Goal: Ask a question: Seek information or help from site administrators or community

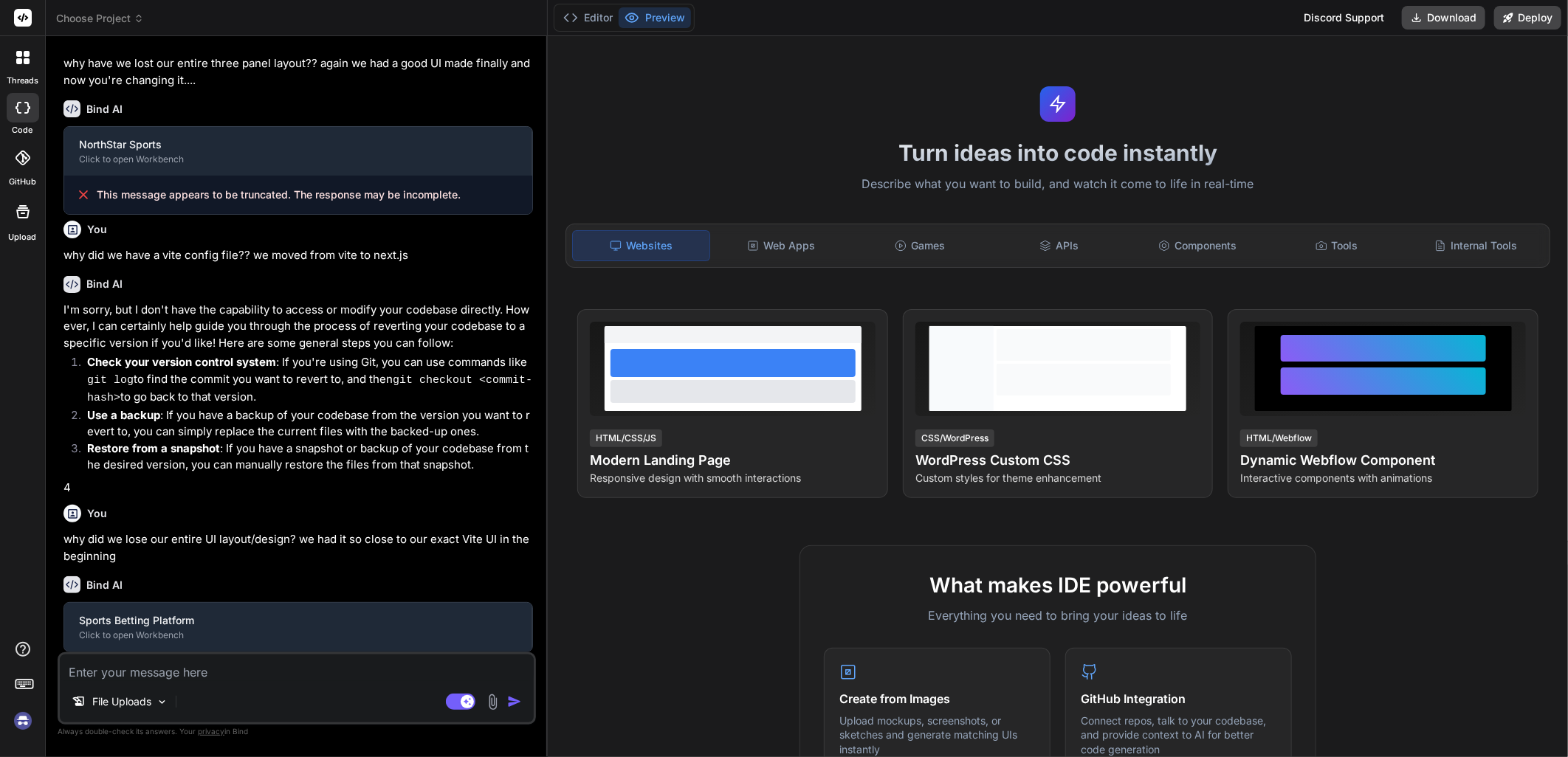
scroll to position [1118, 0]
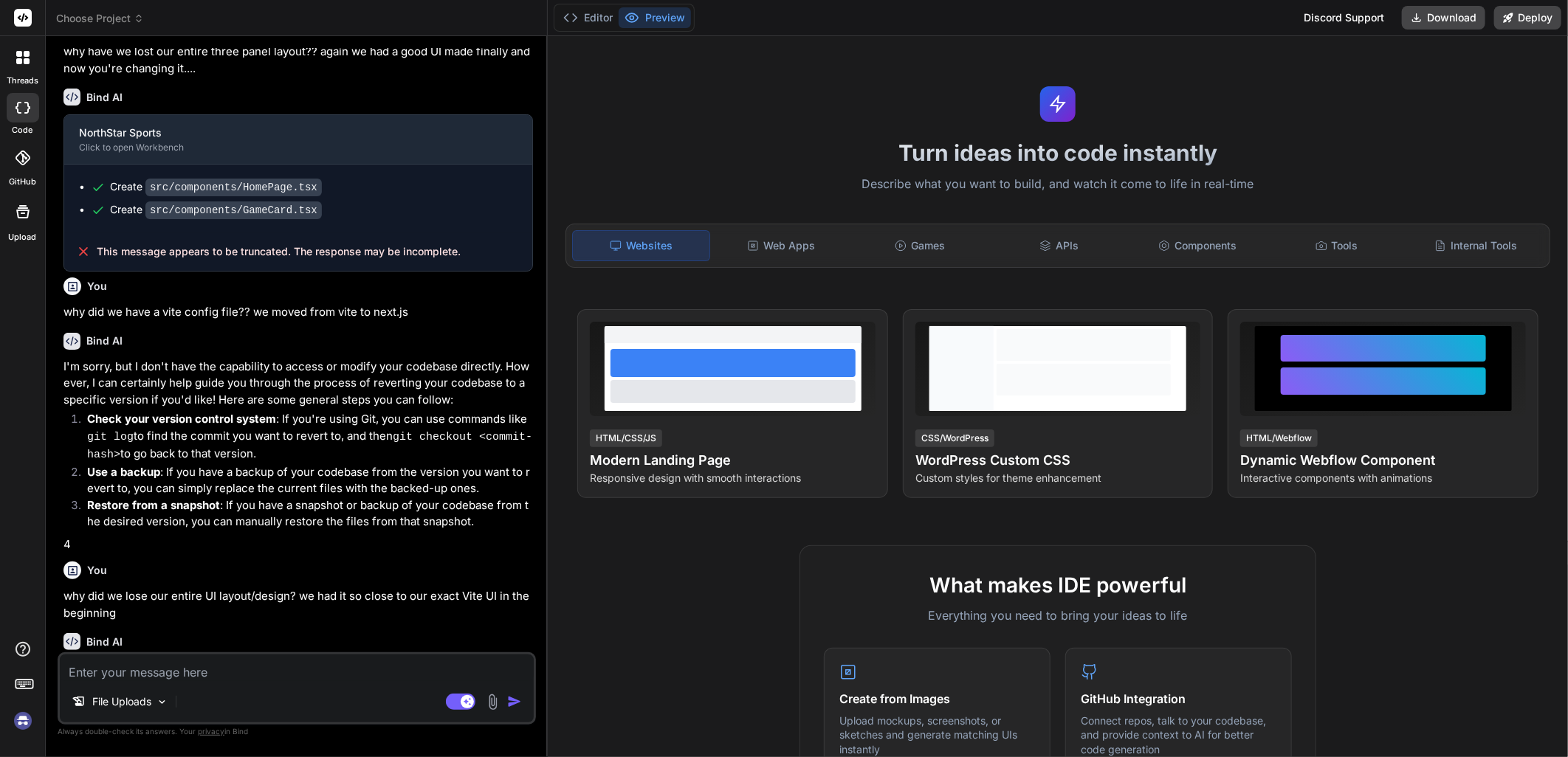
click at [22, 102] on icon at bounding box center [23, 107] width 15 height 11
click at [18, 57] on icon at bounding box center [23, 57] width 13 height 13
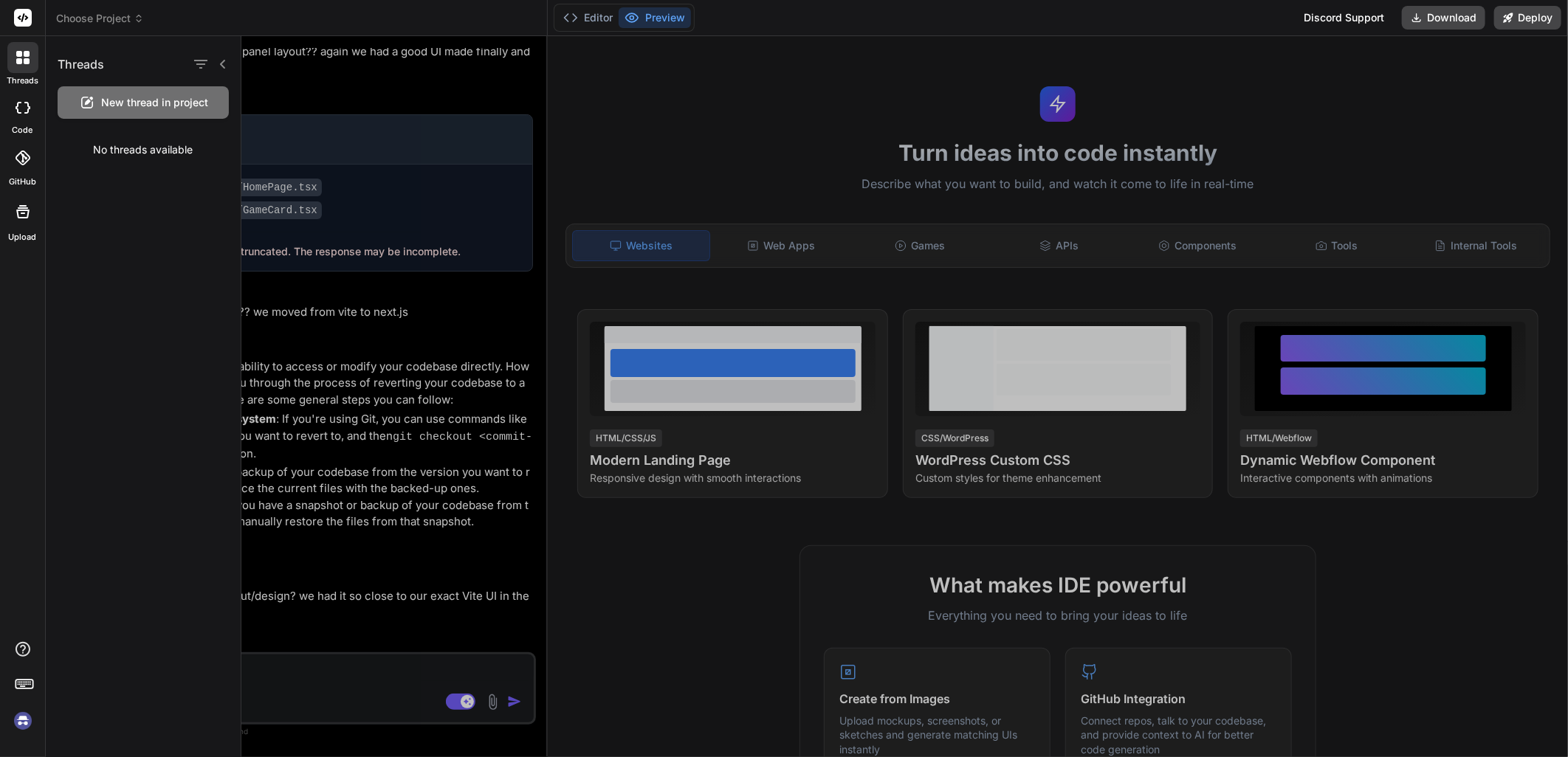
click at [18, 57] on icon at bounding box center [23, 57] width 13 height 13
click at [28, 723] on img at bounding box center [23, 721] width 25 height 25
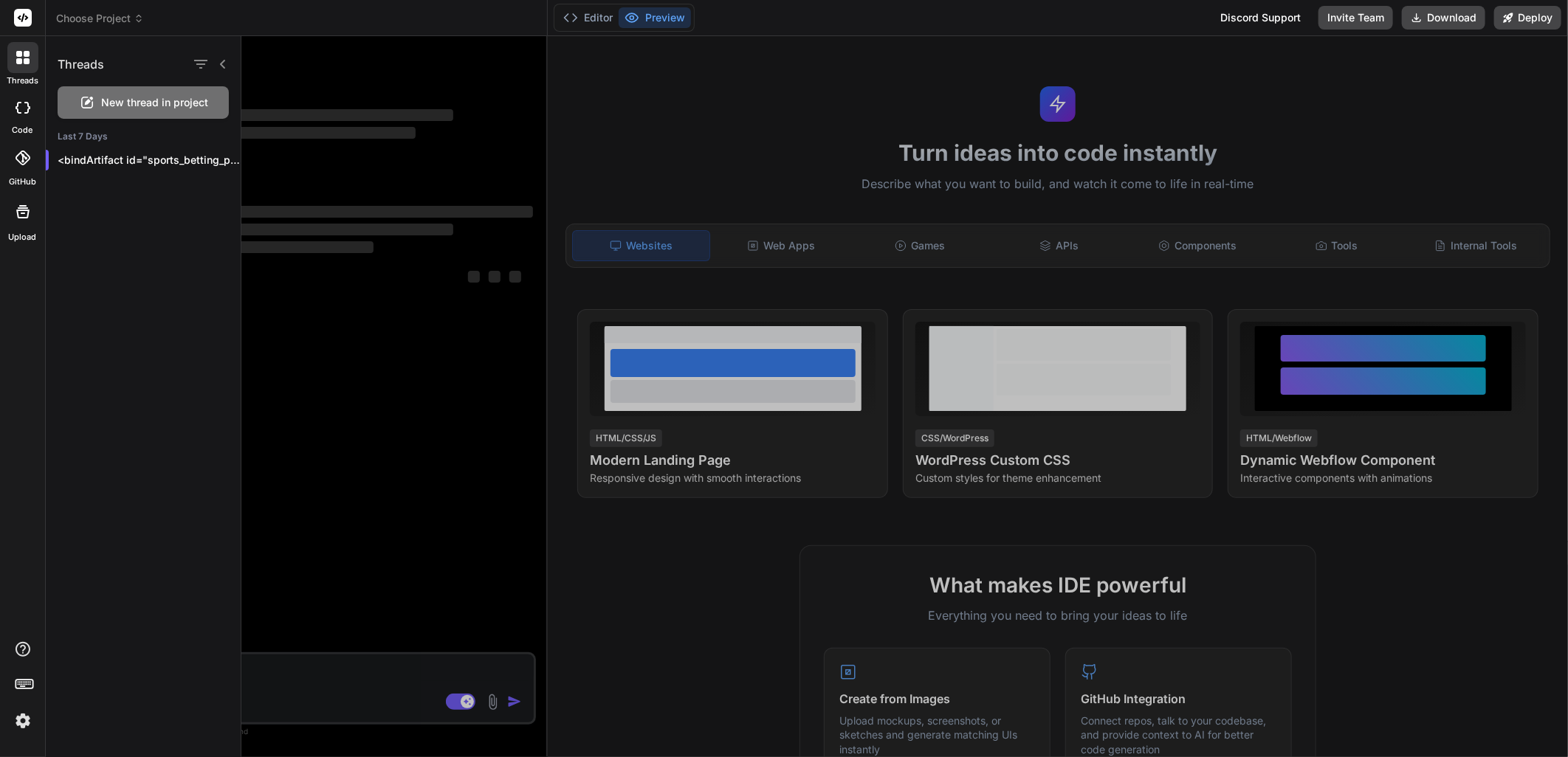
scroll to position [0, 0]
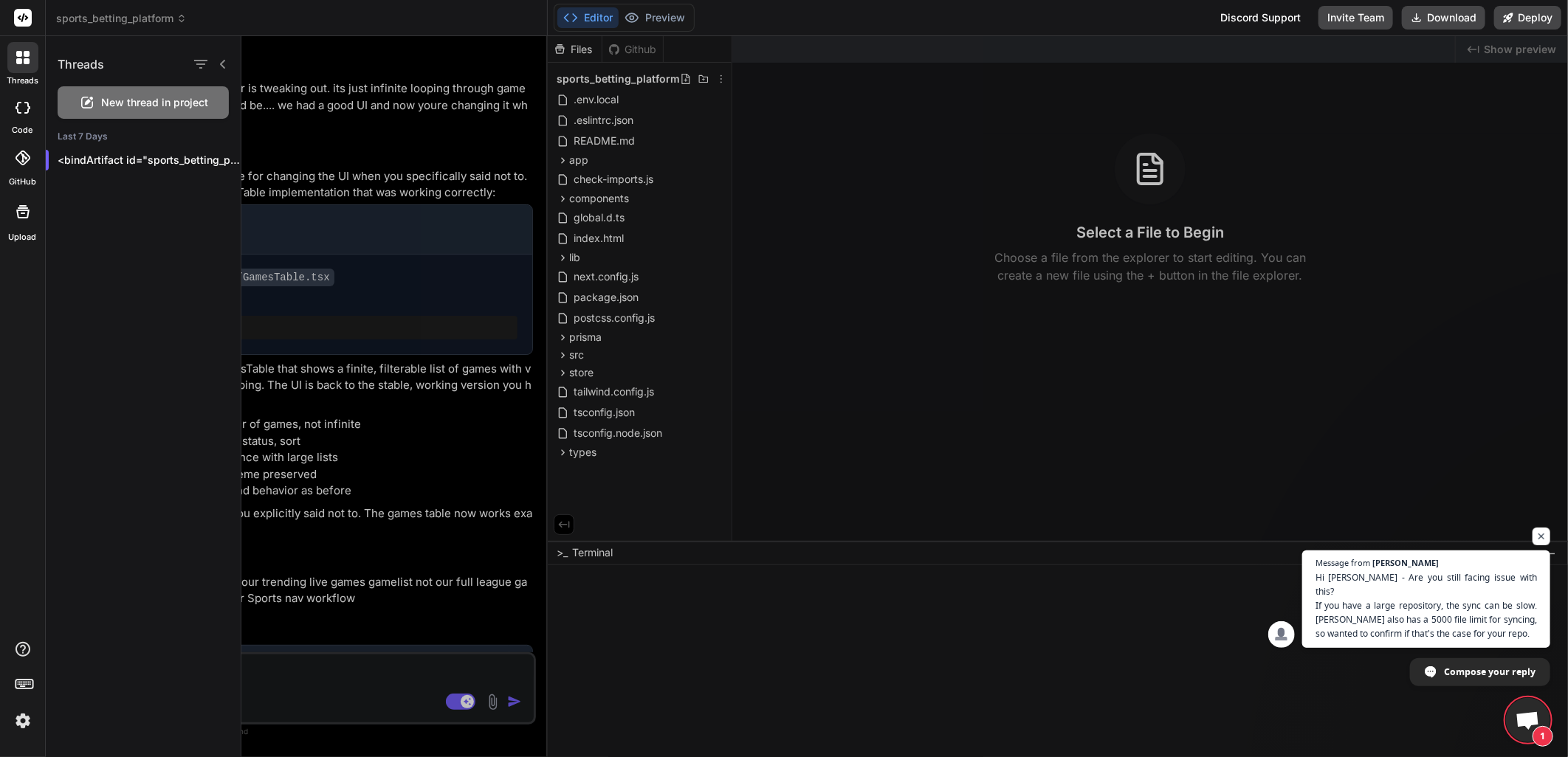
type textarea "x"
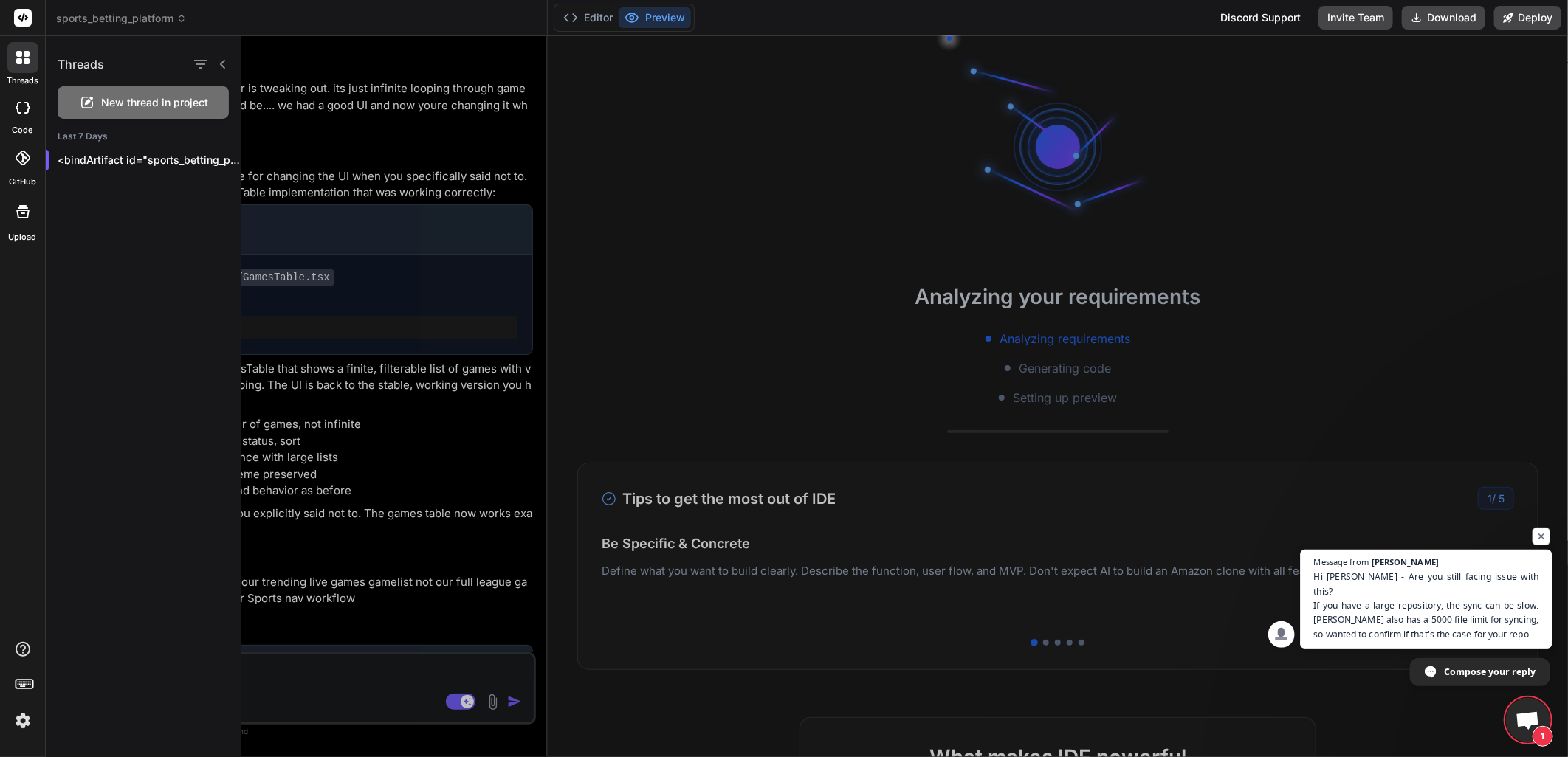
click at [1452, 617] on span "Hi [PERSON_NAME] - Are you still facing issue with this? If you have a large re…" at bounding box center [1426, 605] width 225 height 71
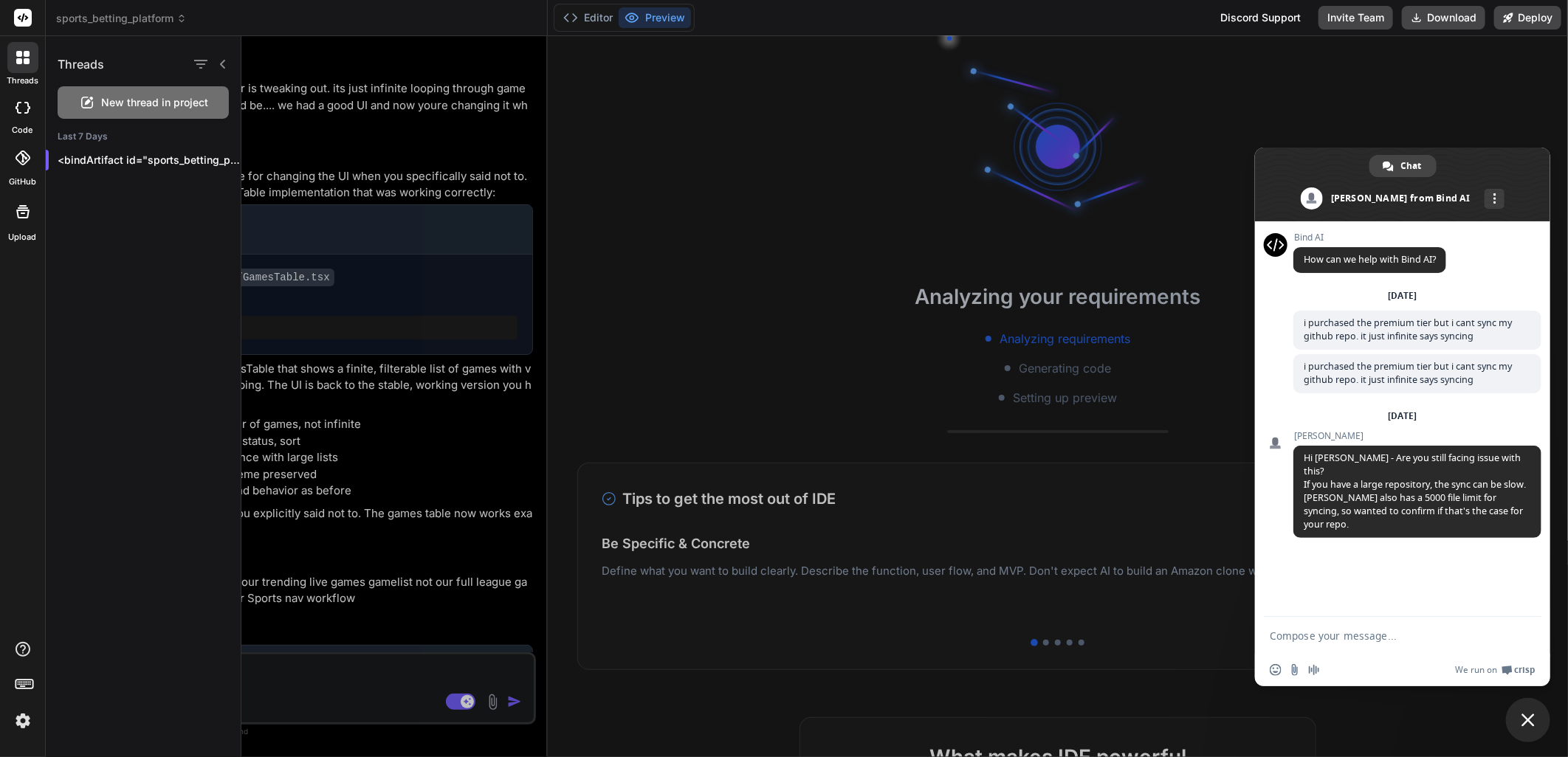
click at [1359, 639] on textarea "Compose your message..." at bounding box center [1387, 635] width 233 height 13
type textarea "that must be why"
click at [152, 103] on span "New thread in project" at bounding box center [155, 103] width 107 height 15
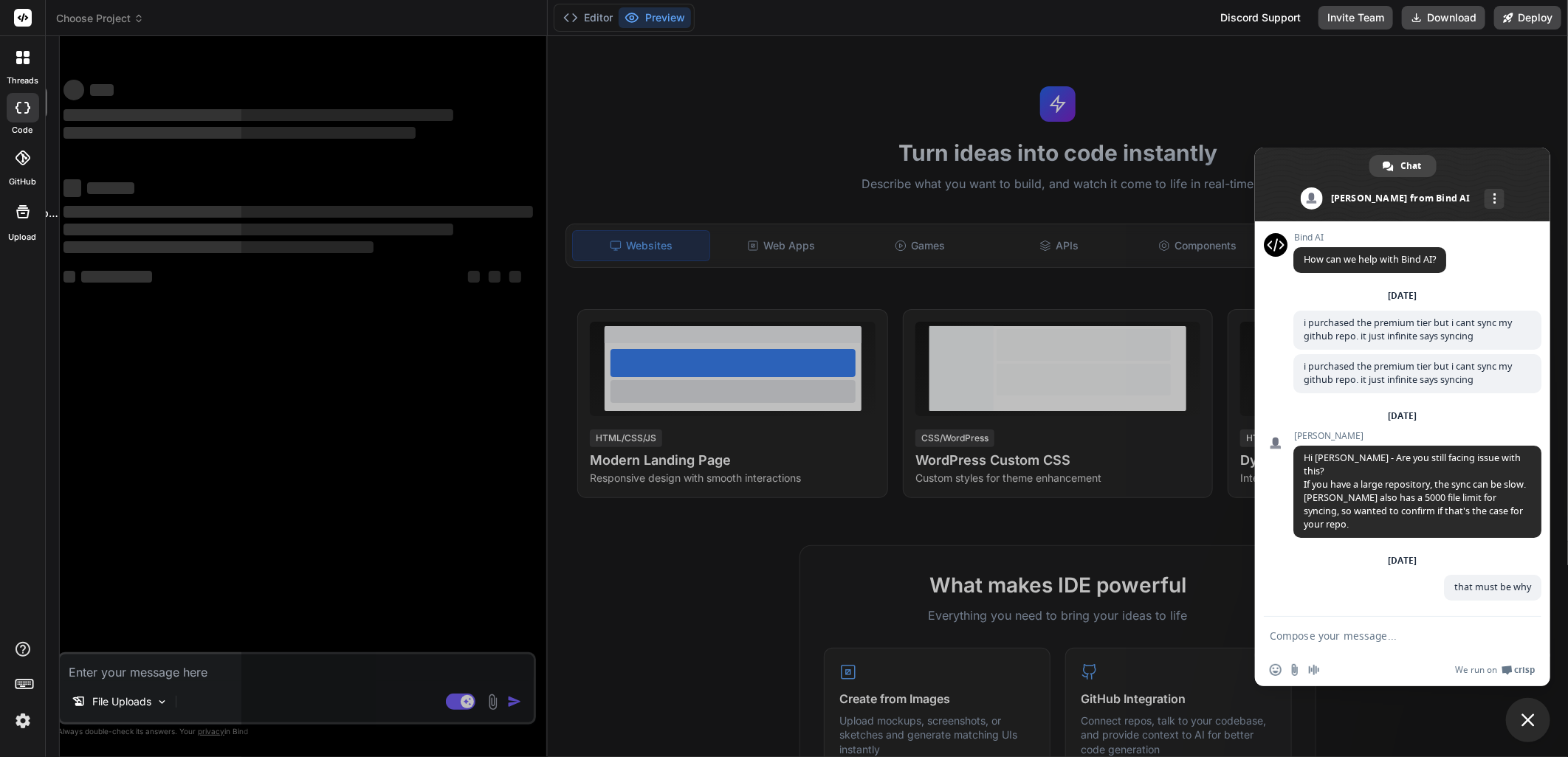
scroll to position [15, 0]
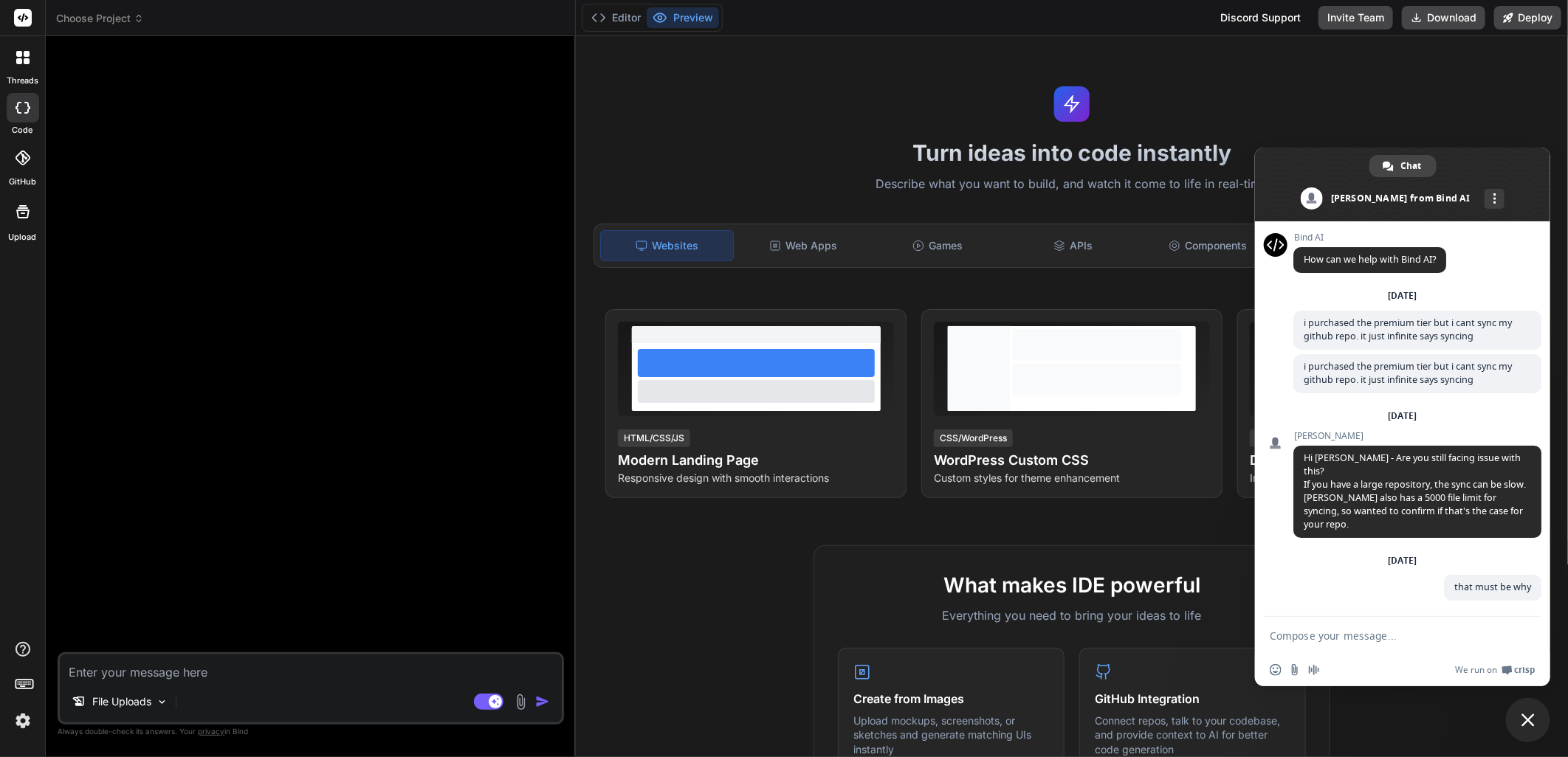
type textarea "x"
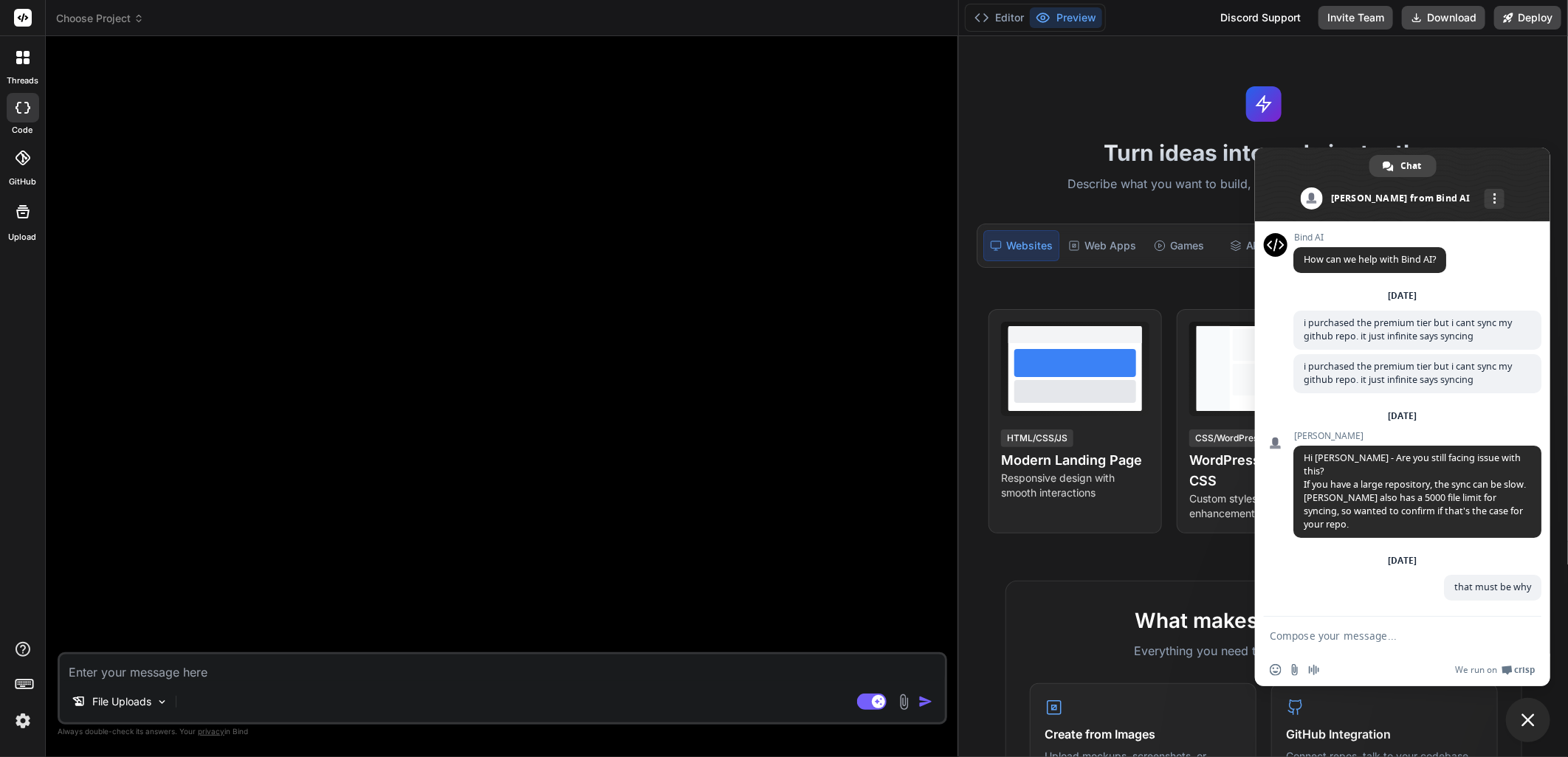
drag, startPoint x: 547, startPoint y: 198, endPoint x: 1543, endPoint y: 245, distance: 997.1
click at [1436, 249] on body "threads code GitHub Upload Choose Project Created with Pixso. Bind AI Web Searc…" at bounding box center [784, 378] width 1568 height 757
click at [1518, 713] on span "Close chat" at bounding box center [1528, 720] width 45 height 45
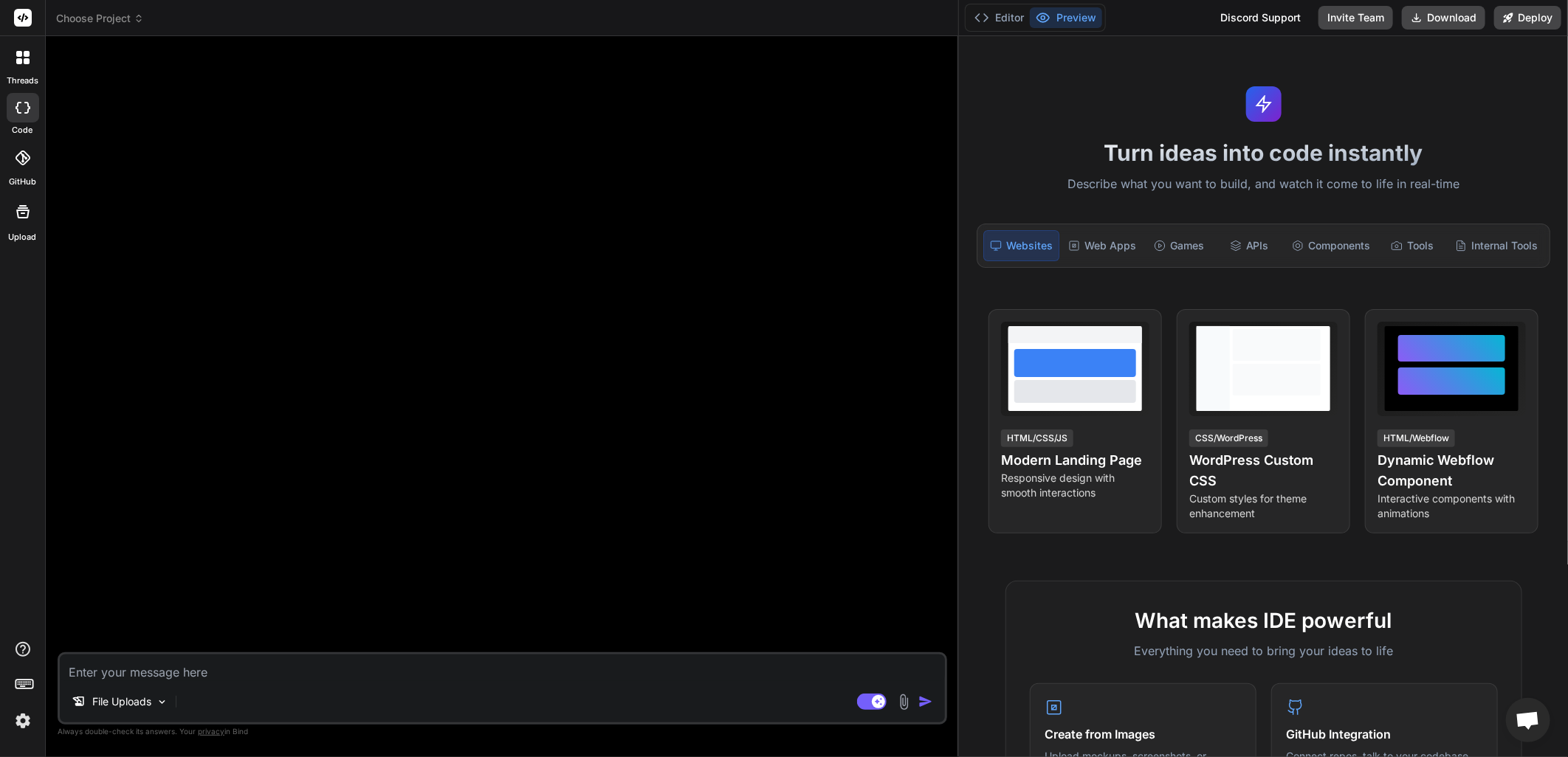
drag, startPoint x: 812, startPoint y: 374, endPoint x: 901, endPoint y: 409, distance: 95.6
click at [816, 374] on div at bounding box center [503, 350] width 886 height 605
click at [1518, 719] on span "Open chat" at bounding box center [1528, 722] width 25 height 21
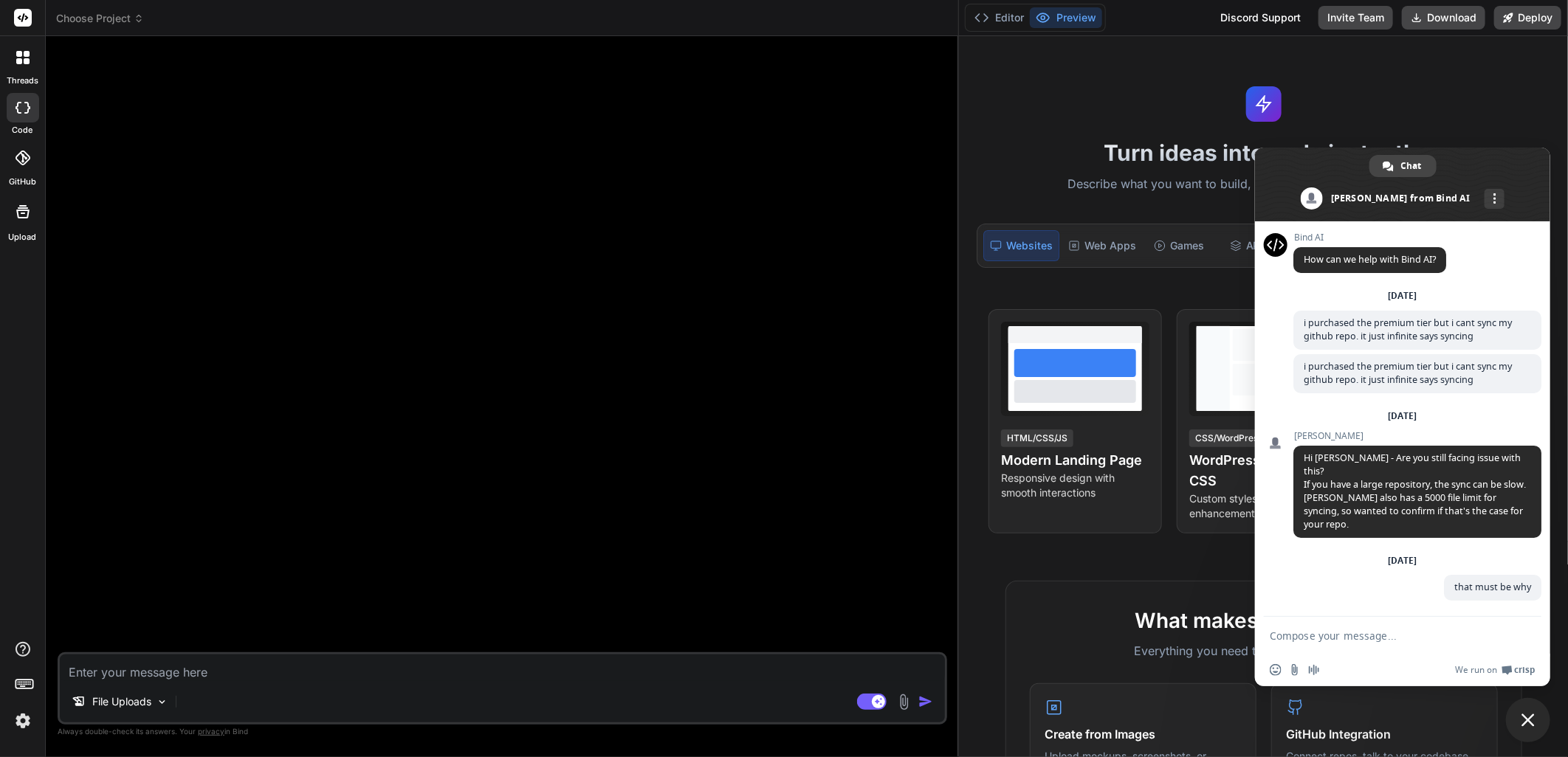
click at [753, 301] on div at bounding box center [503, 350] width 886 height 605
drag, startPoint x: 732, startPoint y: 329, endPoint x: 1312, endPoint y: 172, distance: 600.9
click at [734, 330] on div at bounding box center [503, 350] width 886 height 605
click at [1532, 171] on span at bounding box center [1402, 184] width 295 height 74
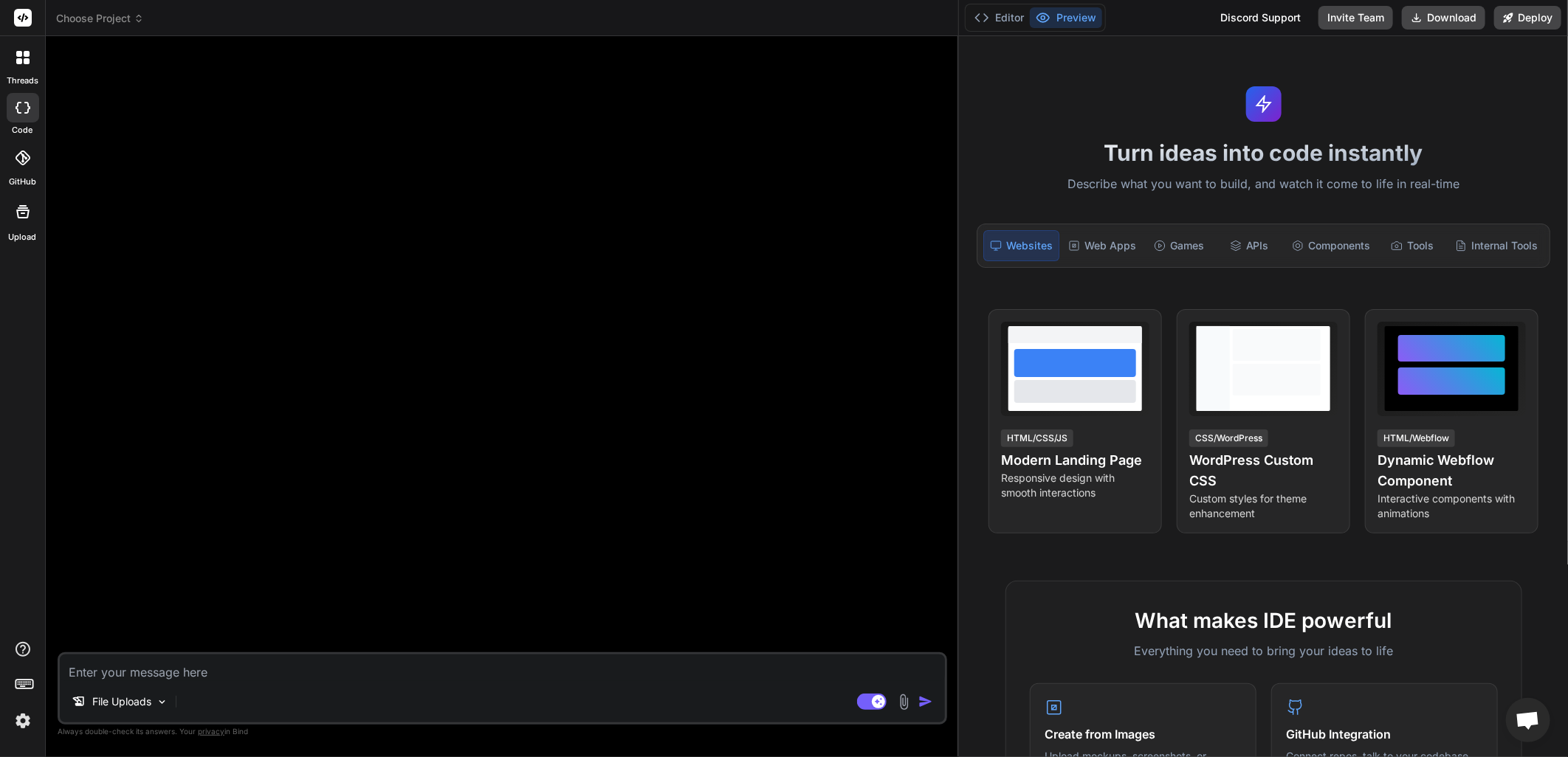
click at [1526, 718] on span "Open chat" at bounding box center [1528, 722] width 25 height 21
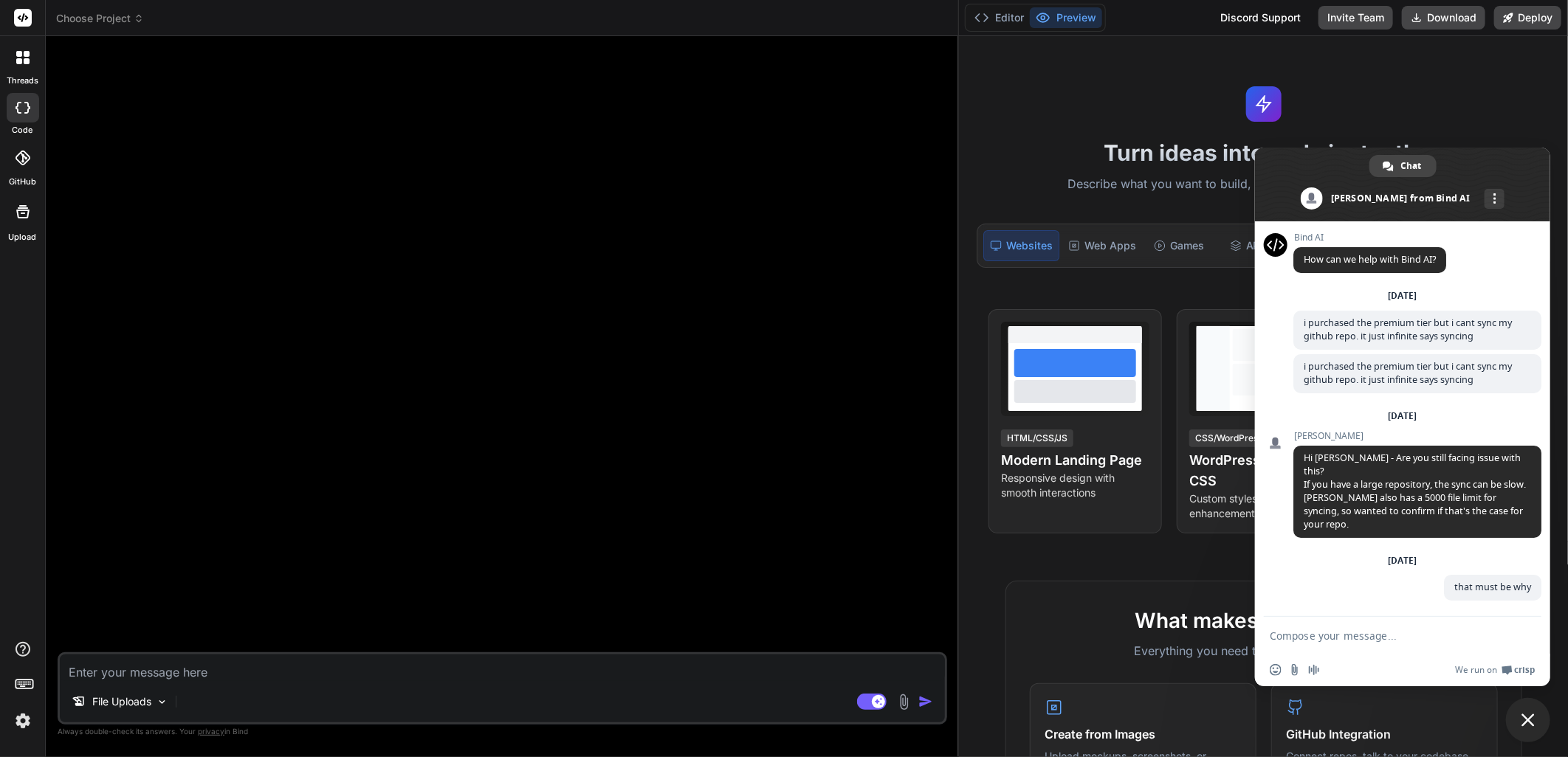
click at [1387, 638] on textarea "Compose your message..." at bounding box center [1387, 635] width 233 height 13
type textarea "i only have 212 files actually?"
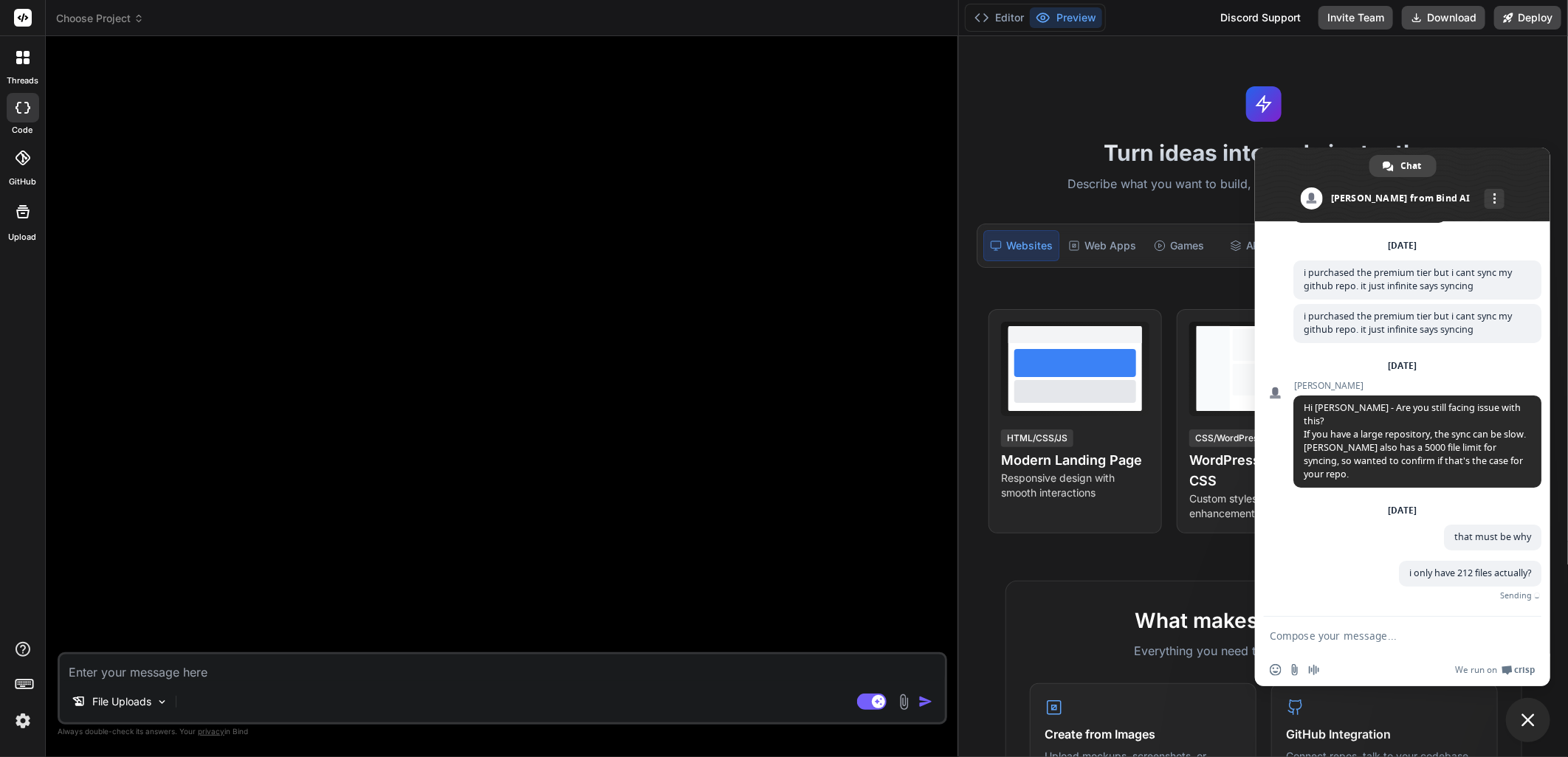
scroll to position [27, 0]
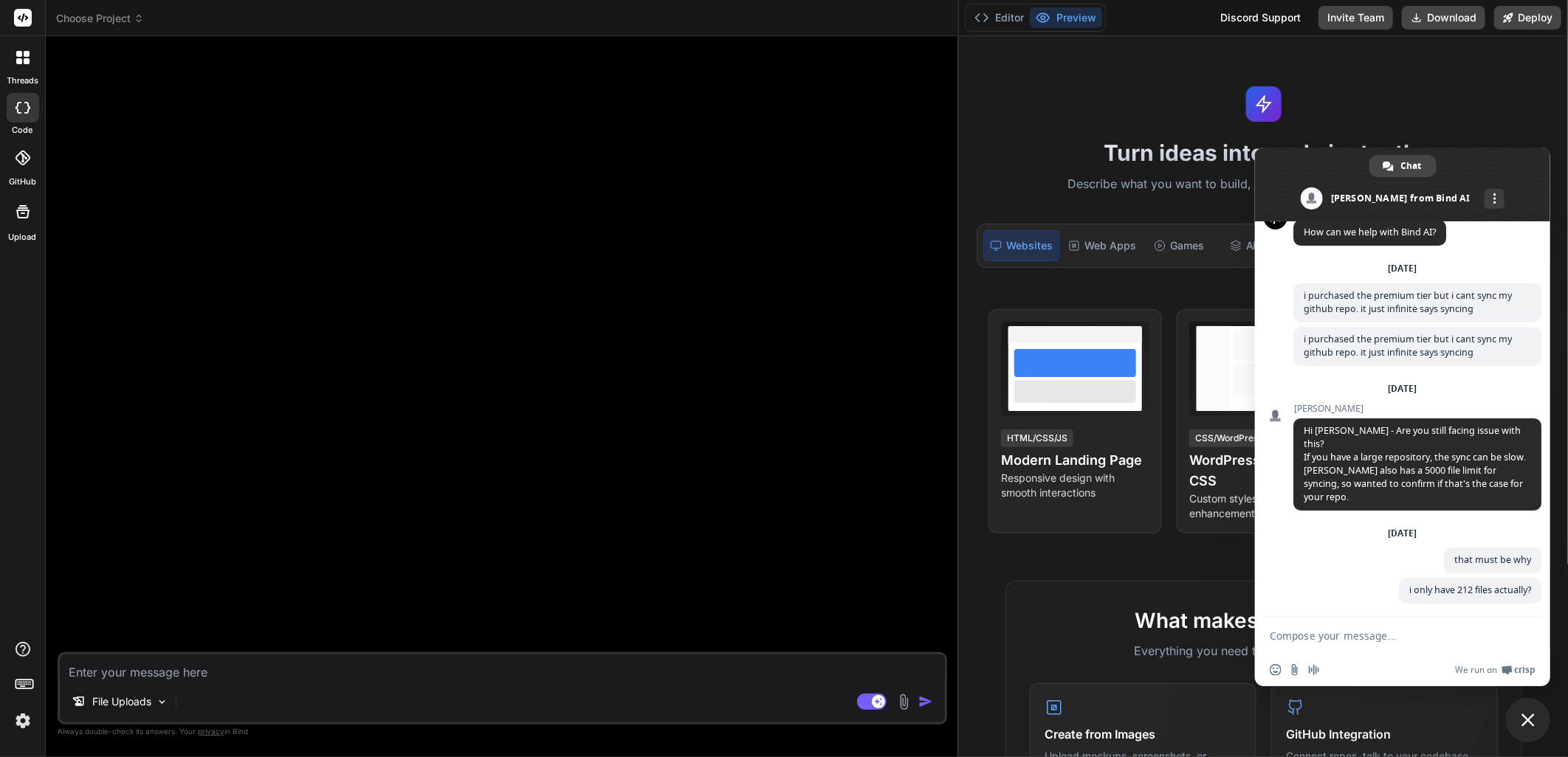
click at [25, 161] on icon at bounding box center [23, 158] width 15 height 15
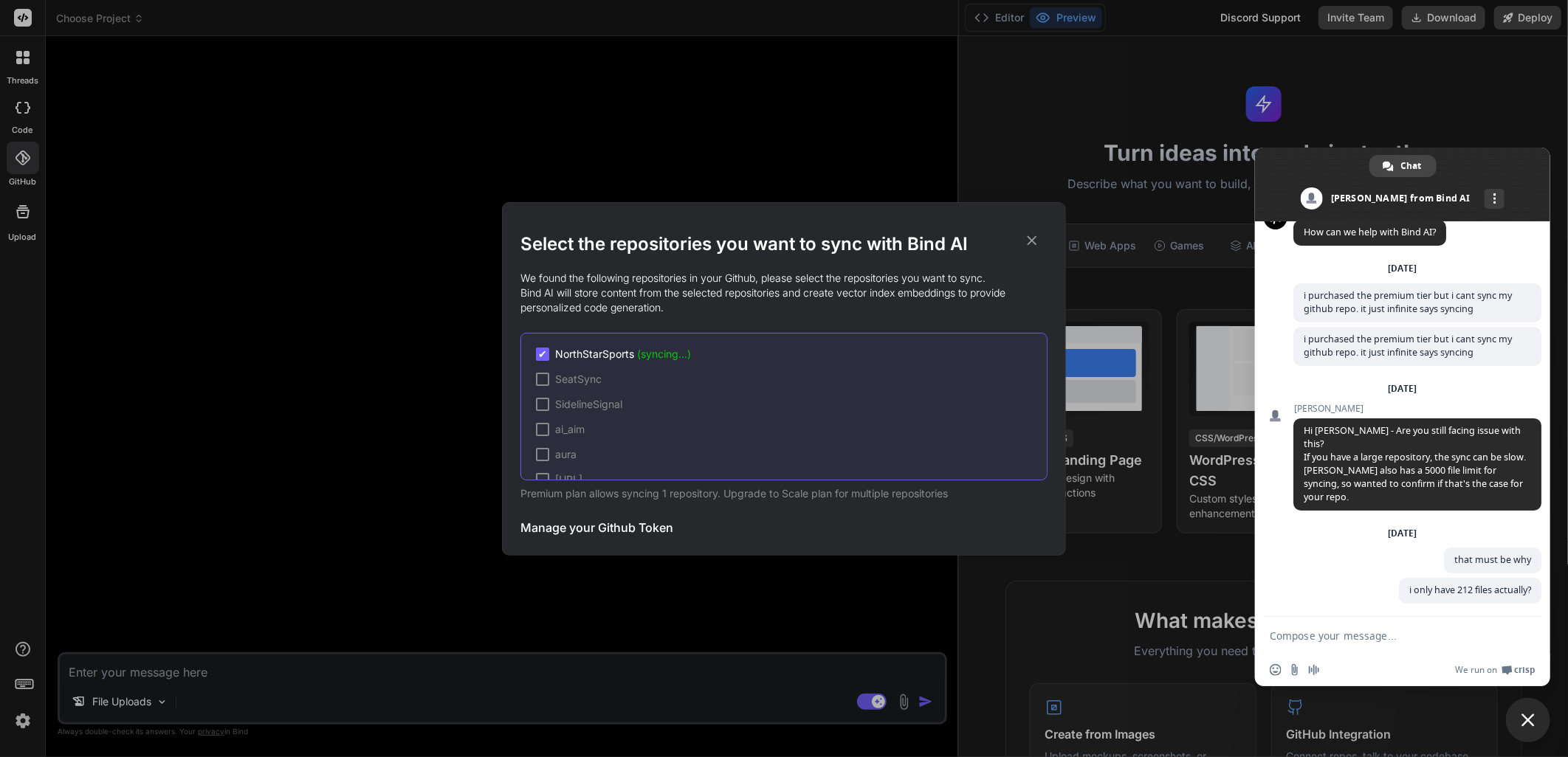
click at [611, 355] on span "NorthStarSports (syncing...)" at bounding box center [622, 354] width 136 height 15
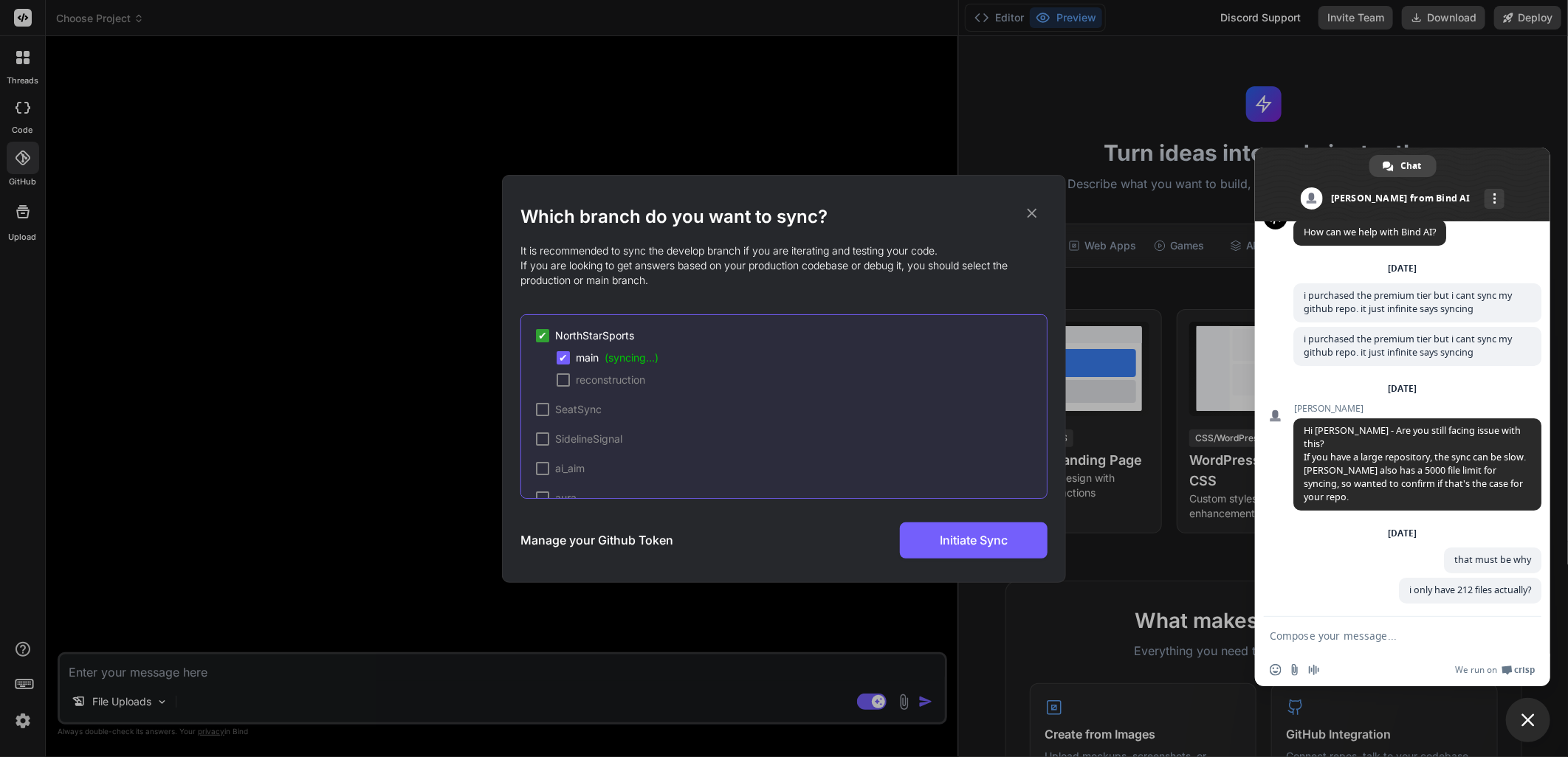
click at [1356, 634] on textarea "Compose your message..." at bounding box center [1387, 635] width 233 height 13
type textarea "and its still syncing?"
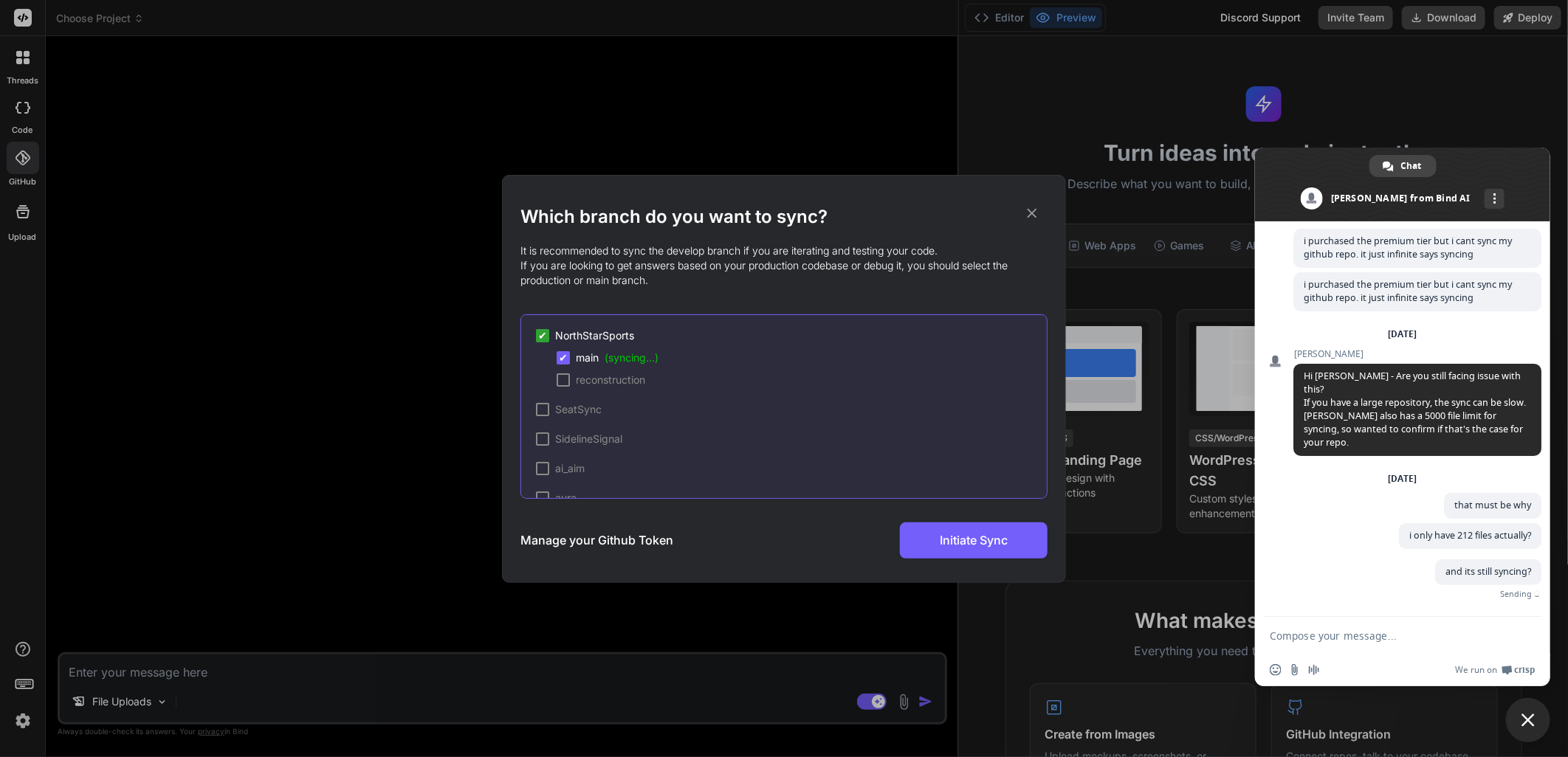
scroll to position [59, 0]
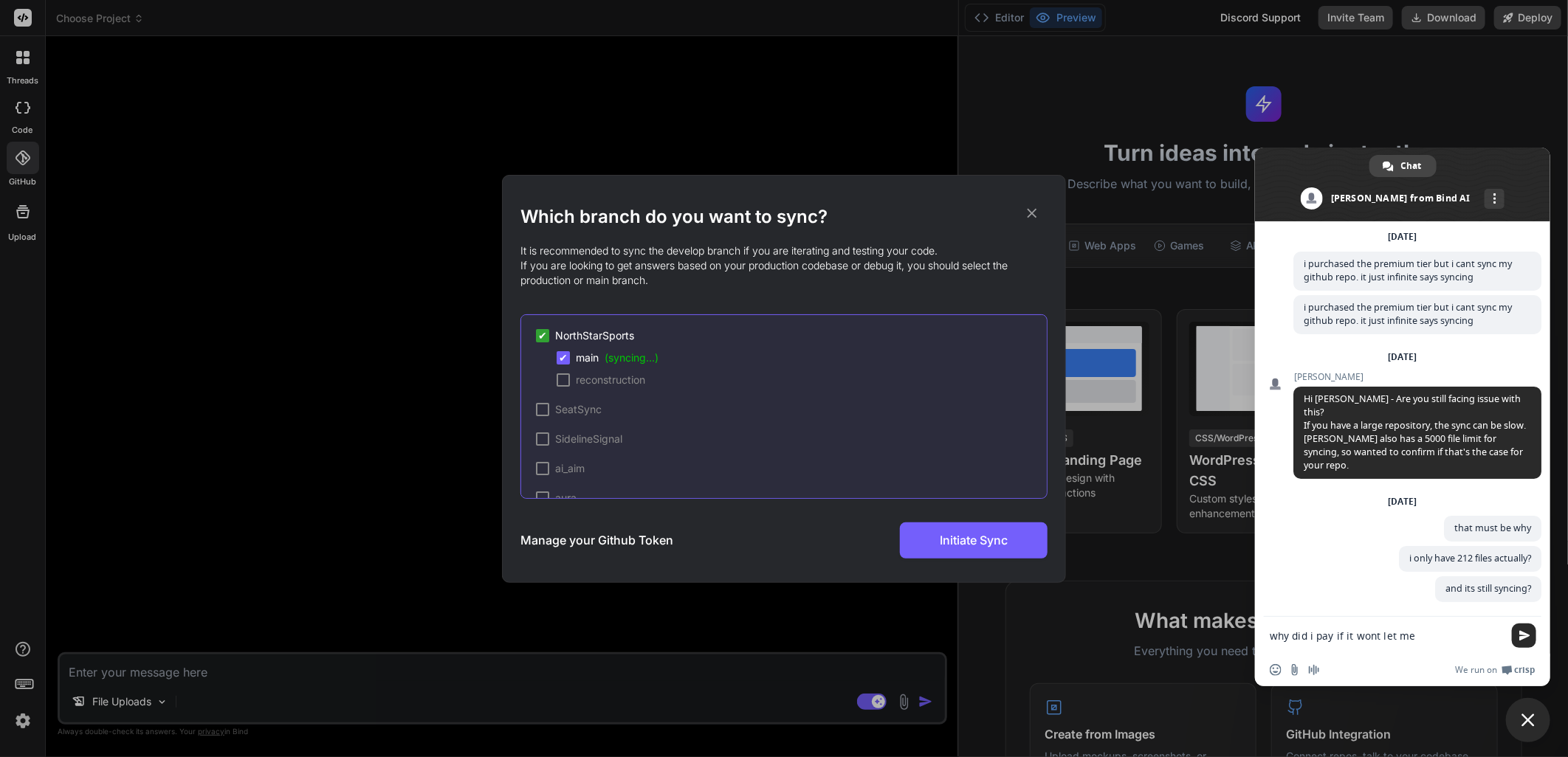
type textarea "why did i pay if it wont let me?"
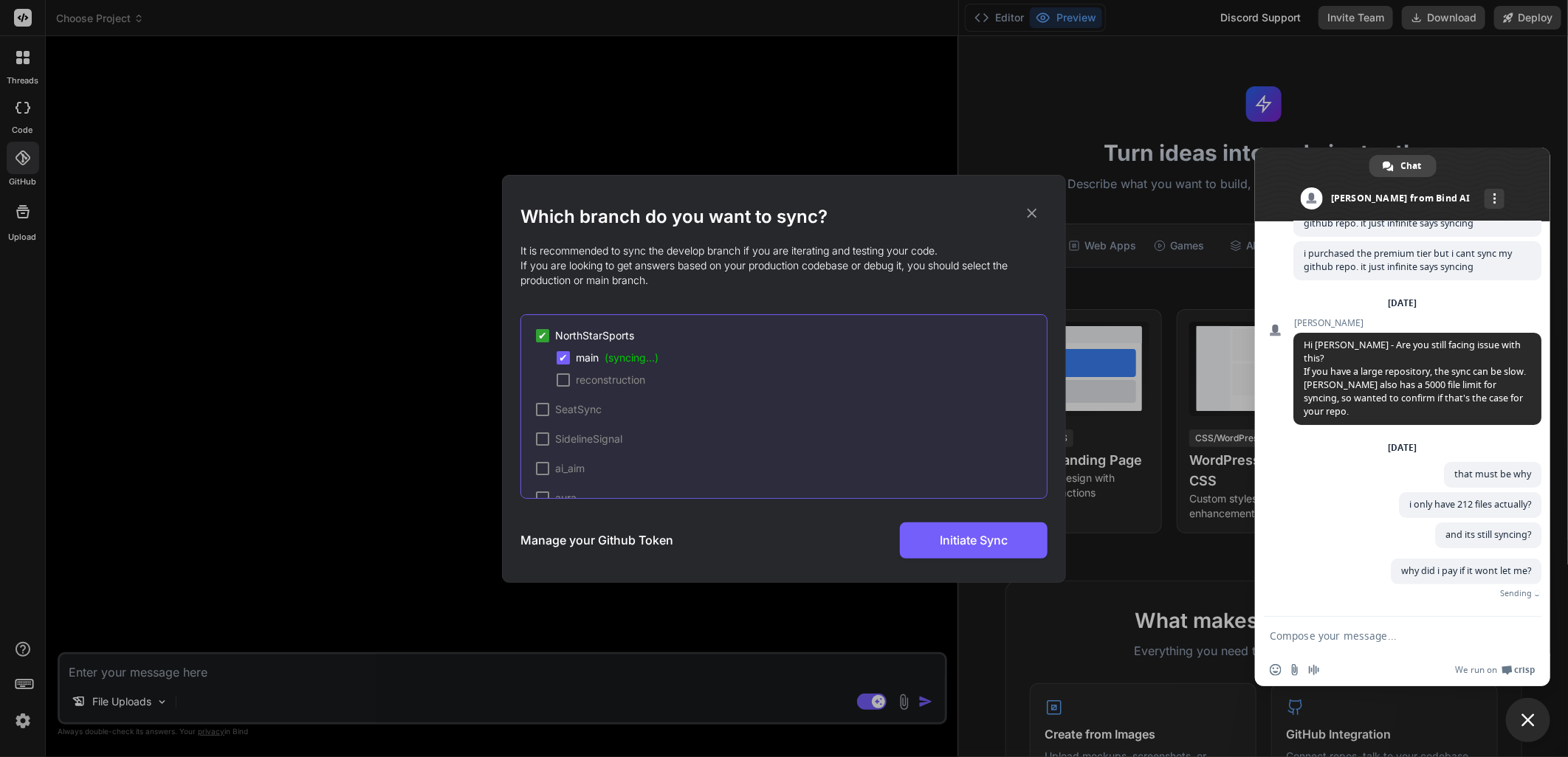
scroll to position [90, 0]
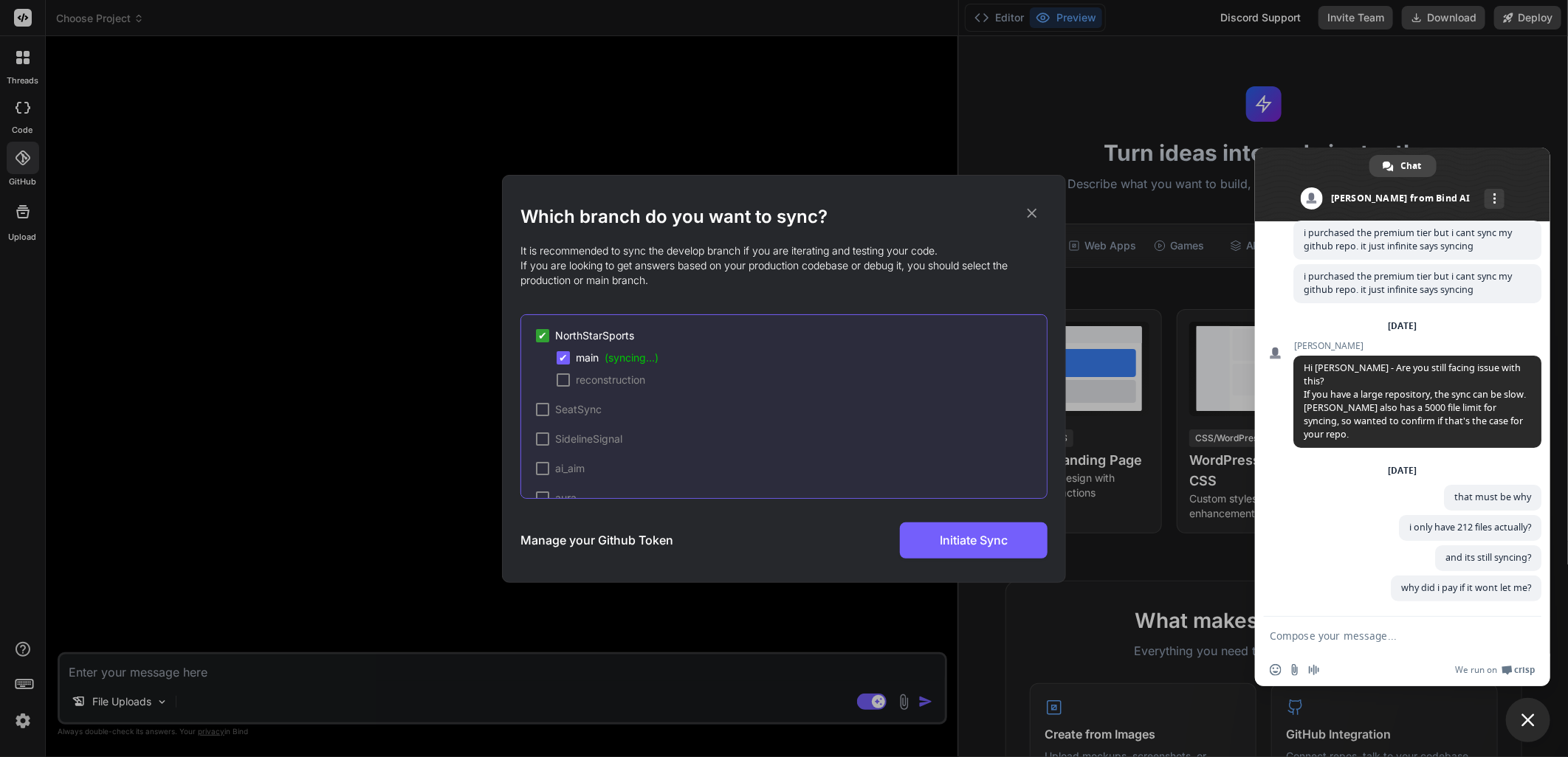
drag, startPoint x: 311, startPoint y: 136, endPoint x: 357, endPoint y: 140, distance: 46.2
click at [316, 135] on div "Which branch do you want to sync? It is recommended to sync the develop branch …" at bounding box center [784, 378] width 1568 height 757
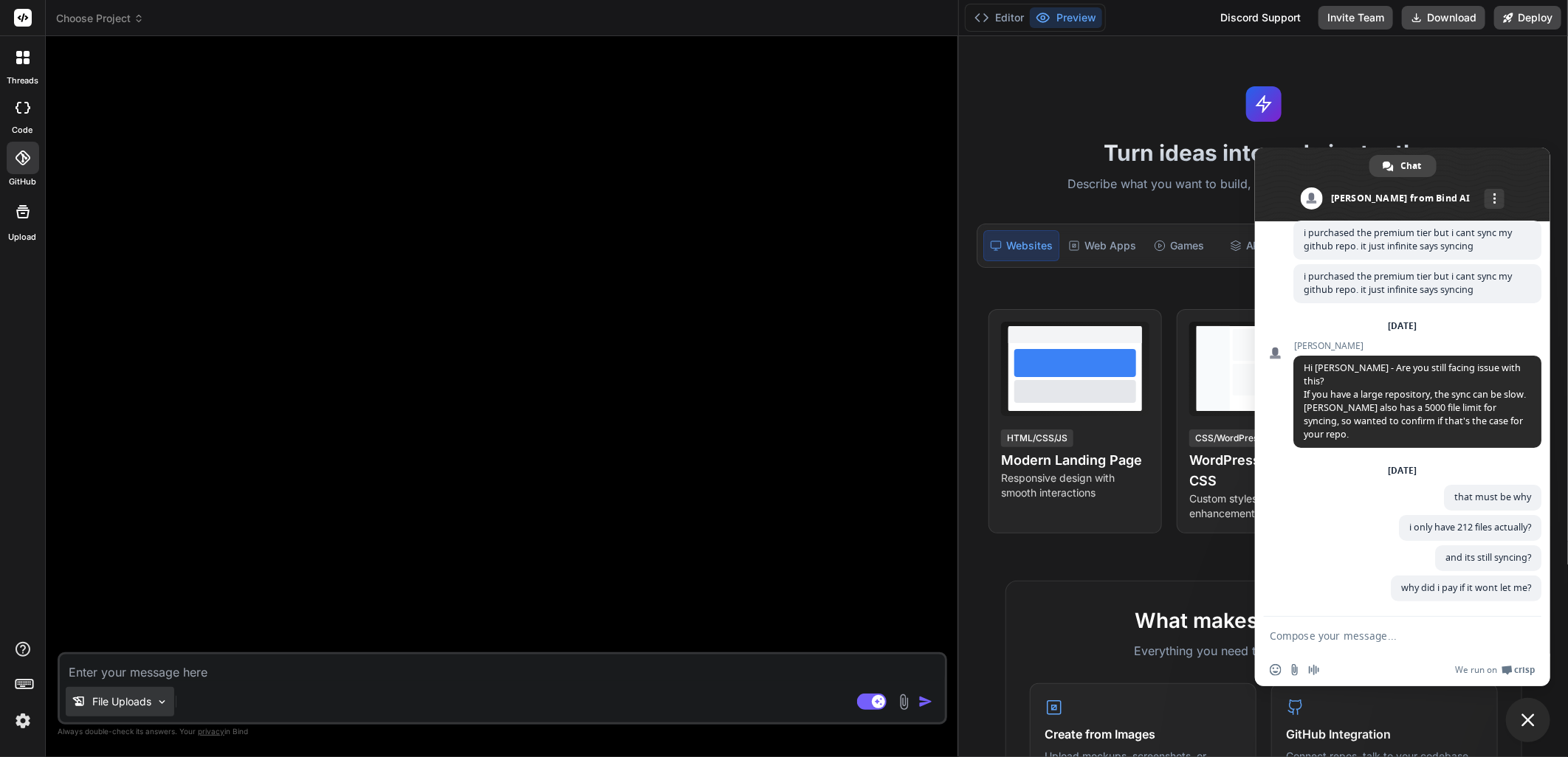
click at [149, 702] on p "File Uploads" at bounding box center [121, 702] width 59 height 15
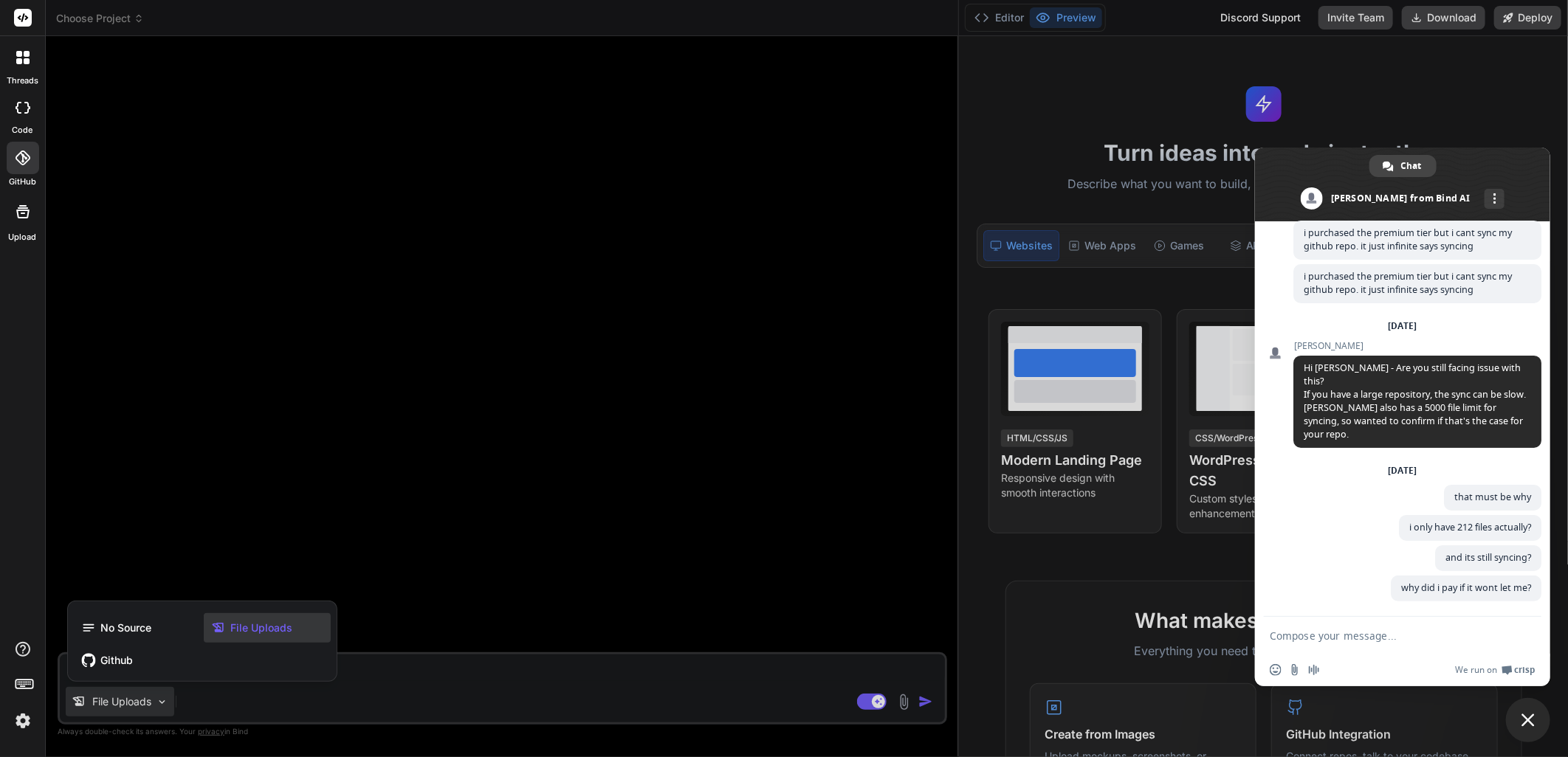
click at [245, 629] on span "File Uploads" at bounding box center [261, 627] width 62 height 15
type textarea "x"
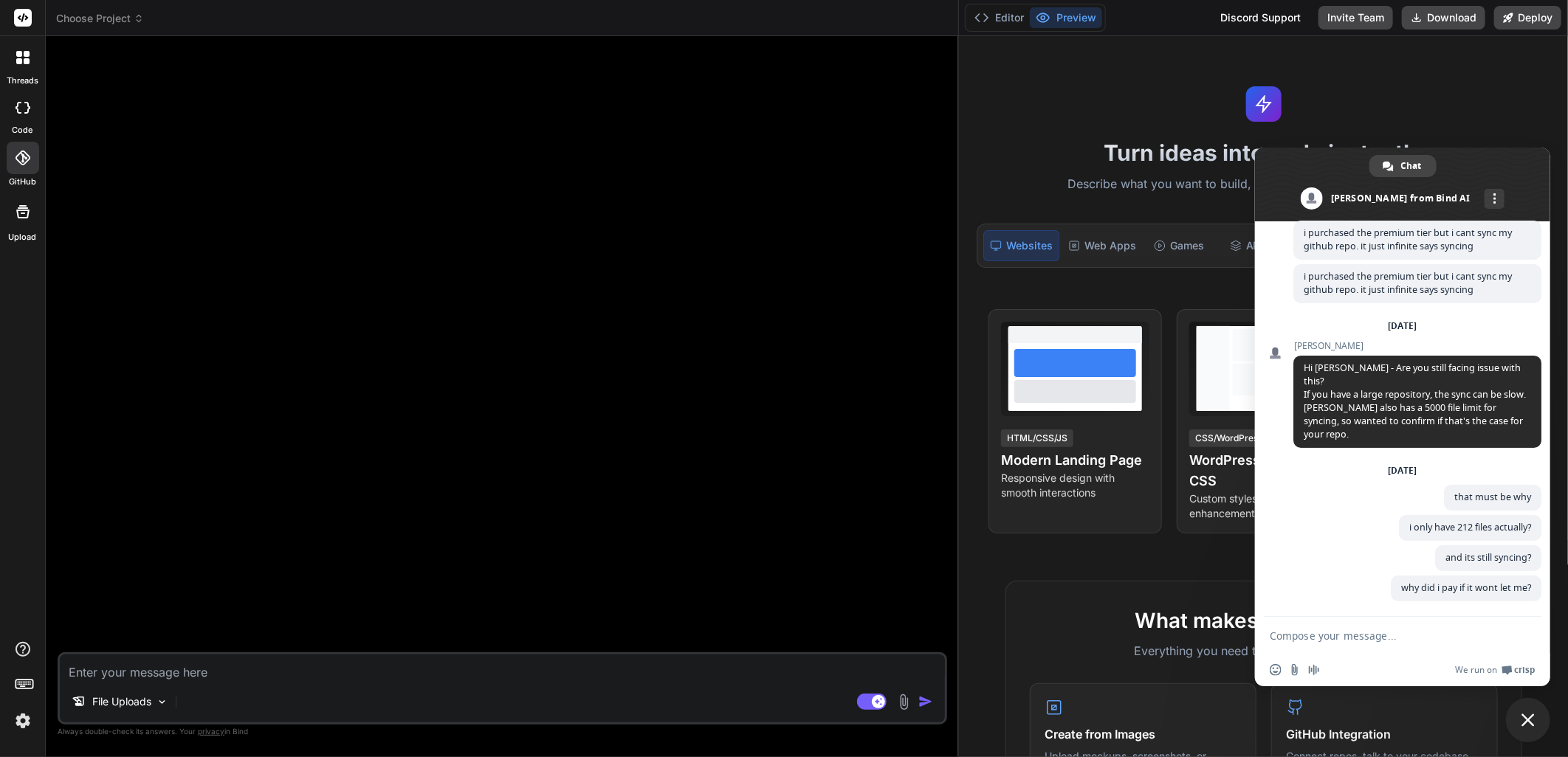
click at [195, 679] on textarea at bounding box center [502, 668] width 885 height 26
type textarea "I"
type textarea "x"
type textarea "I"
type textarea "x"
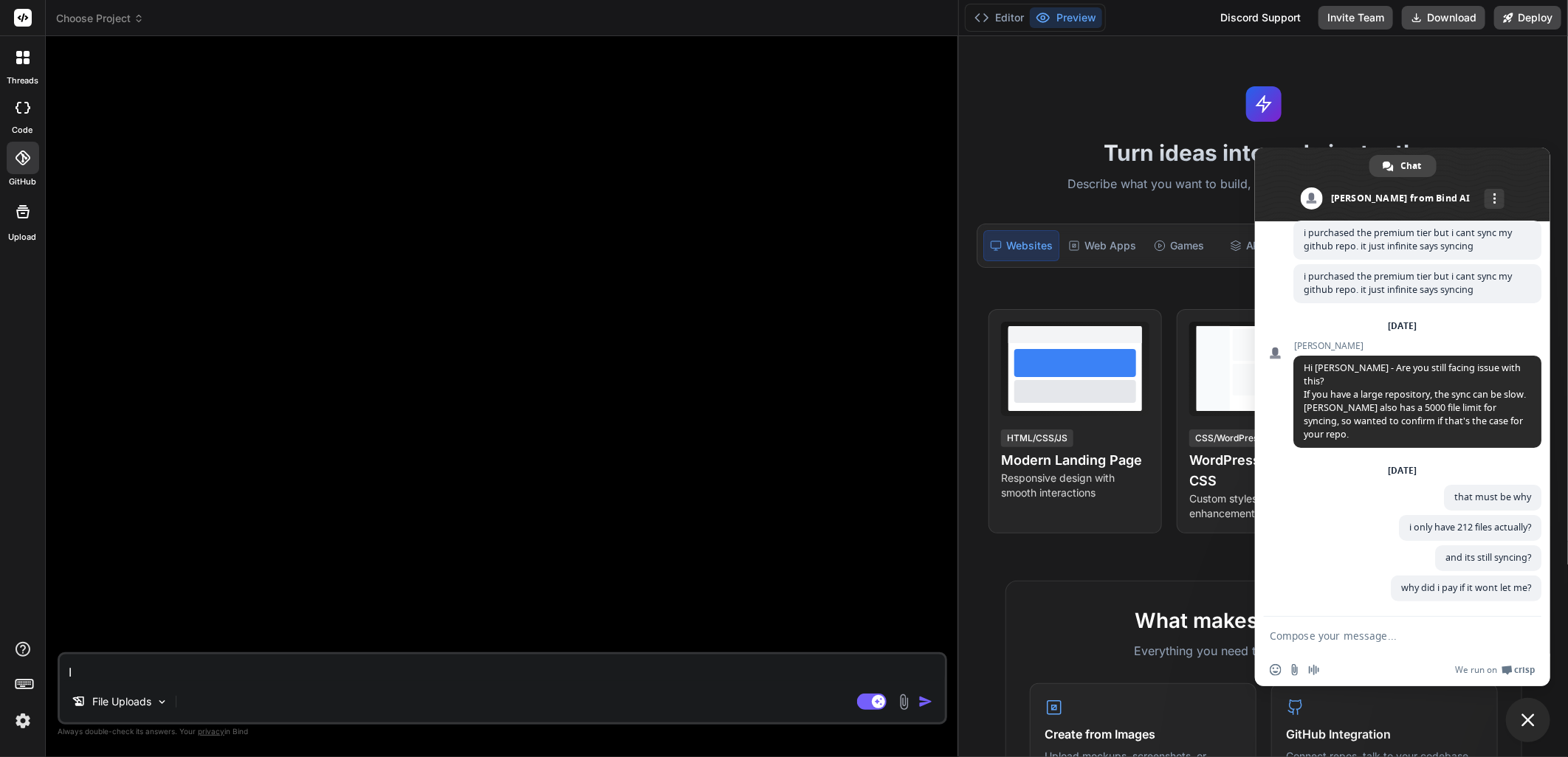
type textarea "I n"
type textarea "x"
type textarea "I ne"
type textarea "x"
type textarea "I nee"
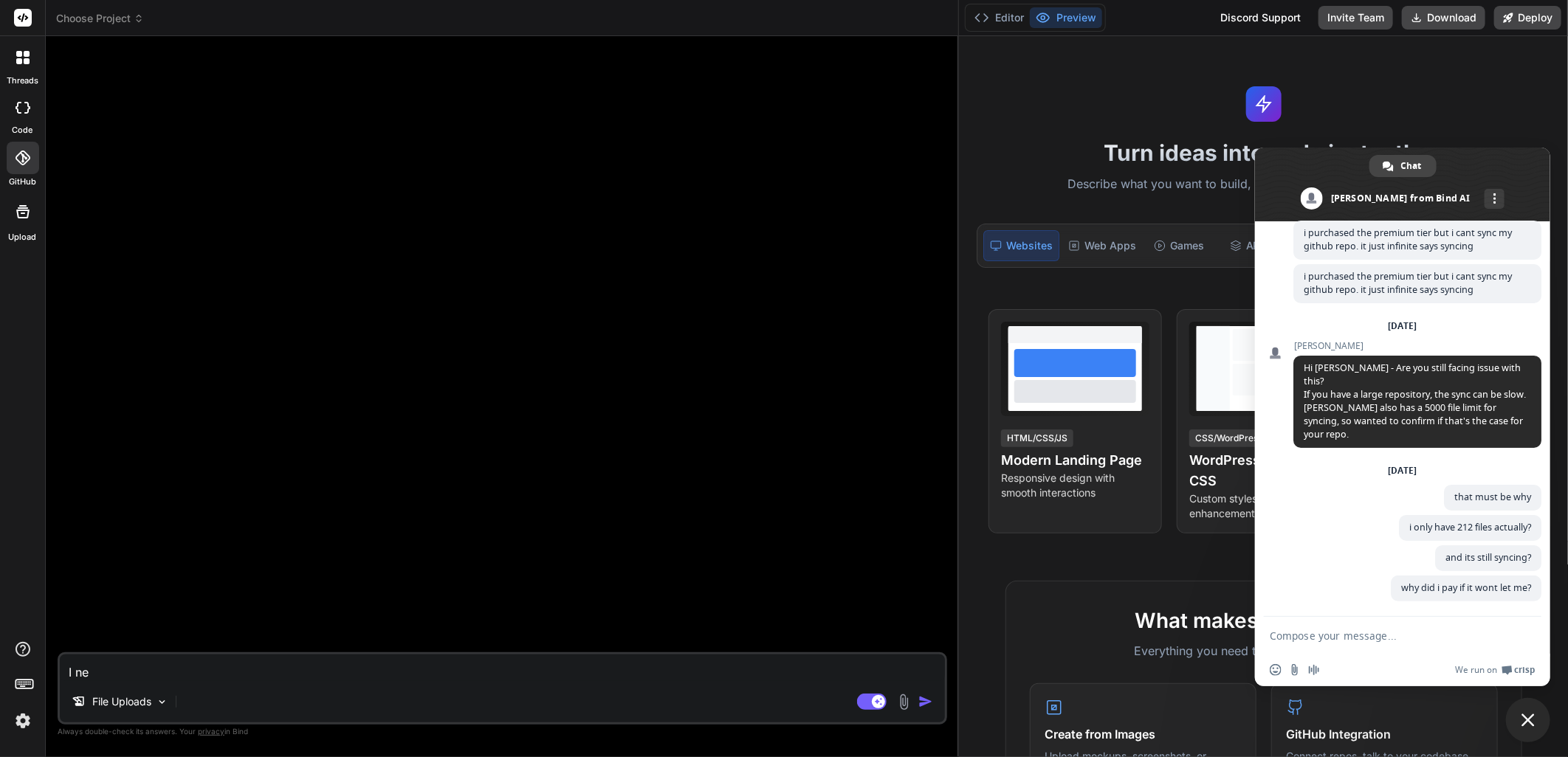
type textarea "x"
type textarea "I need"
type textarea "x"
type textarea "I need"
type textarea "x"
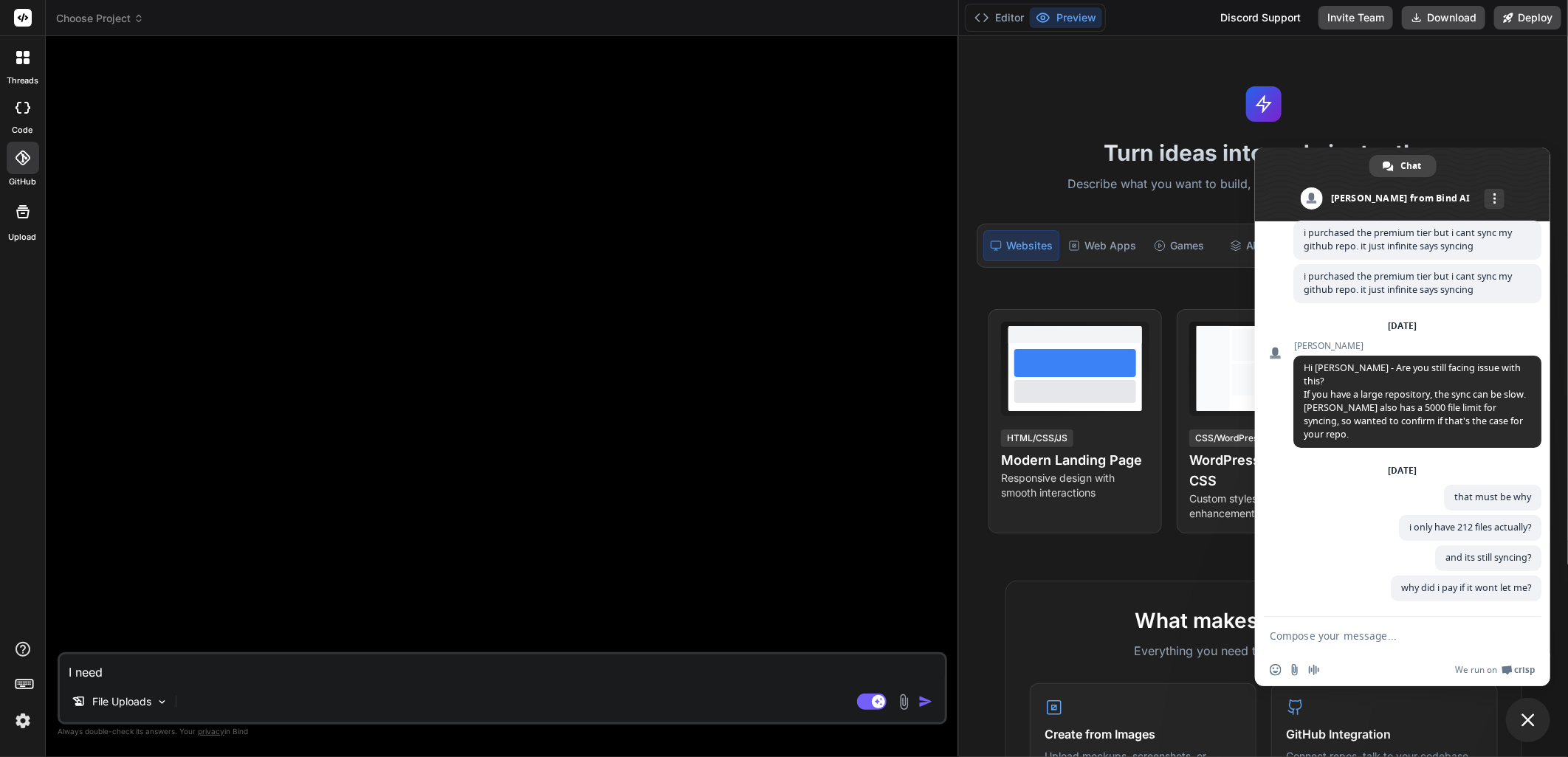
type textarea "I need y"
type textarea "x"
type textarea "I need yo"
type textarea "x"
type textarea "I need you"
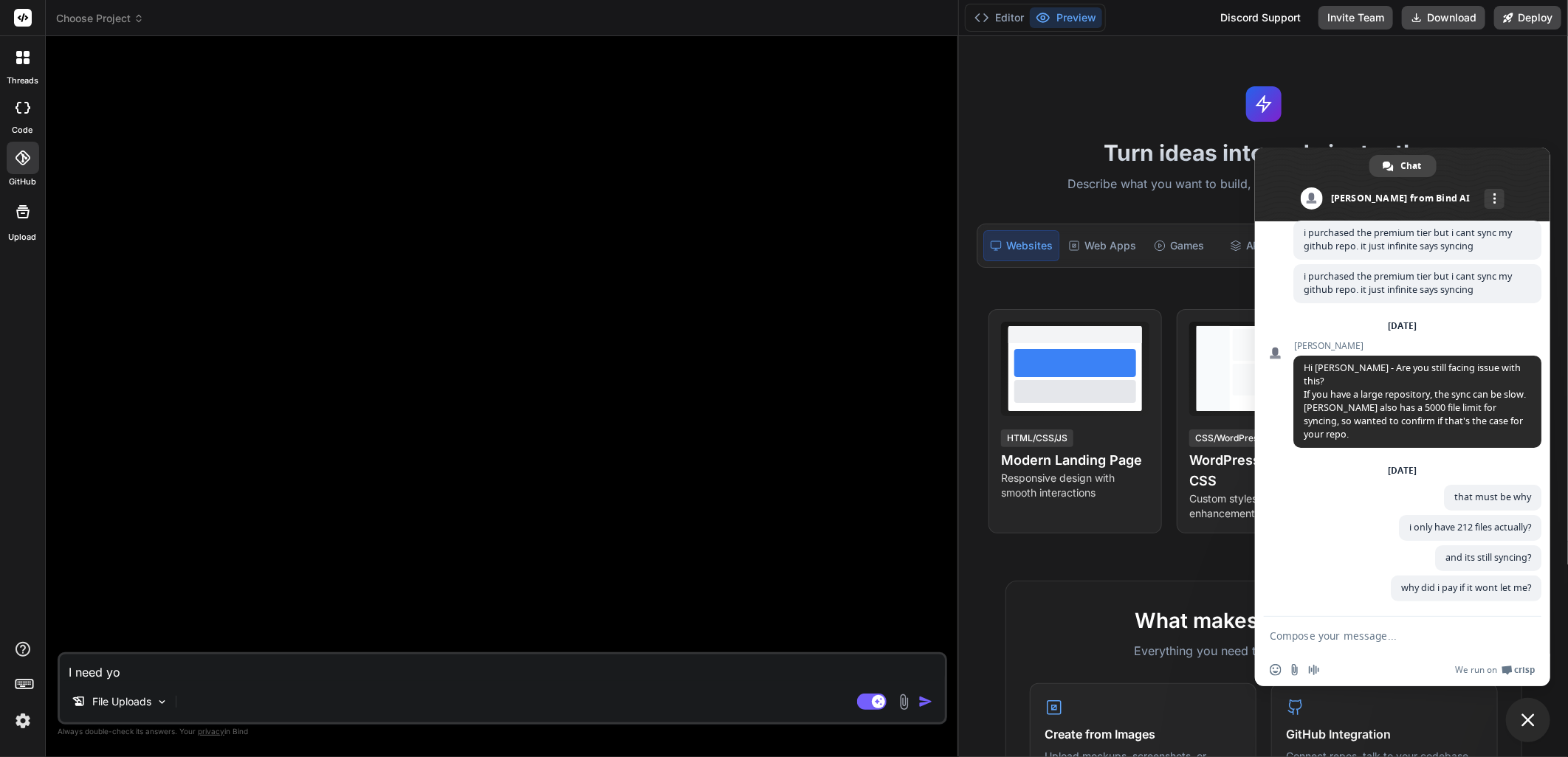
type textarea "x"
type textarea "I need you"
type textarea "x"
type textarea "I need you t"
type textarea "x"
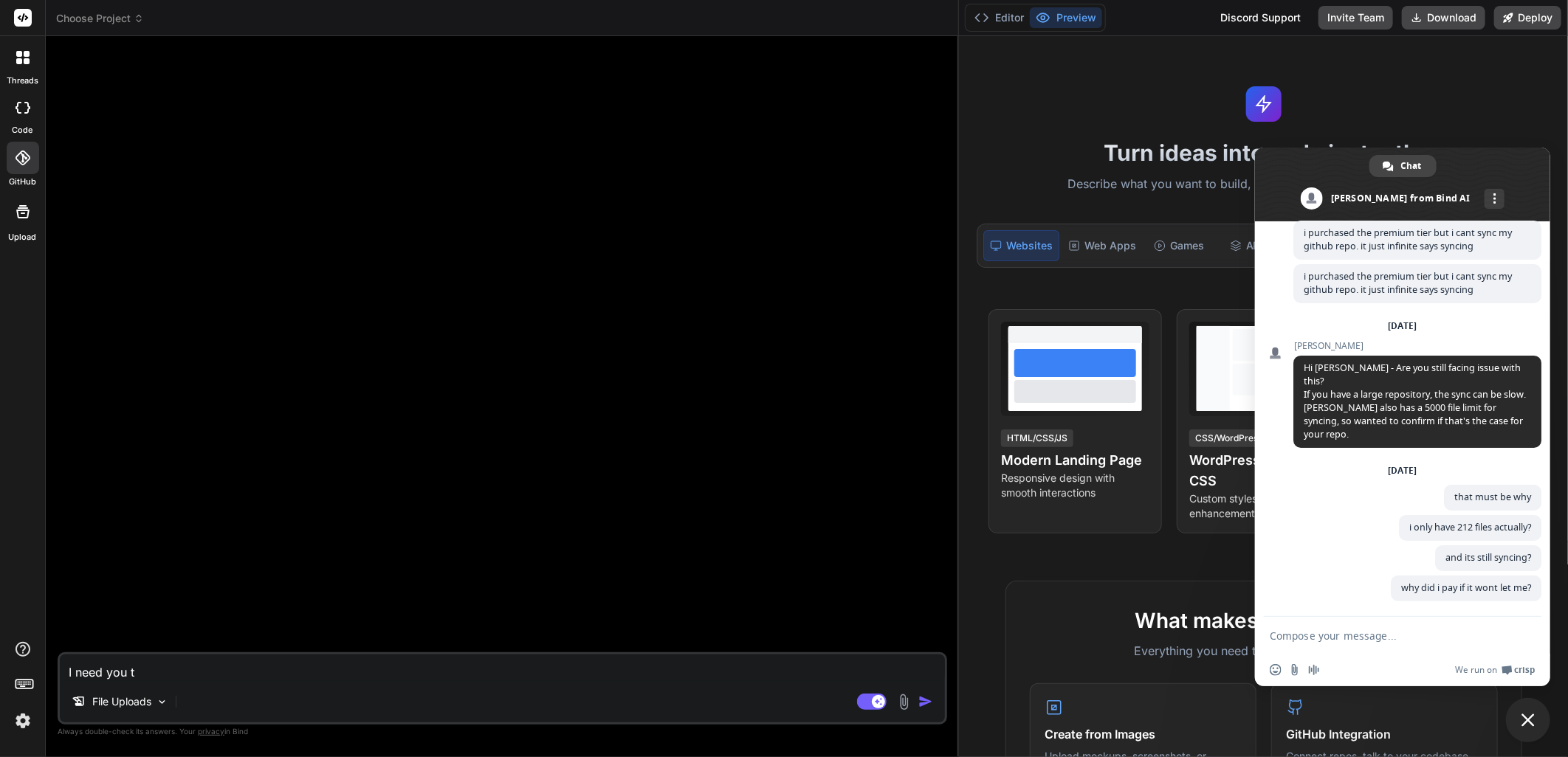
type textarea "I need you to"
type textarea "x"
type textarea "I need you to"
type textarea "x"
type textarea "I need you to a"
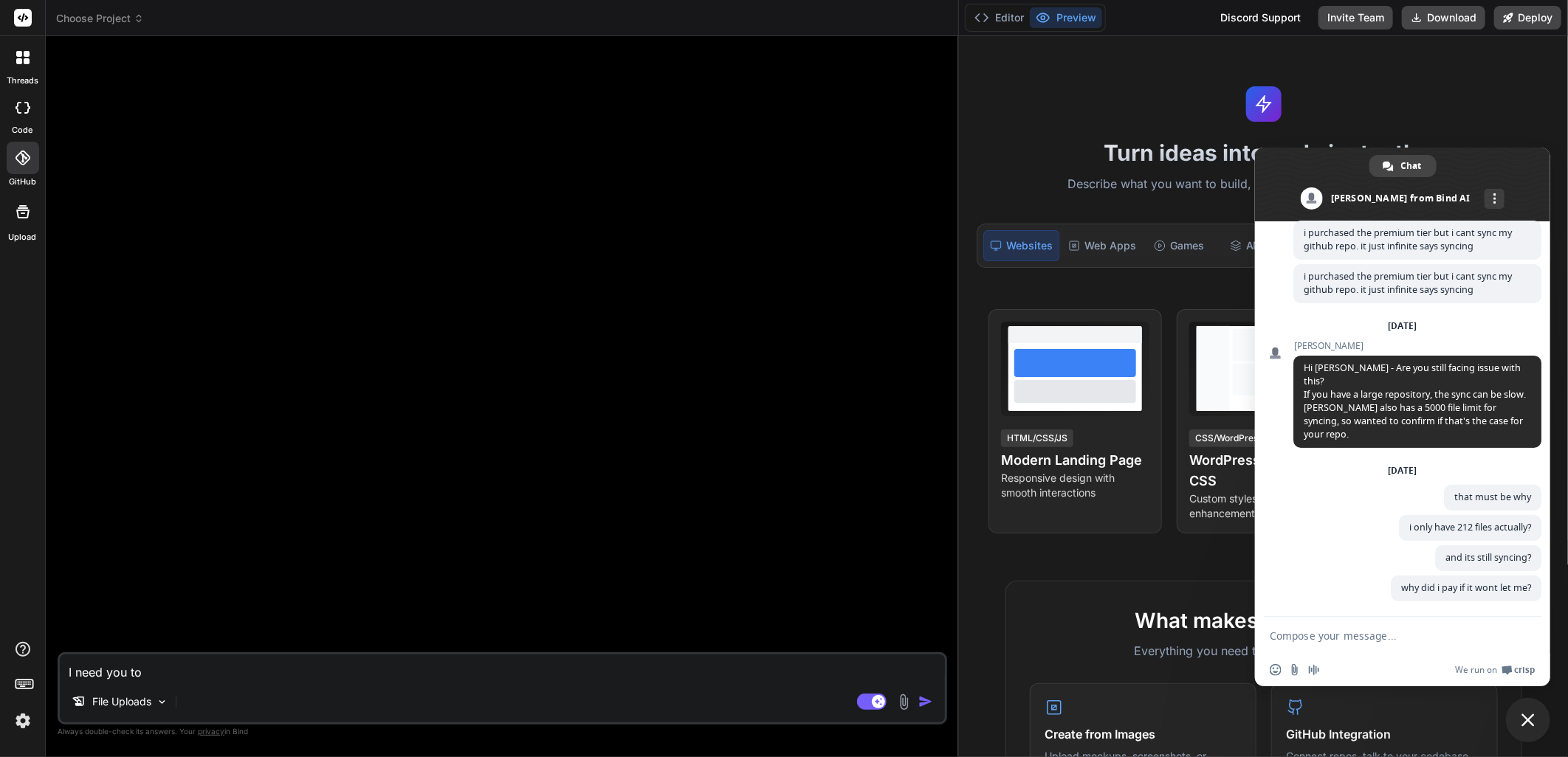
type textarea "x"
type textarea "I need you to an"
type textarea "x"
type textarea "I need you to [PERSON_NAME]"
type textarea "x"
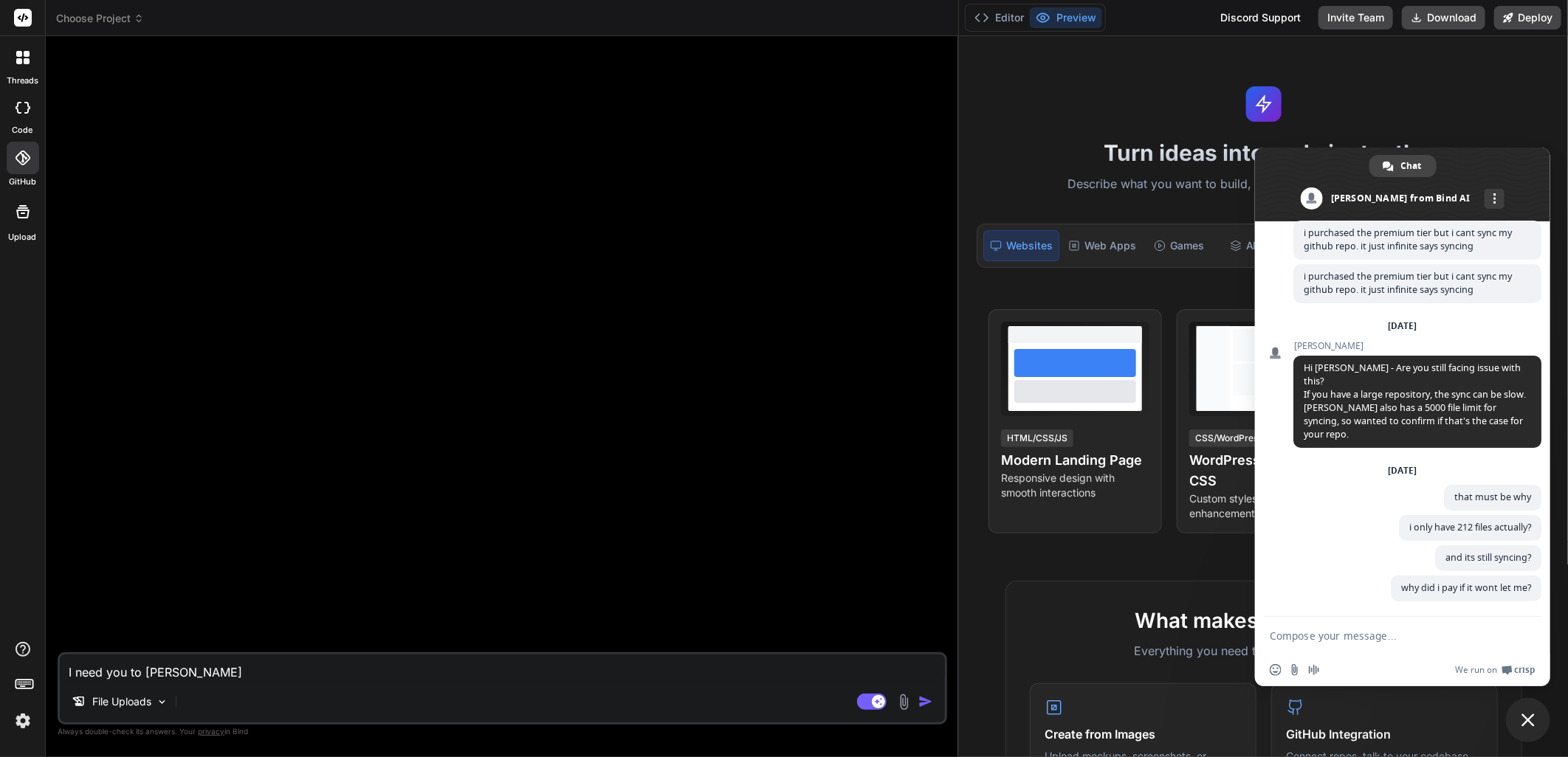
type textarea "I need you to anal"
type textarea "x"
type textarea "I need you to analy"
type textarea "x"
type textarea "I need you to analyz"
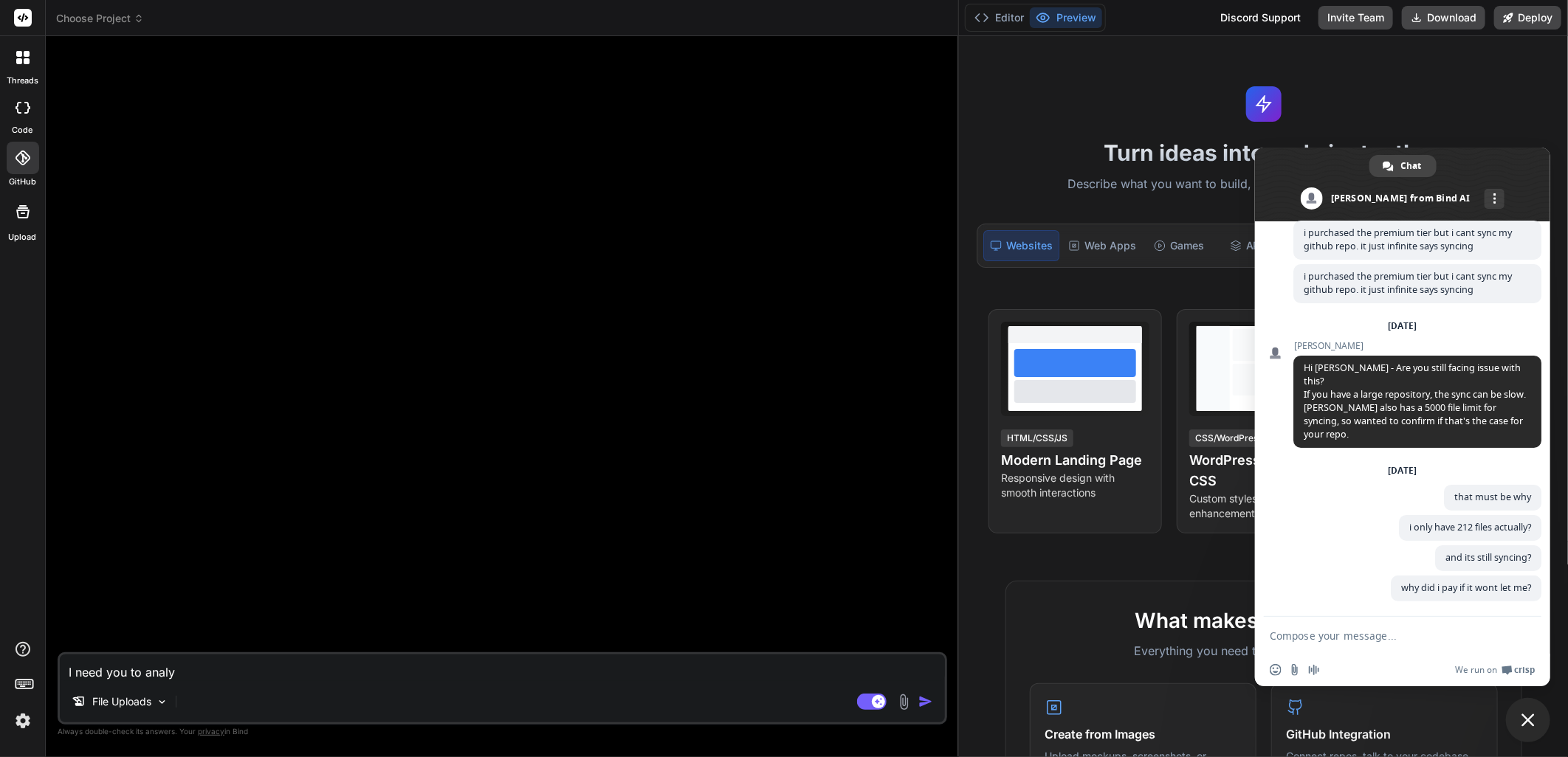
type textarea "x"
type textarea "I need you to analyze"
type textarea "x"
type textarea "I need you to analyze"
type textarea "x"
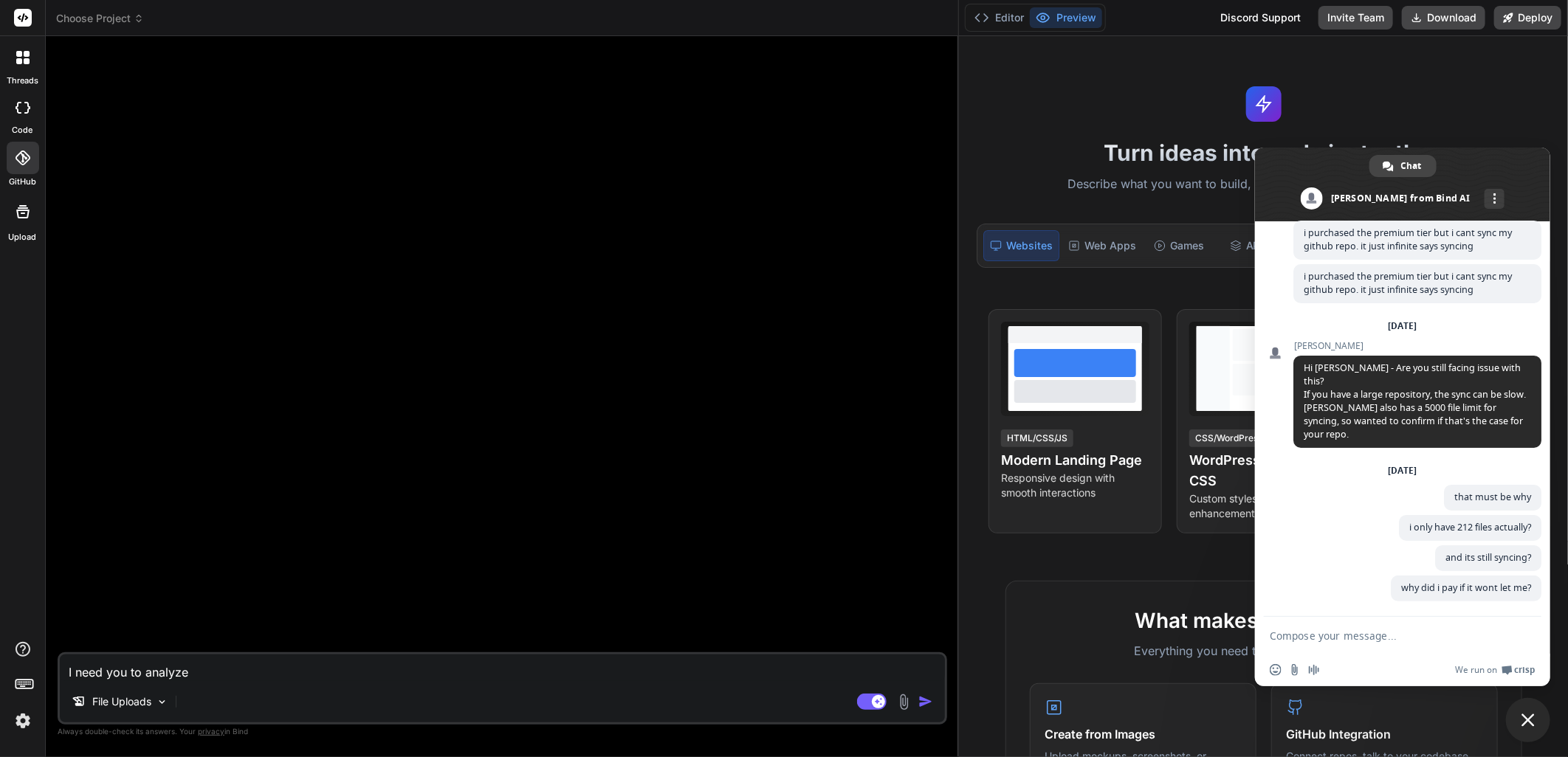
type textarea "I need you to analyze t"
type textarea "x"
type textarea "I need you to analyze th"
type textarea "x"
type textarea "I need you to analyze the"
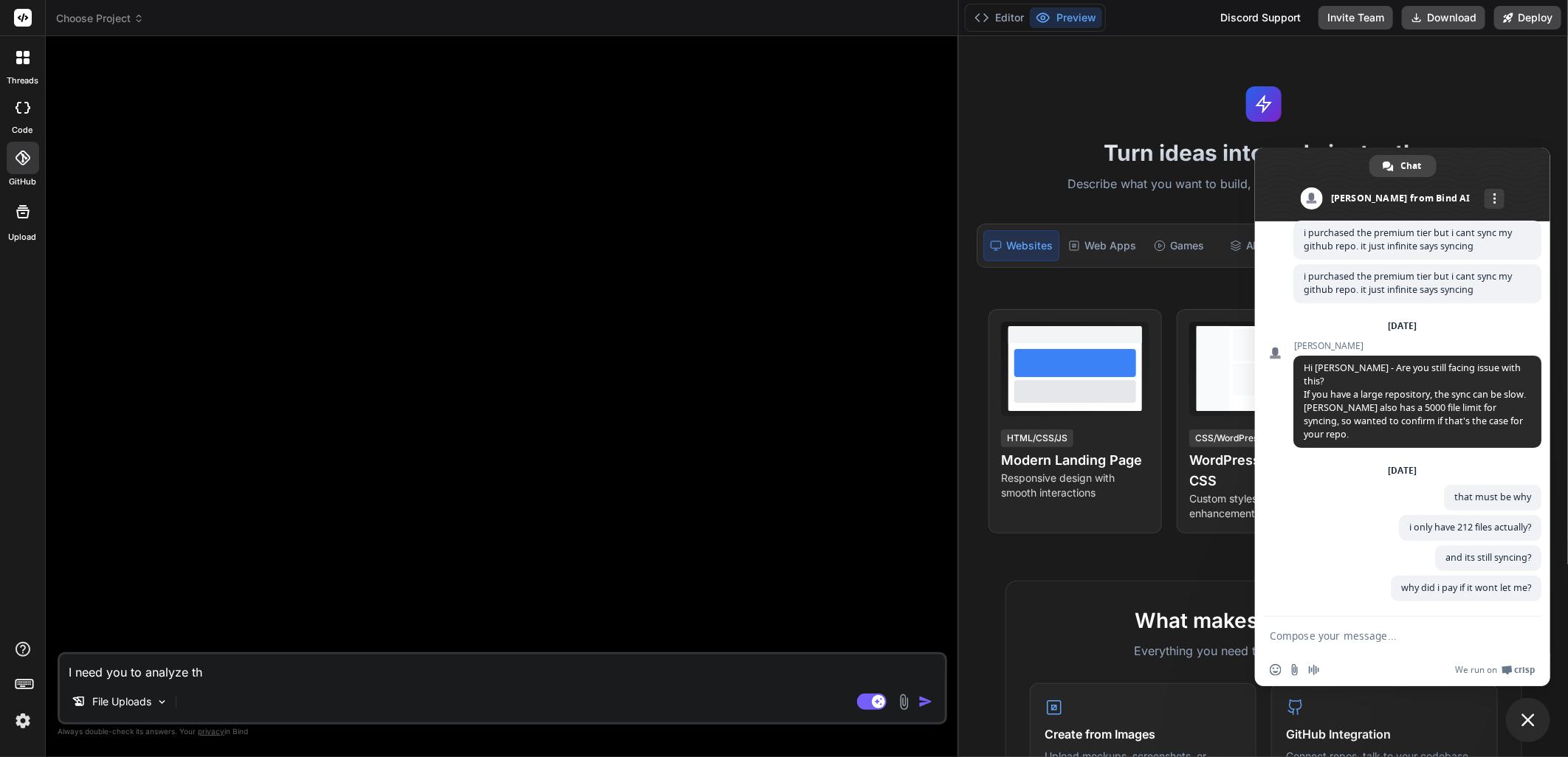
type textarea "x"
type textarea "I need you to analyze the"
type textarea "x"
type textarea "I need you to analyze the f"
type textarea "x"
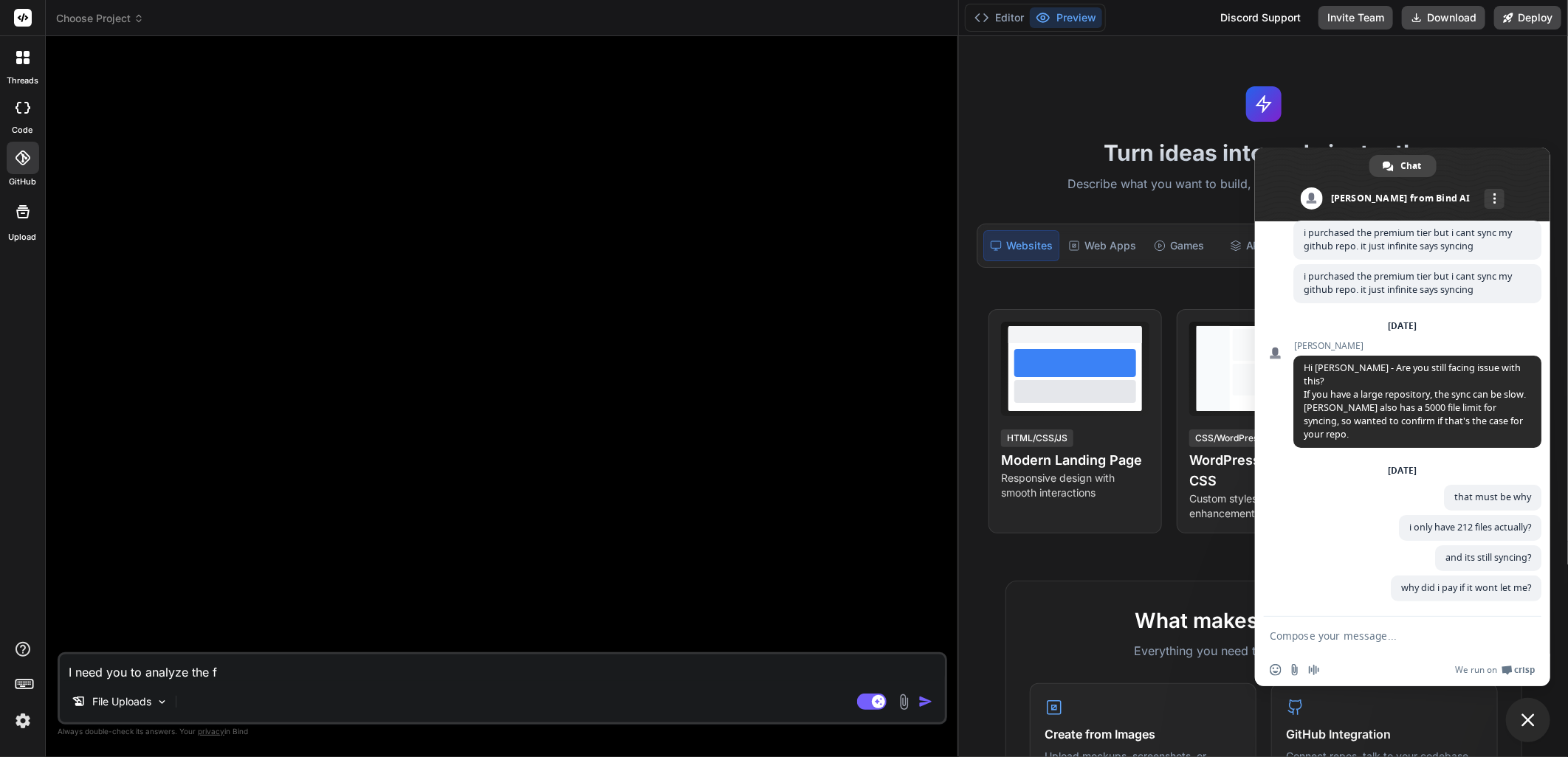
type textarea "I need you to analyze the fi"
type textarea "x"
type textarea "I need you to analyze the fil"
type textarea "x"
type textarea "I need you to analyze the file"
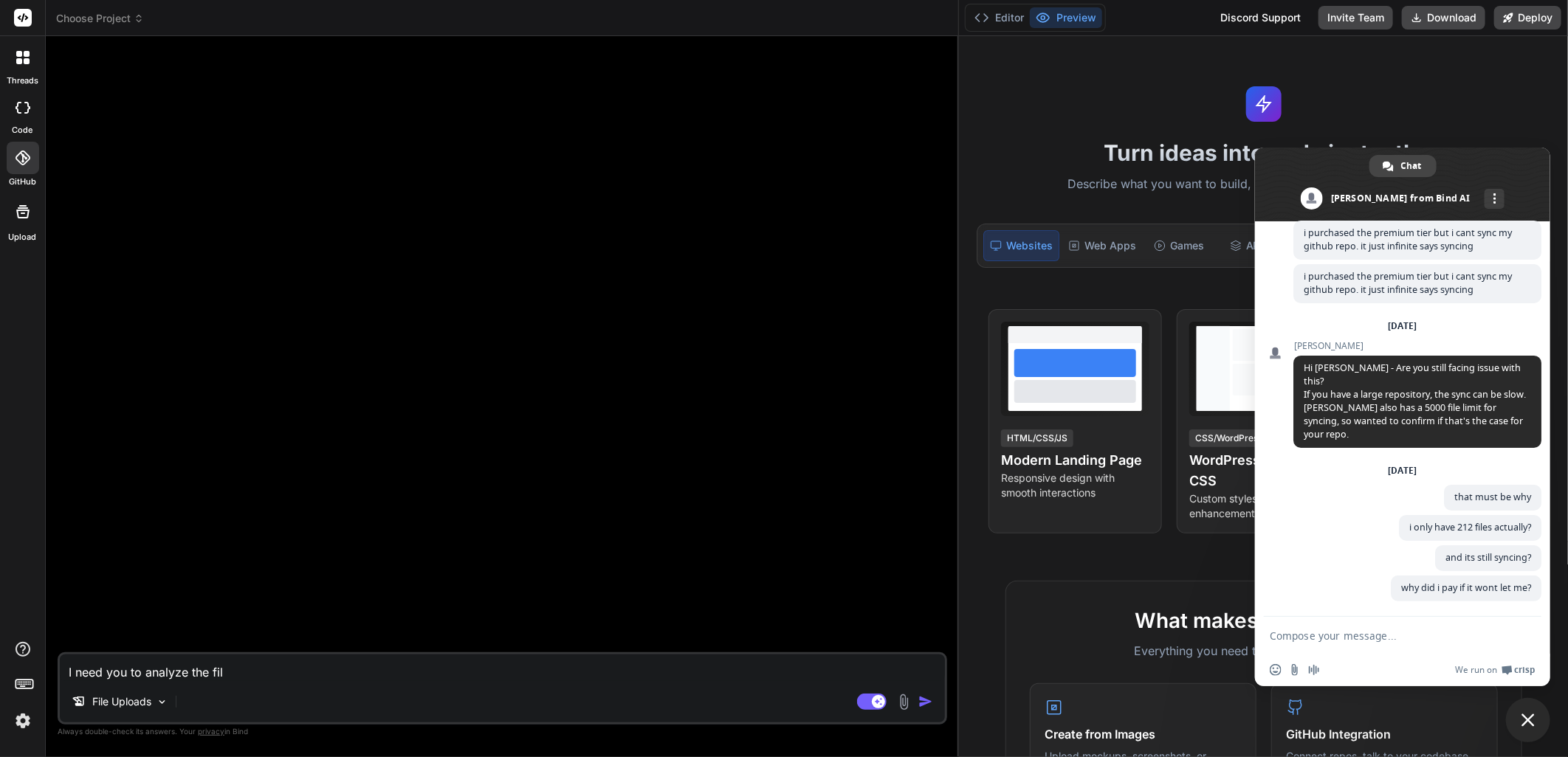
type textarea "x"
type textarea "I need you to analyze the files"
type textarea "x"
type textarea "I need you to analyze the files"
type textarea "x"
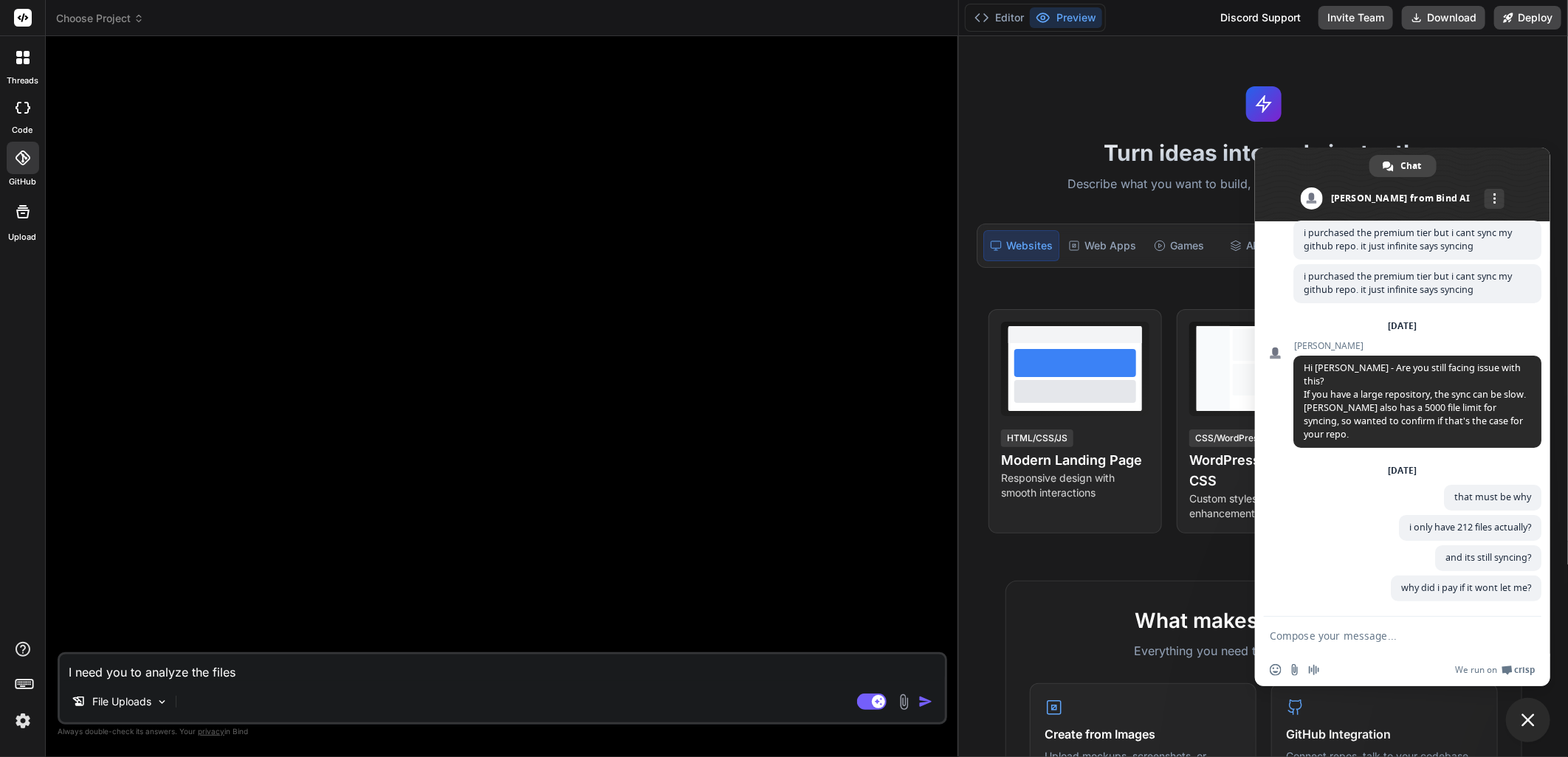
type textarea "I need you to analyze the files i"
type textarea "x"
type textarea "I need you to analyze the files in"
type textarea "x"
type textarea "I need you to analyze the files in"
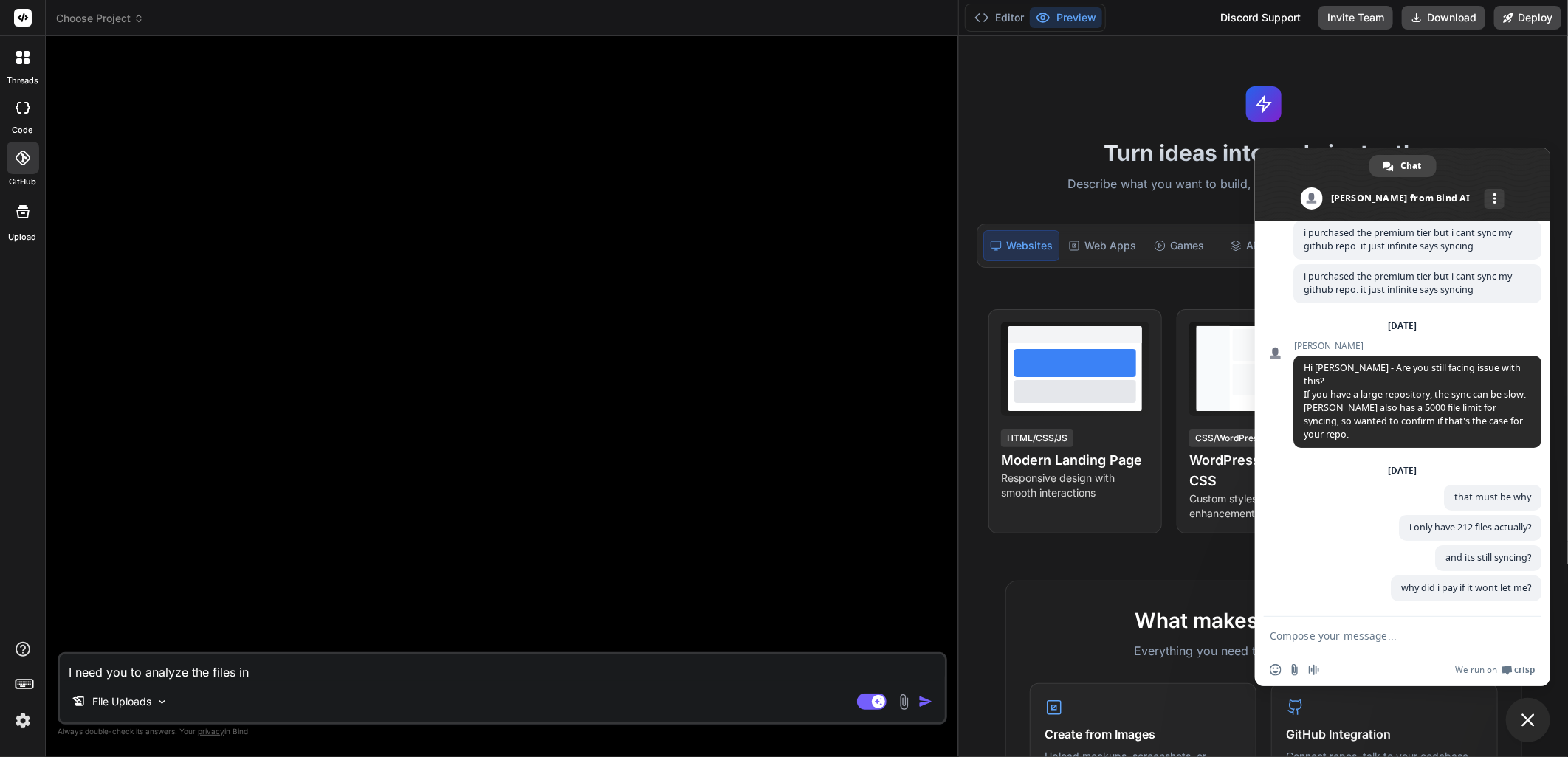
type textarea "x"
type textarea "I need you to analyze the files in m"
type textarea "x"
type textarea "I need you to analyze the files in my"
type textarea "x"
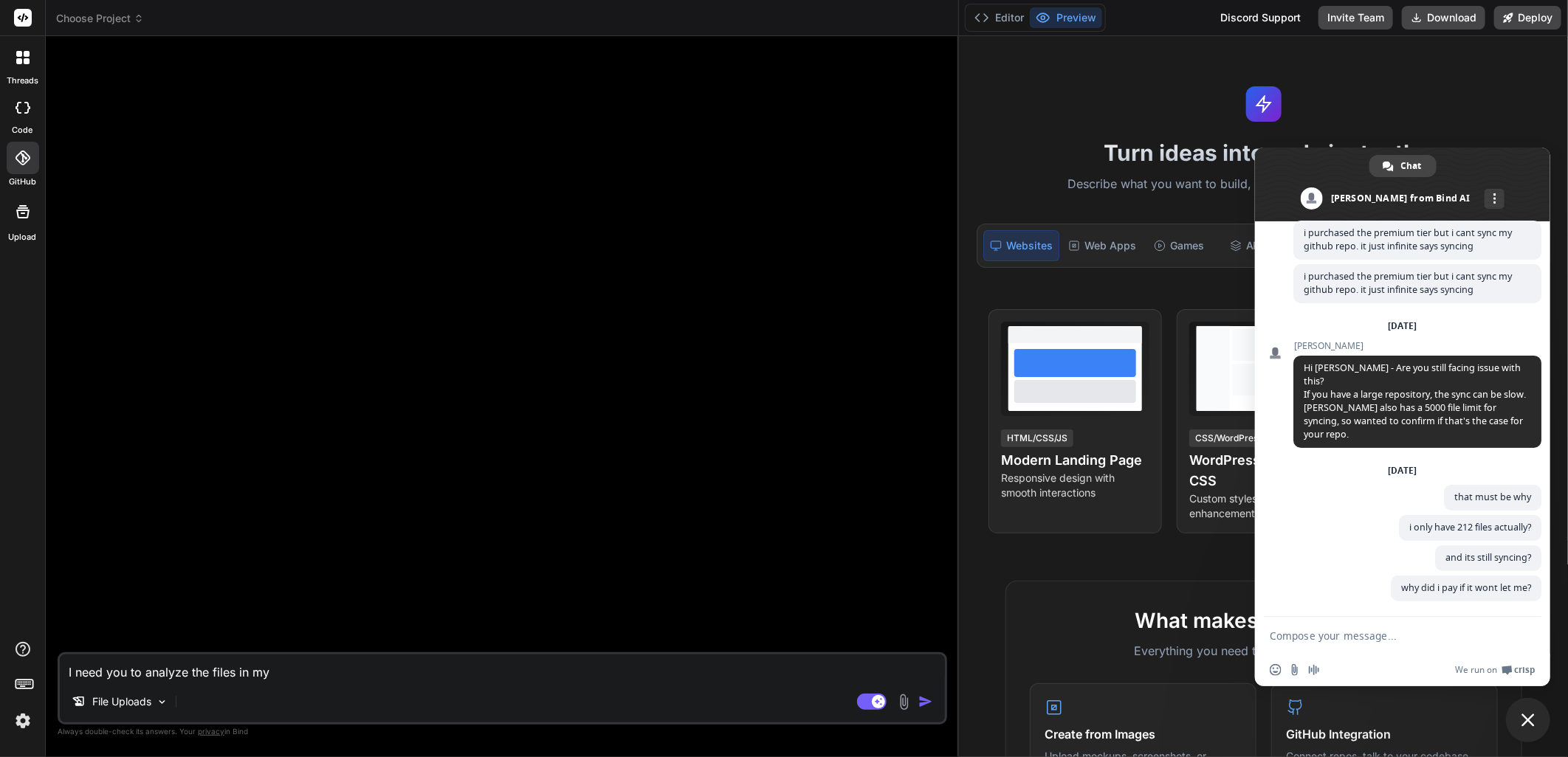
type textarea "I need you to analyze the files in my"
type textarea "x"
type textarea "I need you to analyze the files in my f"
type textarea "x"
type textarea "I need you to analyze the files in my fi"
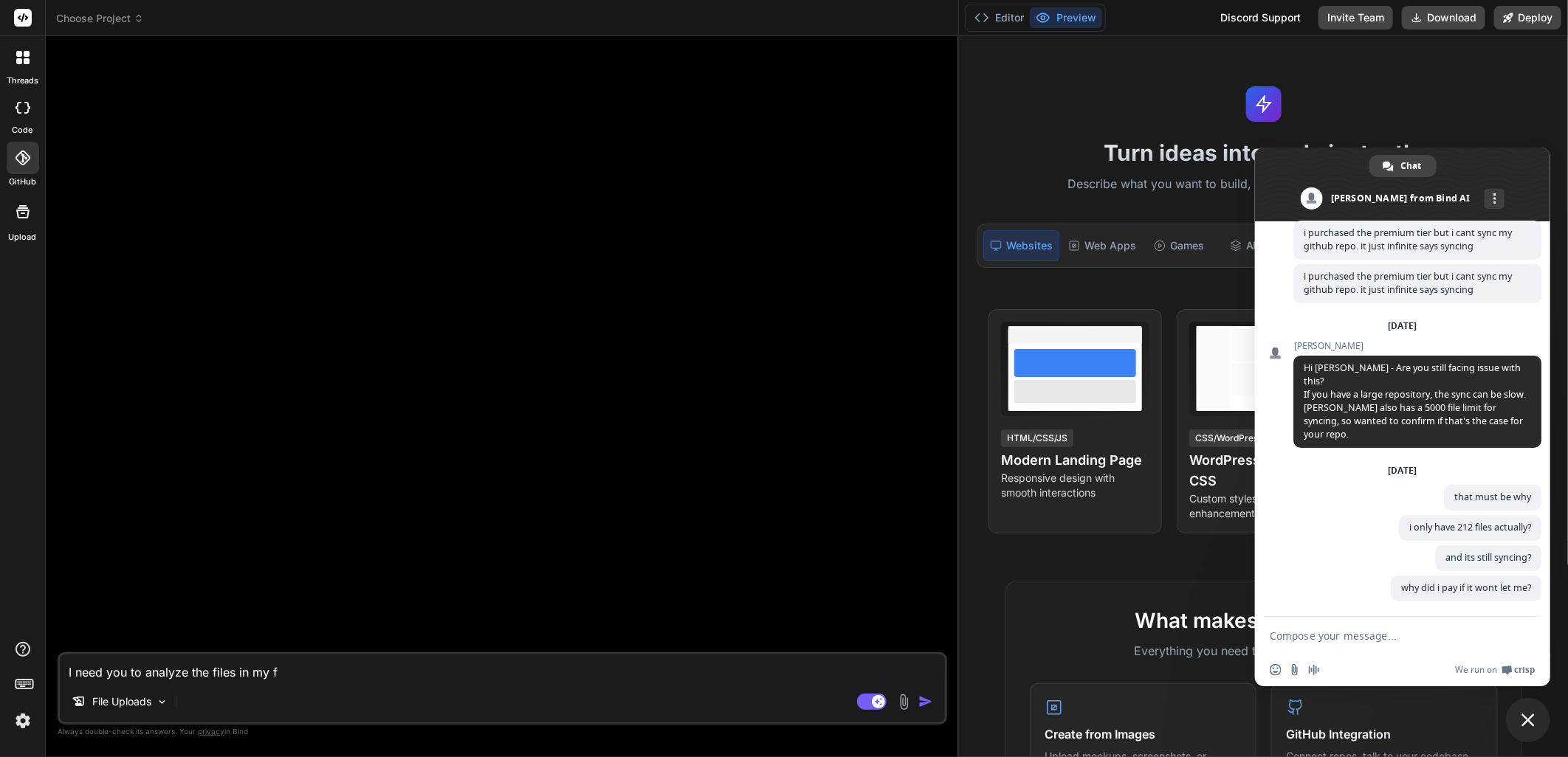
type textarea "x"
type textarea "I need you to analyze the files in my fil"
type textarea "x"
type textarea "I need you to analyze the files in my file"
type textarea "x"
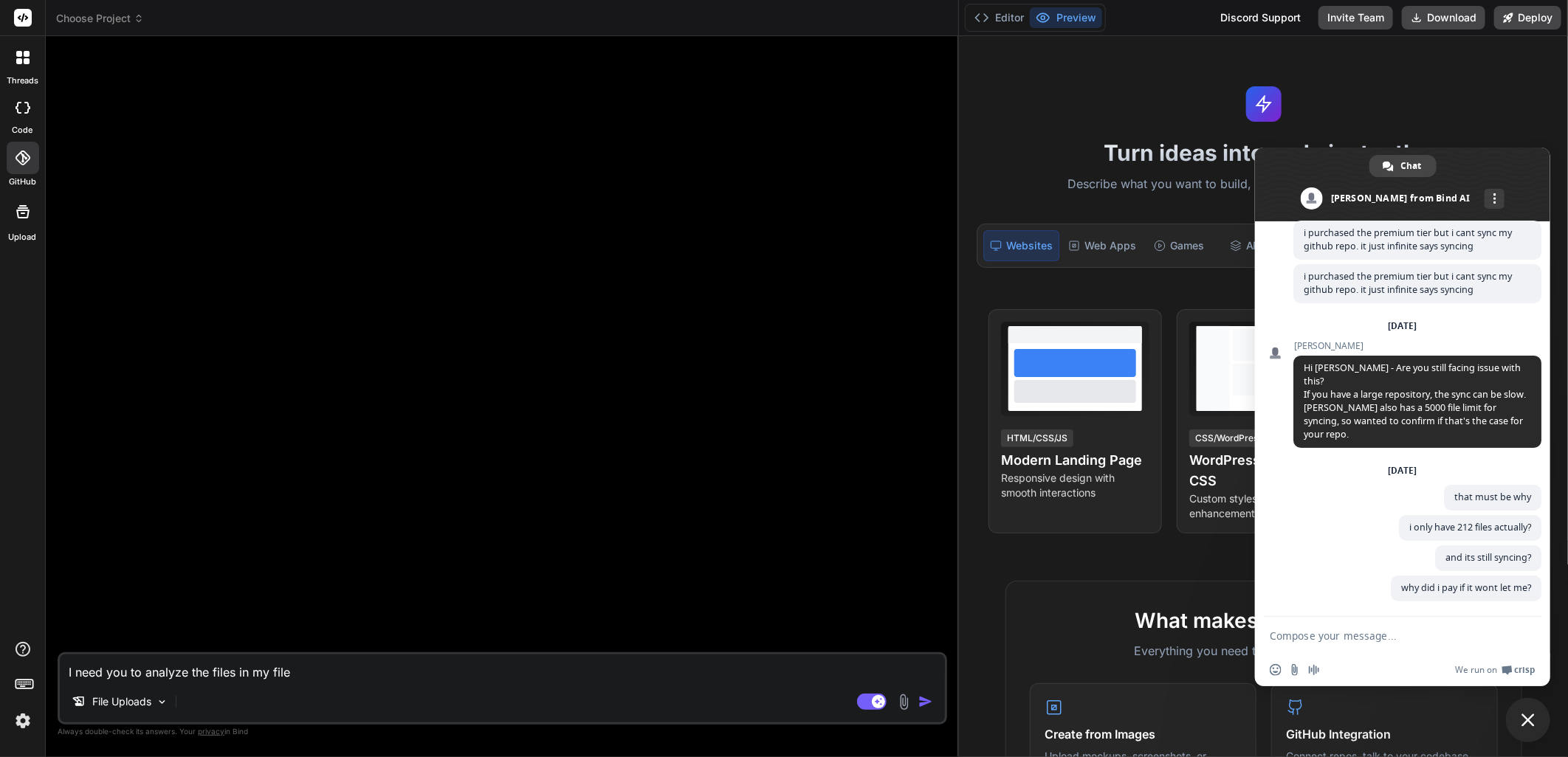
type textarea "I need you to analyze the files in my file"
type textarea "x"
type textarea "I need you to analyze the files in my file u"
type textarea "x"
type textarea "I need you to analyze the files in my file up"
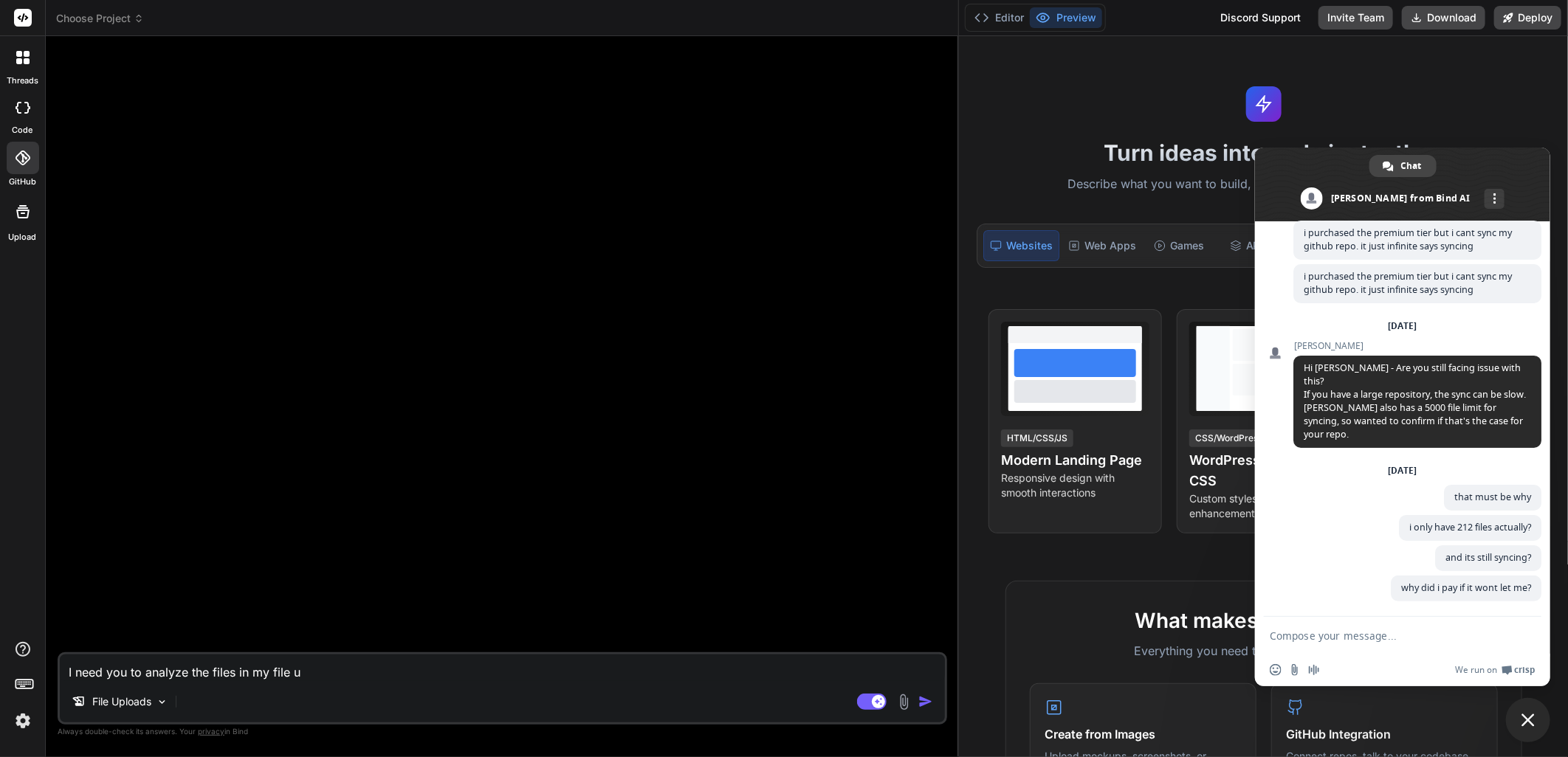
type textarea "x"
type textarea "I need you to analyze the files in my file upd"
type textarea "x"
type textarea "I need you to analyze the files in my file up"
type textarea "x"
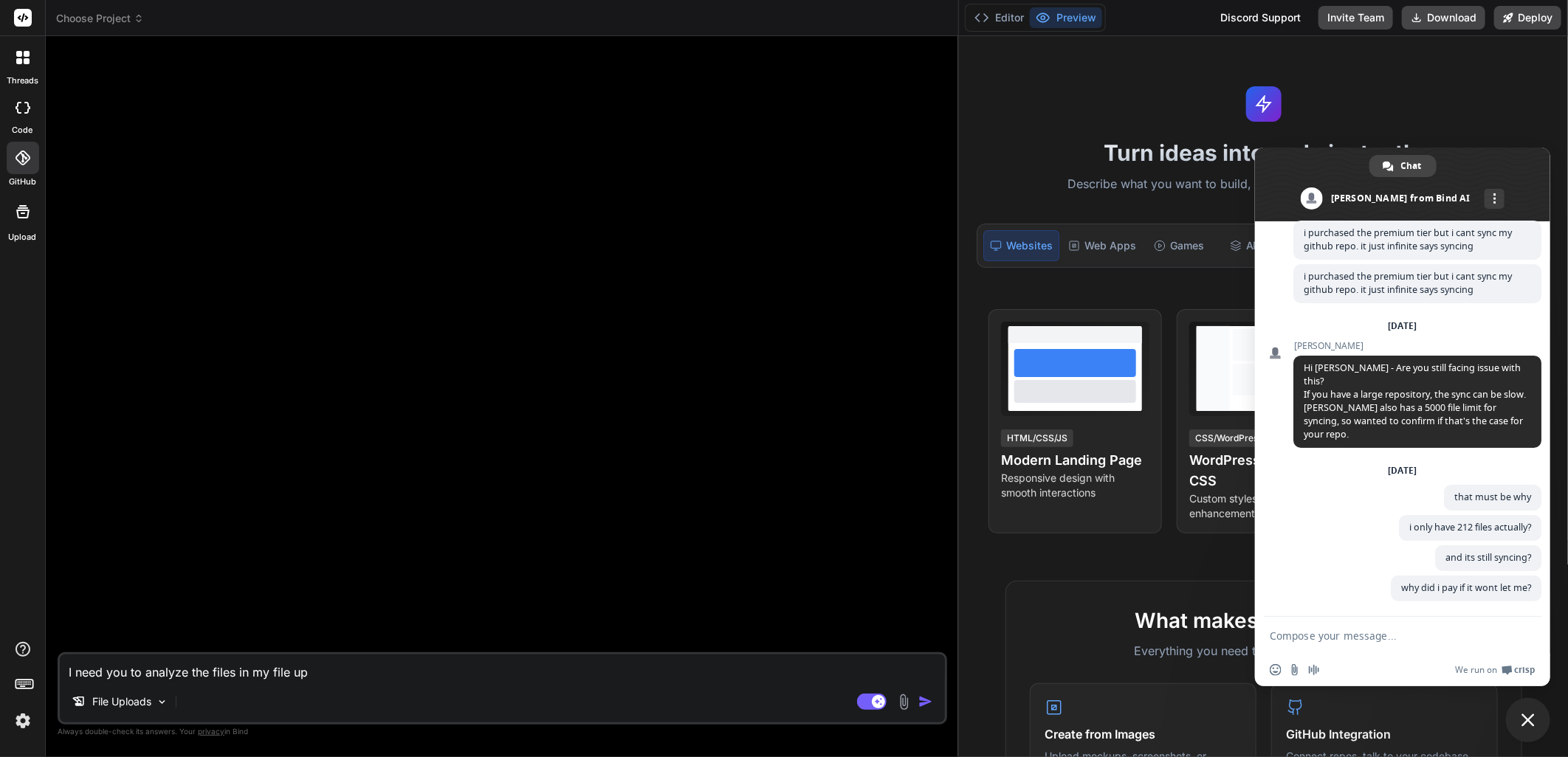
type textarea "I need you to analyze the files in my file u"
type textarea "x"
type textarea "I need you to analyze the files in my file"
type textarea "x"
type textarea "I need you to analyze the files in my file"
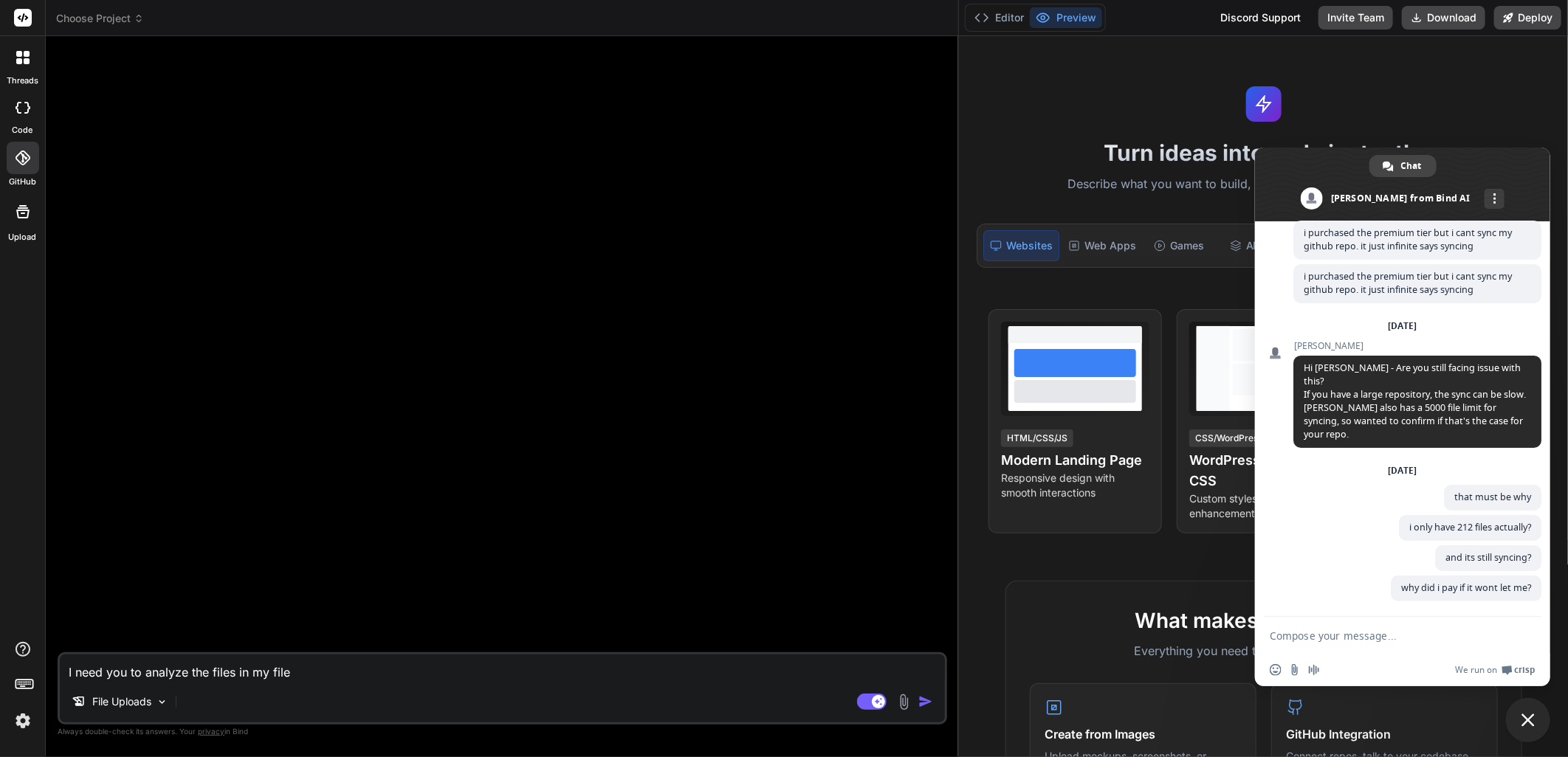
type textarea "x"
type textarea "I need you to analyze the files in my fil"
type textarea "x"
type textarea "I need you to analyze the files in my fi"
type textarea "x"
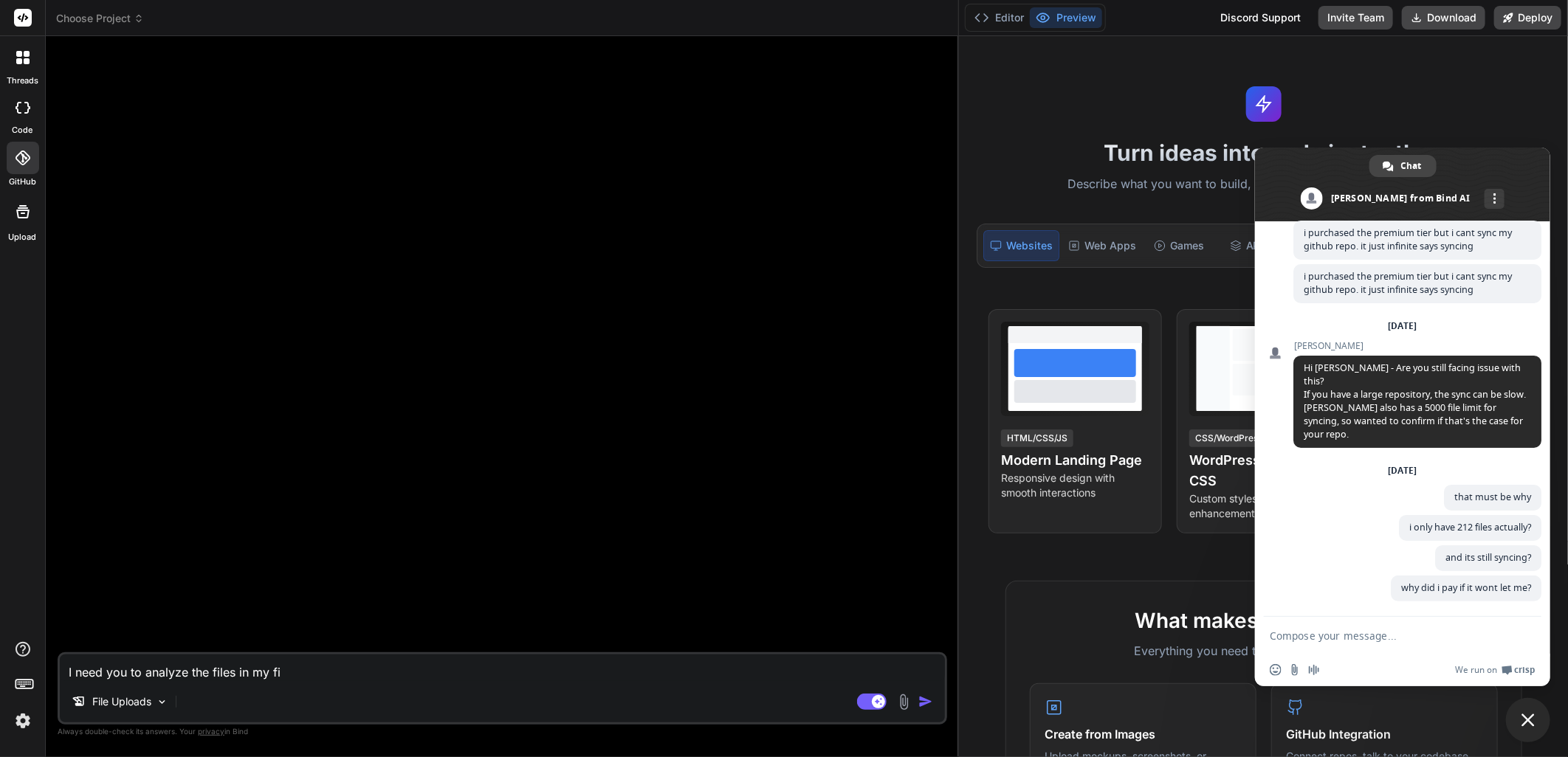
type textarea "I need you to analyze the files in my f"
type textarea "x"
type textarea "I need you to analyze the files in my"
type textarea "x"
type textarea "I need you to analyze the files in my"
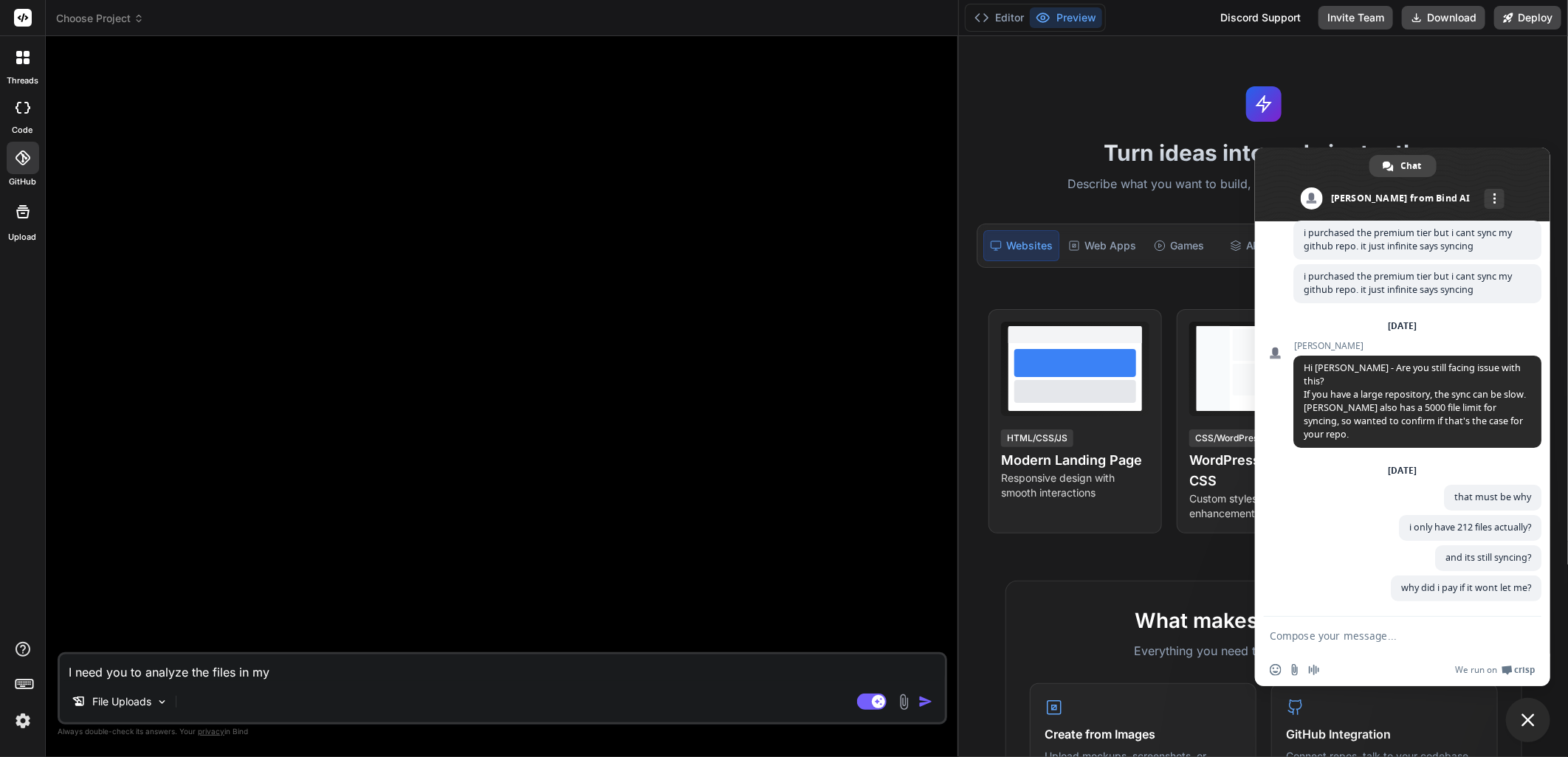
type textarea "x"
type textarea "I need you to analyze the files in m"
type textarea "x"
type textarea "I need you to analyze the files in"
type textarea "x"
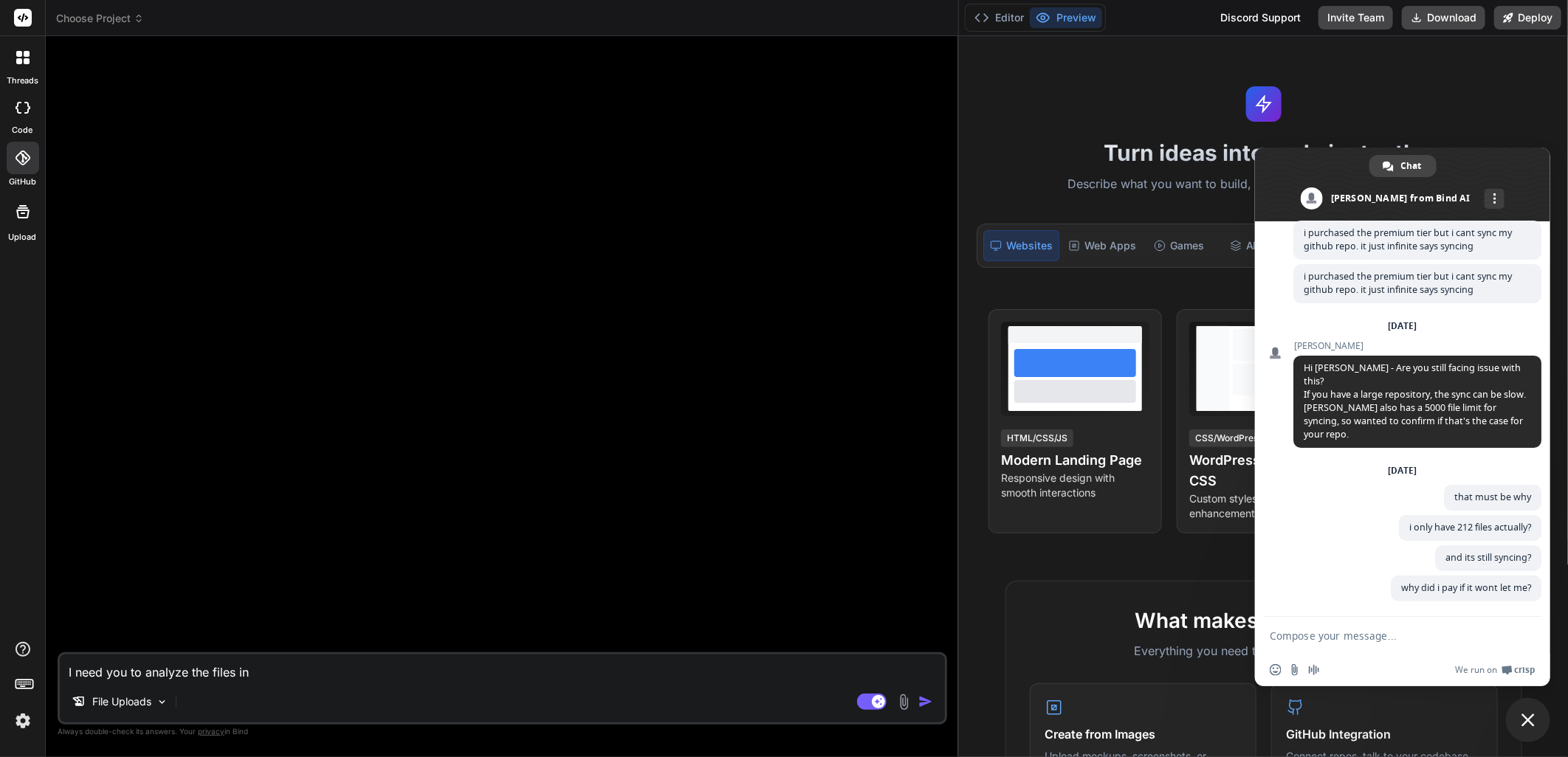
type textarea "I need you to analyze the files in"
type textarea "x"
type textarea "I need you to analyze the files i"
type textarea "x"
type textarea "I need you to analyze the files"
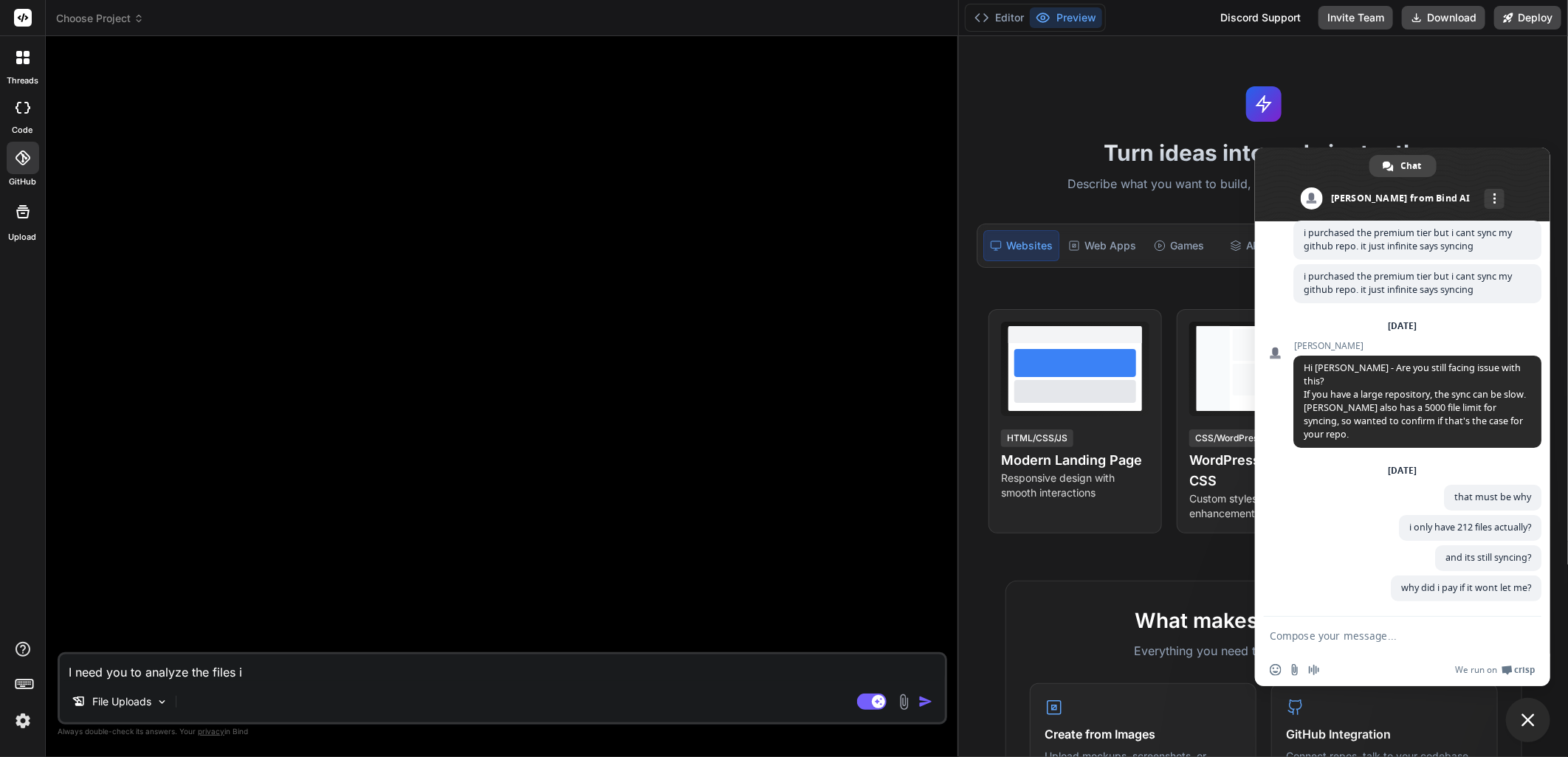
type textarea "x"
type textarea "I need you to analyze the files"
type textarea "x"
type textarea "I need you to analyze the file"
type textarea "x"
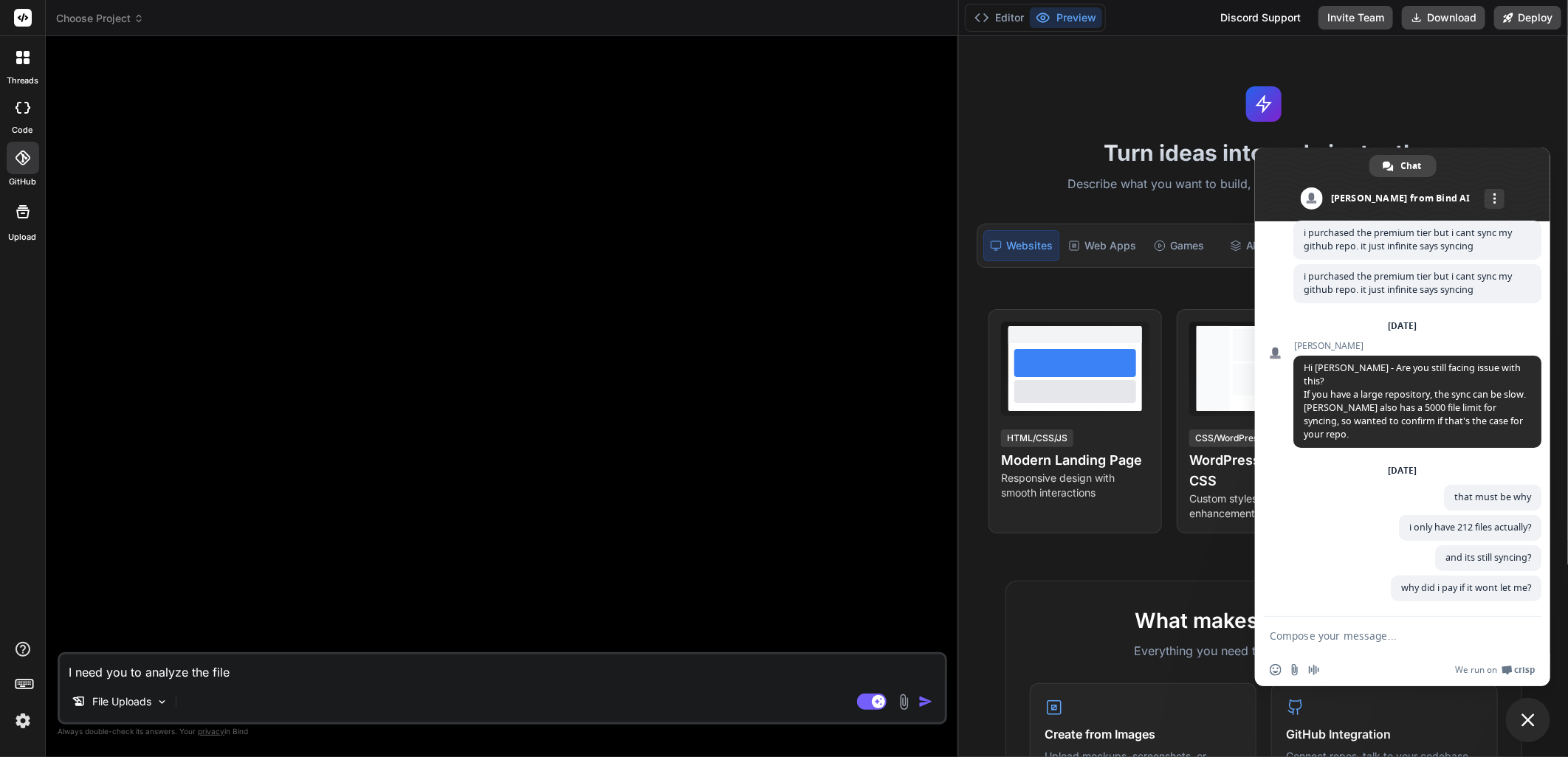
type textarea "I need you to analyze the fil"
type textarea "x"
type textarea "I need you to analyze the fi"
type textarea "x"
type textarea "I need you to analyze the f"
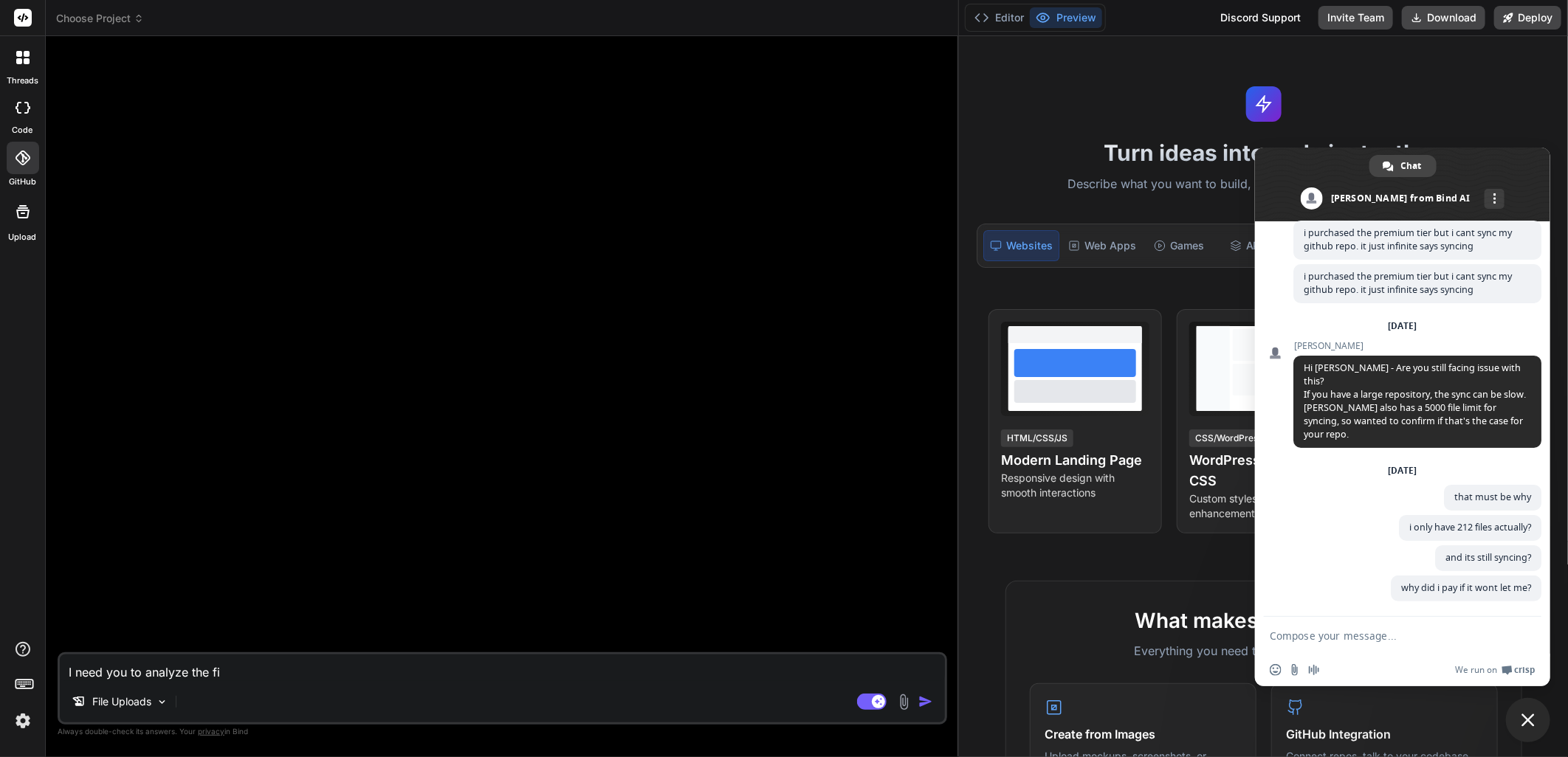
type textarea "x"
type textarea "I need you to analyze the"
type textarea "x"
type textarea "I need you to analyze the"
type textarea "x"
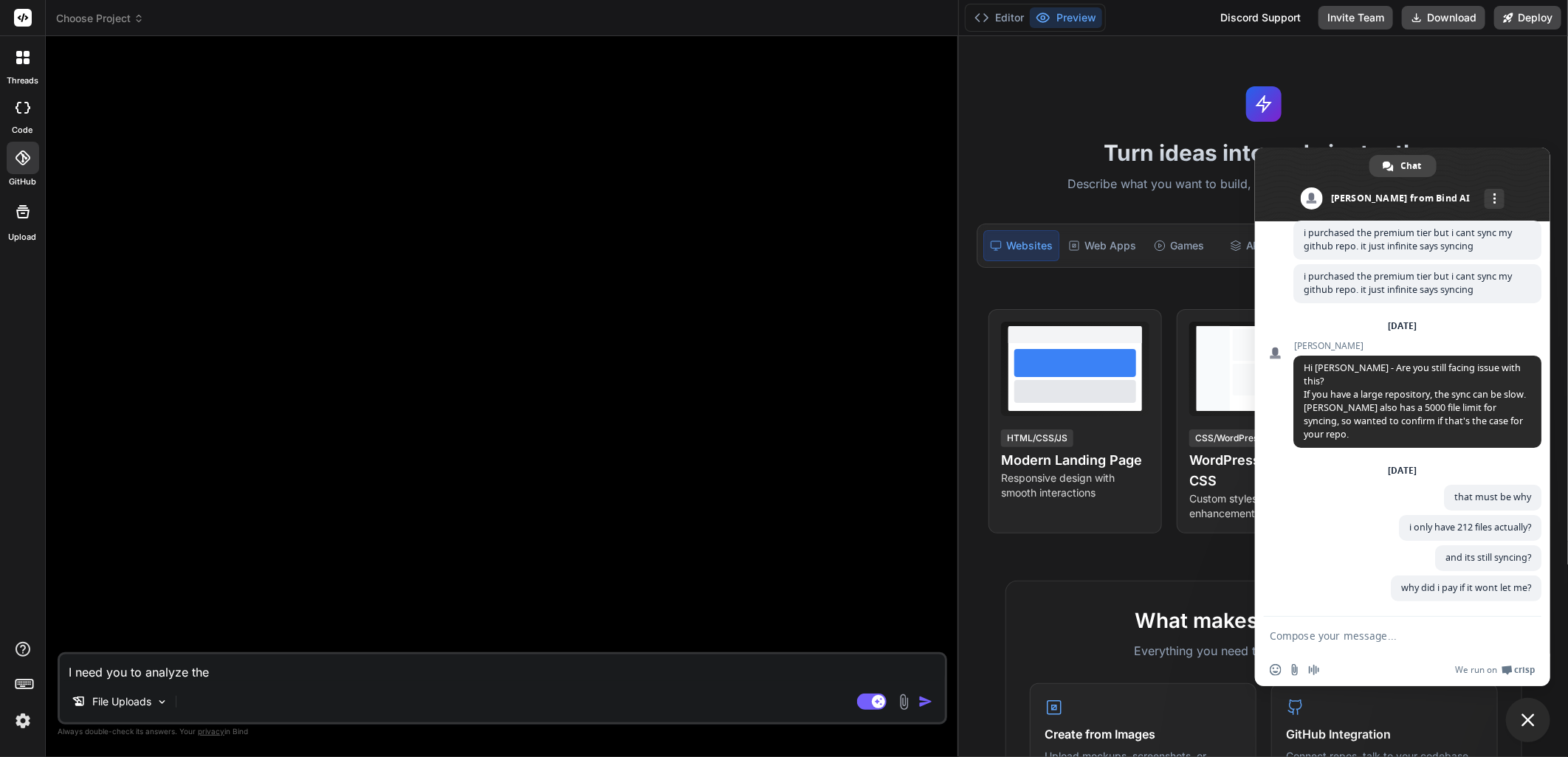
type textarea "I need you to analyze th"
type textarea "x"
type textarea "I need you to analyze t"
type textarea "x"
type textarea "I need you to analyze"
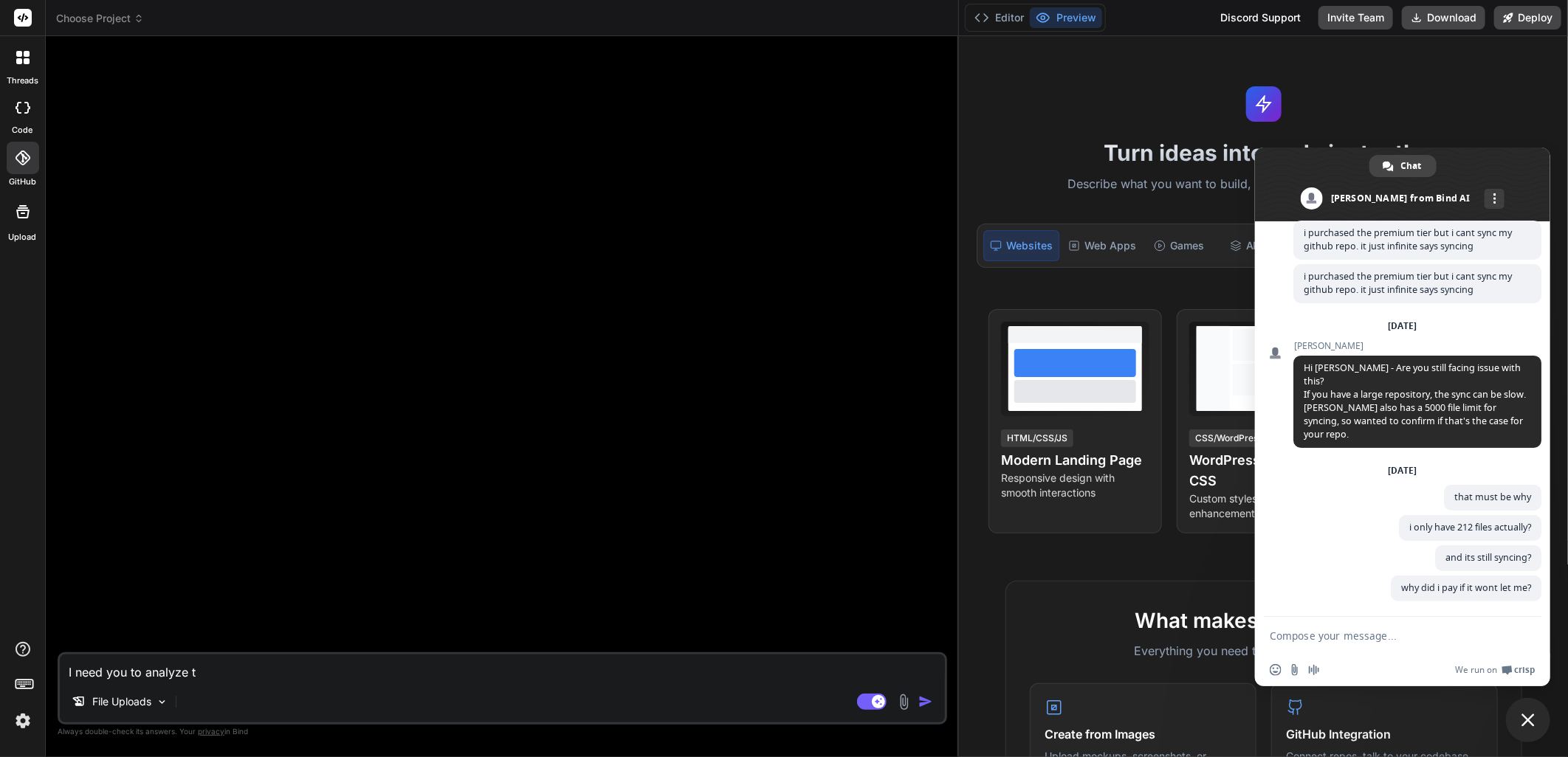
type textarea "x"
type textarea "I need you to analyze"
type textarea "x"
type textarea "I need you to analyz"
type textarea "x"
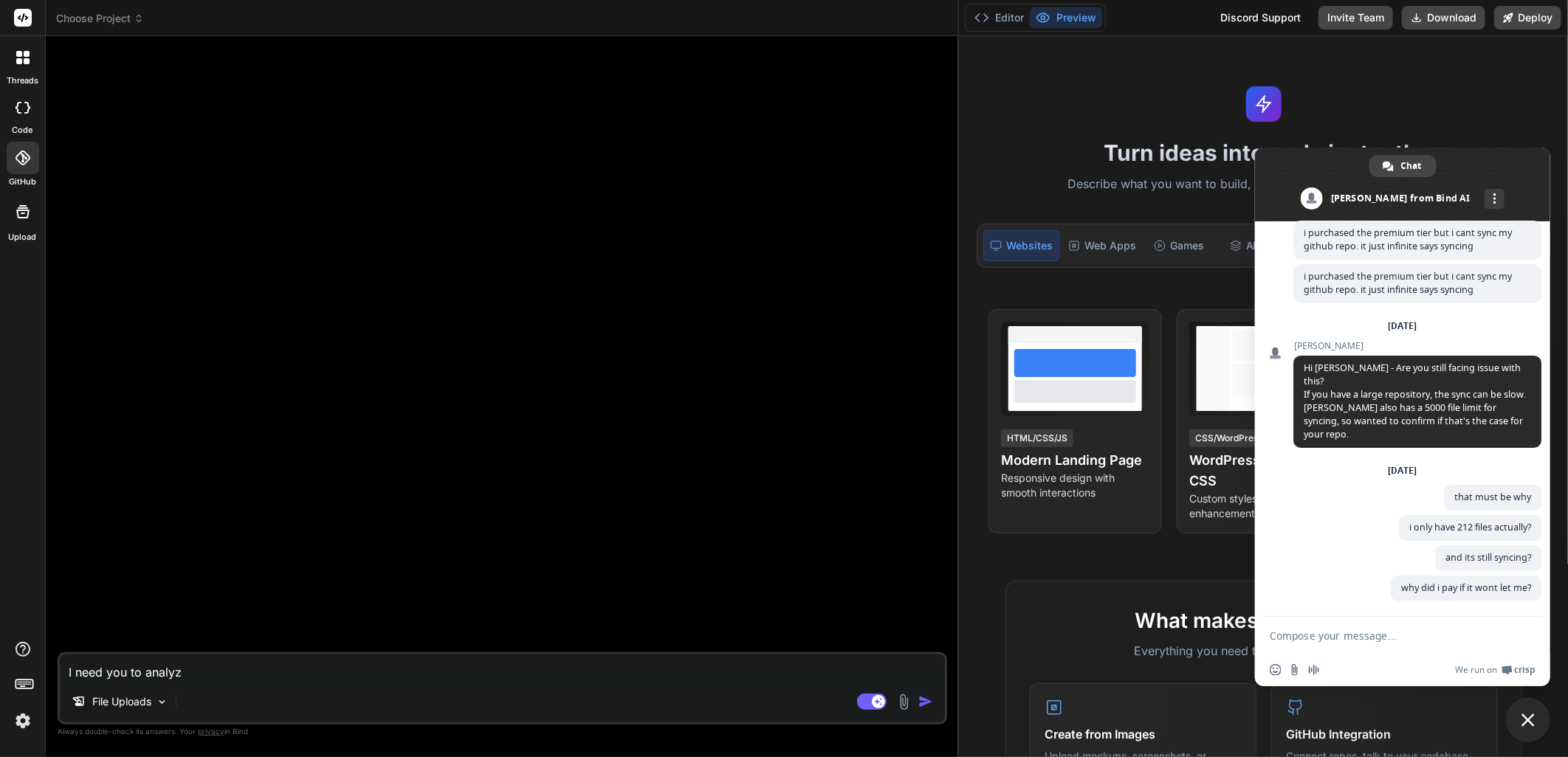
type textarea "I need you to analy"
type textarea "x"
type textarea "I need you to anal"
type textarea "x"
type textarea "I need you to [PERSON_NAME]"
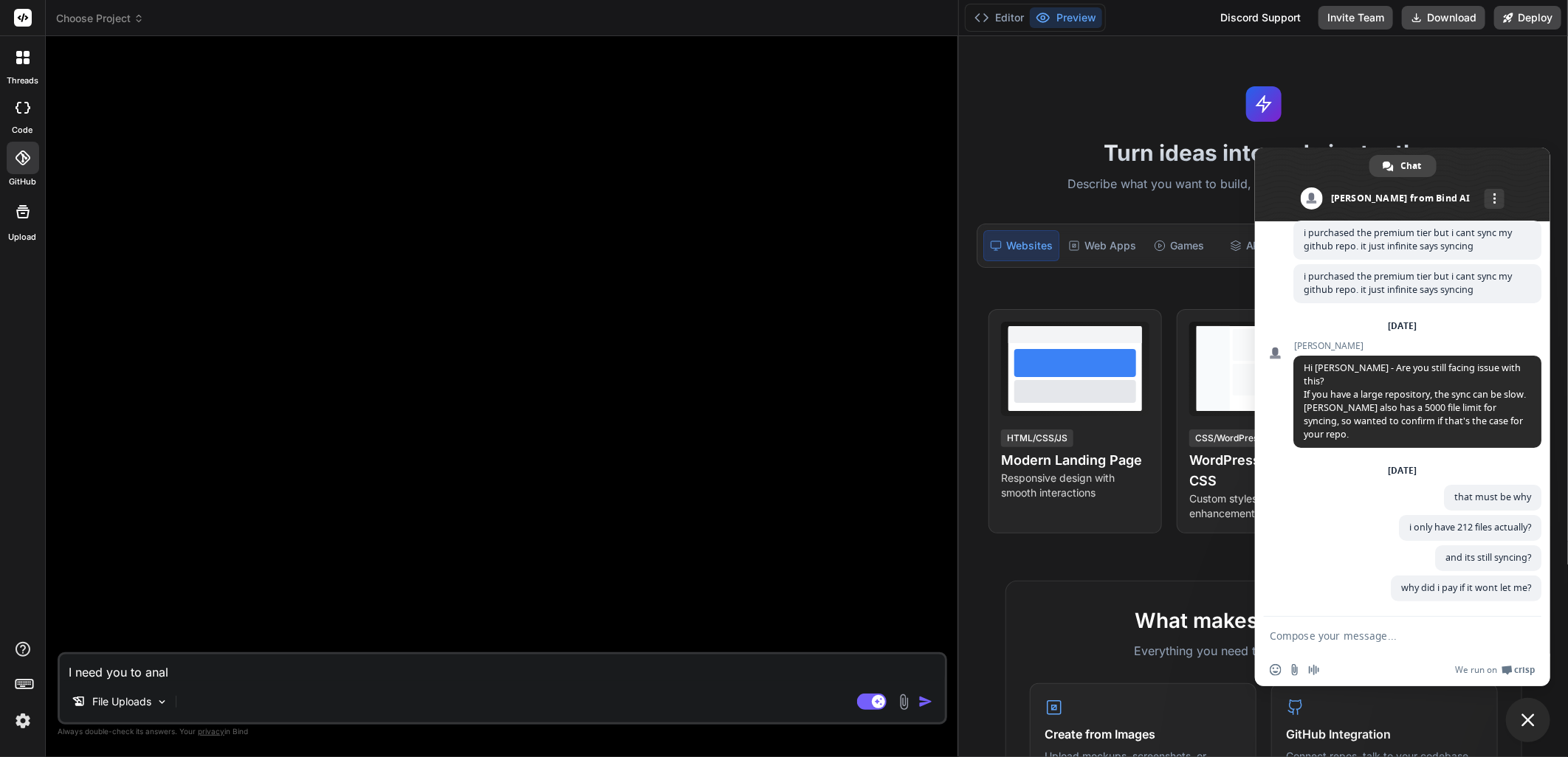
type textarea "x"
type textarea "I need you to an"
type textarea "x"
type textarea "I need you to a"
type textarea "x"
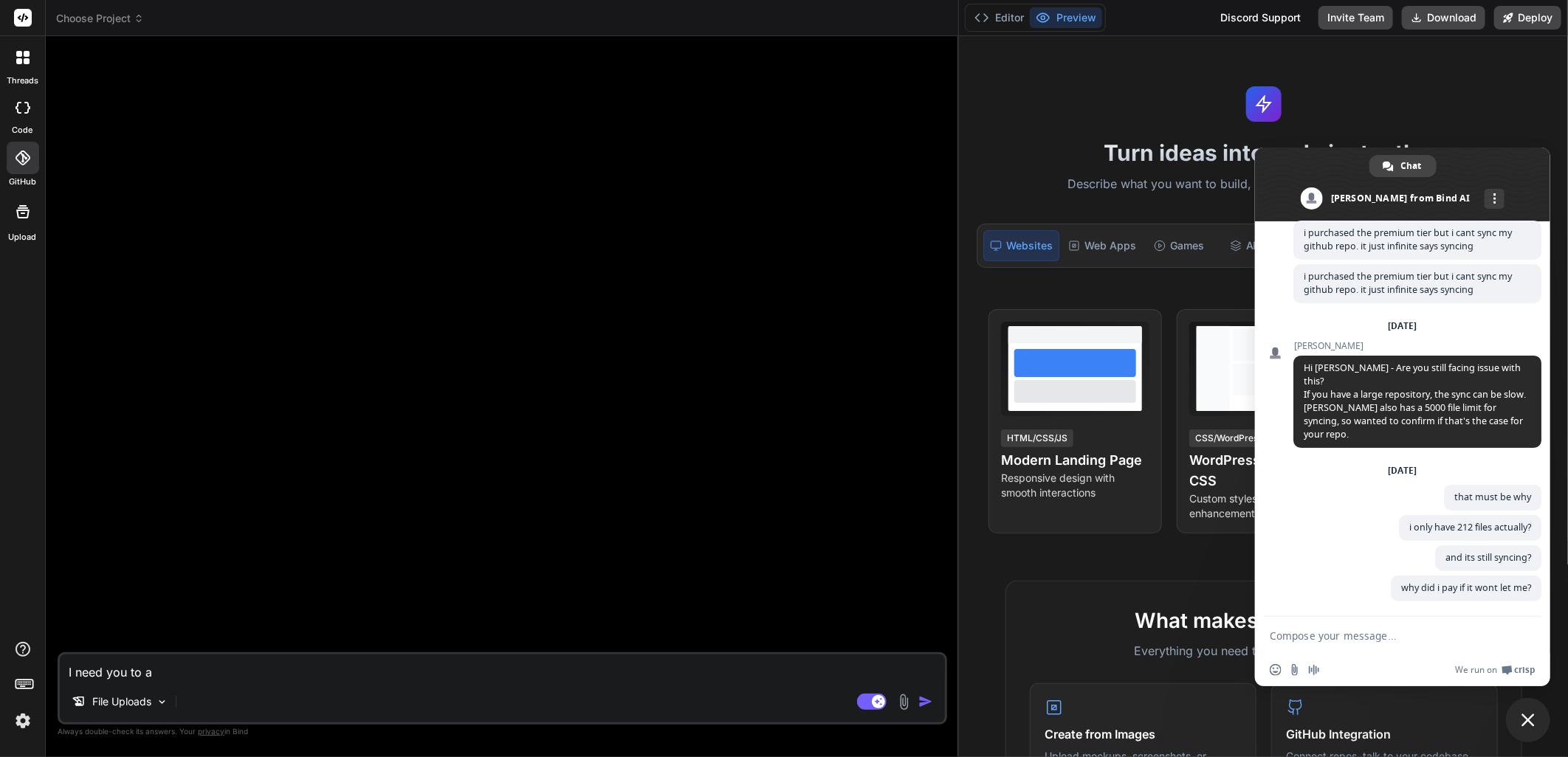
type textarea "I need you to"
type textarea "x"
type textarea "I need you to"
type textarea "x"
type textarea "I need you t"
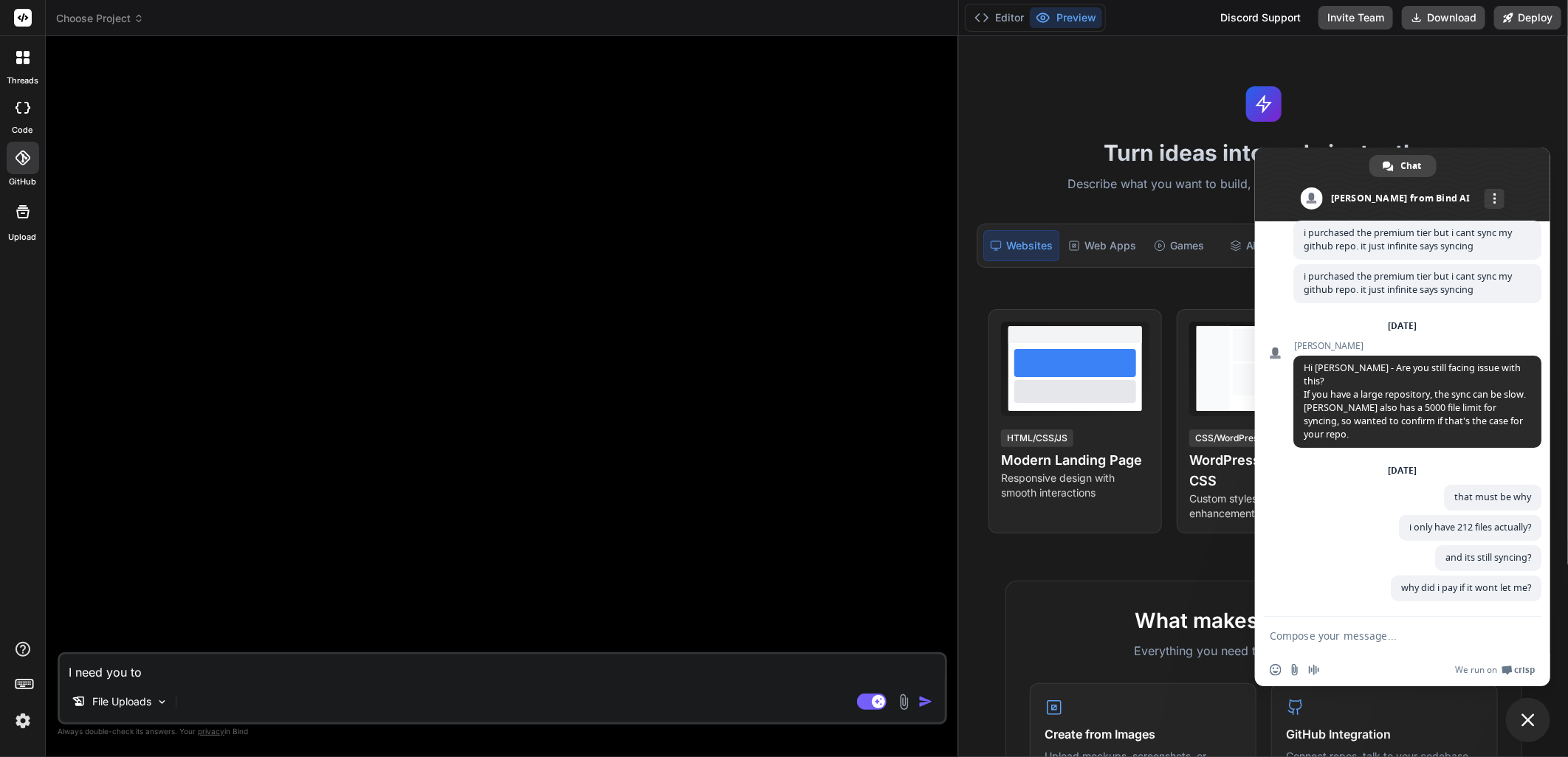
type textarea "x"
type textarea "I need you"
type textarea "x"
type textarea "I need you"
type textarea "x"
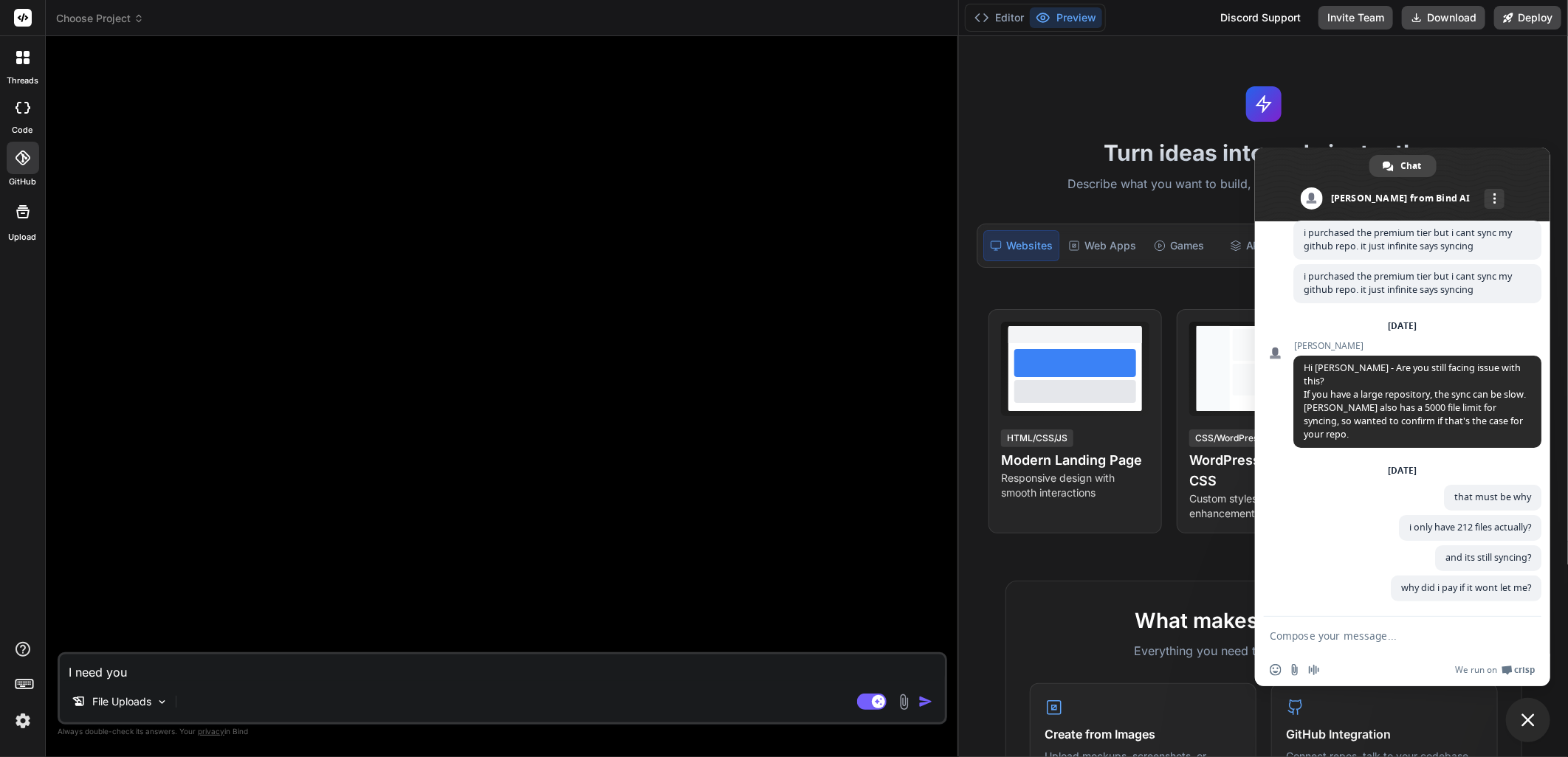
type textarea "I need yo"
type textarea "x"
type textarea "I need y"
type textarea "x"
type textarea "I need"
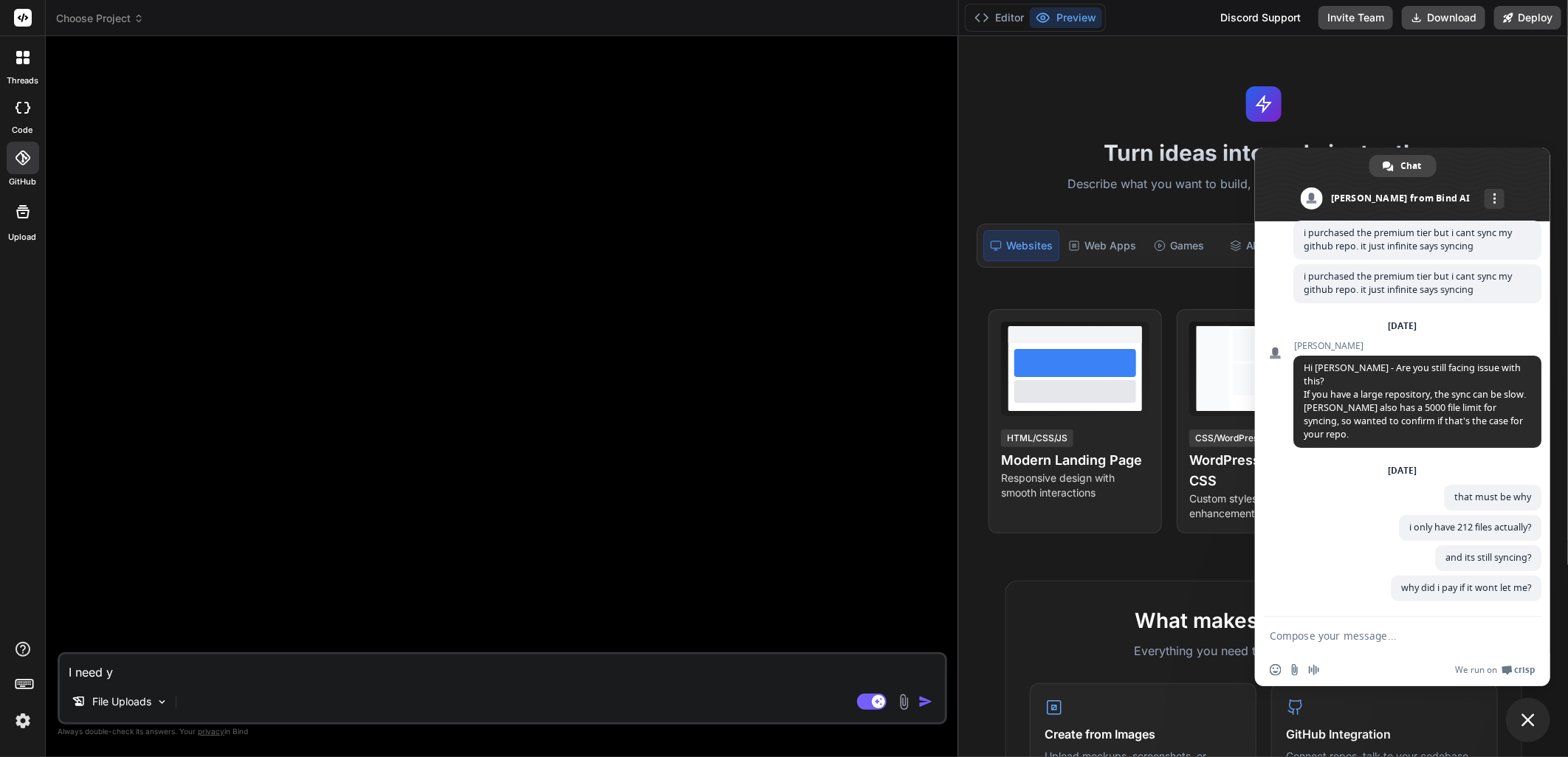
type textarea "x"
type textarea "I need"
type textarea "x"
type textarea "I nee"
type textarea "x"
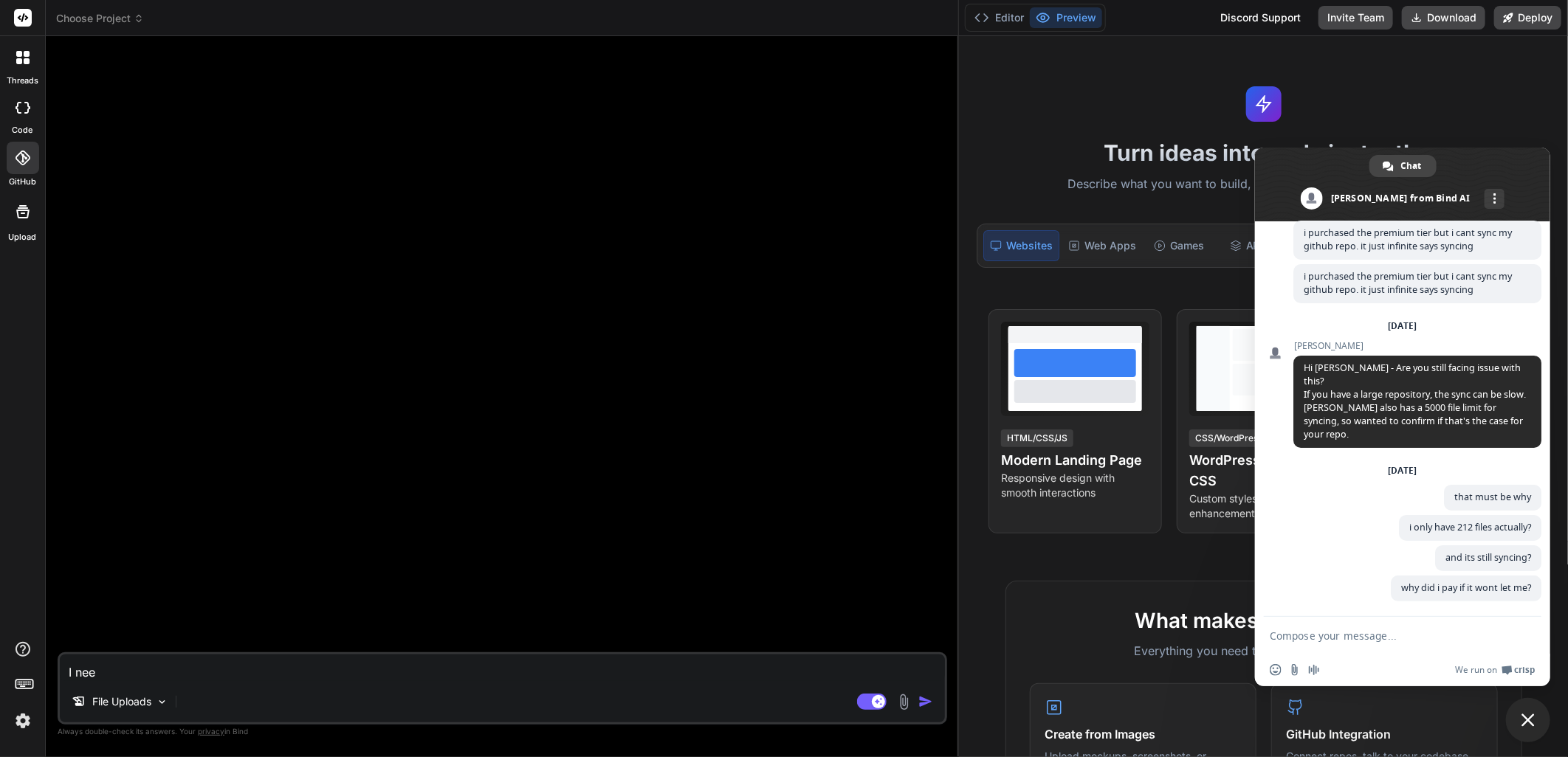
type textarea "I ne"
type textarea "x"
type textarea "I n"
type textarea "x"
type textarea "I"
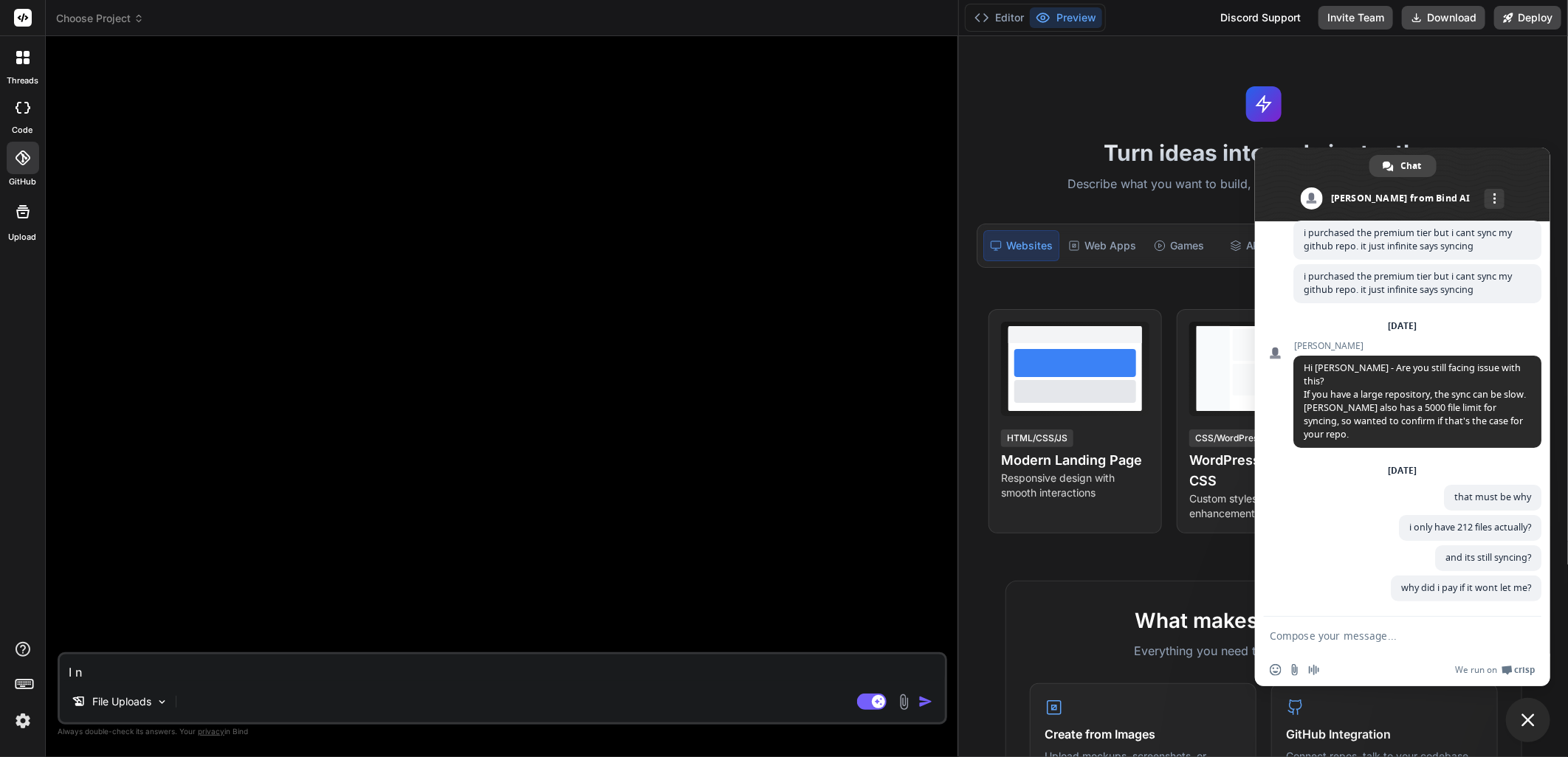
type textarea "x"
type textarea "I"
type textarea "x"
click at [27, 99] on div at bounding box center [23, 108] width 32 height 30
click at [28, 54] on icon at bounding box center [26, 53] width 6 height 6
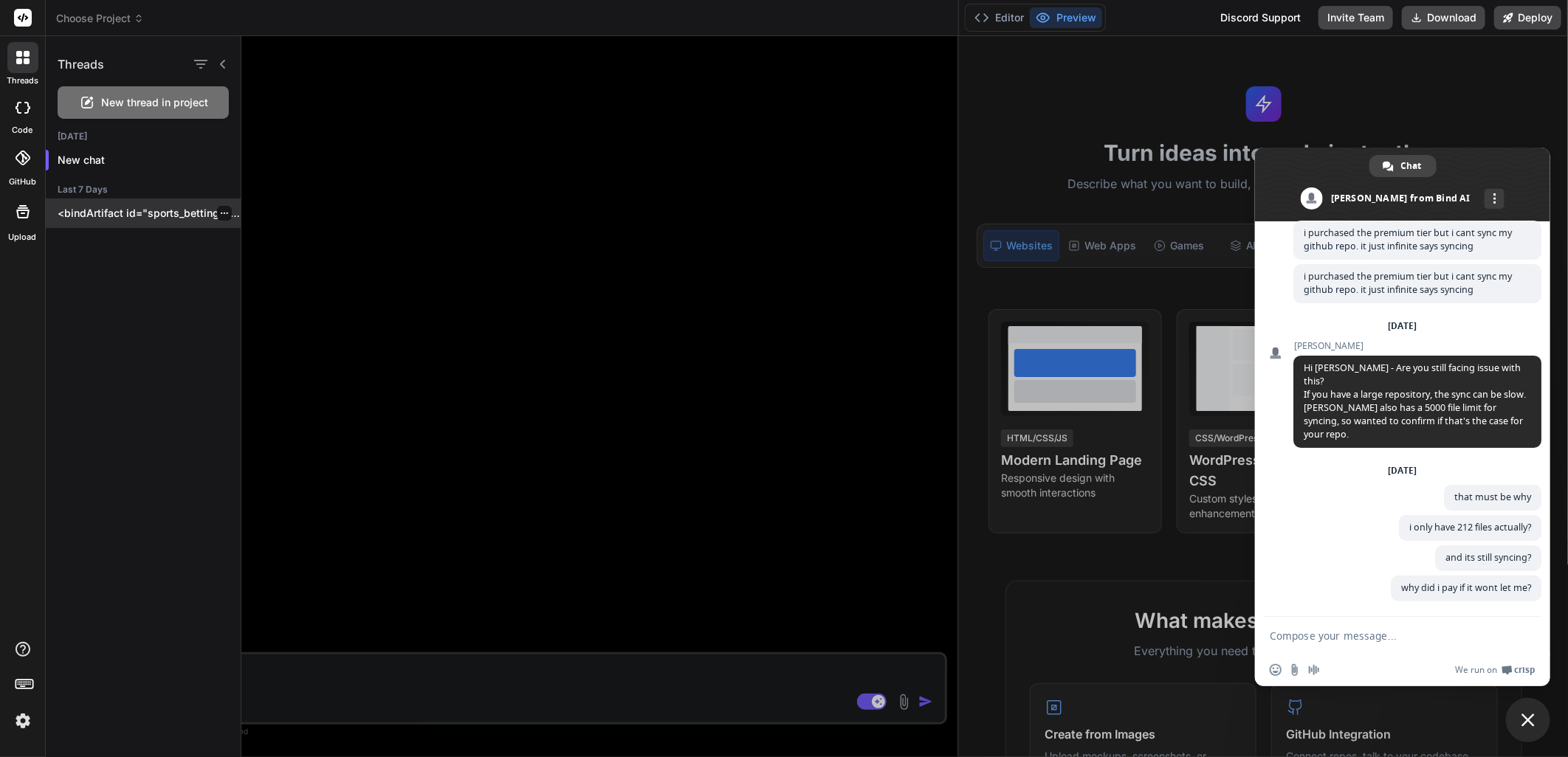
click at [86, 212] on p "<bindArtifact id="sports_betting_platform" title="Sports Betting Platform"> <bi…" at bounding box center [149, 213] width 183 height 15
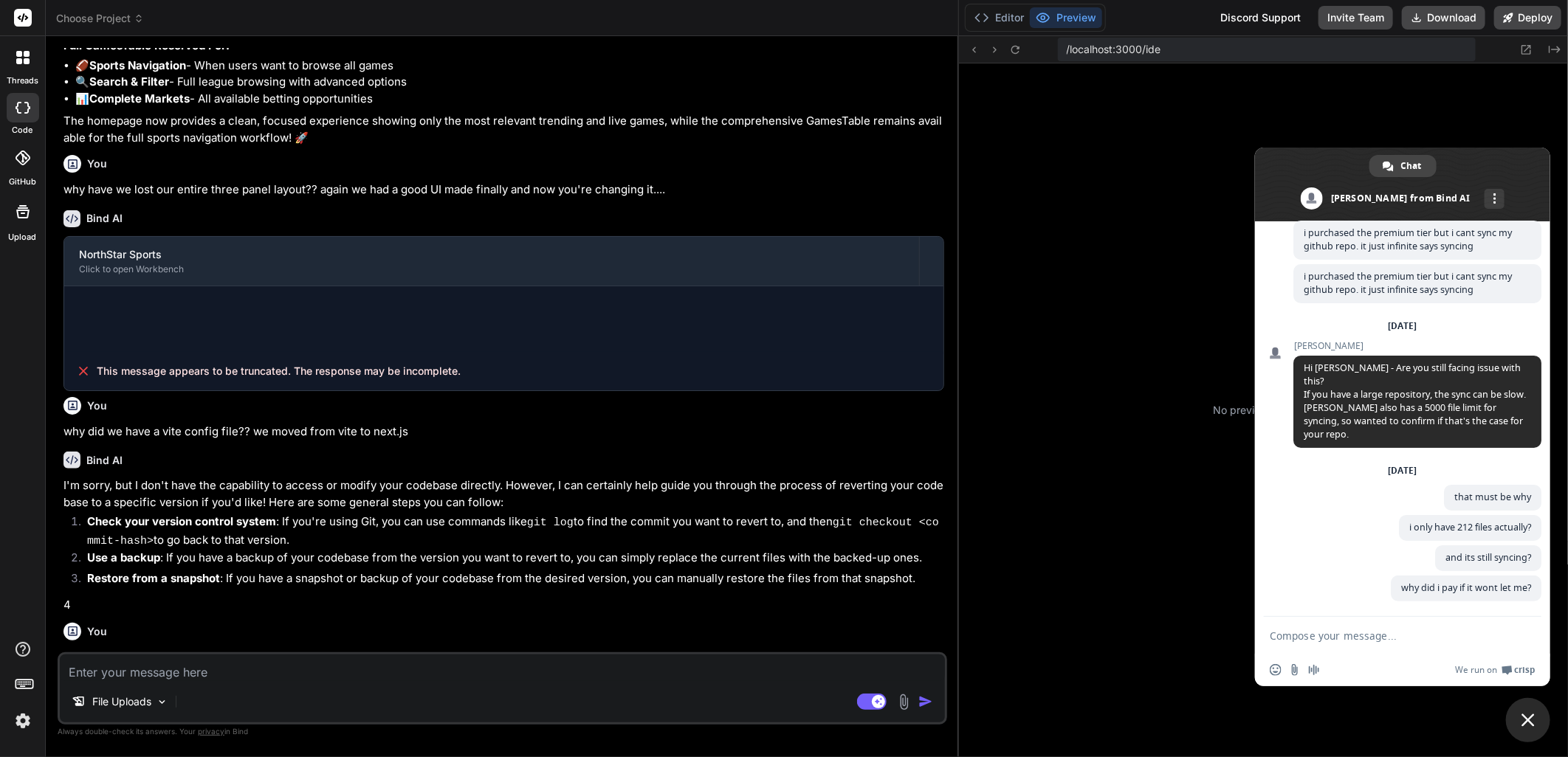
scroll to position [926, 0]
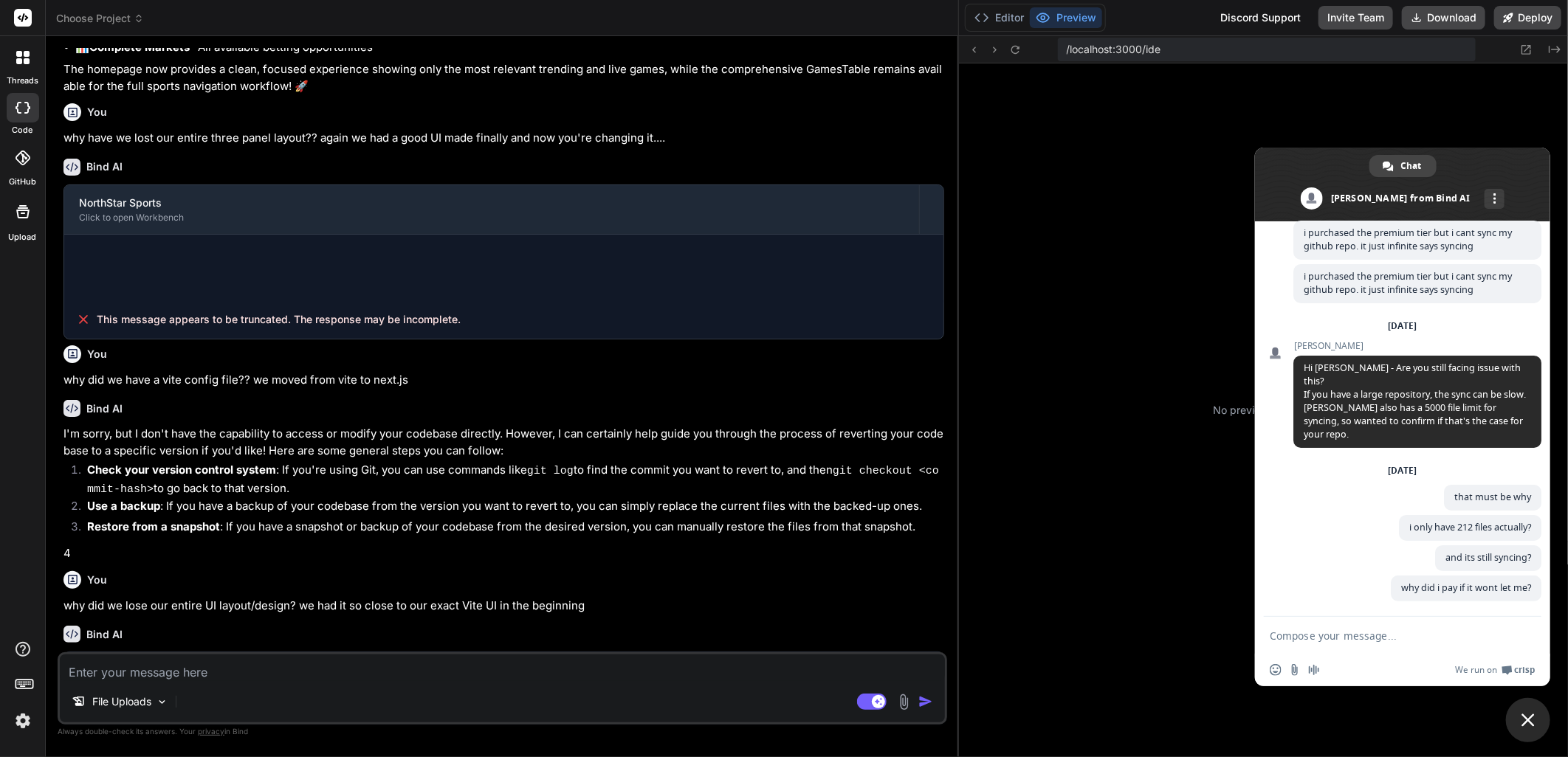
click at [1525, 159] on span at bounding box center [1402, 184] width 295 height 74
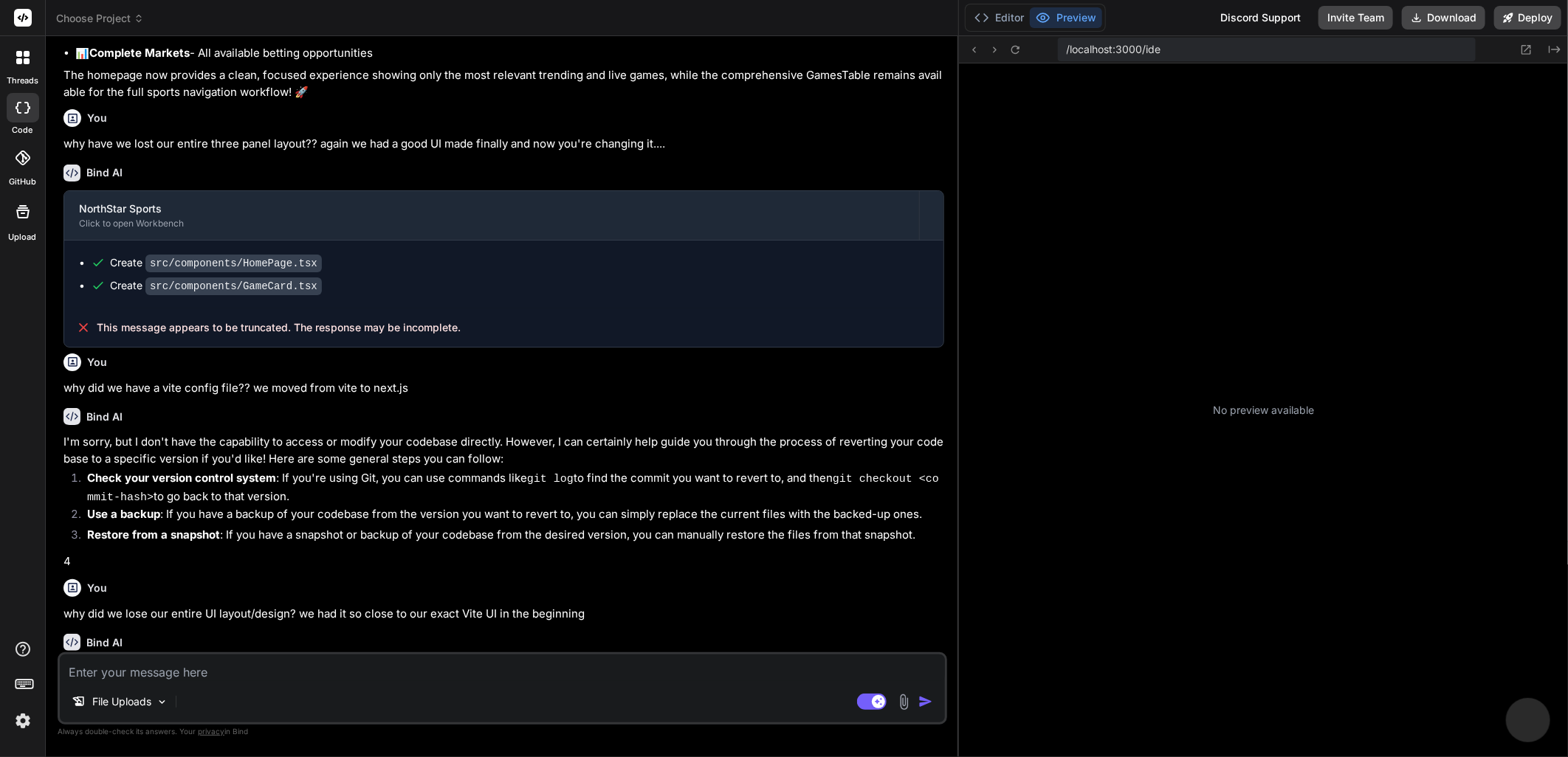
type textarea "x"
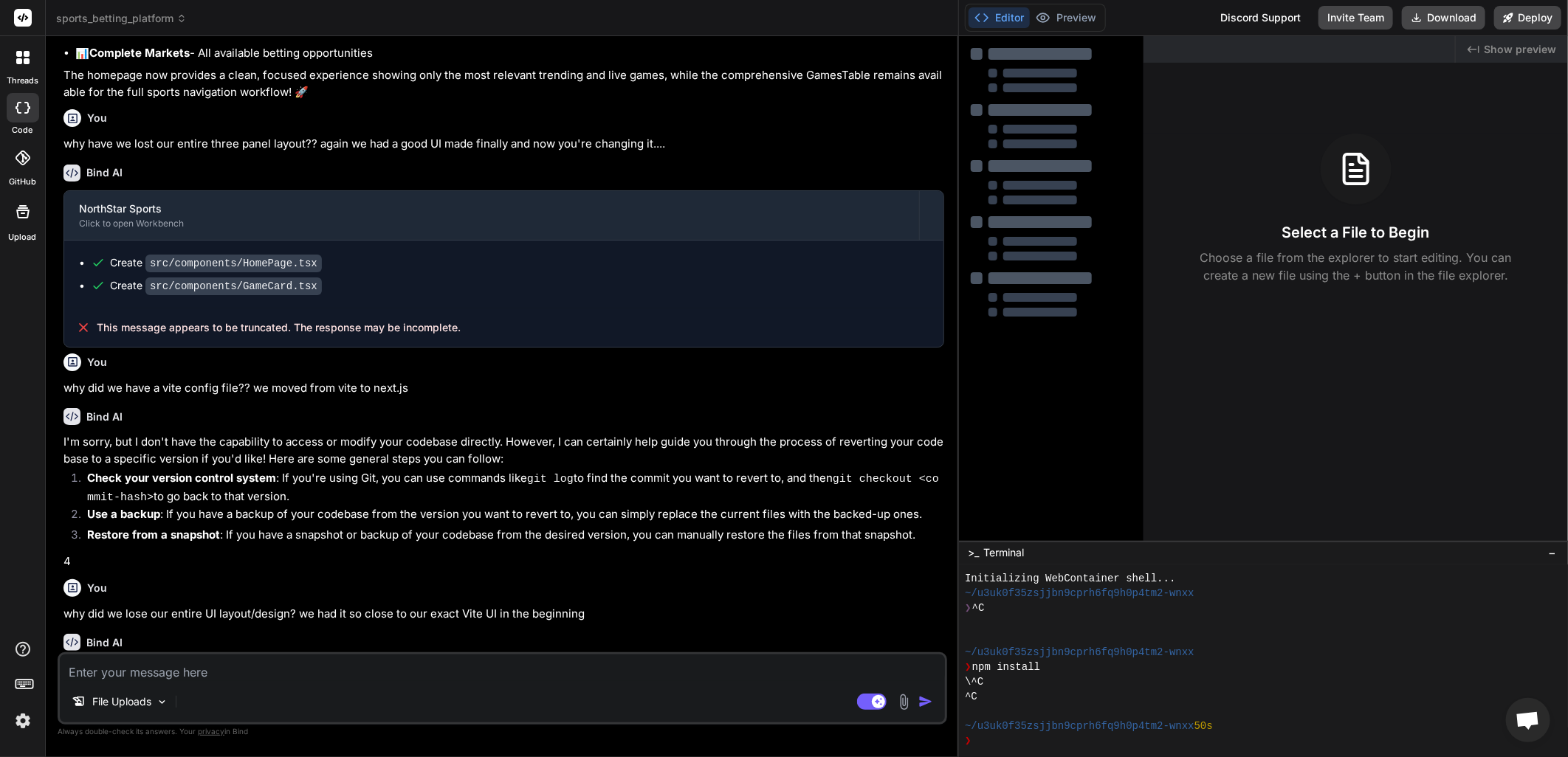
scroll to position [1038, 0]
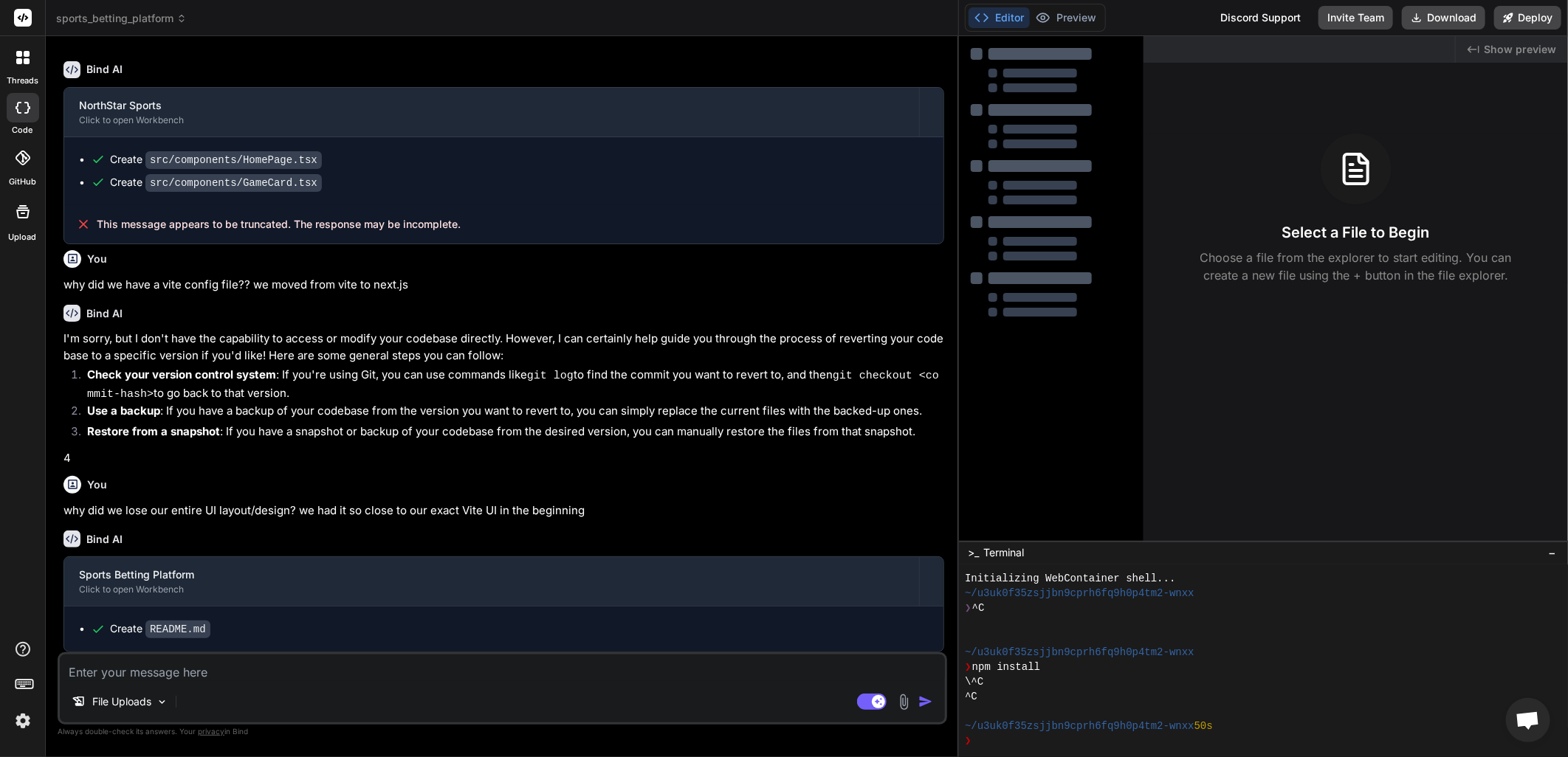
click at [161, 676] on textarea at bounding box center [502, 668] width 885 height 26
type textarea "O"
type textarea "x"
type textarea "Ou"
type textarea "x"
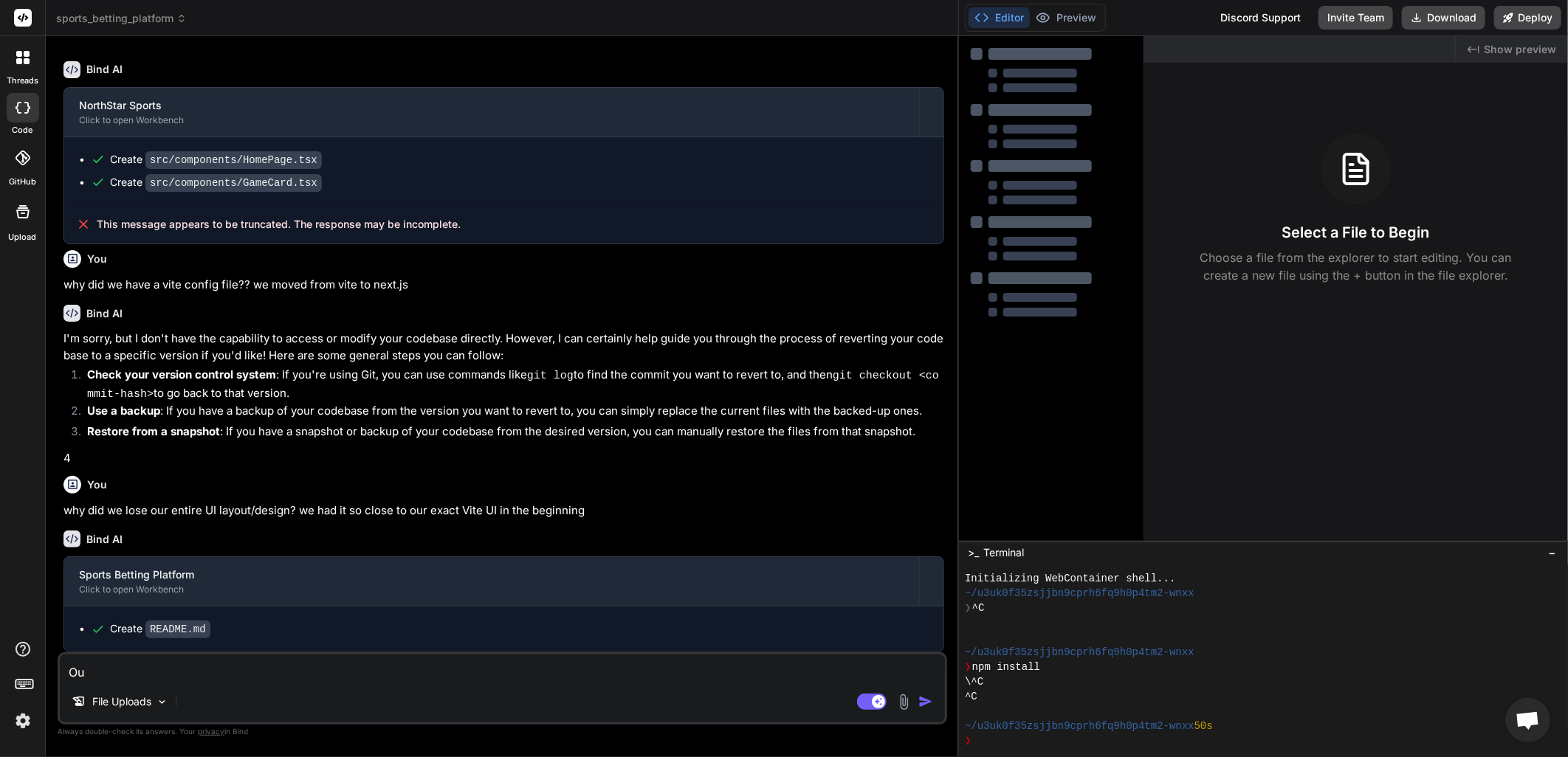
type textarea "Our"
type textarea "x"
type textarea "Our"
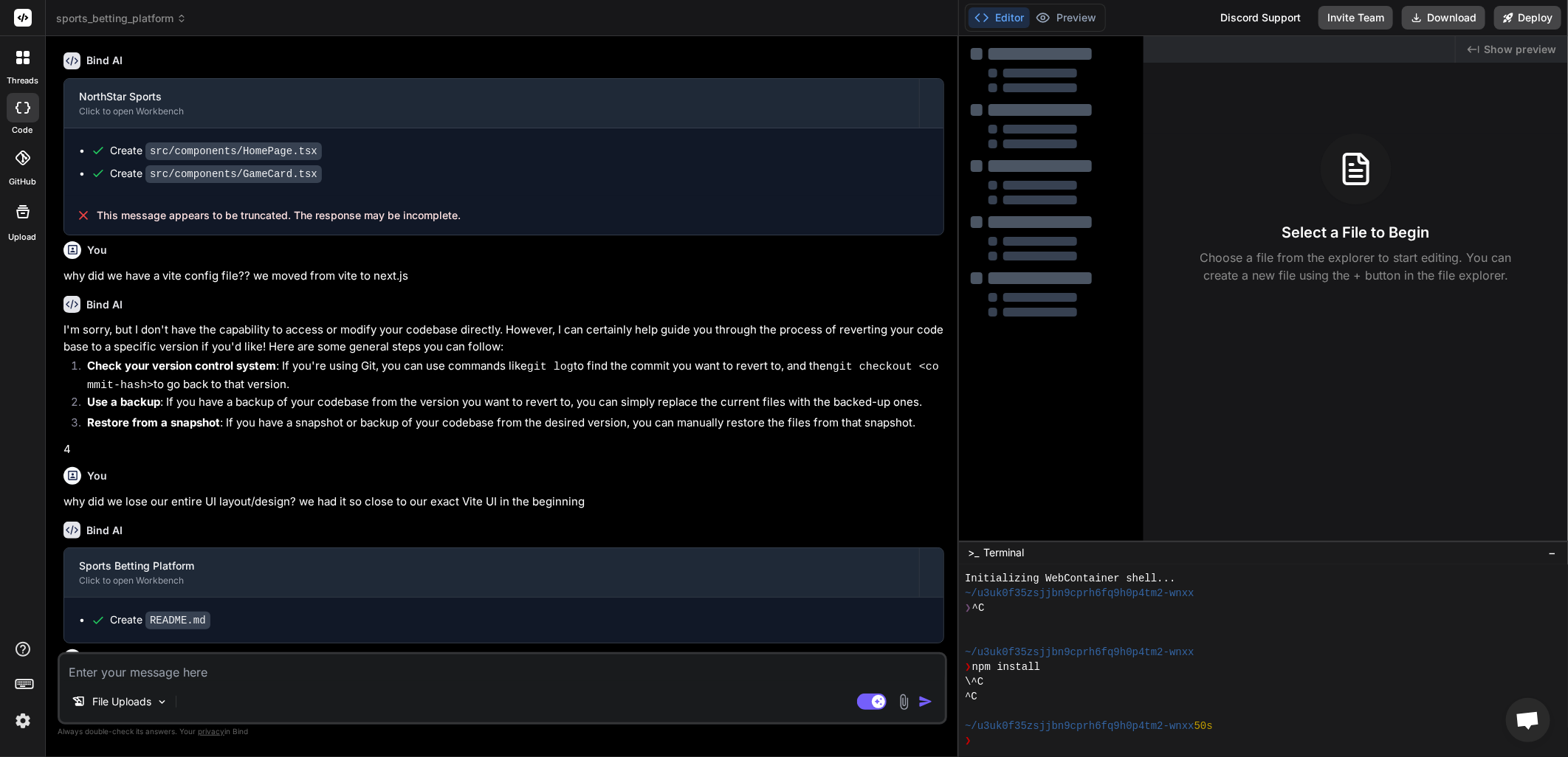
scroll to position [1192, 0]
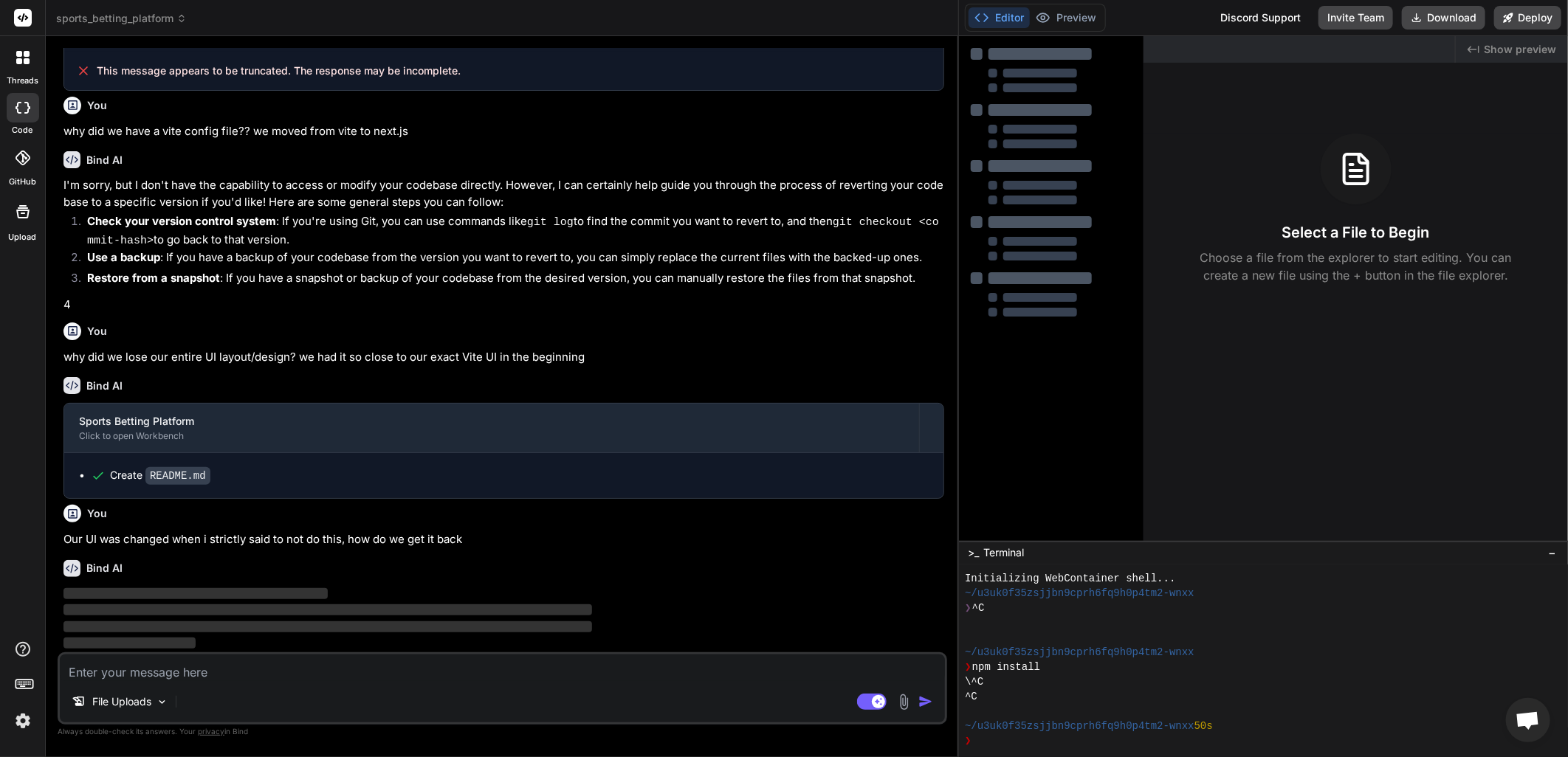
click at [992, 16] on button "Editor" at bounding box center [999, 18] width 61 height 21
click at [1231, 353] on div "Created with Pixso. Show preview Select a File to Begin Choose a file from the …" at bounding box center [1356, 288] width 424 height 505
click at [1022, 289] on div at bounding box center [1051, 294] width 161 height 45
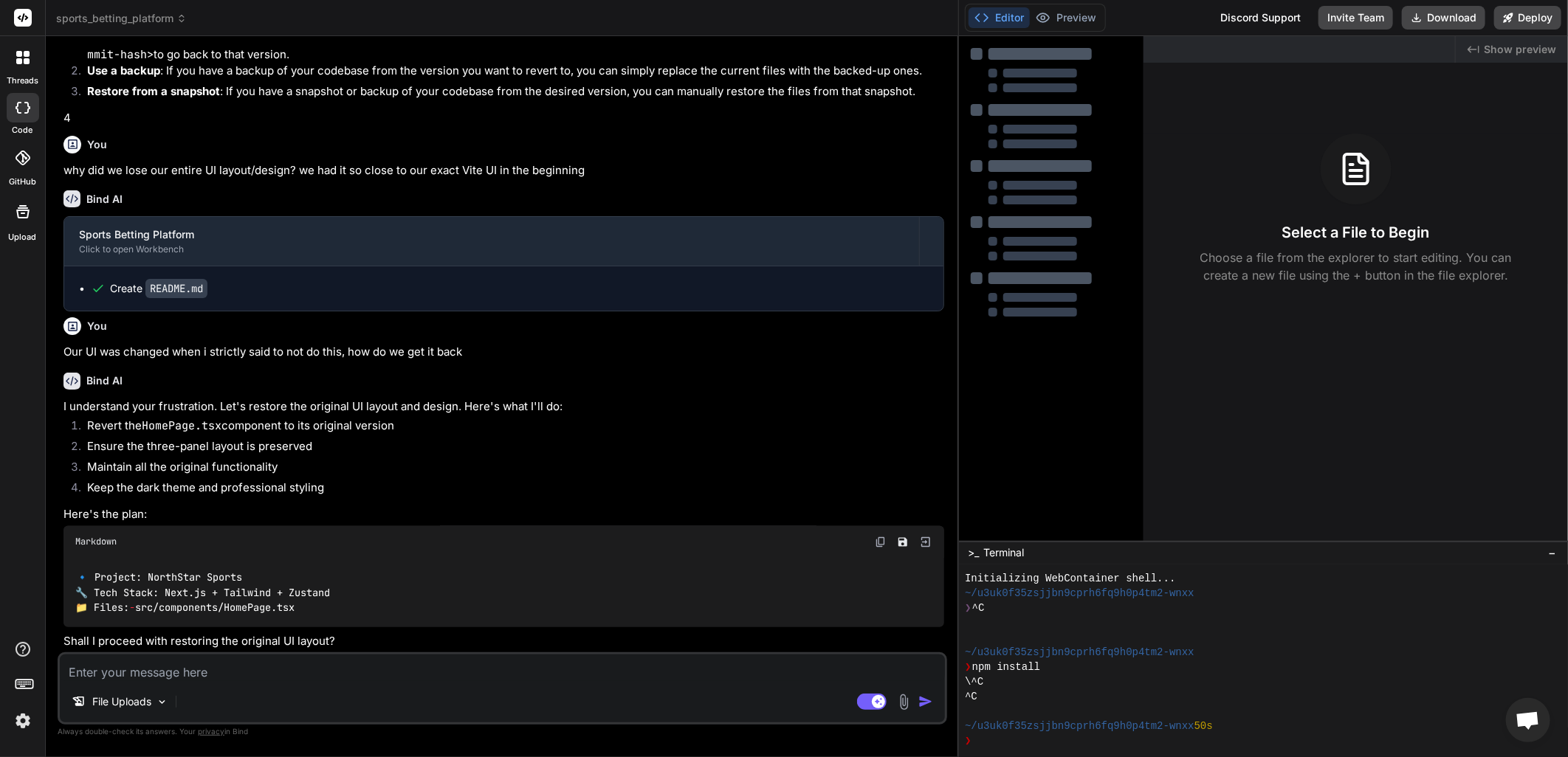
scroll to position [1392, 0]
click at [207, 676] on textarea at bounding box center [502, 668] width 885 height 26
click at [190, 676] on textarea at bounding box center [502, 668] width 885 height 26
click at [905, 697] on img at bounding box center [904, 702] width 17 height 17
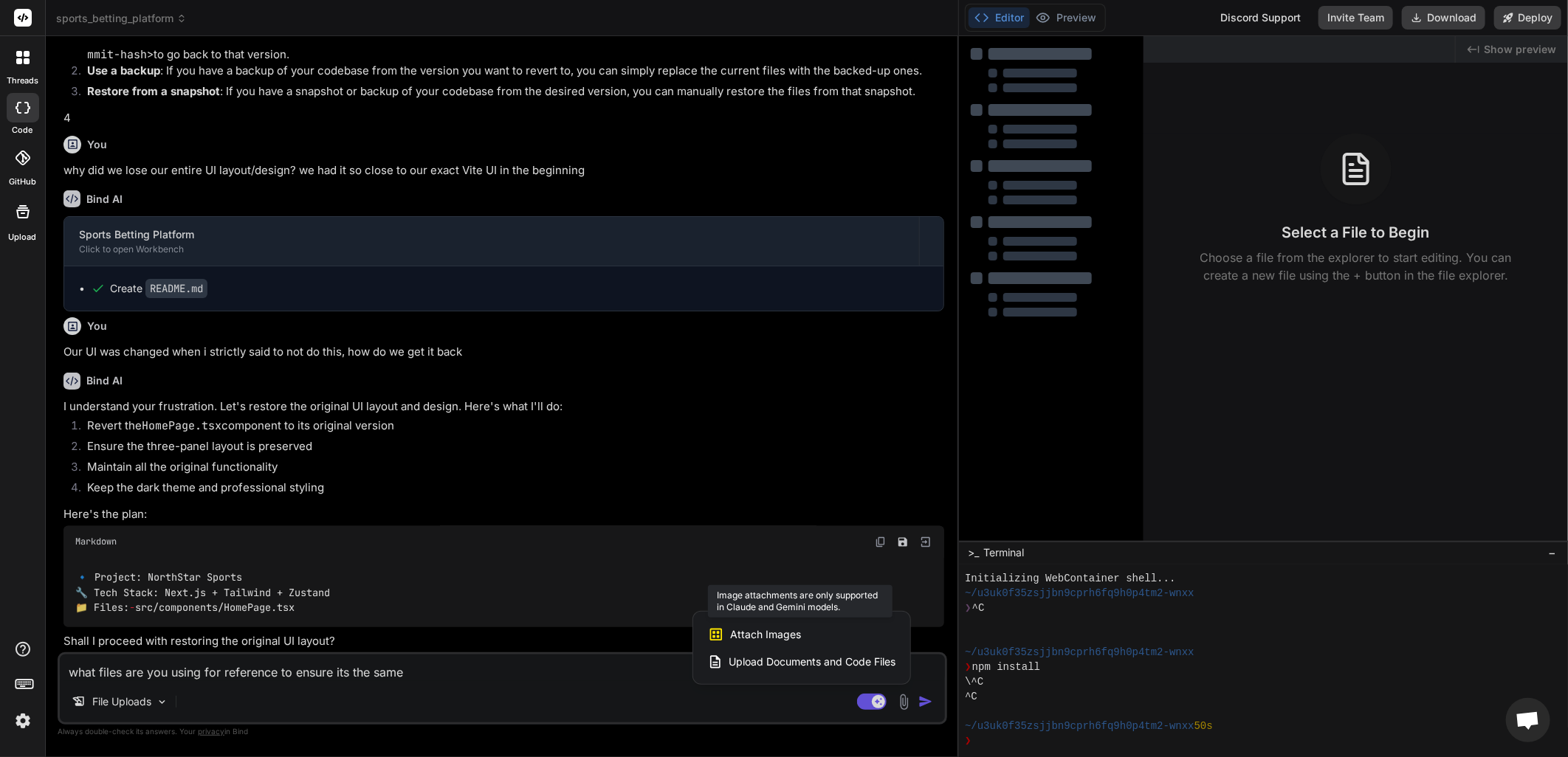
click at [817, 633] on div "Attach Images Image attachments are only supported in [PERSON_NAME] and Gemini …" at bounding box center [802, 634] width 188 height 28
click at [741, 634] on span "Attach Images" at bounding box center [765, 634] width 71 height 15
click at [741, 633] on span "Attach Images" at bounding box center [765, 634] width 71 height 15
drag, startPoint x: 349, startPoint y: 703, endPoint x: 279, endPoint y: 704, distance: 70.0
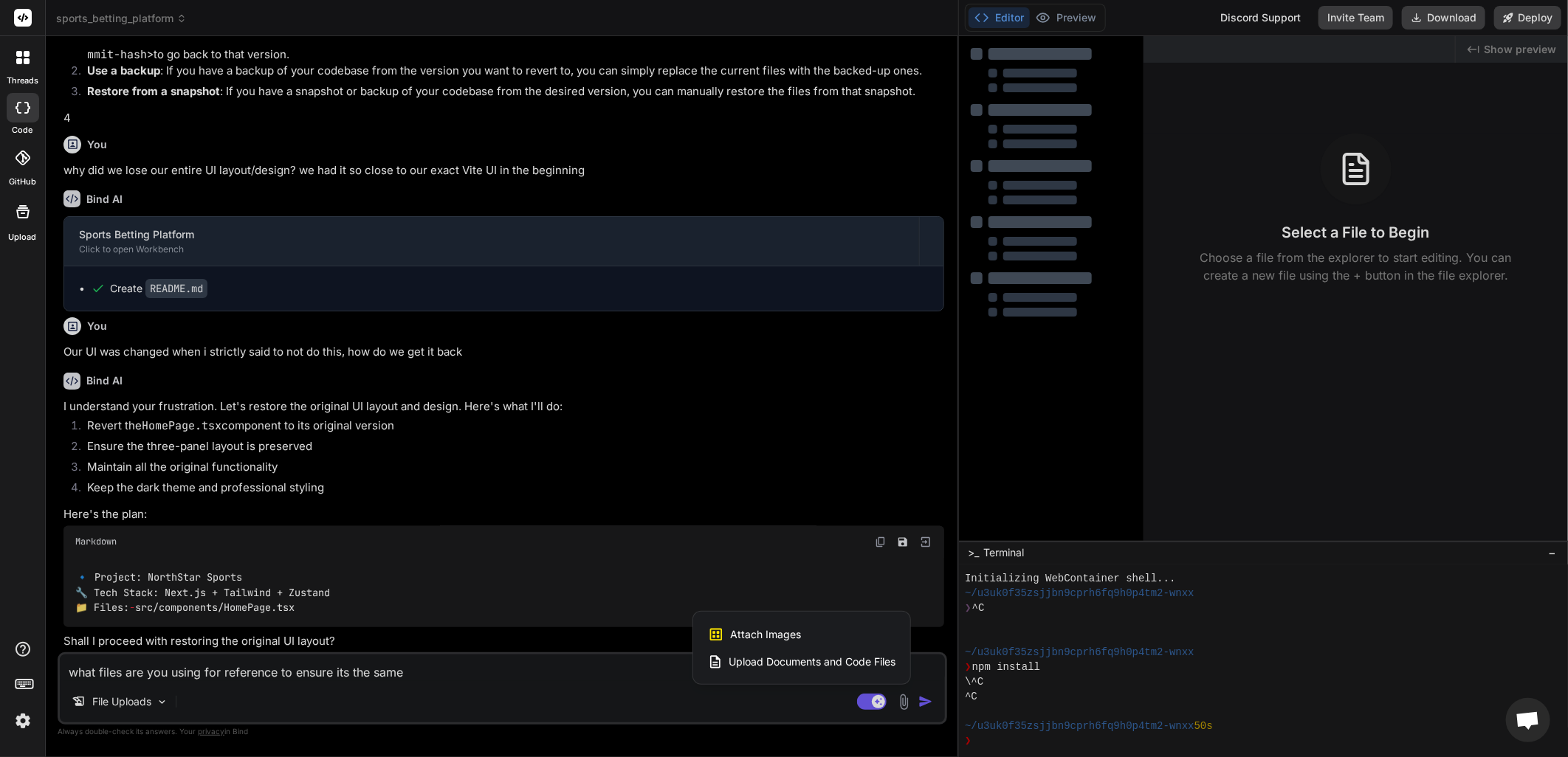
click at [344, 703] on div at bounding box center [784, 378] width 1568 height 757
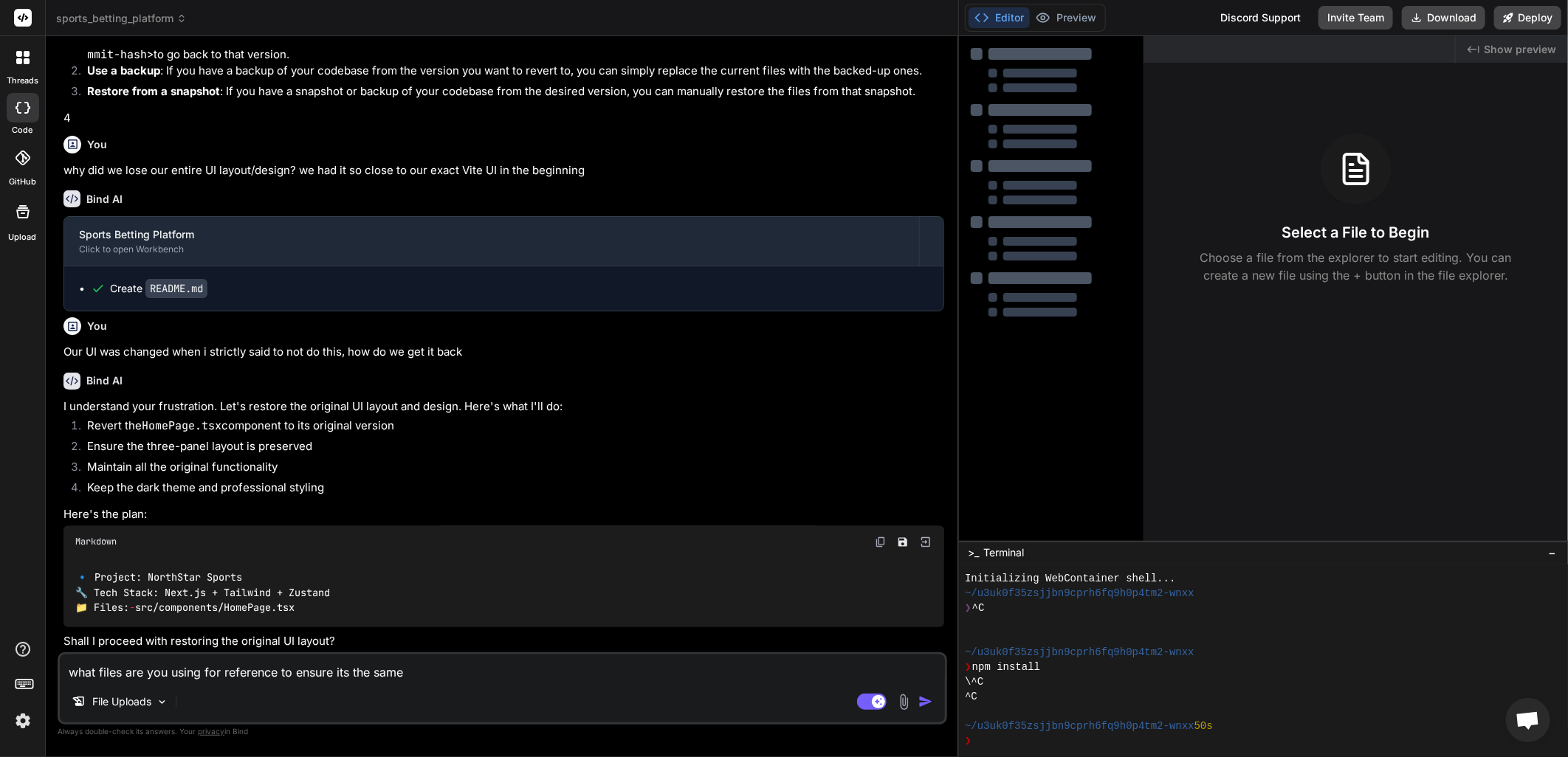
click at [253, 713] on div "File Uploads" at bounding box center [502, 704] width 885 height 35
click at [249, 713] on div "File Uploads" at bounding box center [502, 704] width 885 height 35
click at [19, 69] on div at bounding box center [22, 57] width 31 height 31
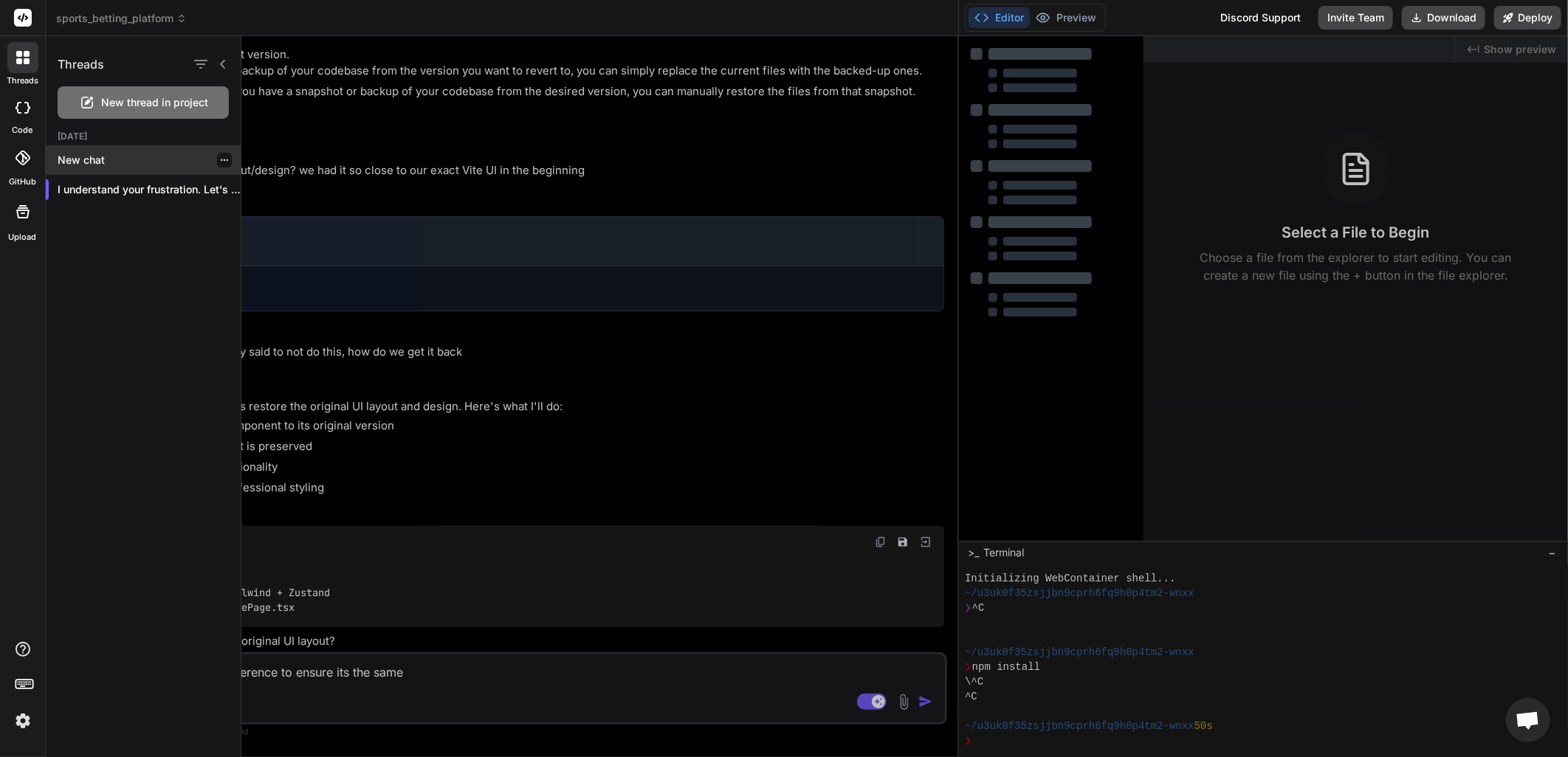
click at [93, 163] on p "New chat" at bounding box center [149, 159] width 183 height 15
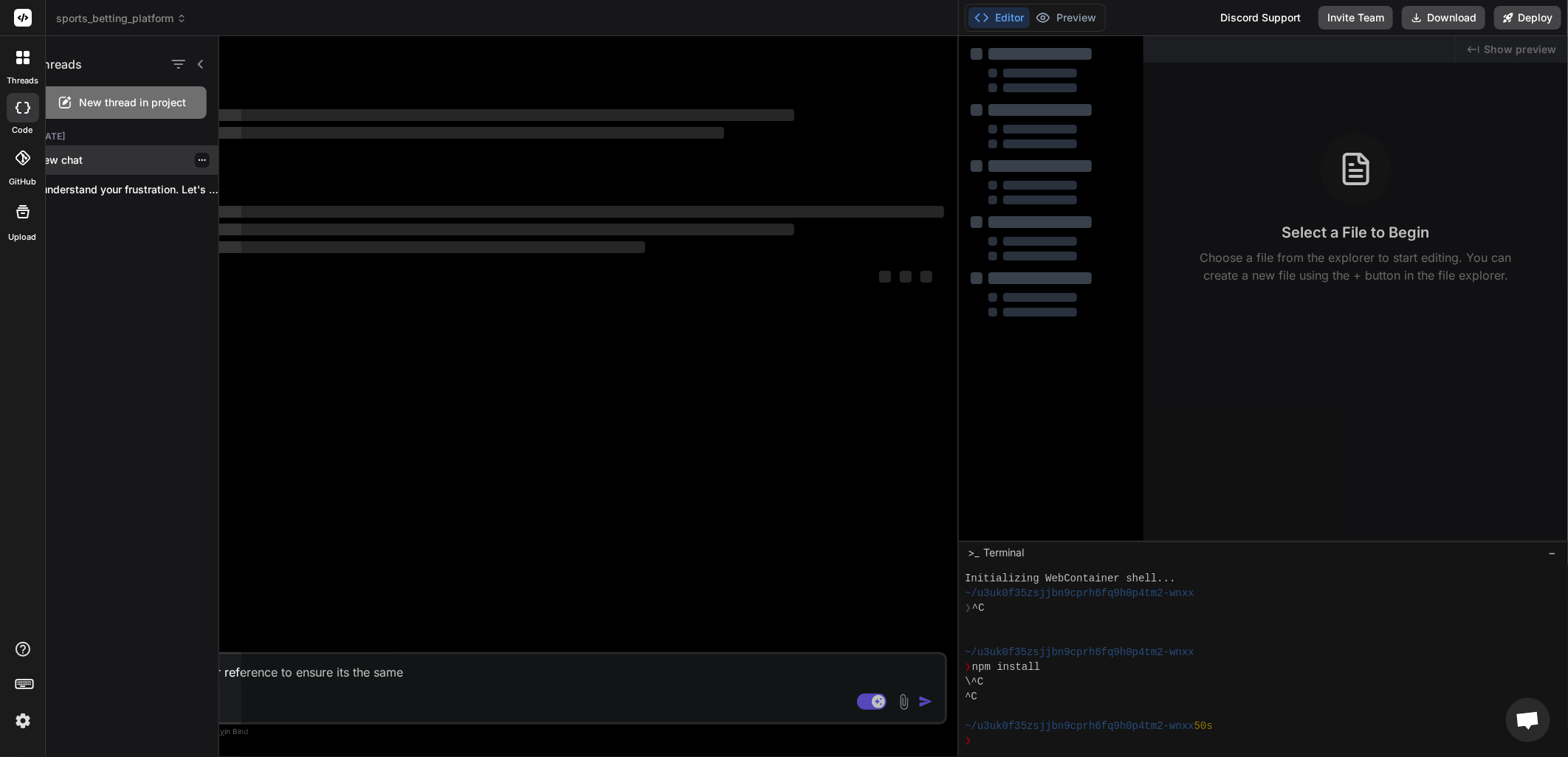
scroll to position [0, 0]
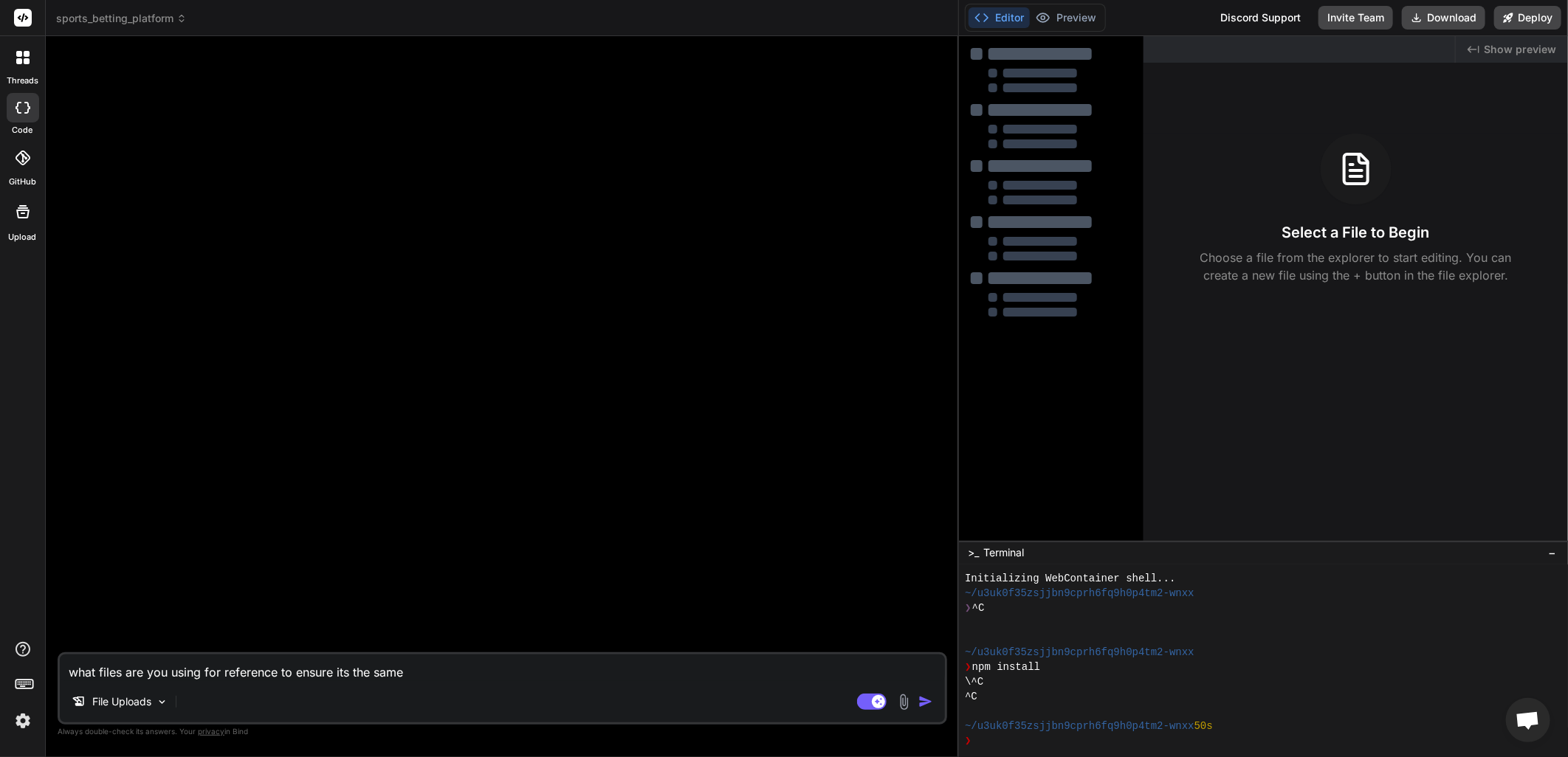
click at [212, 704] on div "File Uploads" at bounding box center [502, 704] width 885 height 35
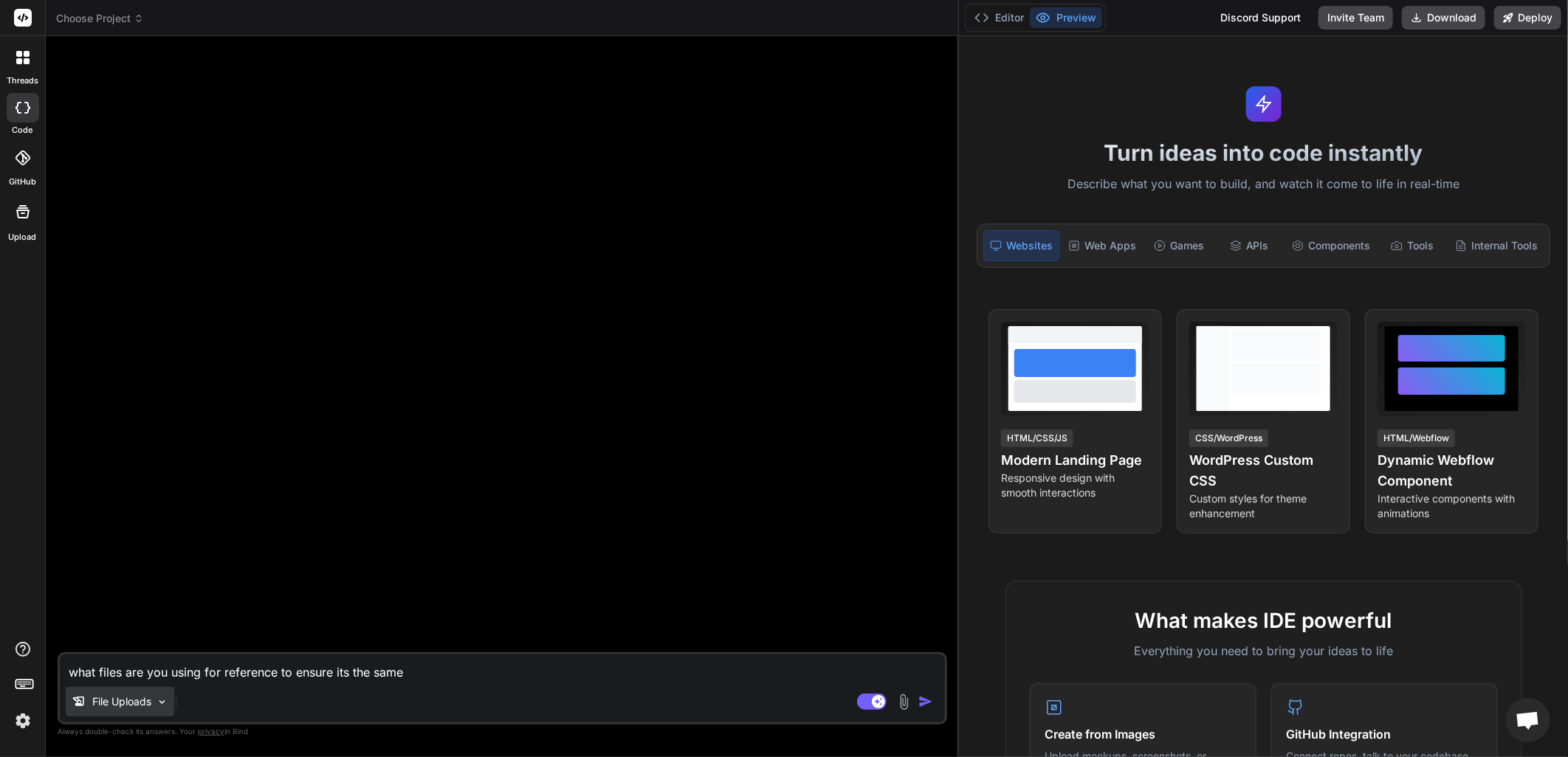
click at [158, 709] on img at bounding box center [162, 702] width 12 height 12
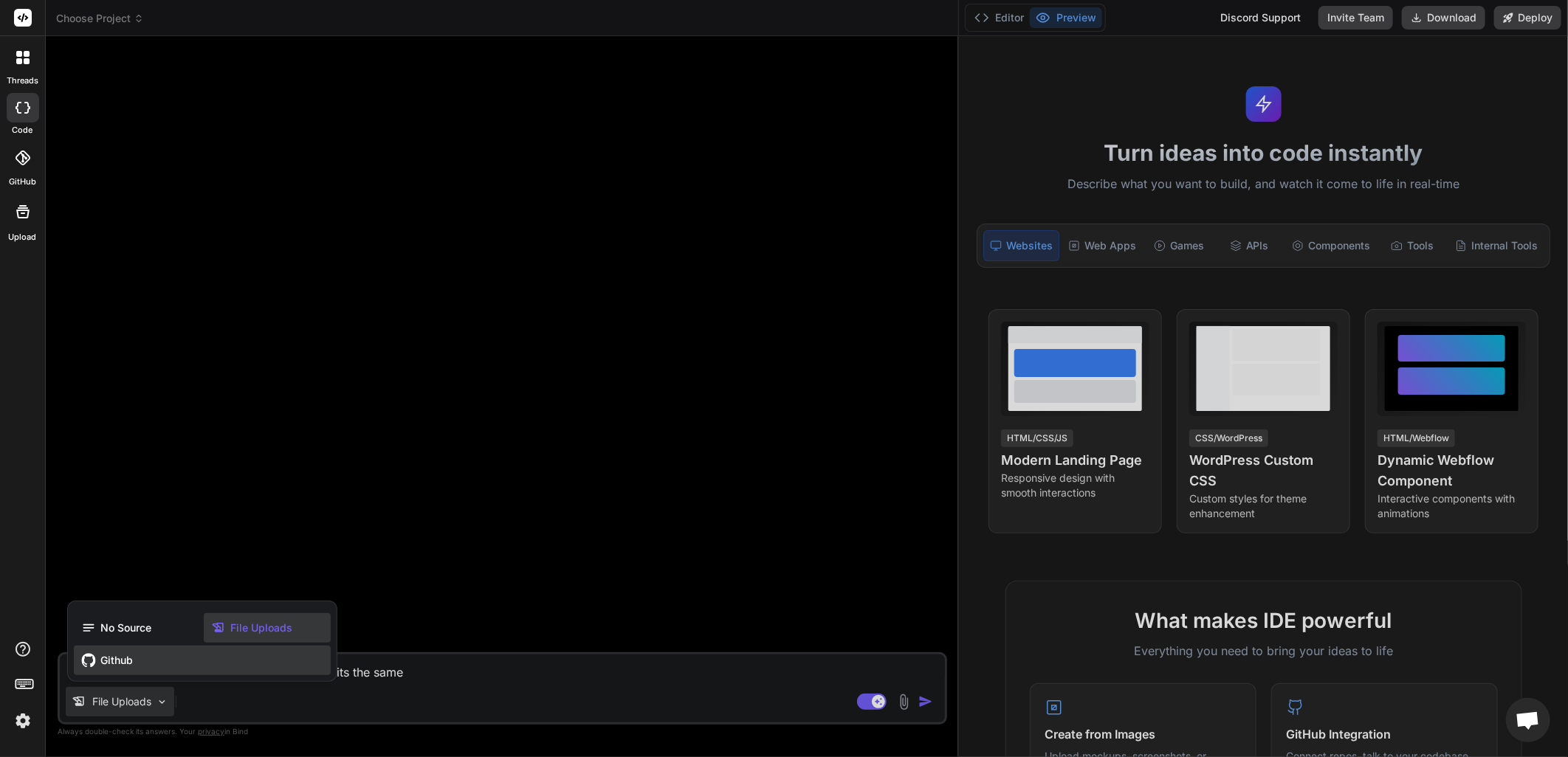
click at [114, 662] on span "Github" at bounding box center [117, 660] width 32 height 15
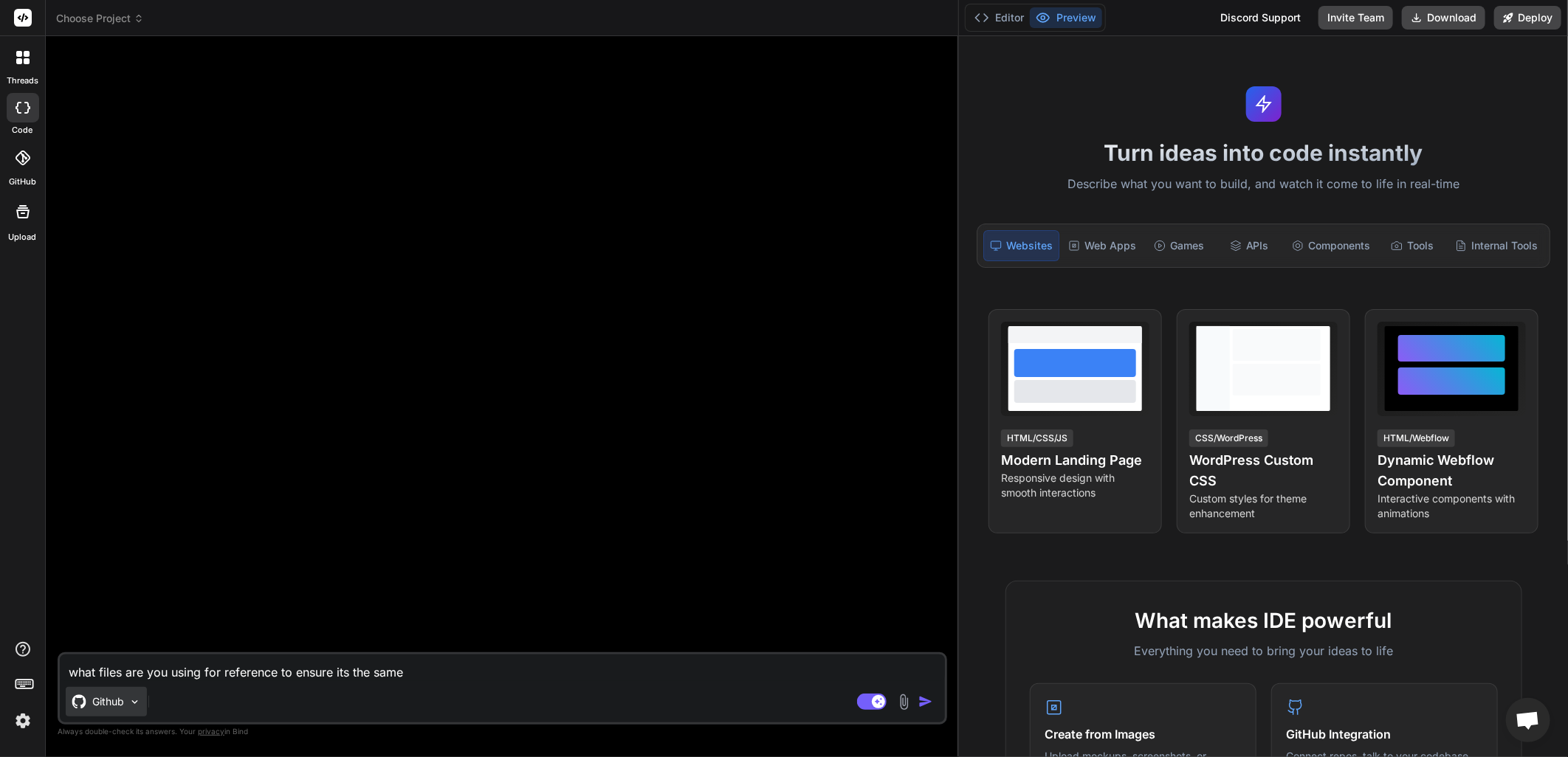
click at [133, 696] on img at bounding box center [135, 702] width 12 height 12
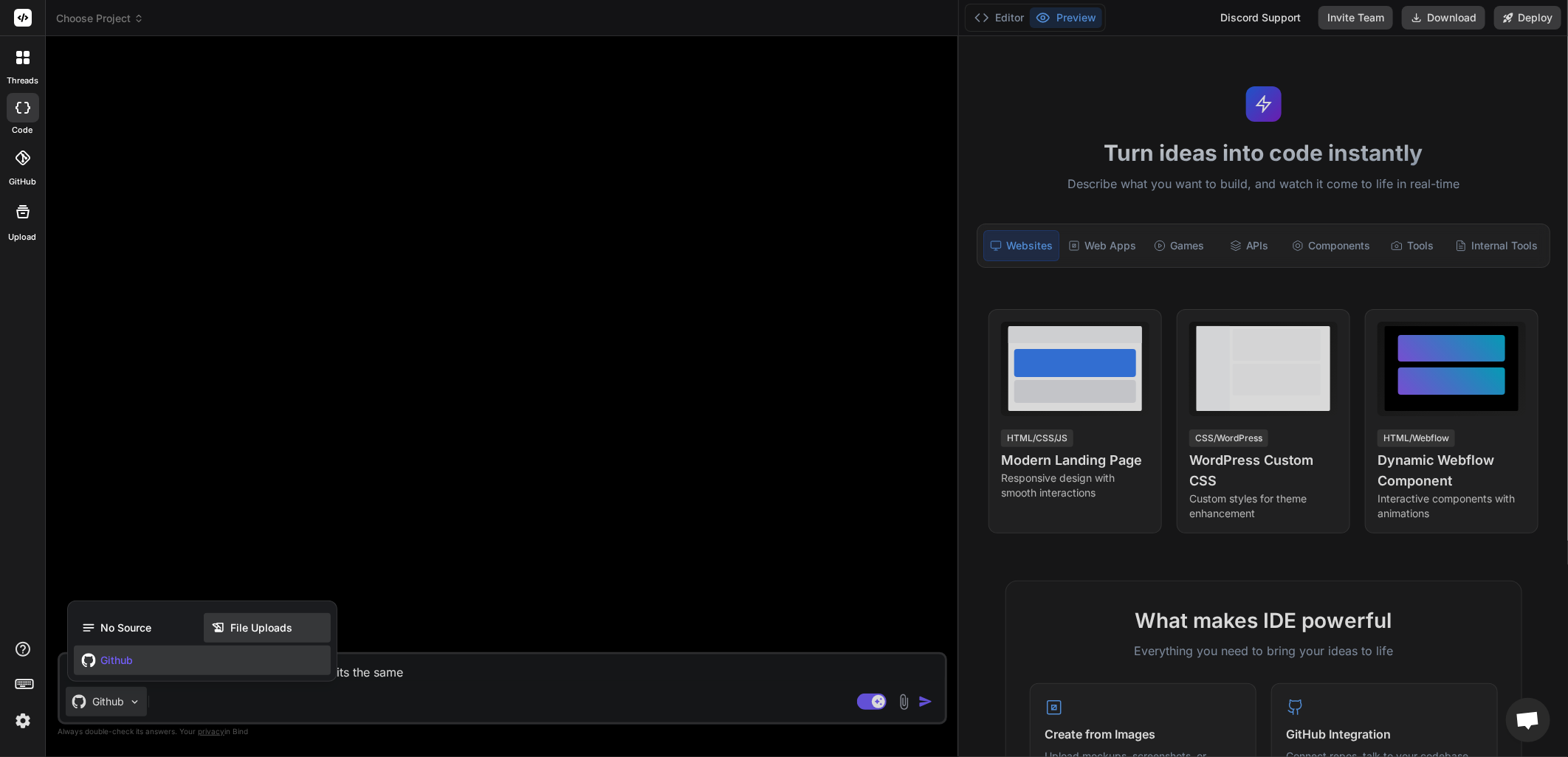
click at [245, 624] on span "File Uploads" at bounding box center [261, 627] width 62 height 15
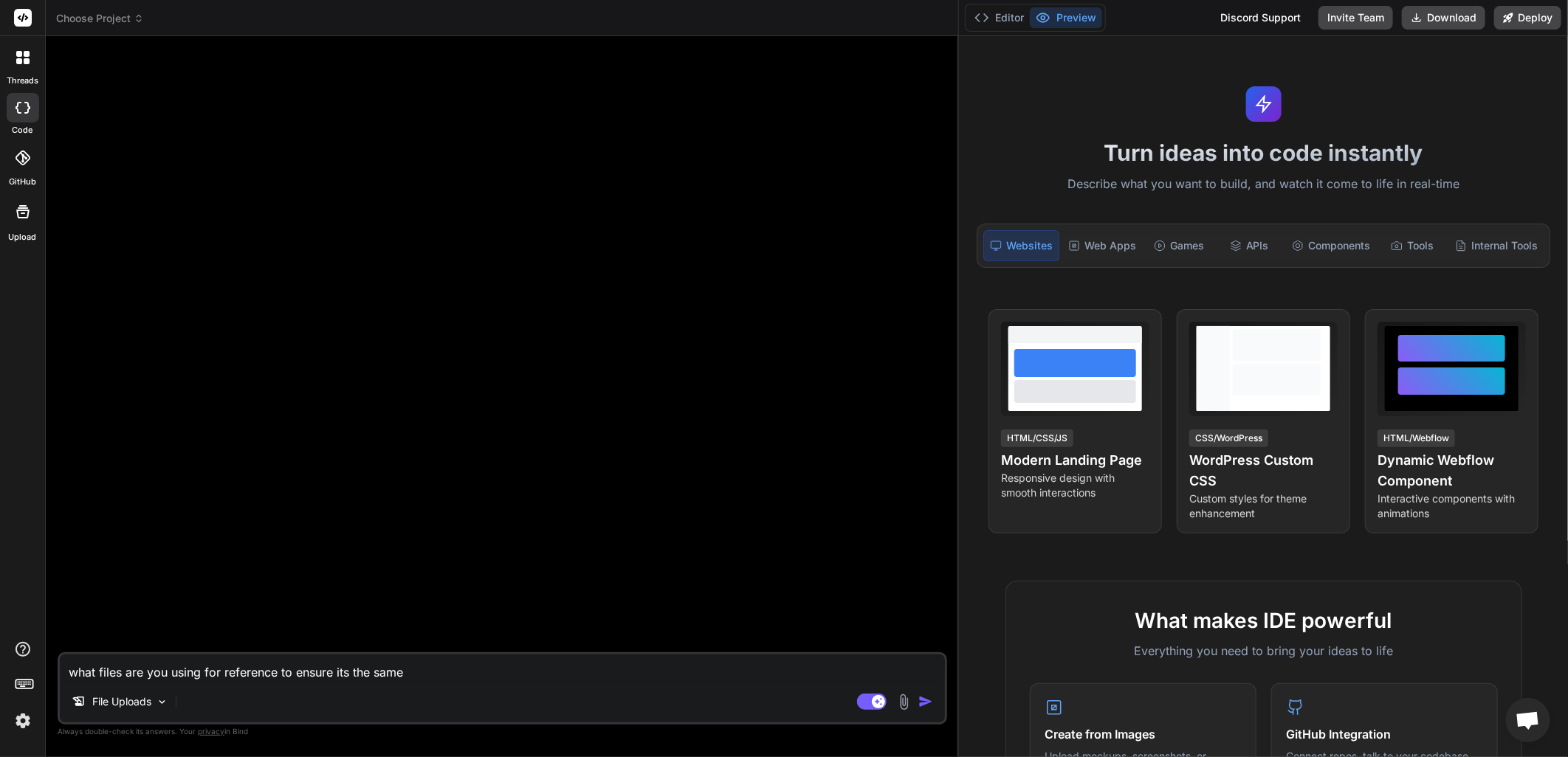
click at [234, 706] on div "File Uploads" at bounding box center [502, 704] width 885 height 35
click at [245, 705] on div "File Uploads" at bounding box center [502, 704] width 885 height 35
click at [25, 718] on img at bounding box center [23, 721] width 25 height 25
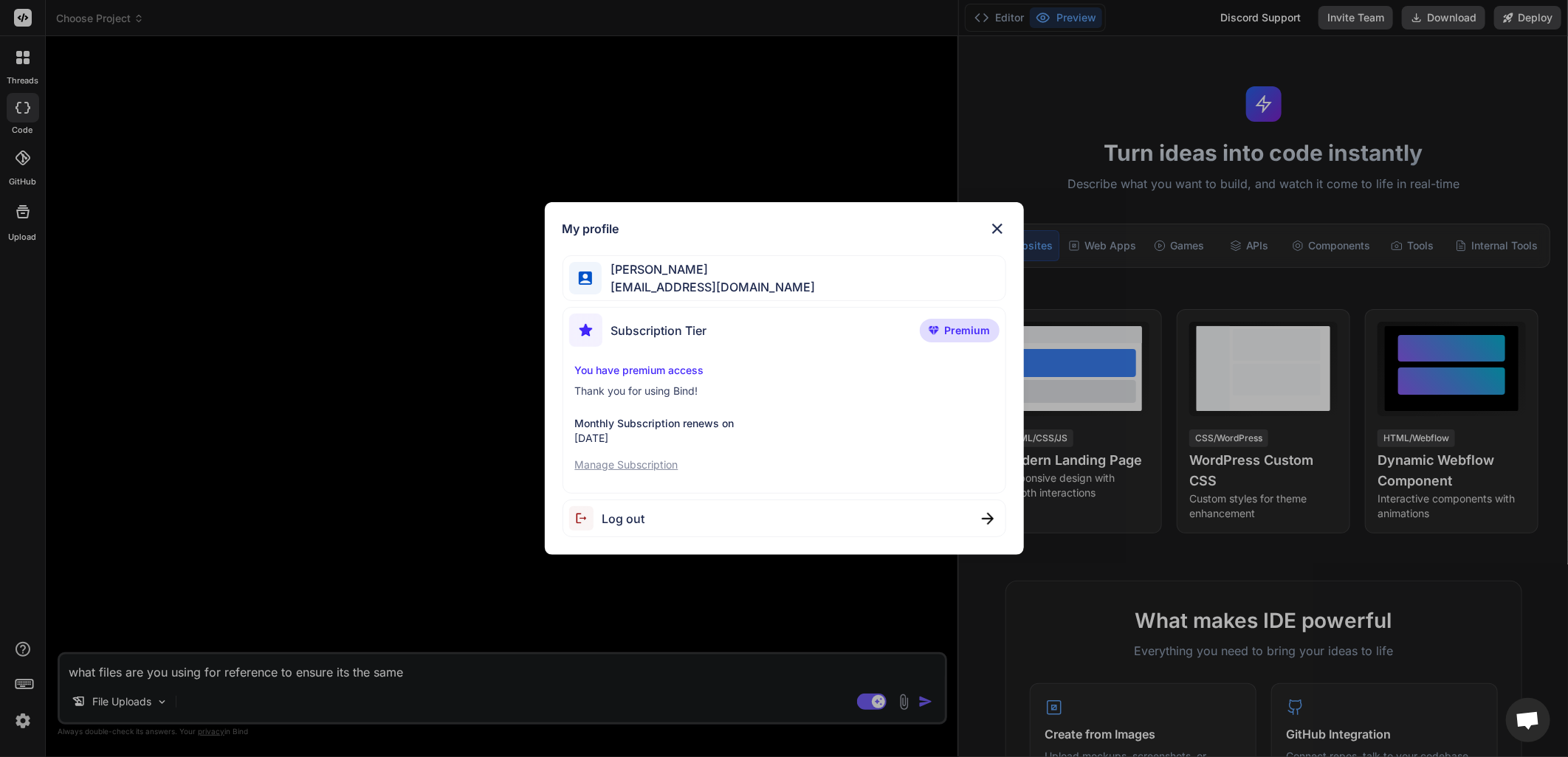
drag, startPoint x: 311, startPoint y: 272, endPoint x: 372, endPoint y: 279, distance: 61.4
click at [311, 272] on div "My profile [PERSON_NAME] [EMAIL_ADDRESS][DOMAIN_NAME] Subscription Tier Premium…" at bounding box center [784, 378] width 1568 height 757
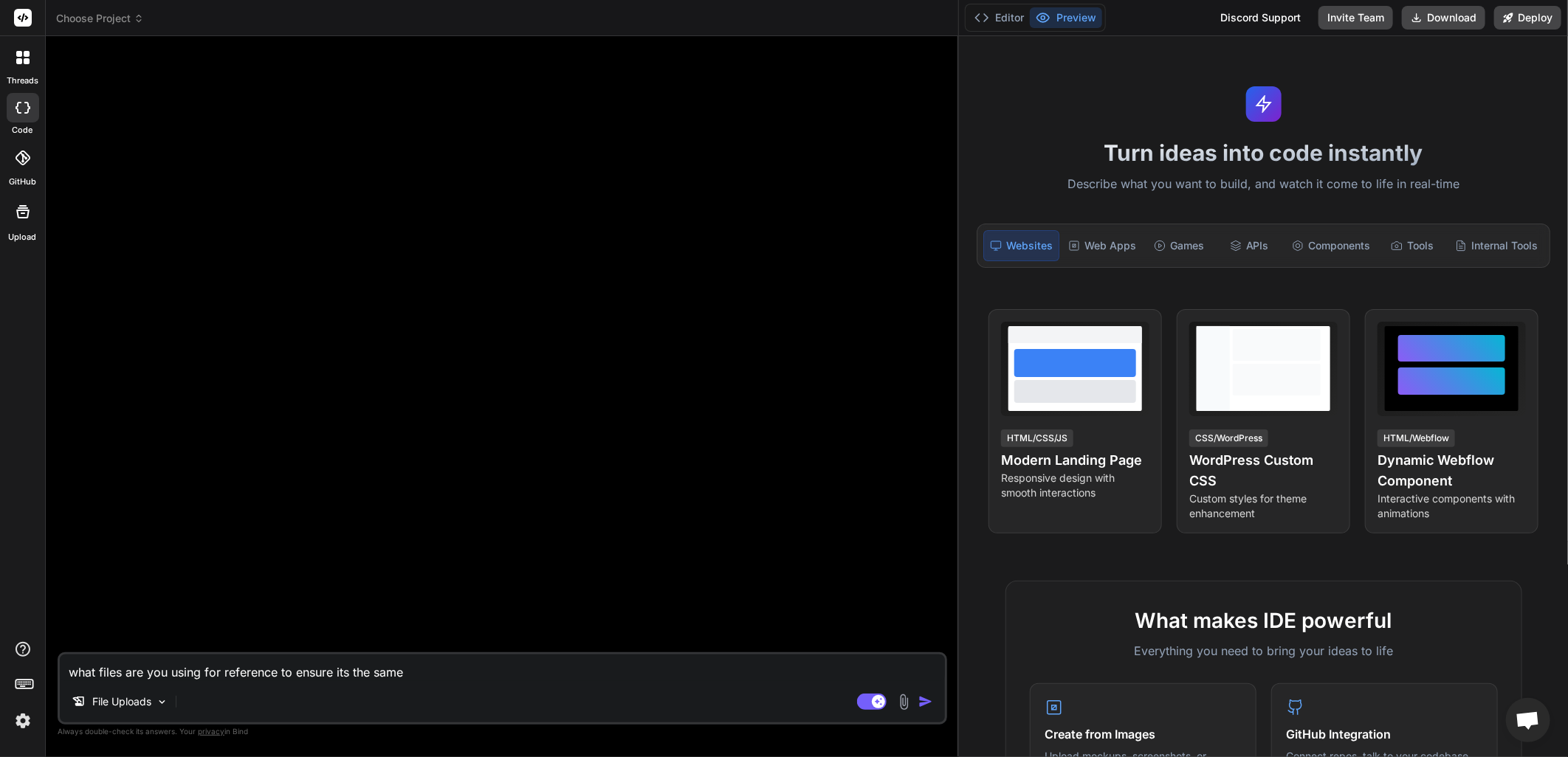
click at [1538, 739] on span "Open chat" at bounding box center [1528, 720] width 45 height 45
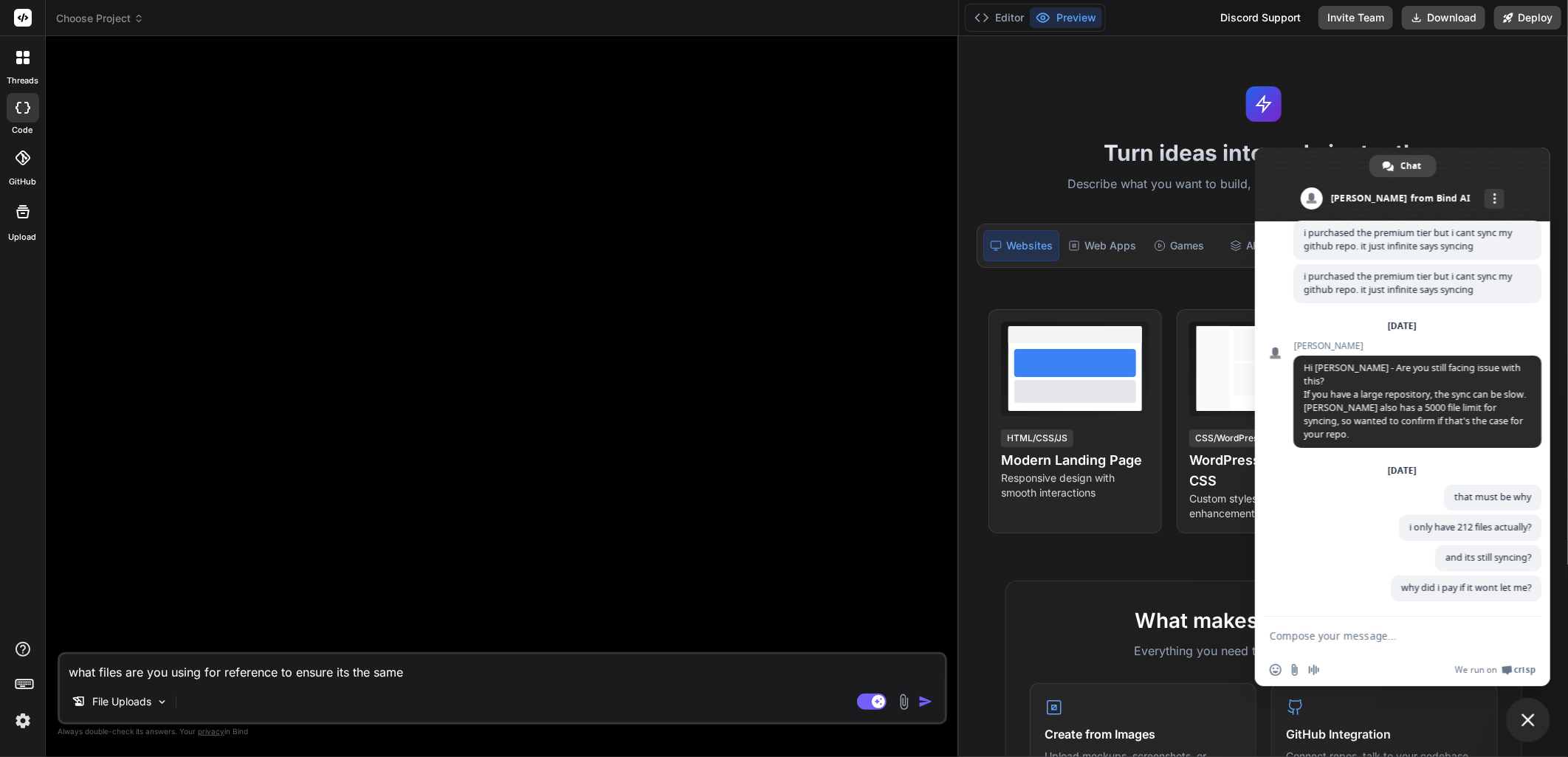
click at [1529, 721] on span "Close chat" at bounding box center [1528, 719] width 13 height 13
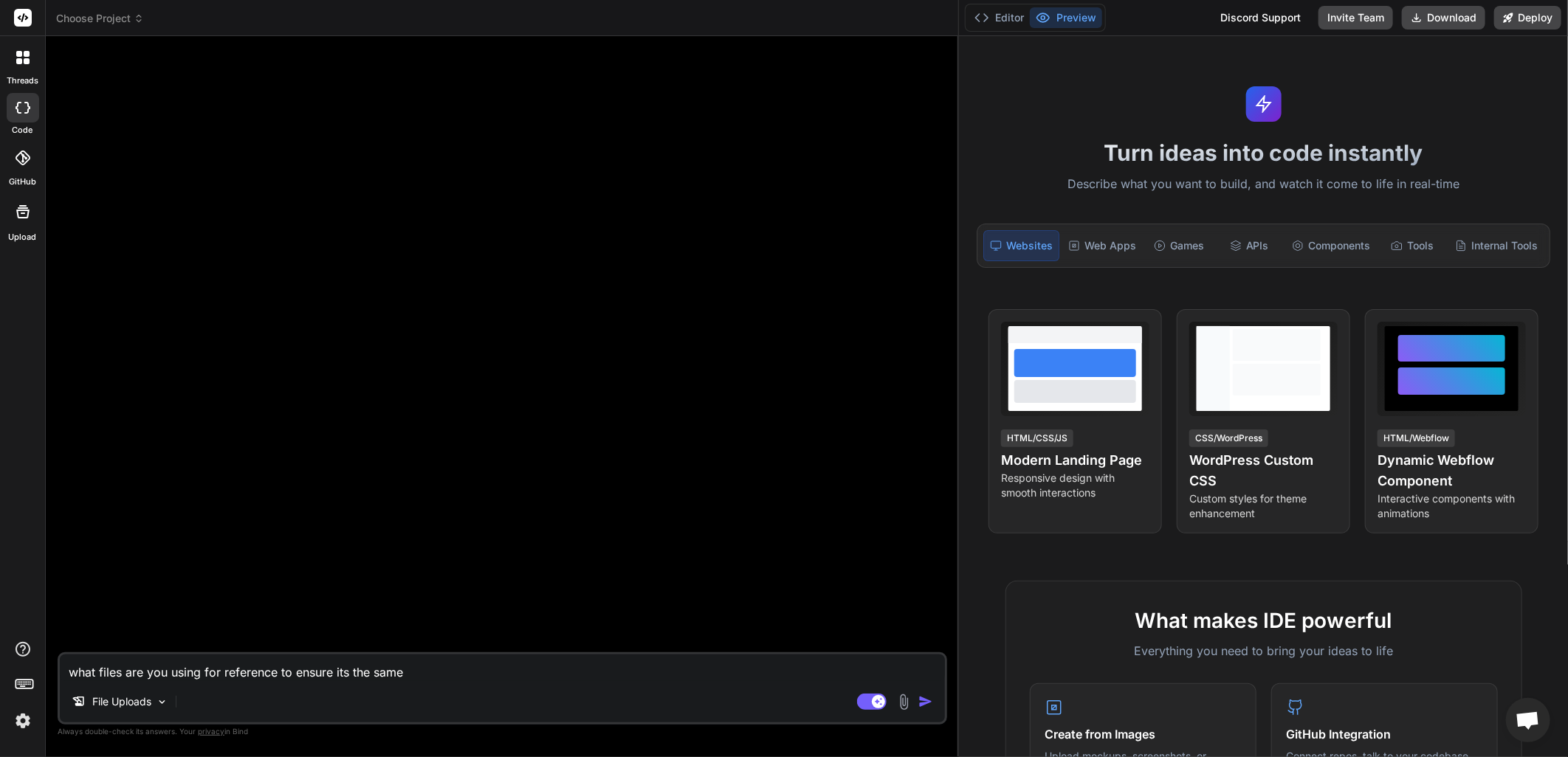
click at [1536, 726] on span "Open chat" at bounding box center [1528, 722] width 25 height 21
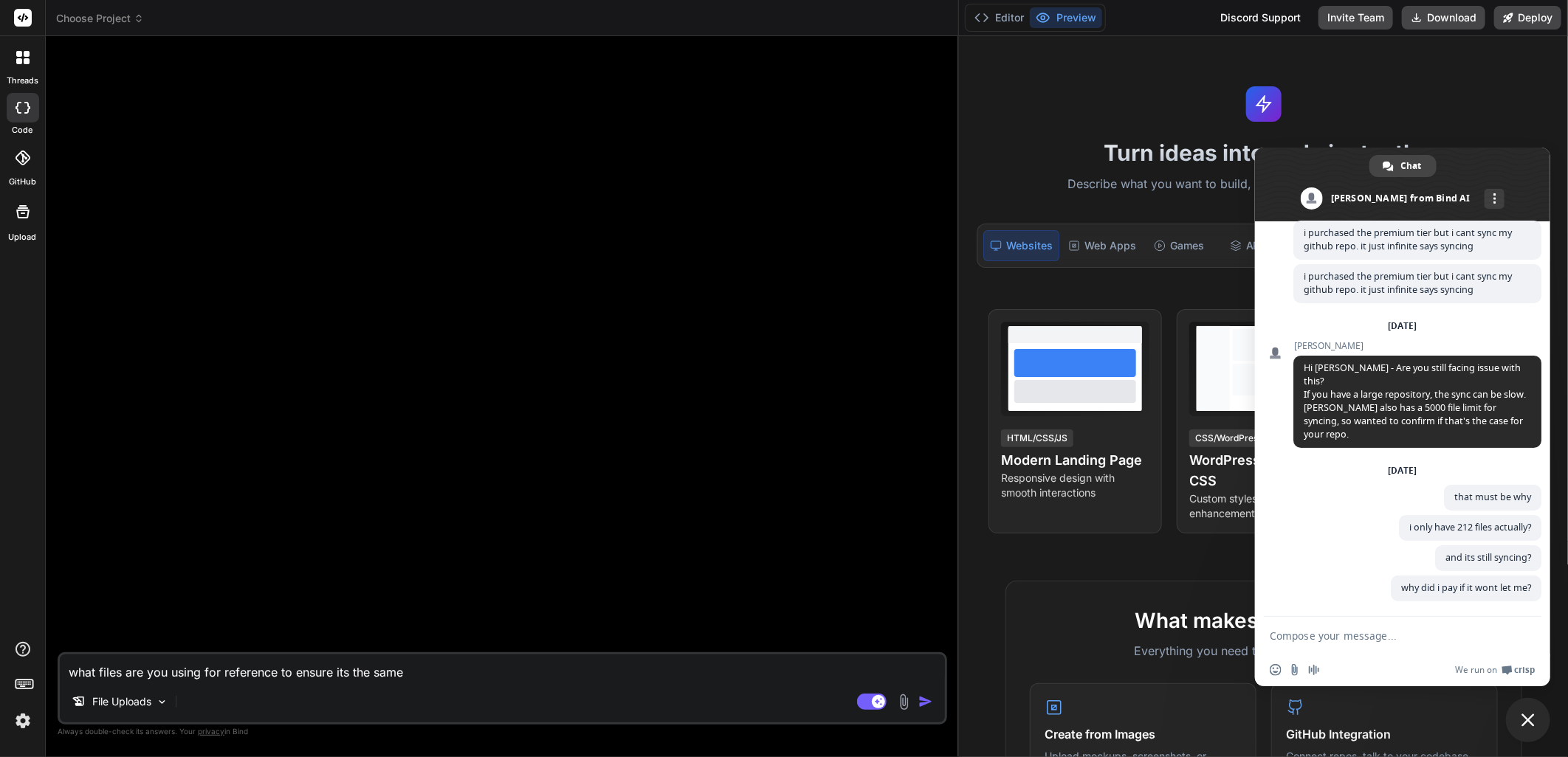
click at [1373, 636] on textarea "Compose your message..." at bounding box center [1387, 635] width 233 height 13
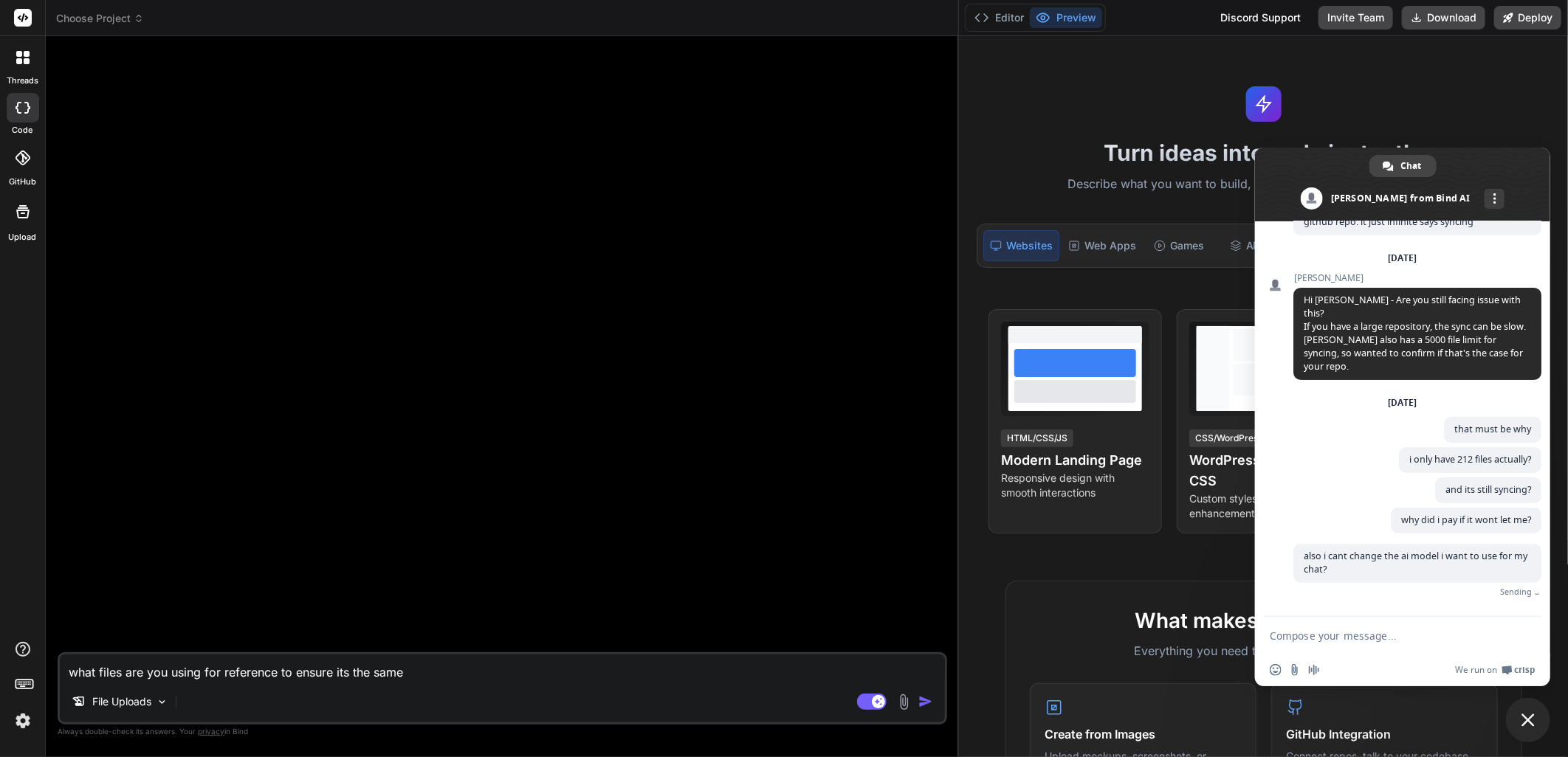
scroll to position [135, 0]
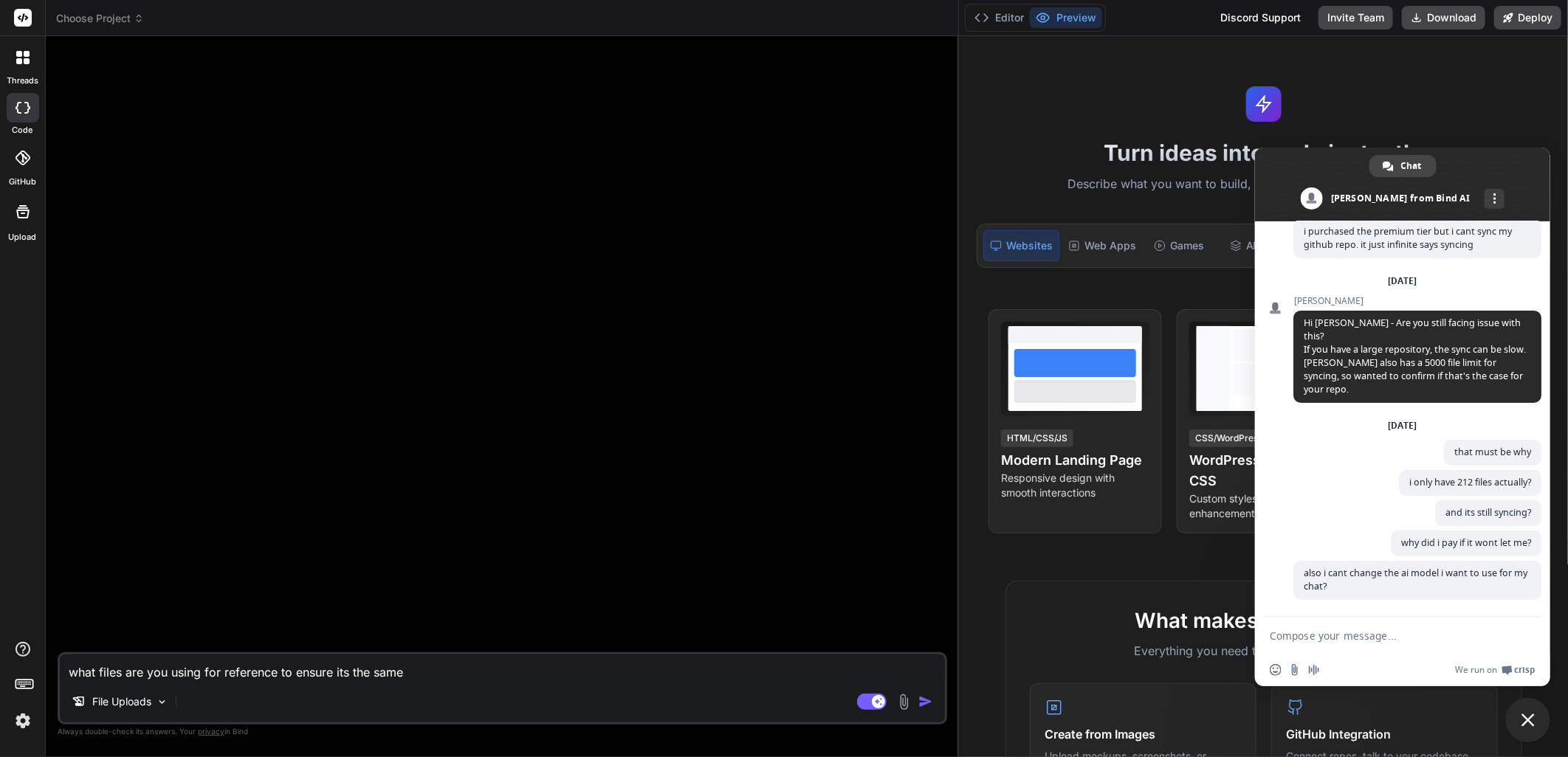
click at [620, 372] on div at bounding box center [503, 350] width 886 height 605
click at [1530, 190] on span at bounding box center [1402, 184] width 295 height 74
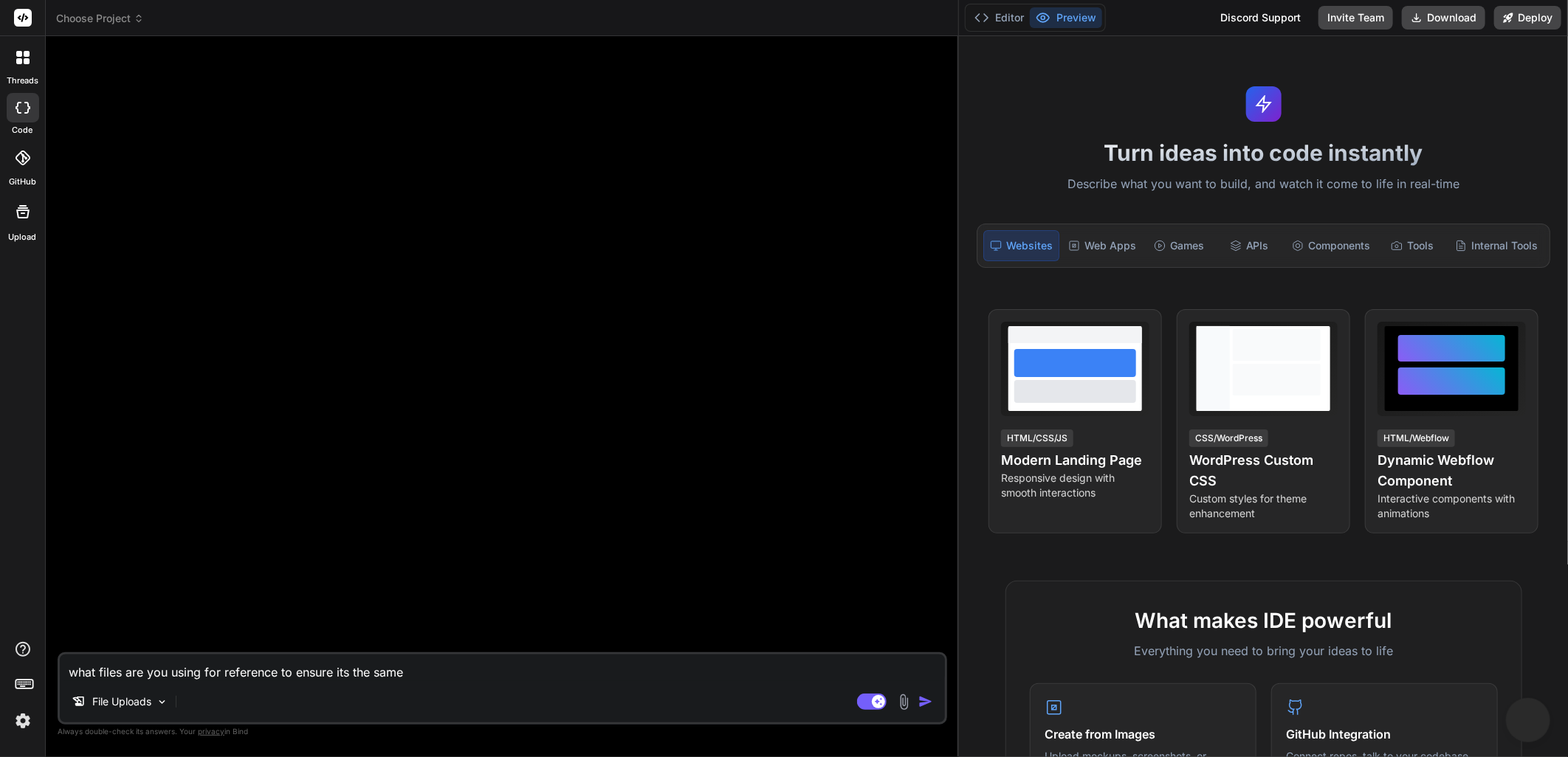
click at [407, 301] on div at bounding box center [503, 350] width 886 height 605
click at [26, 112] on icon at bounding box center [27, 107] width 6 height 11
click at [11, 70] on div at bounding box center [22, 57] width 31 height 31
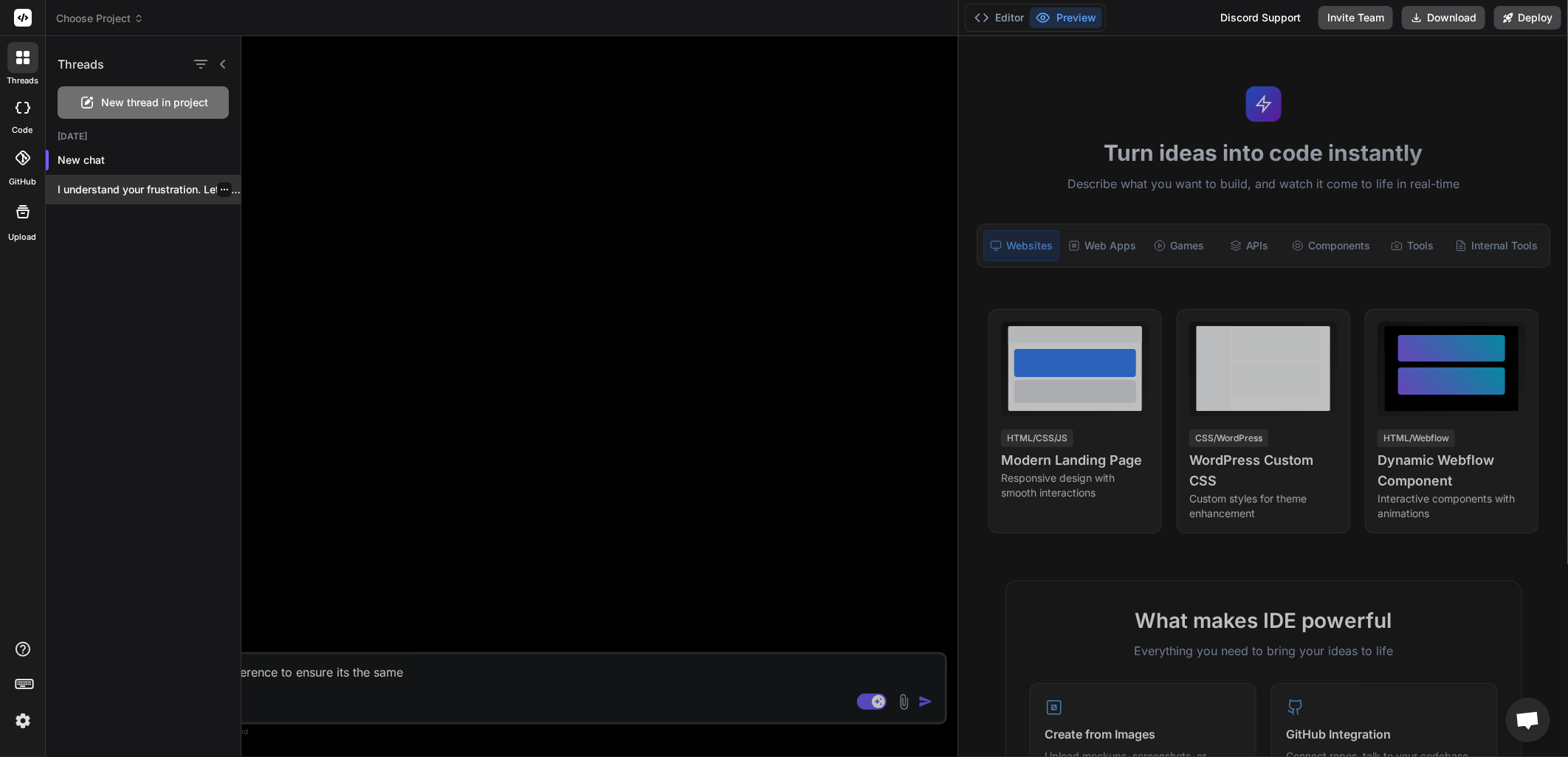
click at [80, 182] on p "I understand your frustration. Let's res..." at bounding box center [149, 189] width 183 height 15
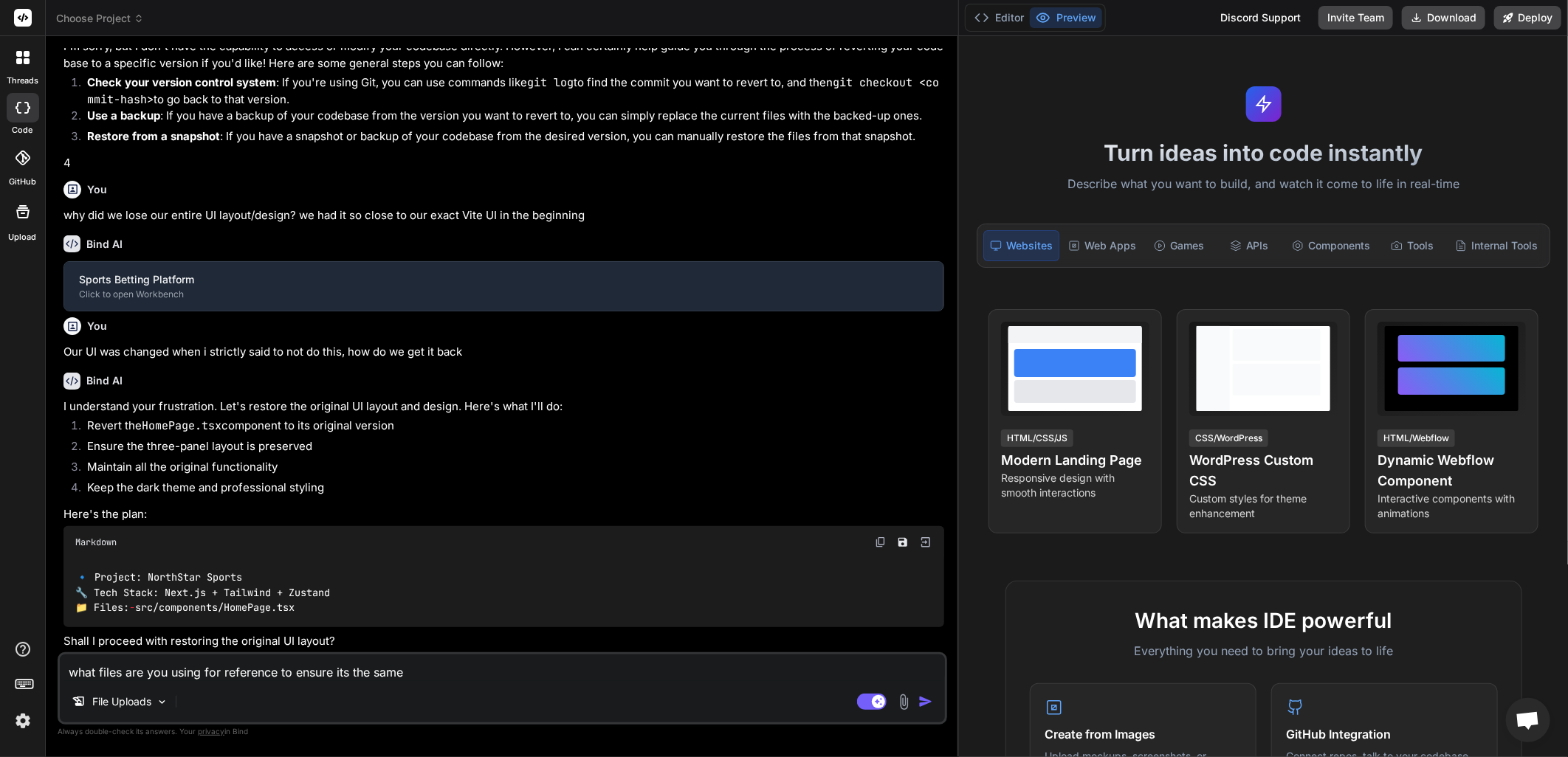
scroll to position [889, 0]
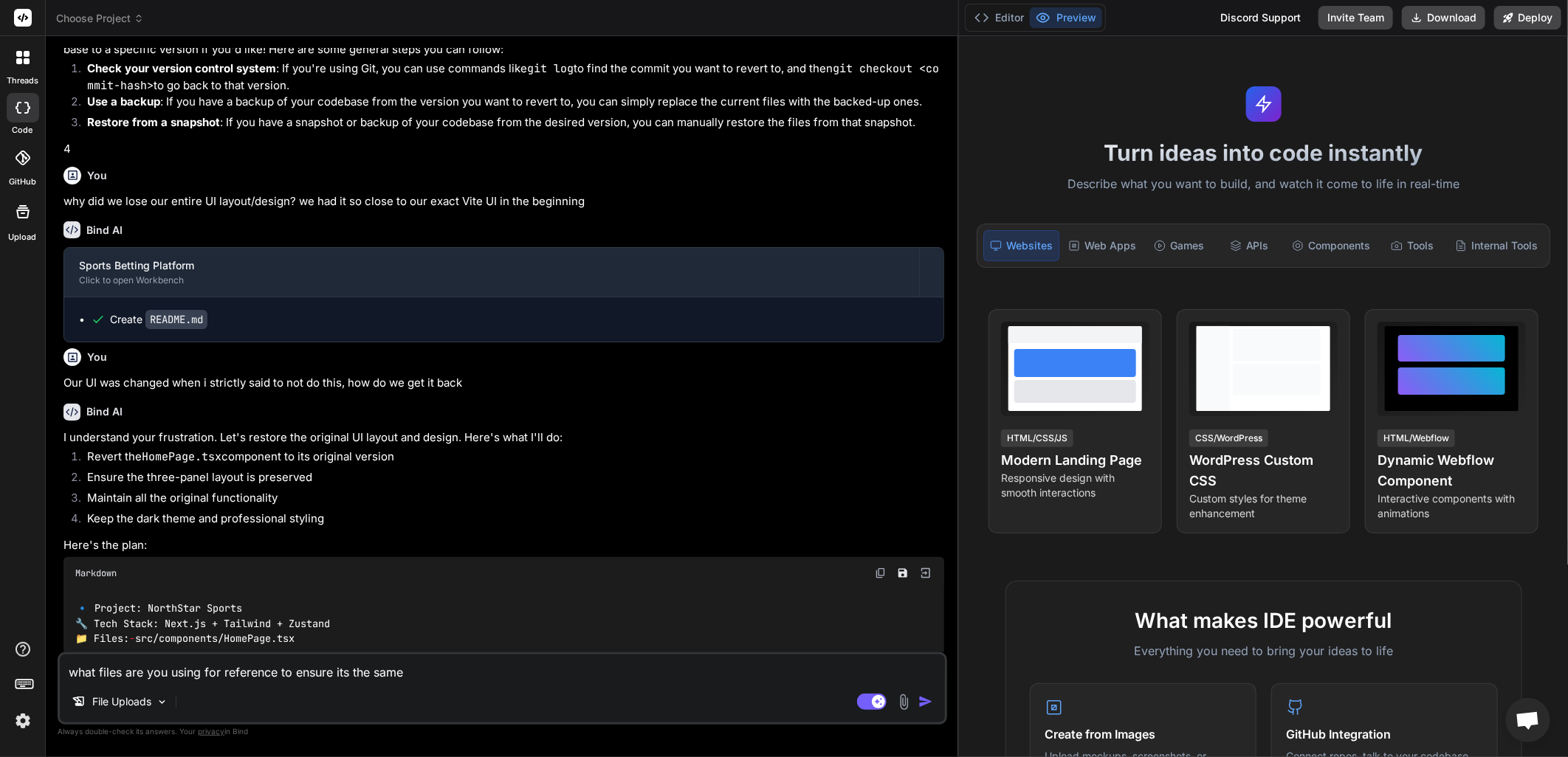
click at [442, 667] on textarea "what files are you using for reference to ensure its the same" at bounding box center [502, 668] width 885 height 26
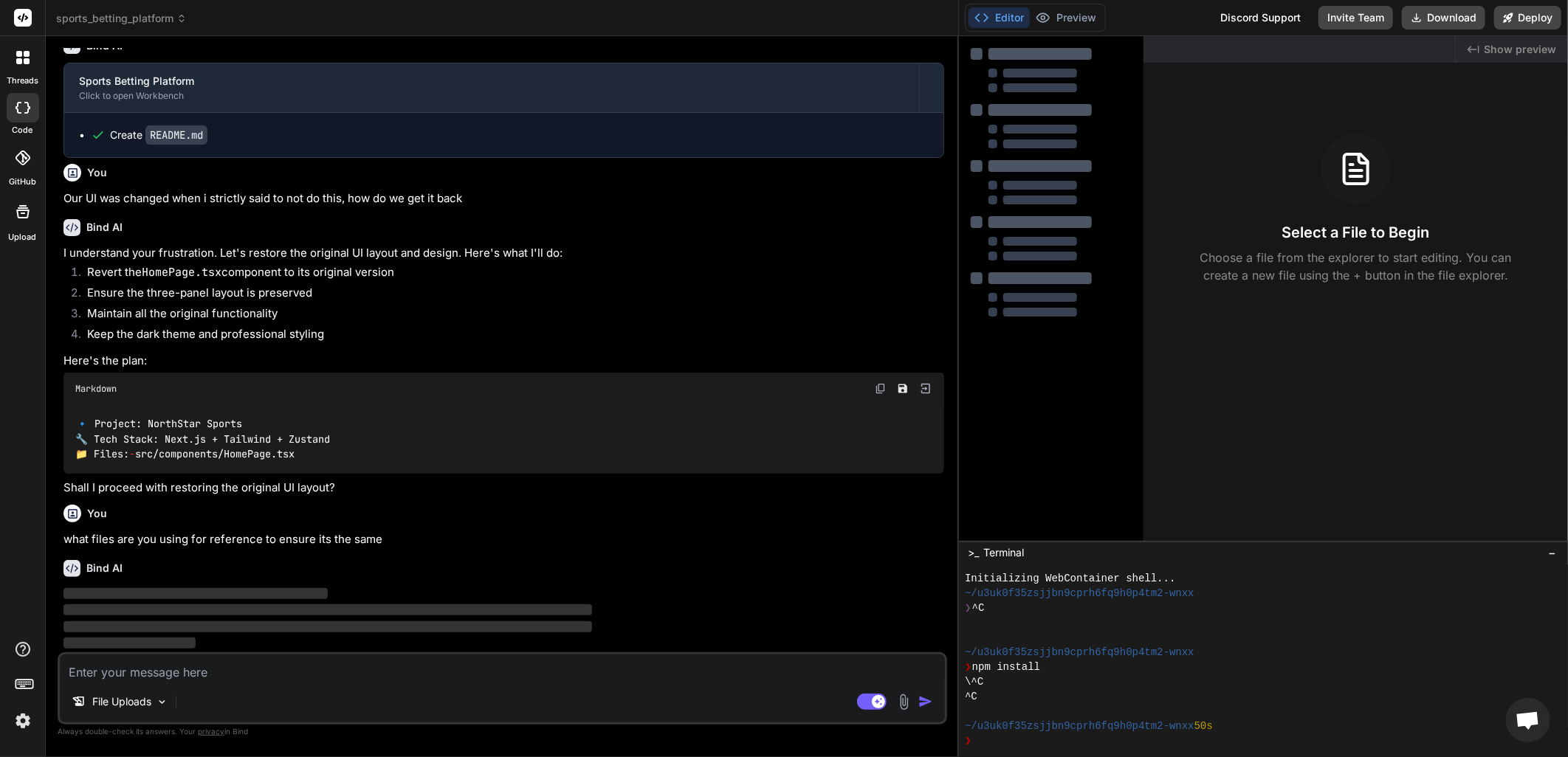
scroll to position [1086, 0]
click at [1048, 194] on div at bounding box center [1060, 192] width 143 height 24
click at [1048, 198] on div at bounding box center [1040, 200] width 74 height 9
click at [1359, 158] on icon at bounding box center [1363, 159] width 9 height 9
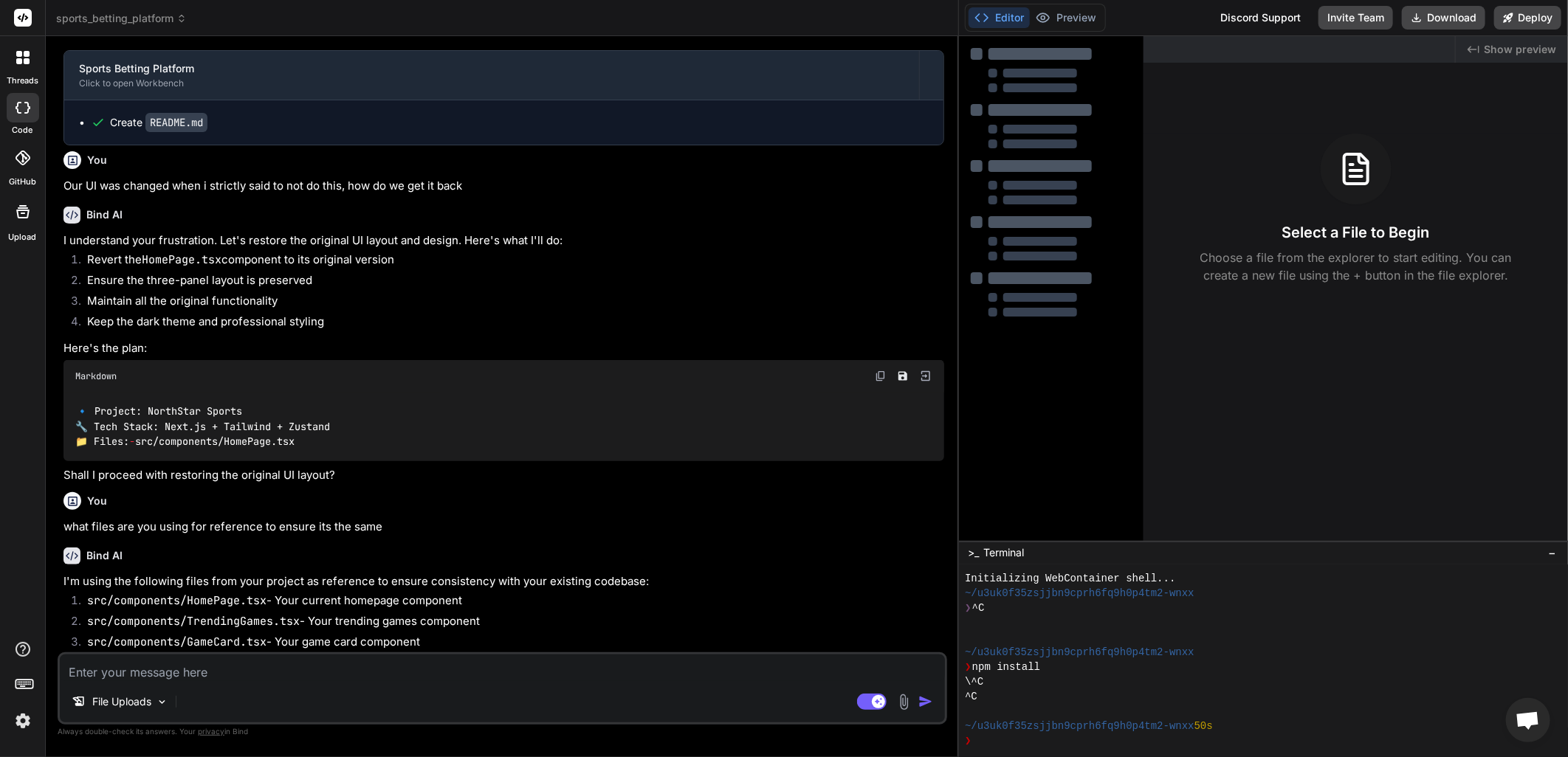
scroll to position [1288, 0]
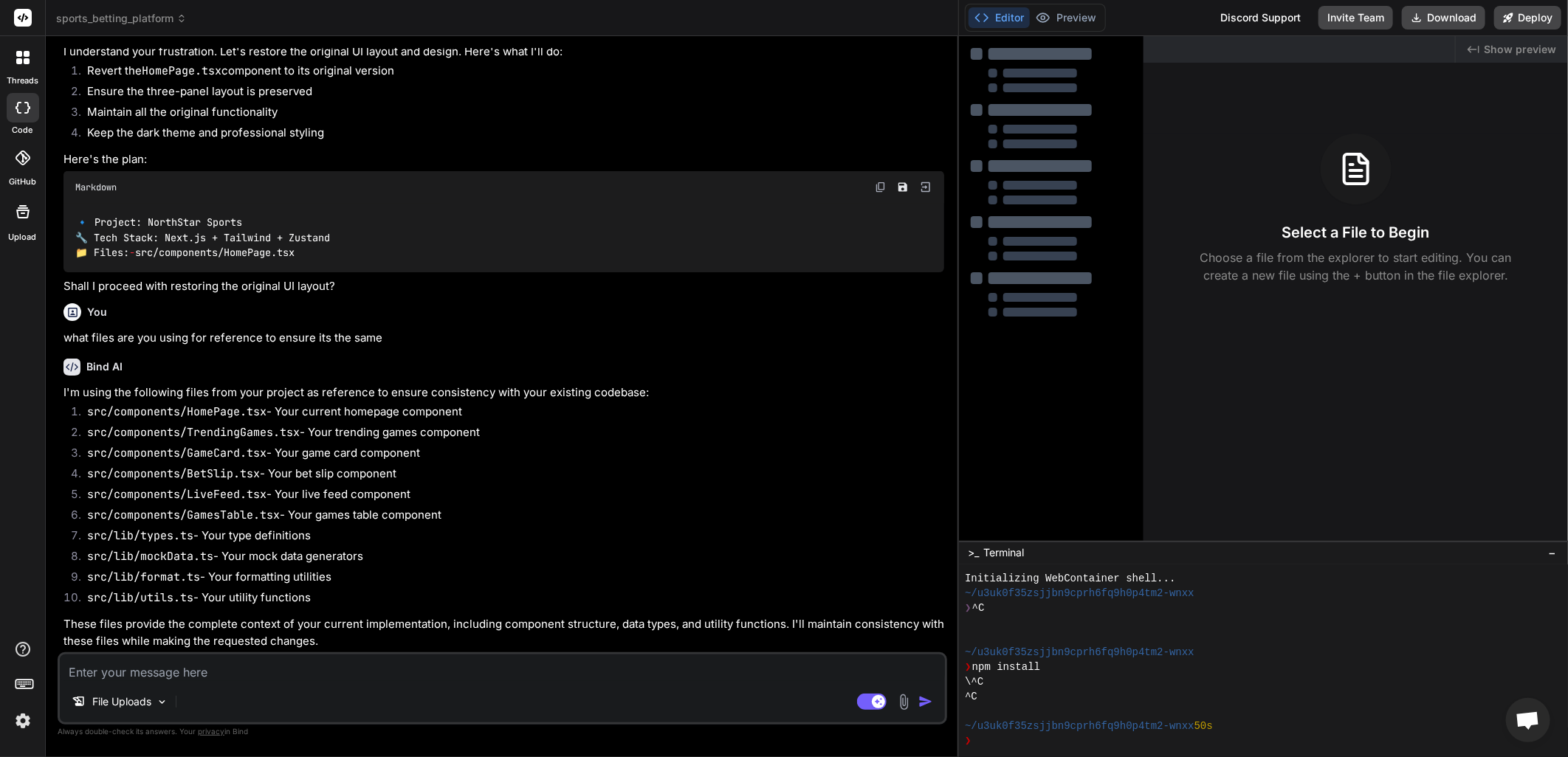
click at [245, 672] on textarea at bounding box center [502, 668] width 885 height 26
click at [23, 205] on icon at bounding box center [23, 211] width 13 height 13
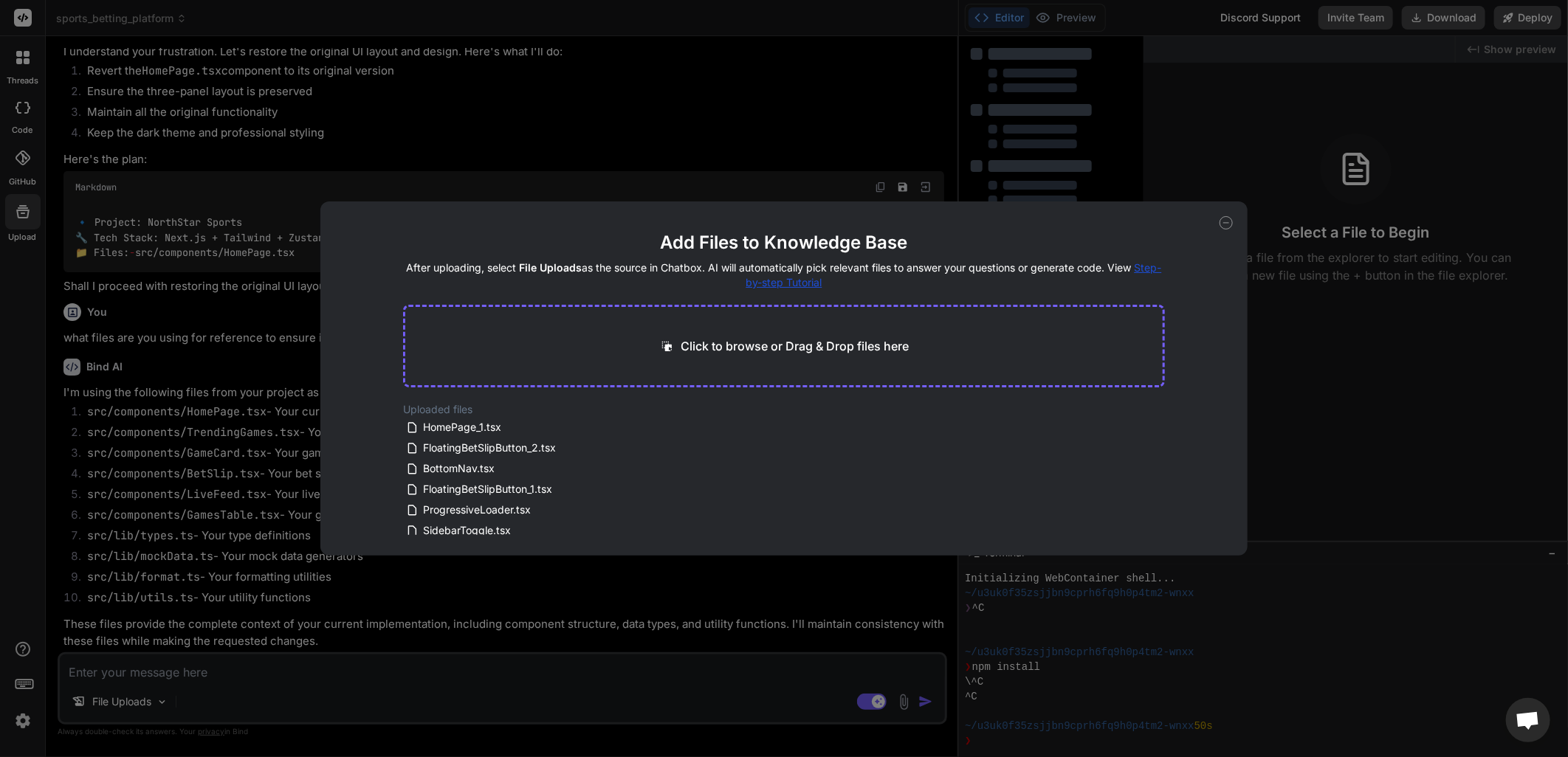
click at [460, 145] on div "Add Files to Knowledge Base After uploading, select File Uploads as the source …" at bounding box center [784, 378] width 1568 height 757
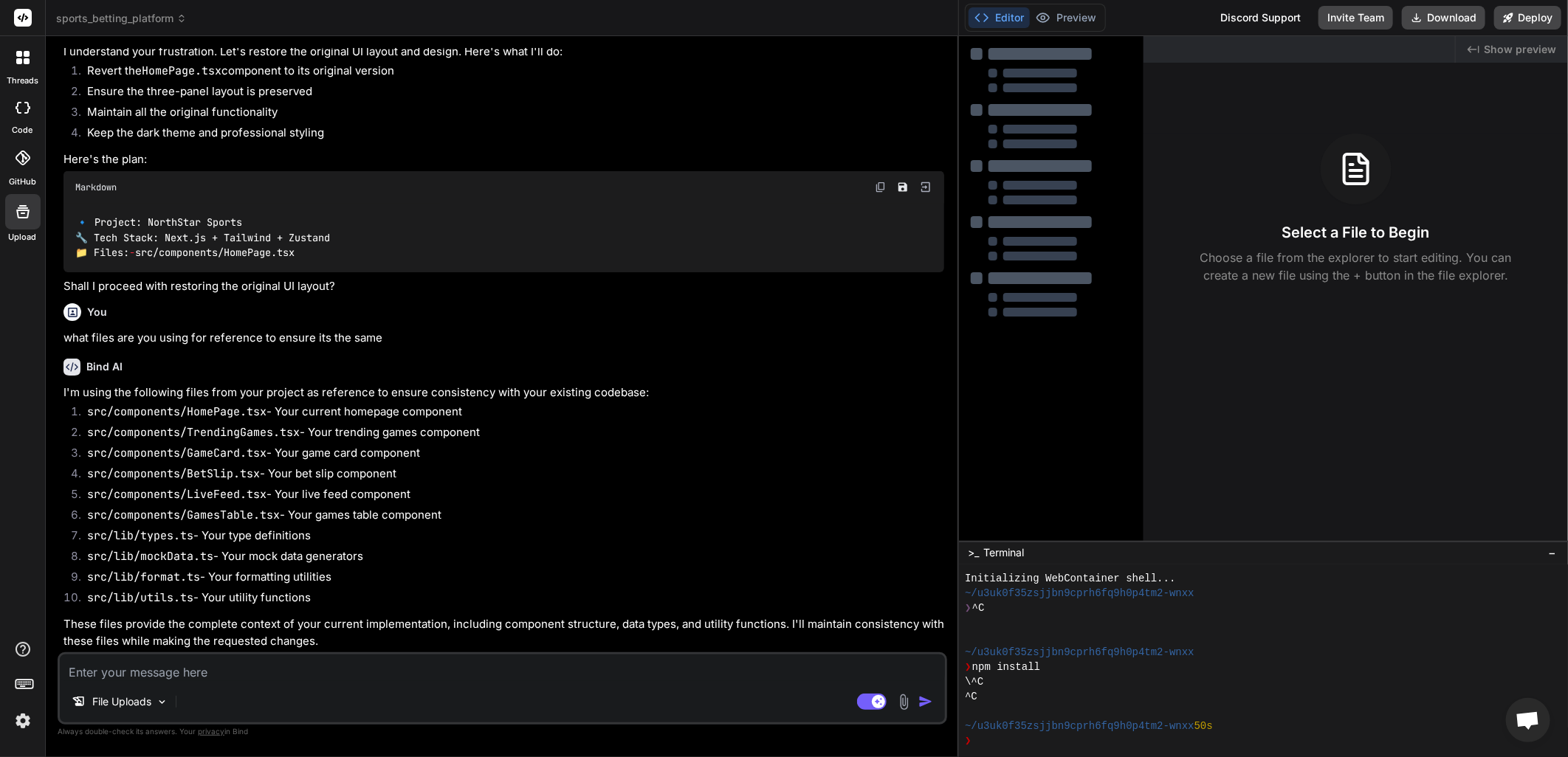
click at [134, 671] on textarea at bounding box center [502, 668] width 885 height 26
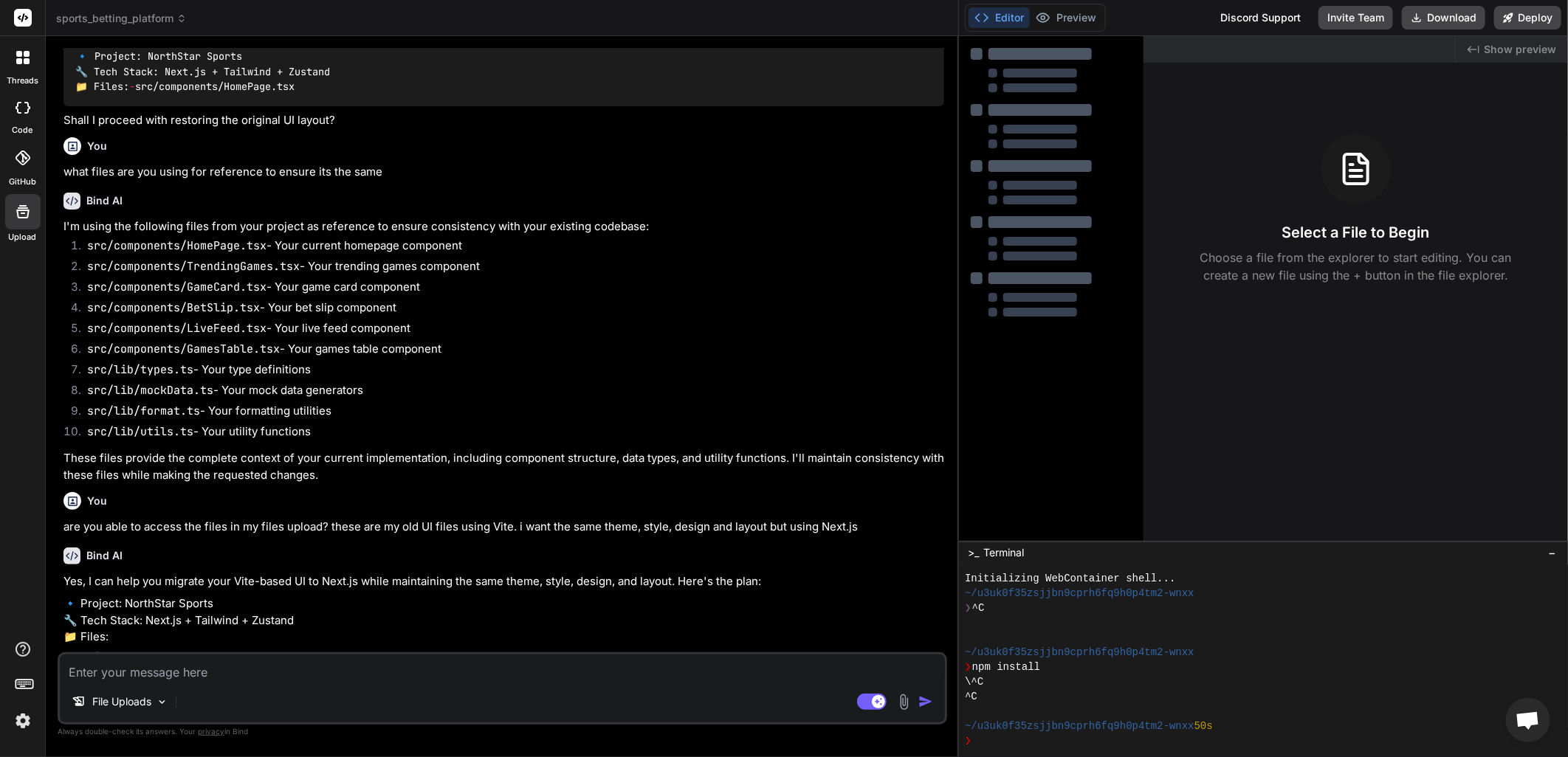
scroll to position [1625, 0]
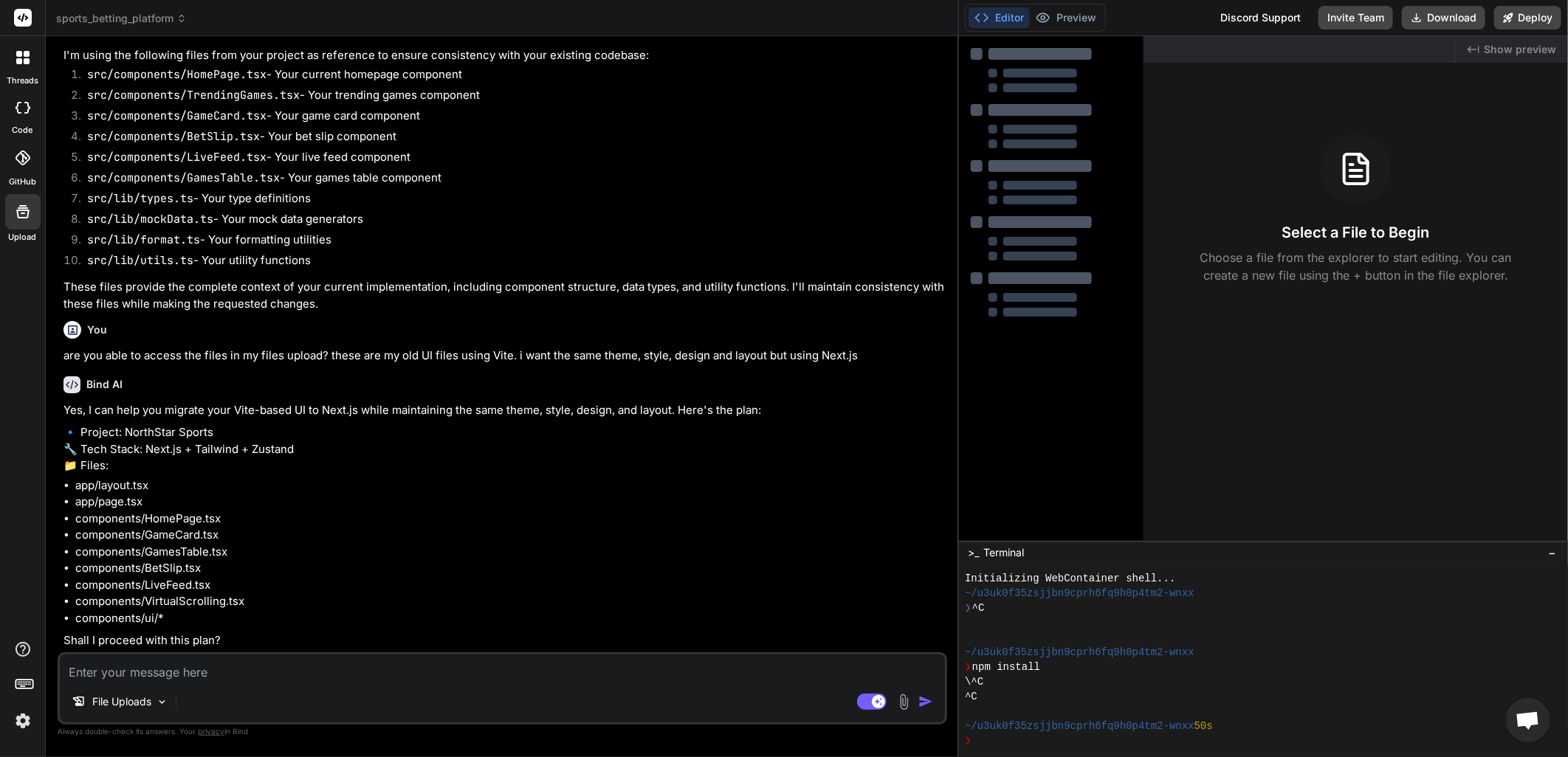
click at [164, 676] on textarea at bounding box center [502, 668] width 885 height 26
click at [24, 63] on icon at bounding box center [26, 61] width 6 height 6
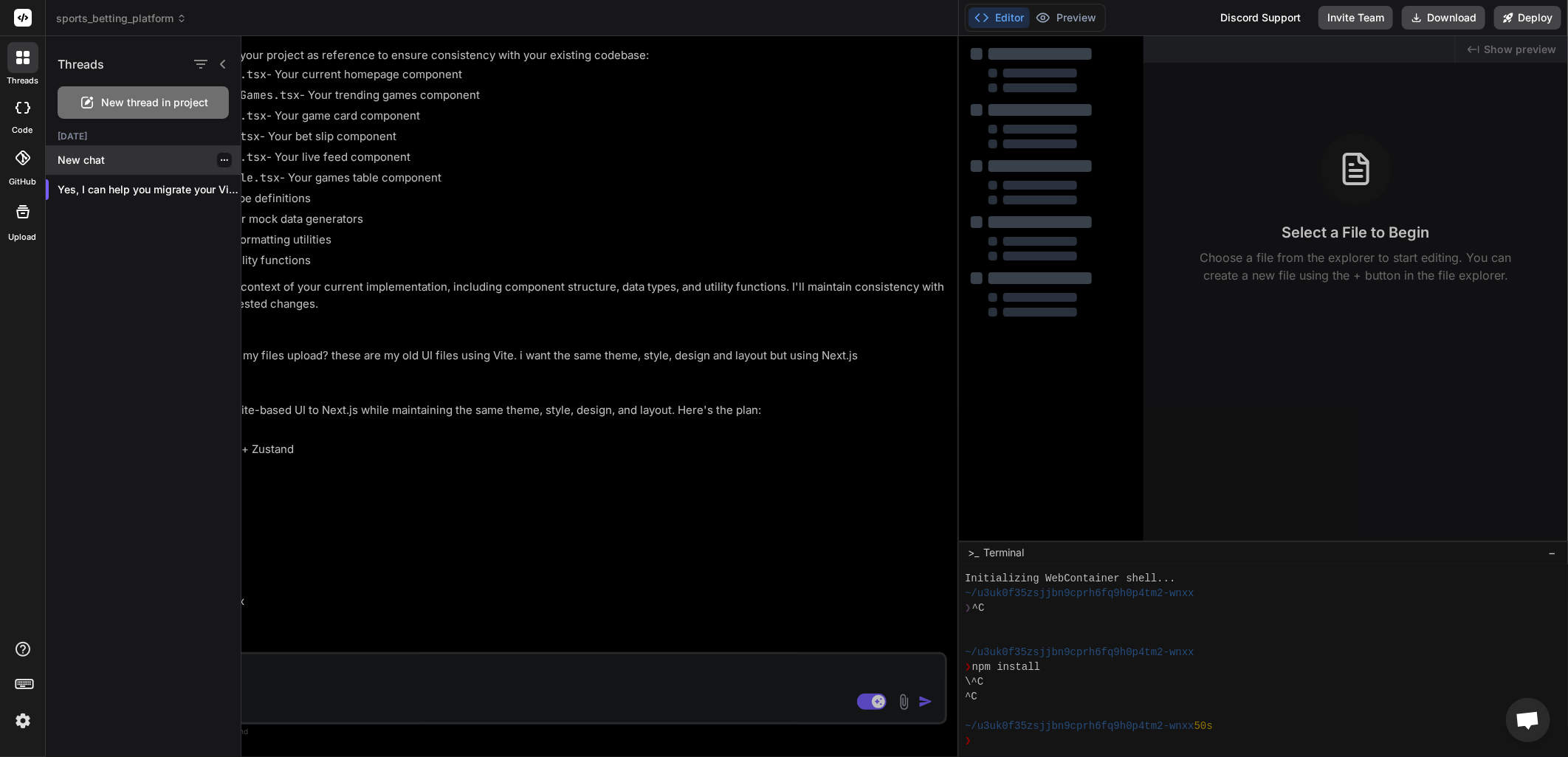
click at [123, 159] on p "New chat" at bounding box center [149, 159] width 183 height 15
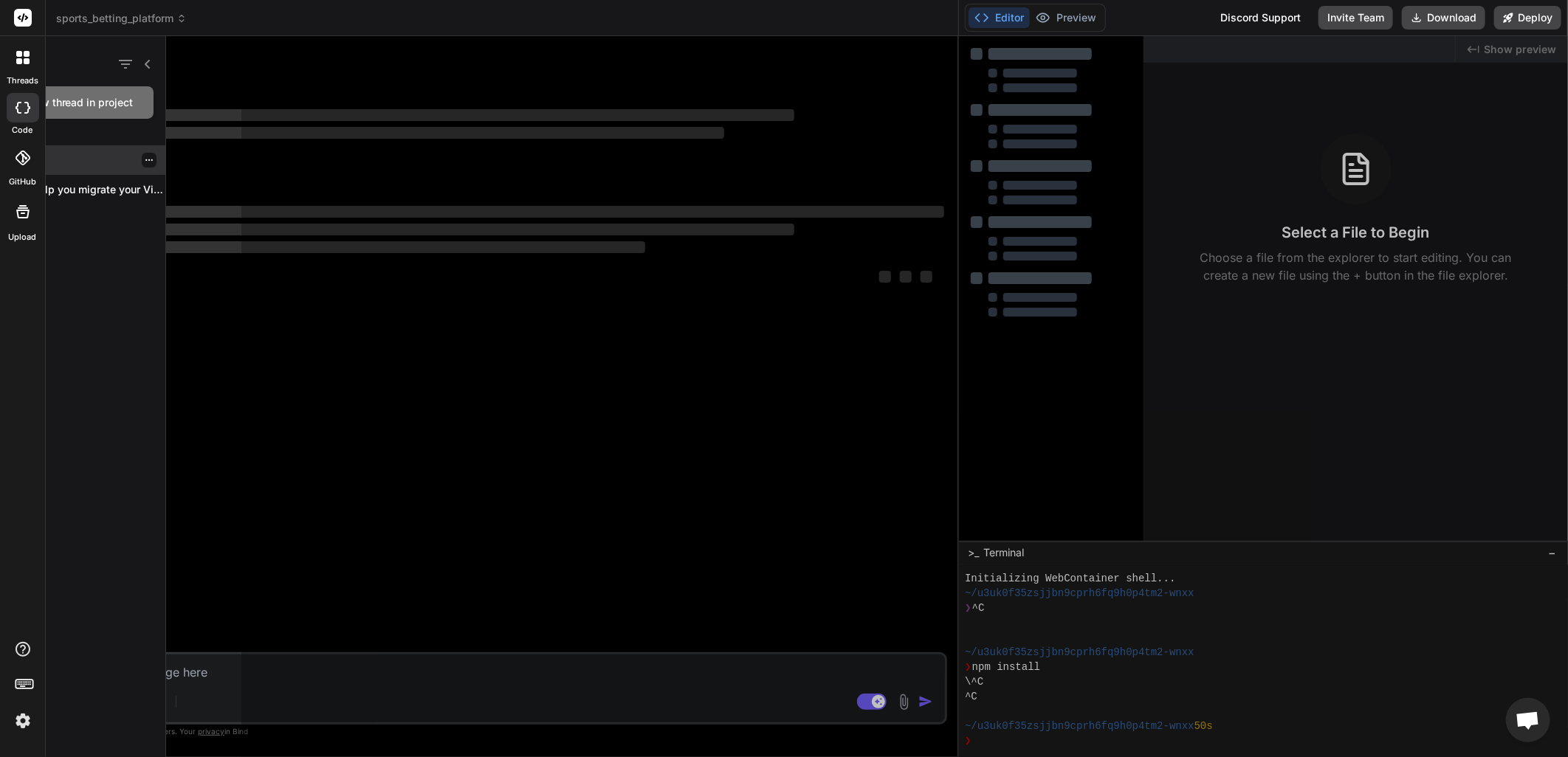
scroll to position [0, 0]
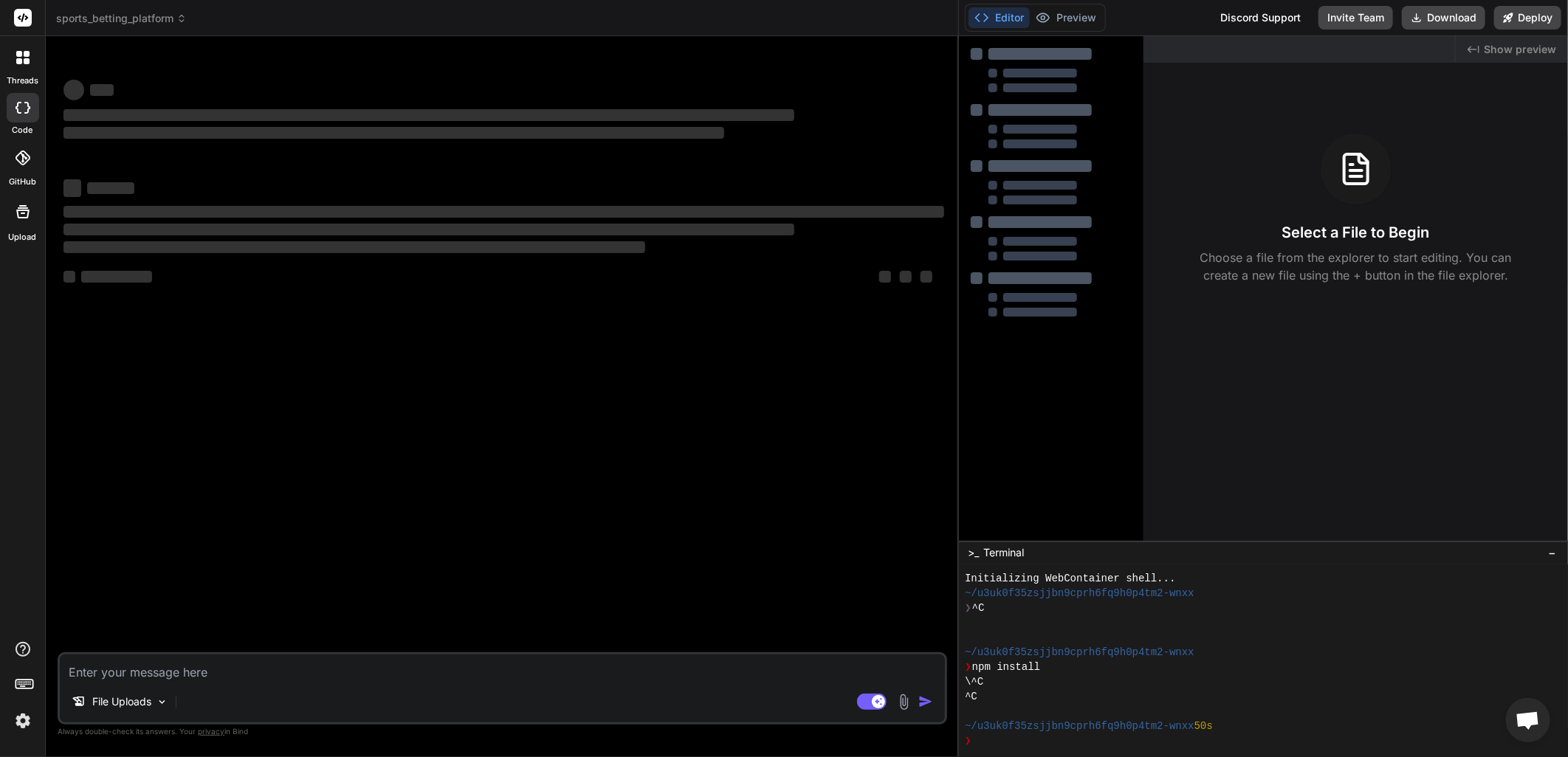
click at [177, 675] on textarea at bounding box center [502, 668] width 885 height 26
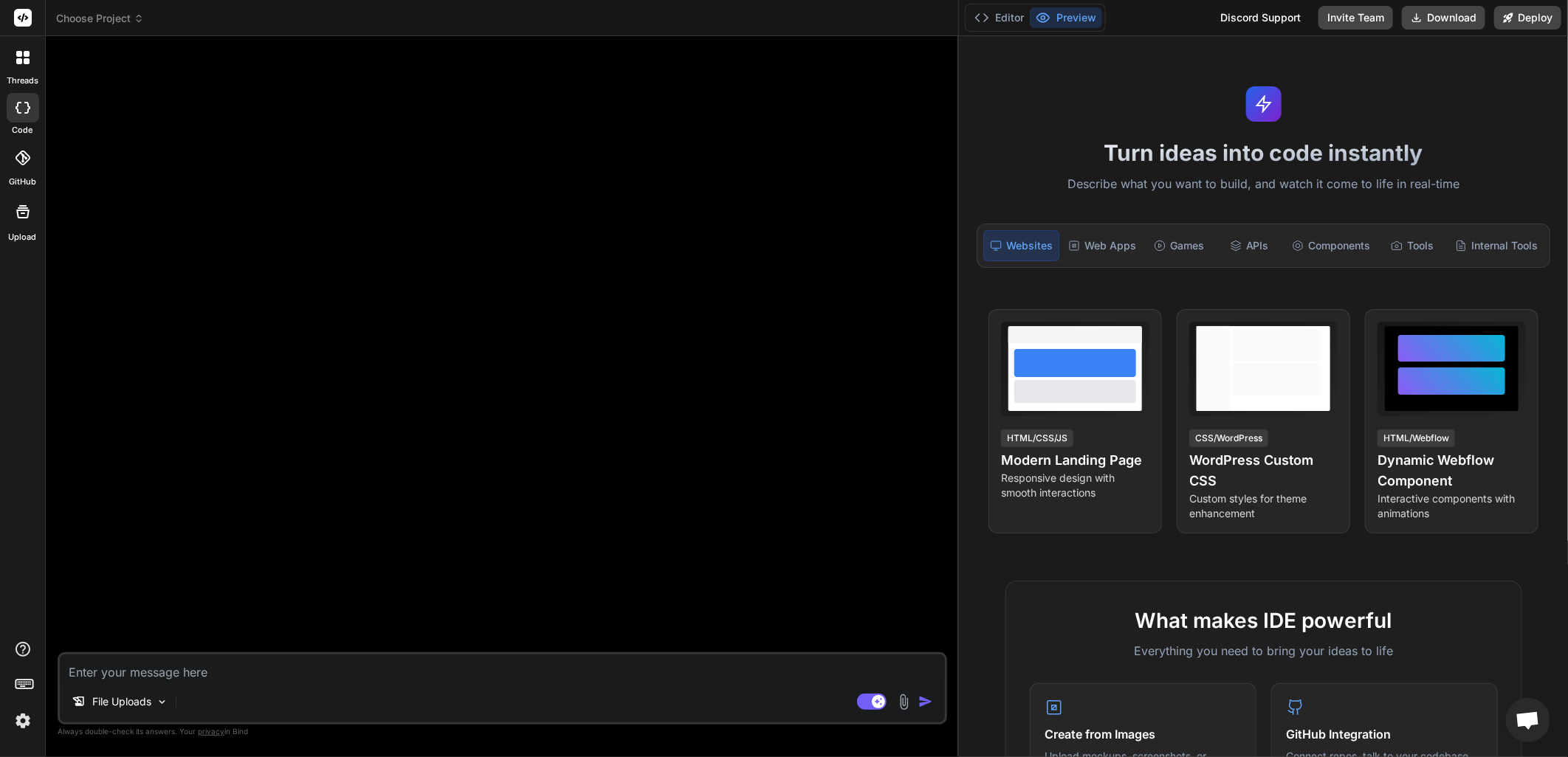
click at [905, 704] on img at bounding box center [904, 702] width 17 height 17
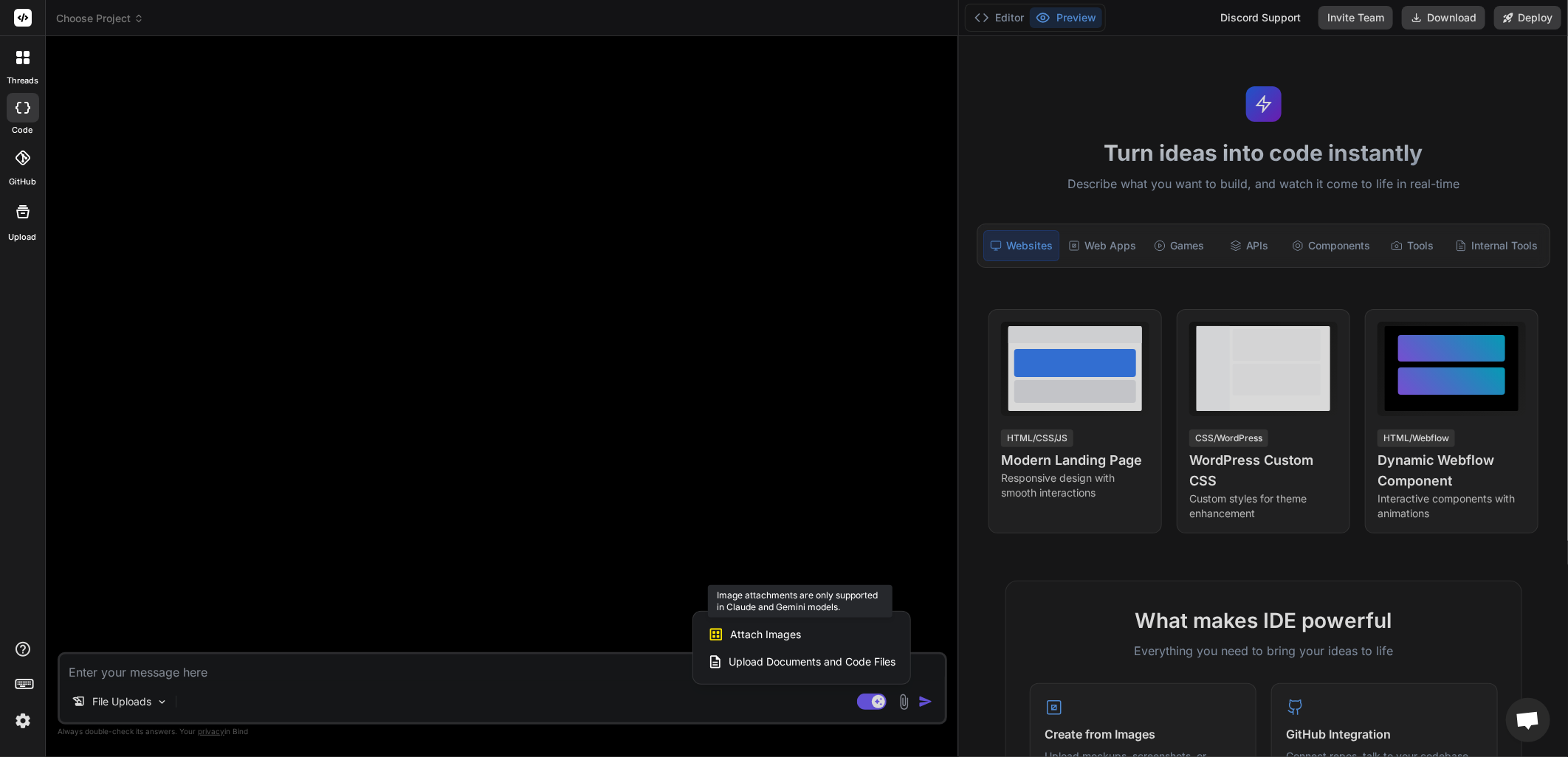
click at [824, 638] on div "Attach Images Image attachments are only supported in [PERSON_NAME] and Gemini …" at bounding box center [802, 634] width 188 height 28
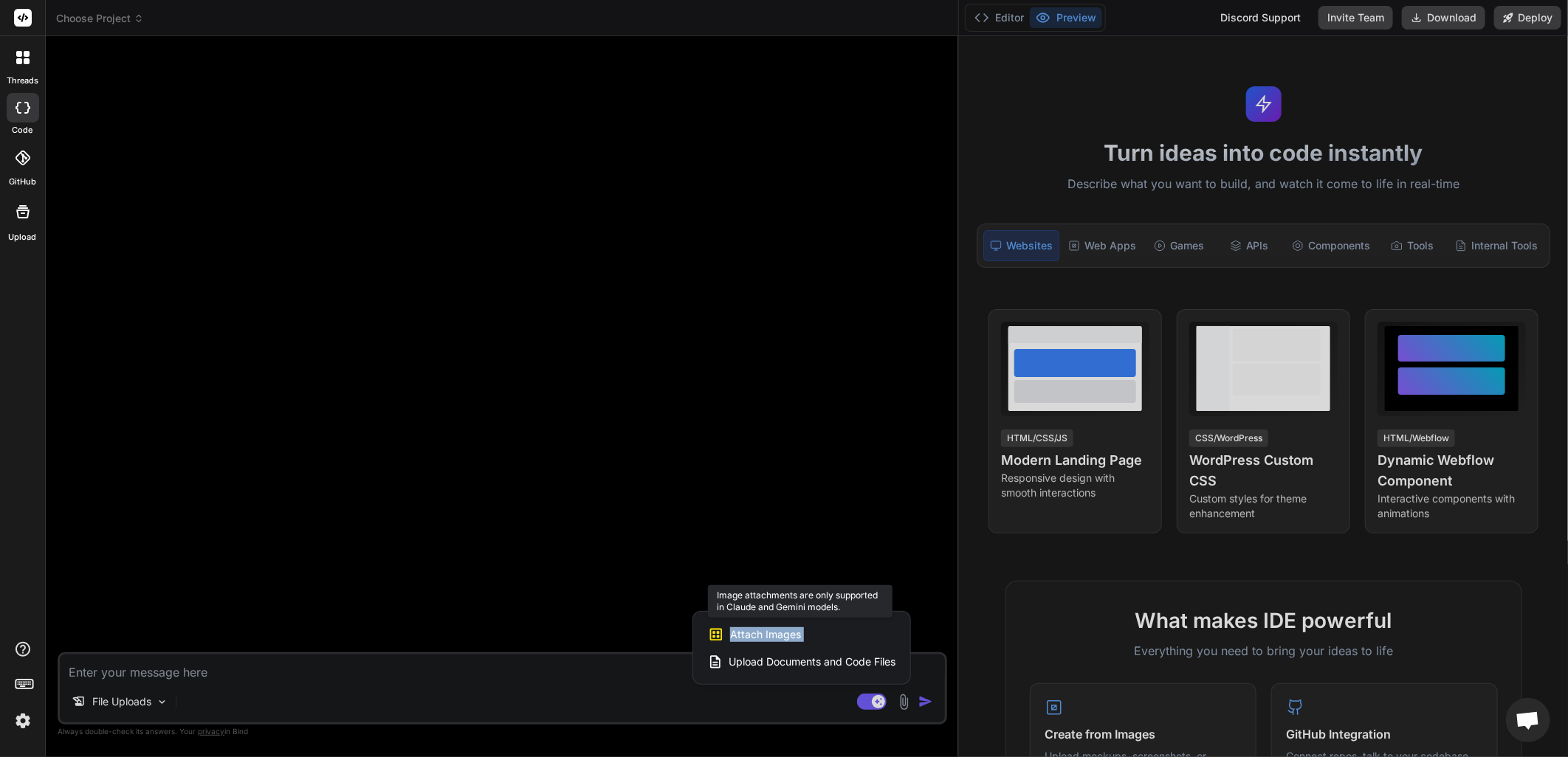
drag, startPoint x: 824, startPoint y: 638, endPoint x: 758, endPoint y: 633, distance: 66.2
click at [757, 639] on span "Attach Images" at bounding box center [765, 634] width 71 height 15
click at [759, 633] on span "Attach Images" at bounding box center [765, 634] width 71 height 15
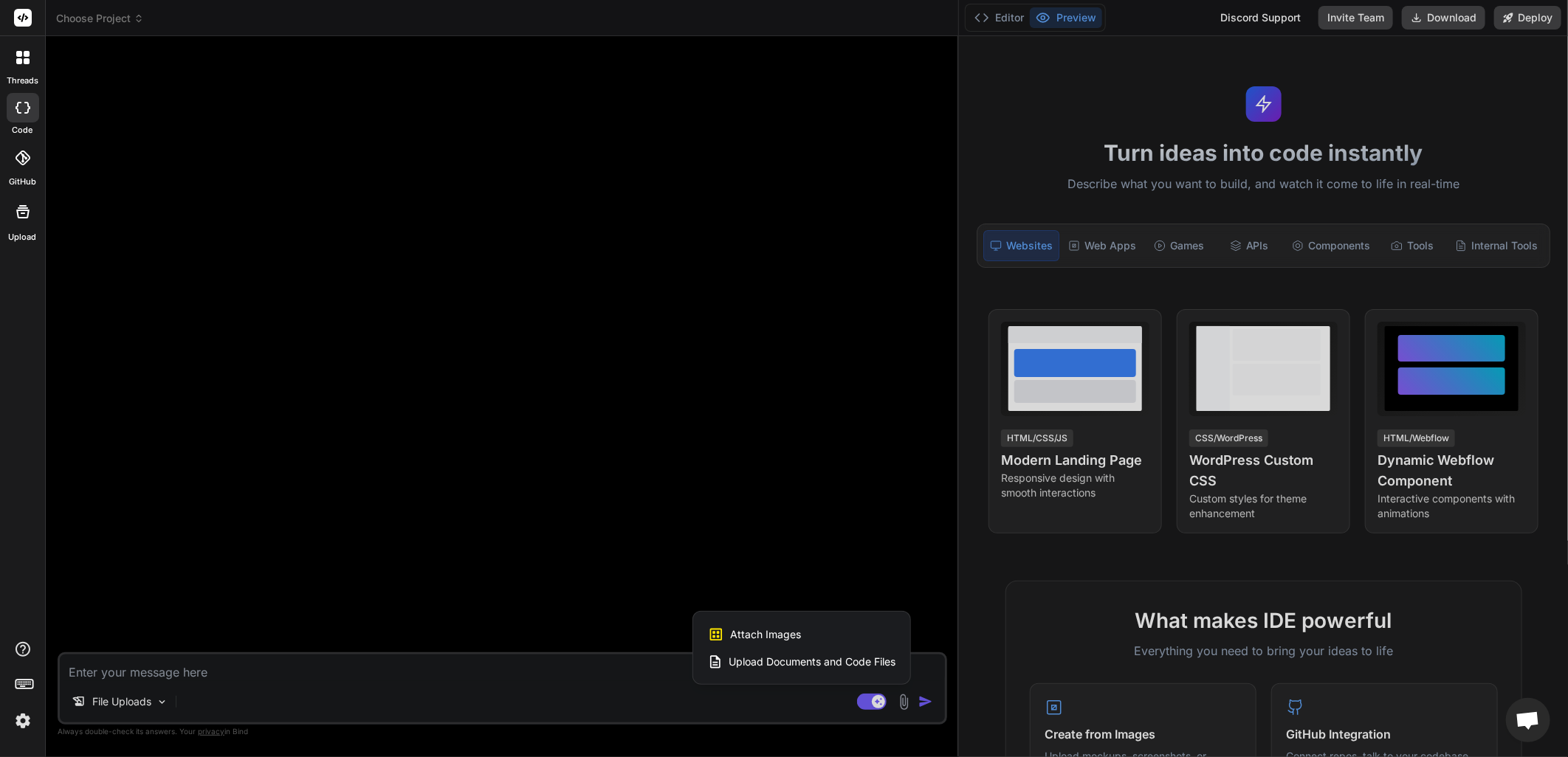
drag, startPoint x: 759, startPoint y: 633, endPoint x: 753, endPoint y: 661, distance: 28.6
click at [753, 661] on span "Upload Documents and Code Files" at bounding box center [812, 661] width 167 height 15
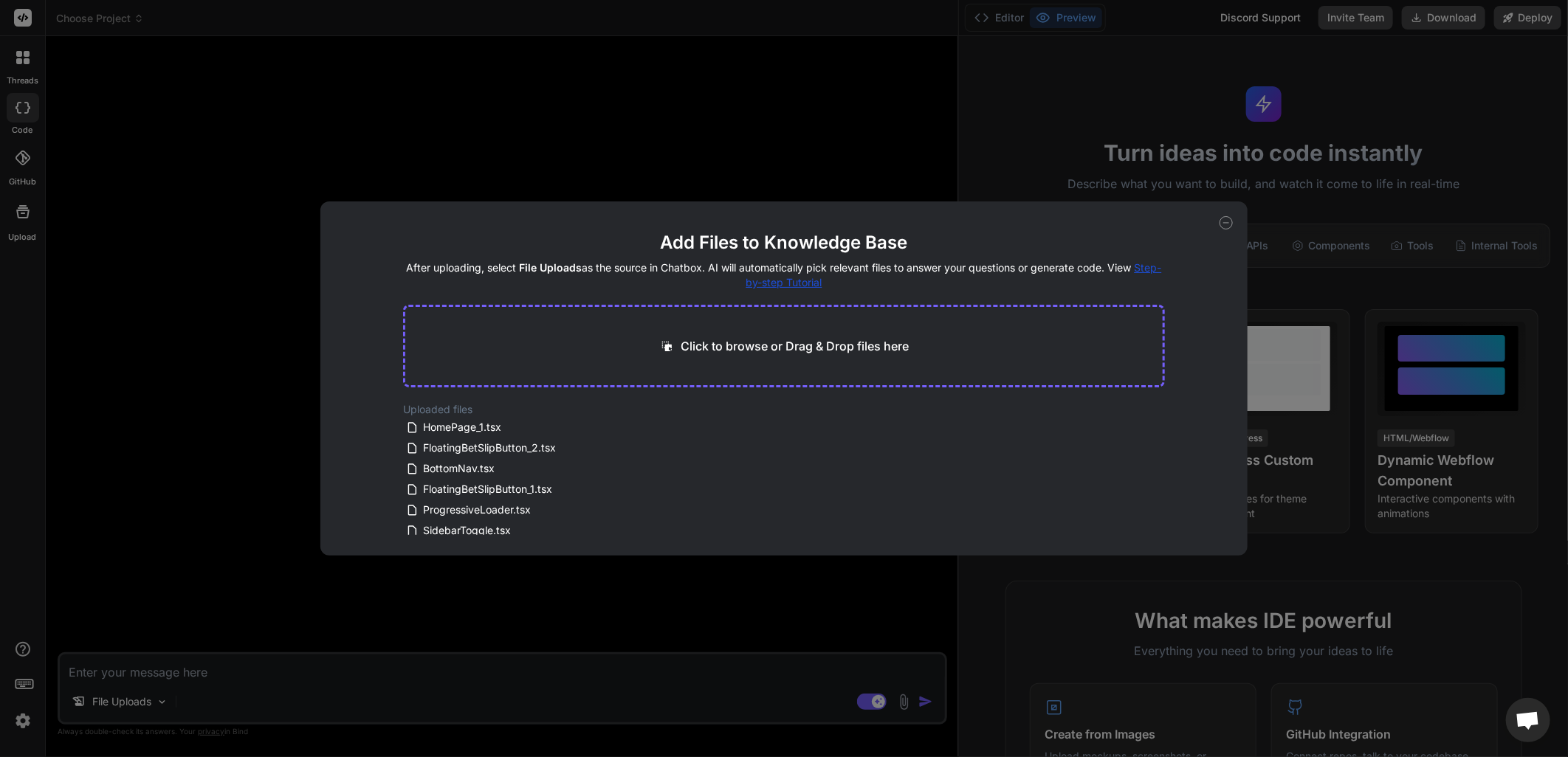
click at [535, 67] on div "Add Files to Knowledge Base After uploading, select File Uploads as the source …" at bounding box center [784, 378] width 1568 height 757
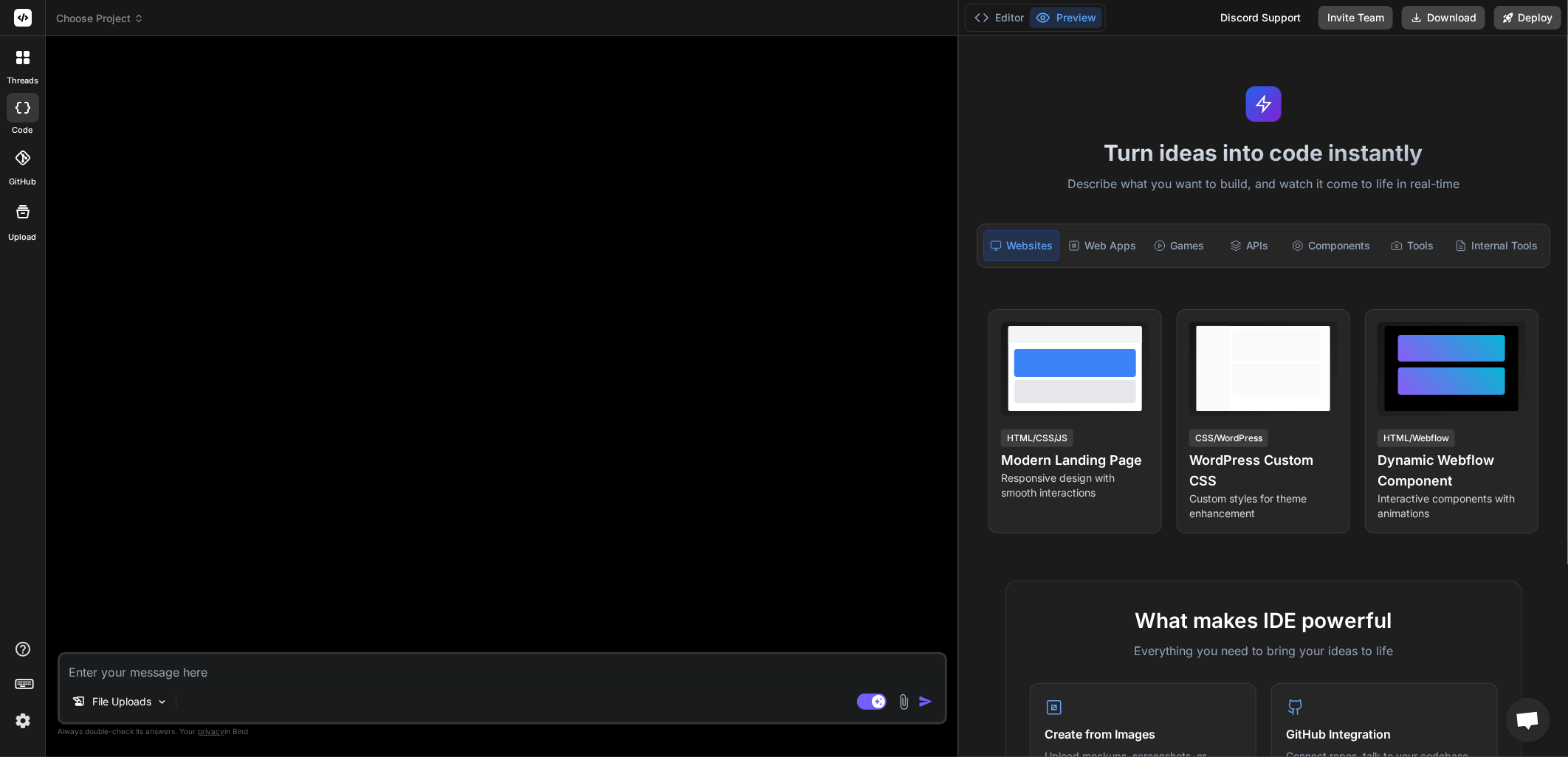
click at [902, 704] on img at bounding box center [904, 702] width 17 height 17
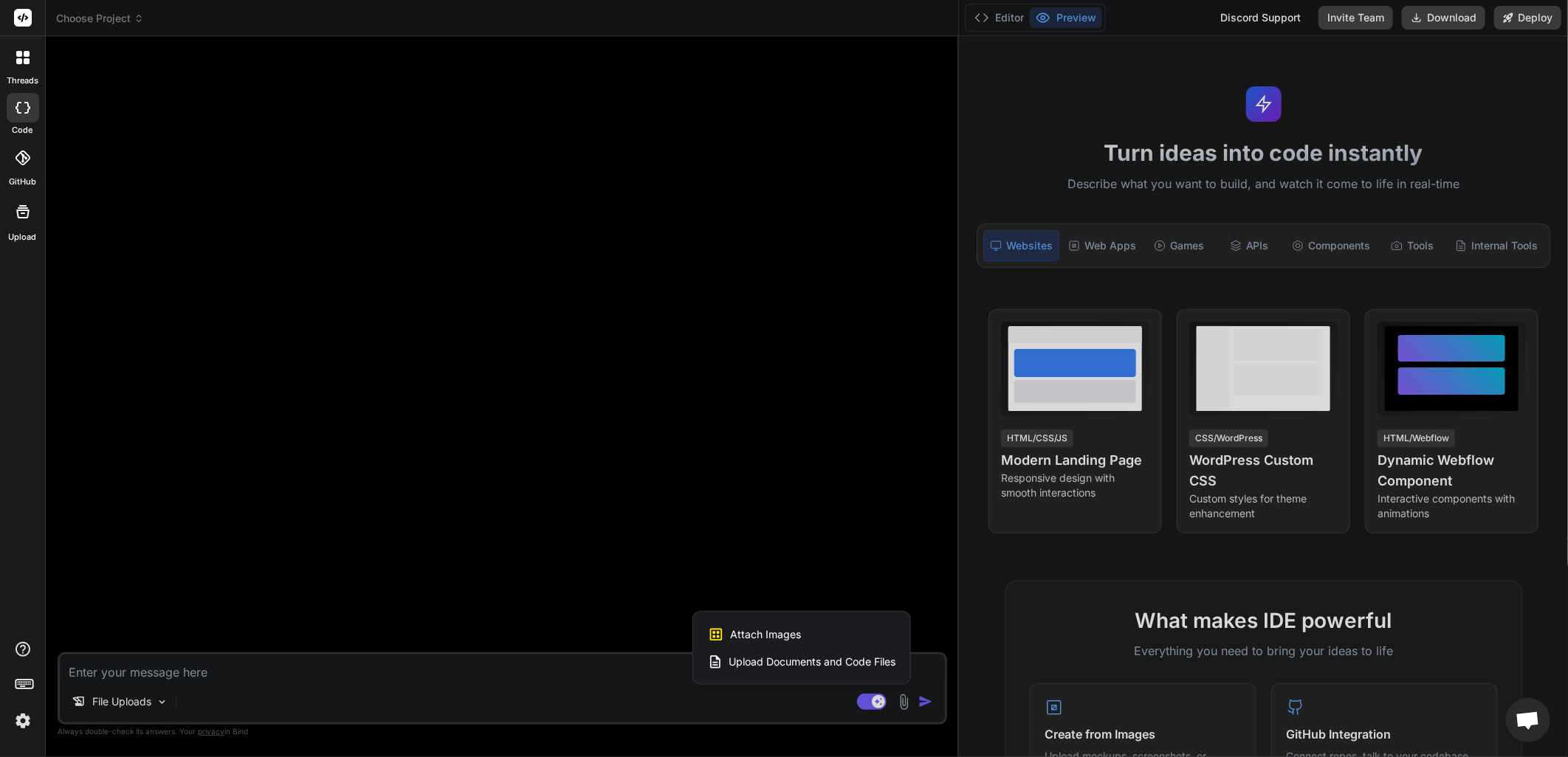
click at [787, 659] on span "Upload Documents and Code Files" at bounding box center [812, 661] width 167 height 15
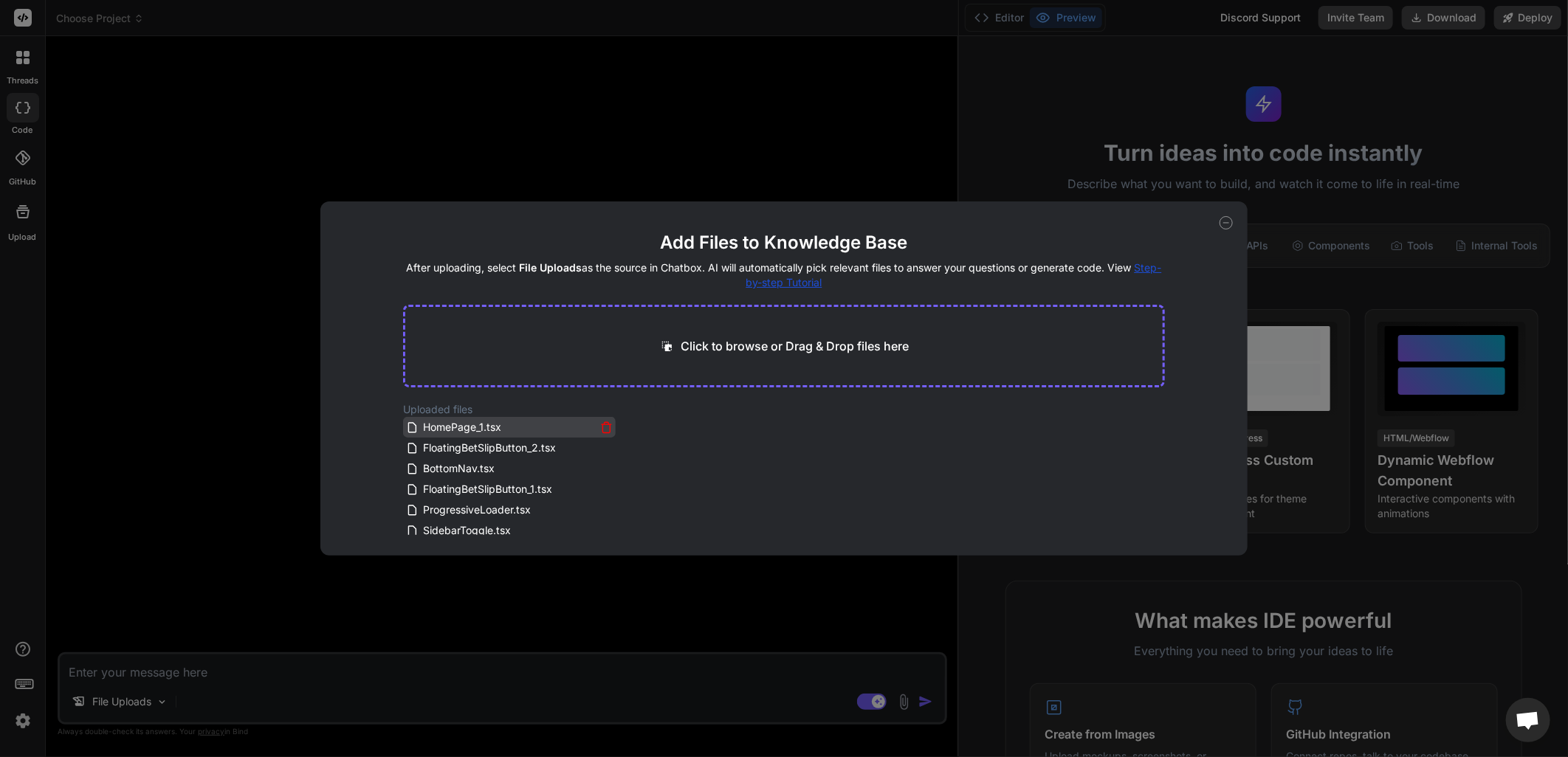
click at [466, 429] on span "HomePage_1.tsx" at bounding box center [462, 428] width 82 height 18
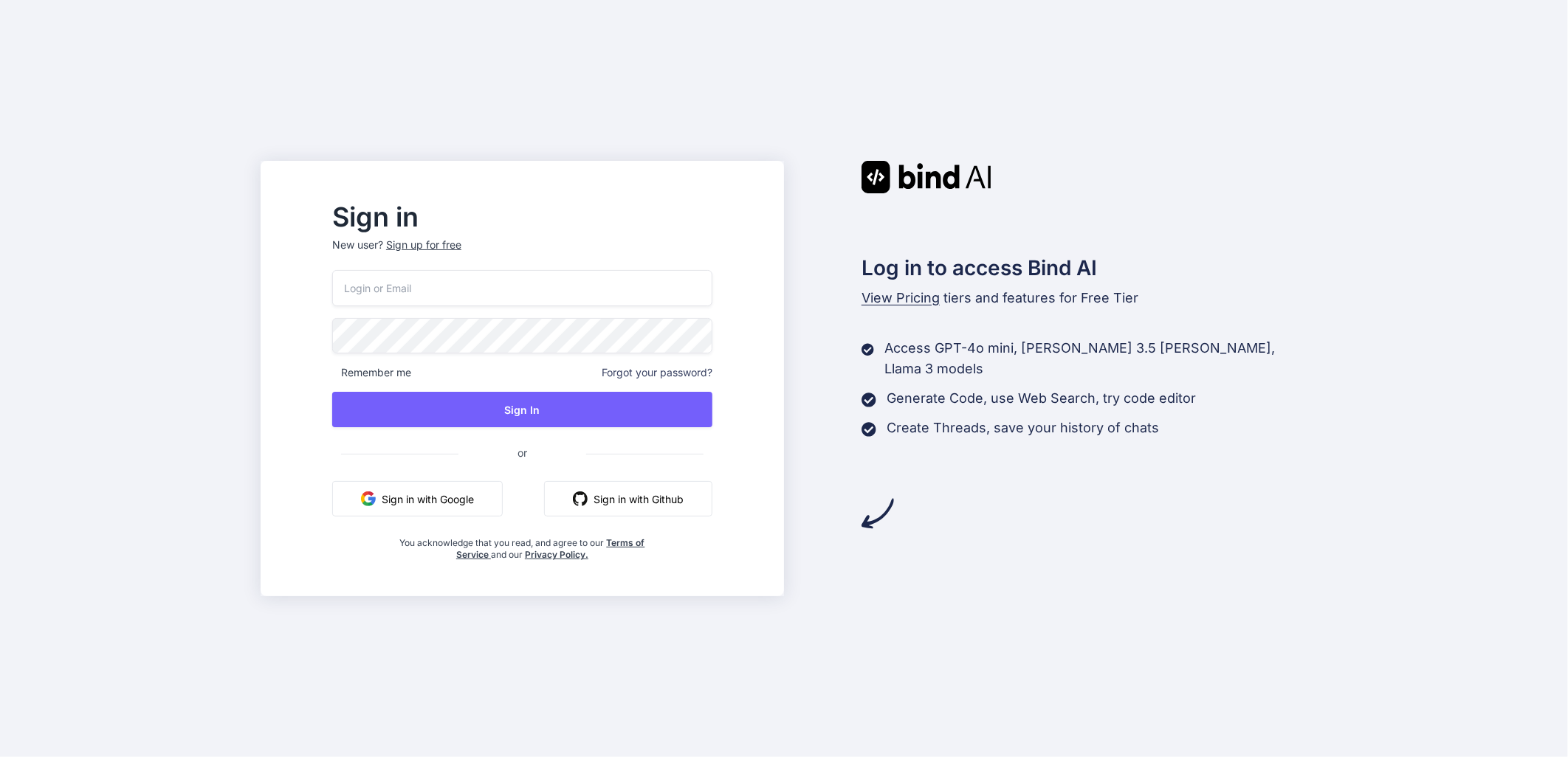
type input "[EMAIL_ADDRESS][DOMAIN_NAME]"
click at [505, 282] on input "[EMAIL_ADDRESS][DOMAIN_NAME]" at bounding box center [522, 287] width 380 height 36
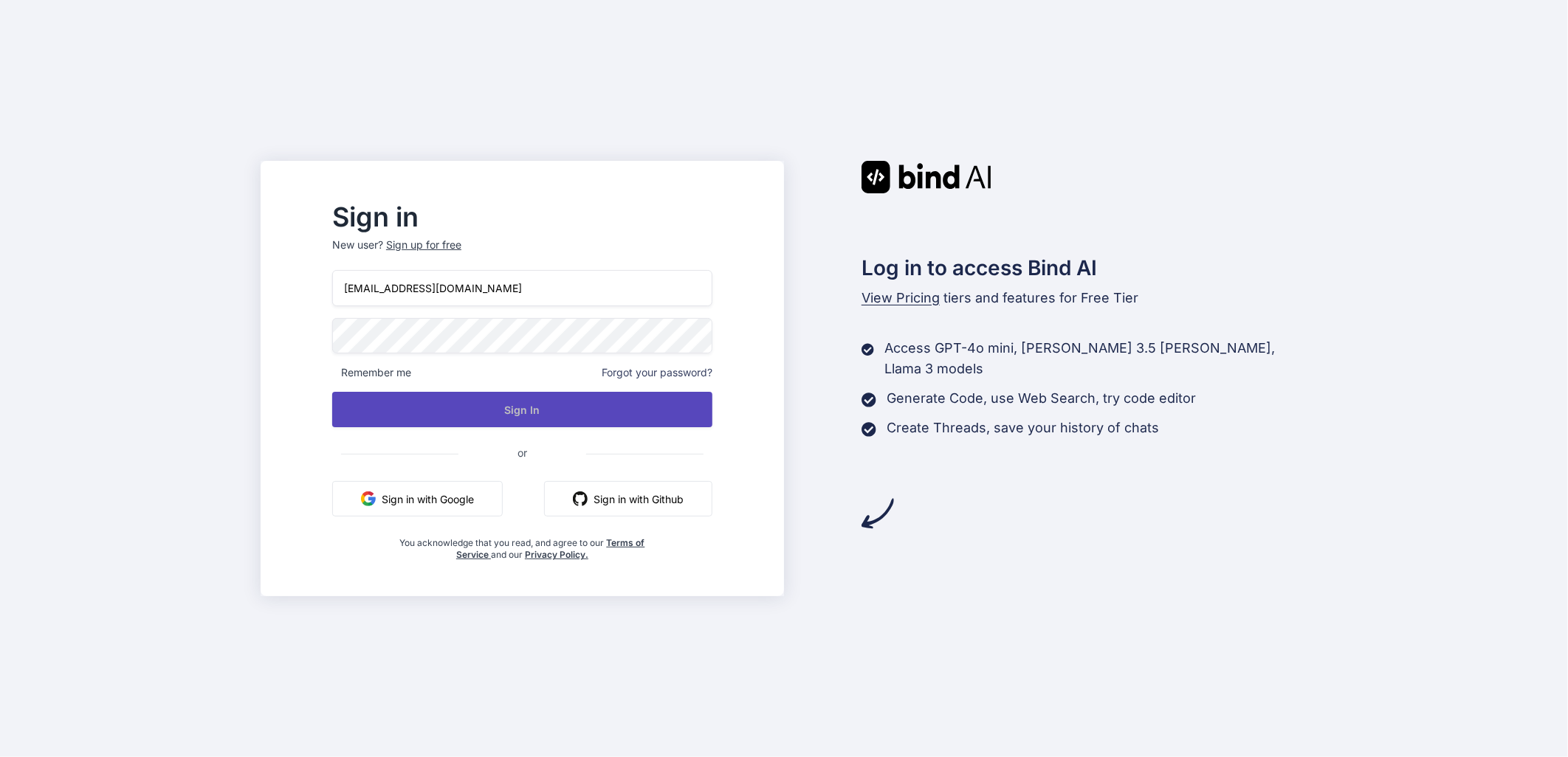
click at [391, 417] on button "Sign In" at bounding box center [522, 409] width 380 height 35
click at [589, 416] on button "Sign In" at bounding box center [522, 409] width 380 height 35
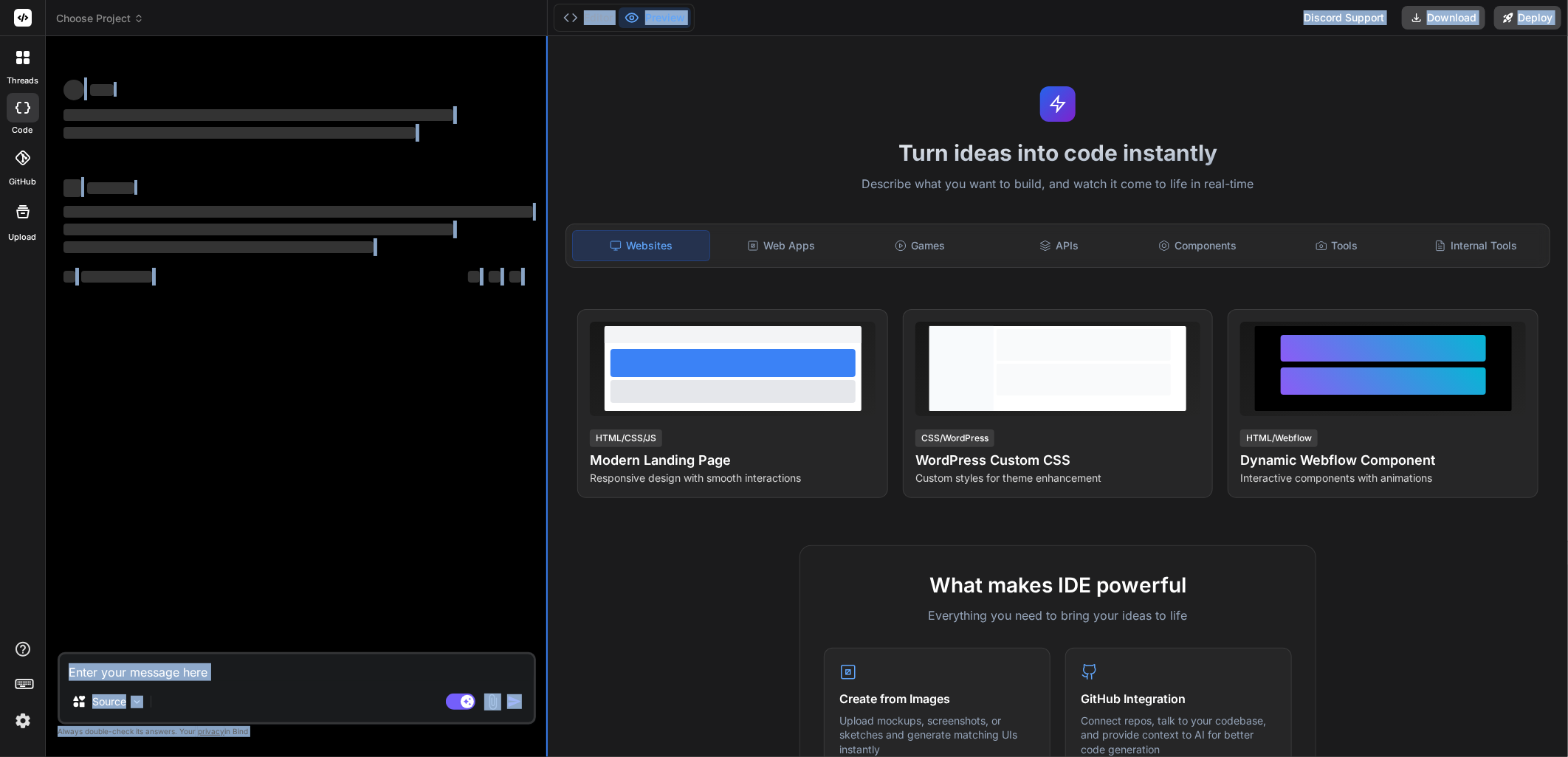
click at [547, 152] on div "Choose Project Created with Pixso. Bind AI Web Search Created with Pixso. Code …" at bounding box center [806, 378] width 1522 height 757
click at [547, 153] on div "Bind AI Web Search Created with Pixso. Code Generator ‌ ‌ ‌ ‌ ‌ ‌ ‌ ‌ ‌ ‌ ‌ ‌ ‌…" at bounding box center [296, 396] width 502 height 721
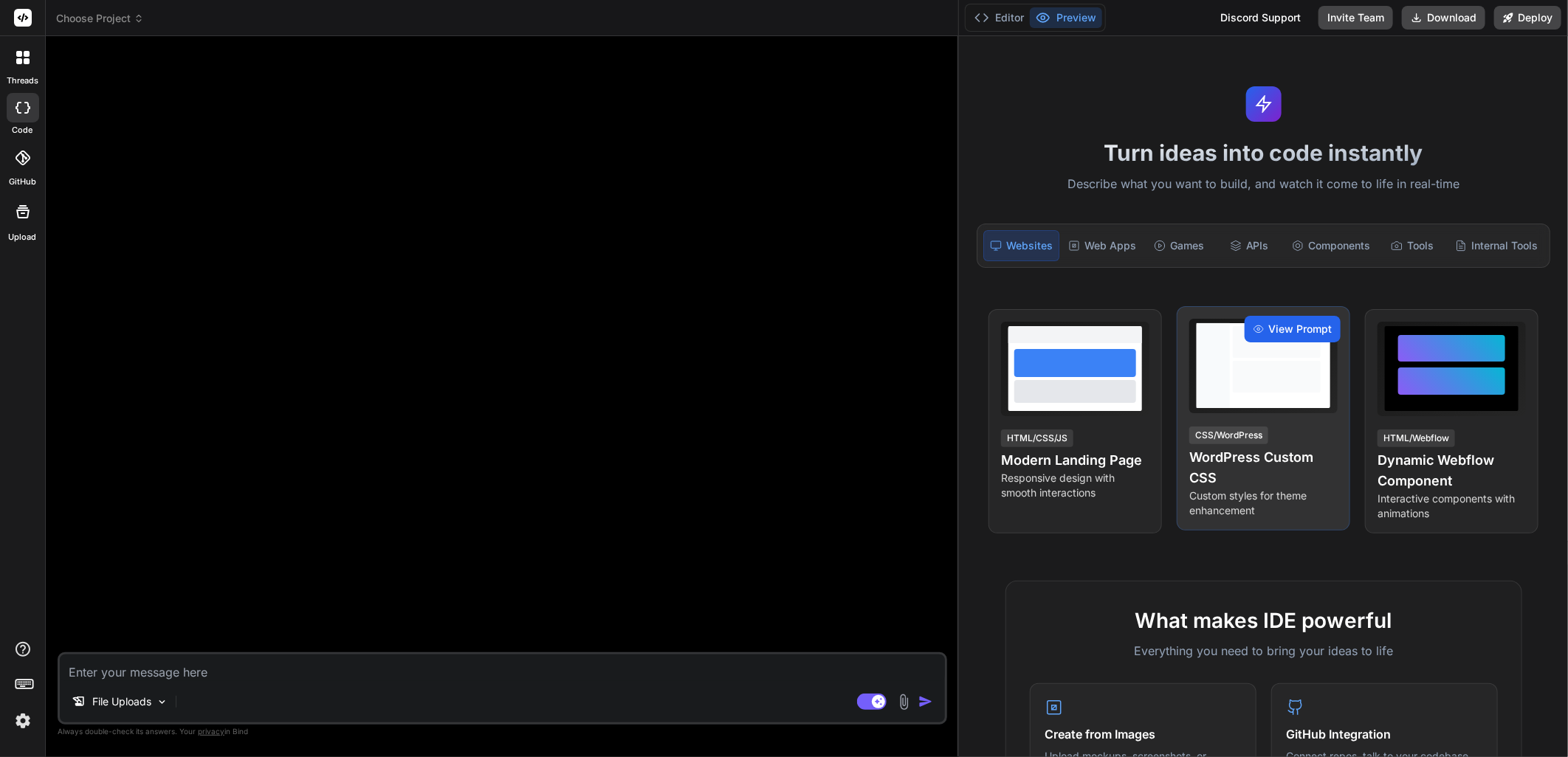
drag, startPoint x: 574, startPoint y: 157, endPoint x: 790, endPoint y: 626, distance: 516.3
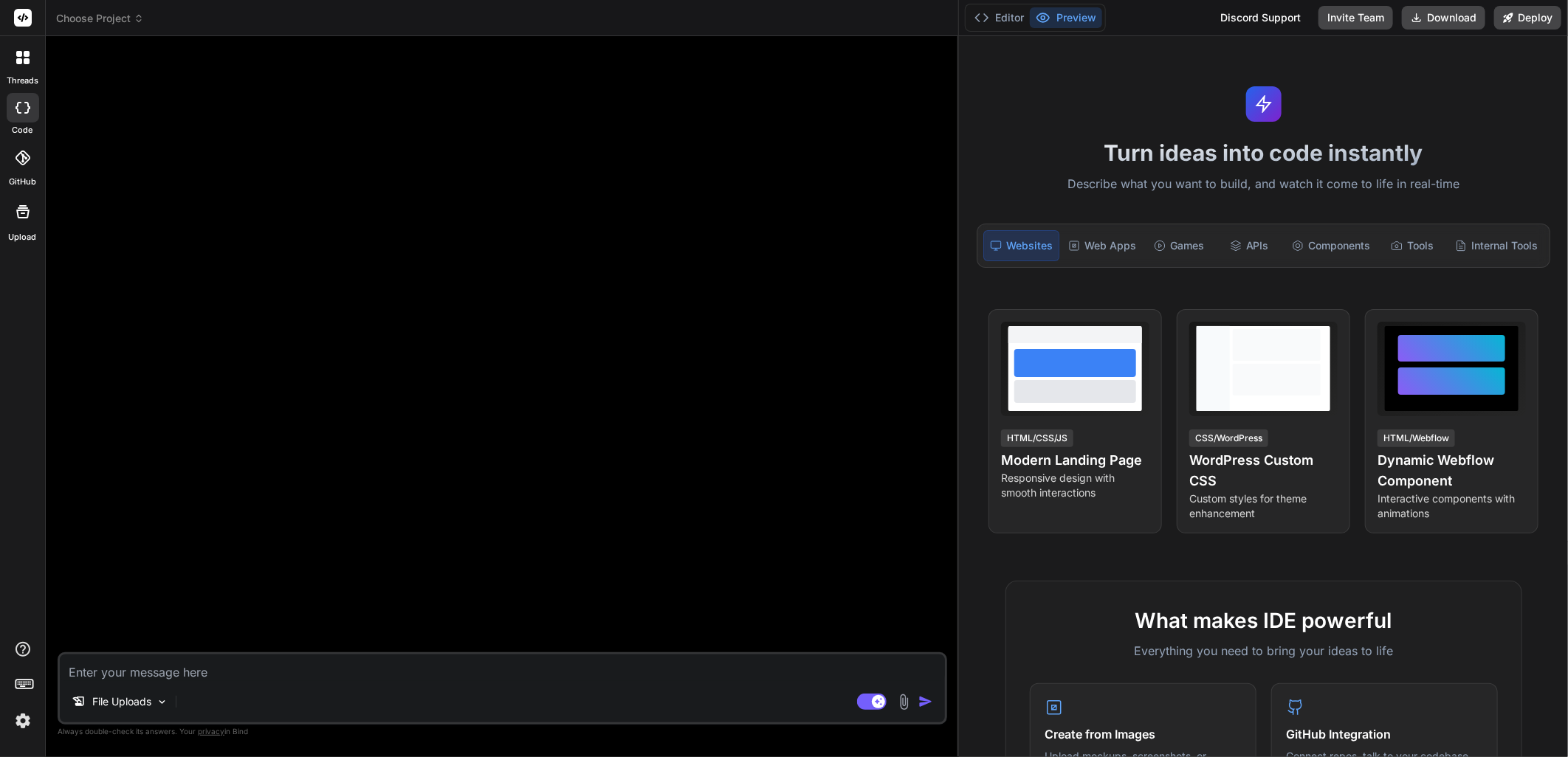
click at [1319, 322] on div "Choose Project Created with Pixso. Bind AI Web Search Created with Pixso. Code …" at bounding box center [806, 378] width 1522 height 757
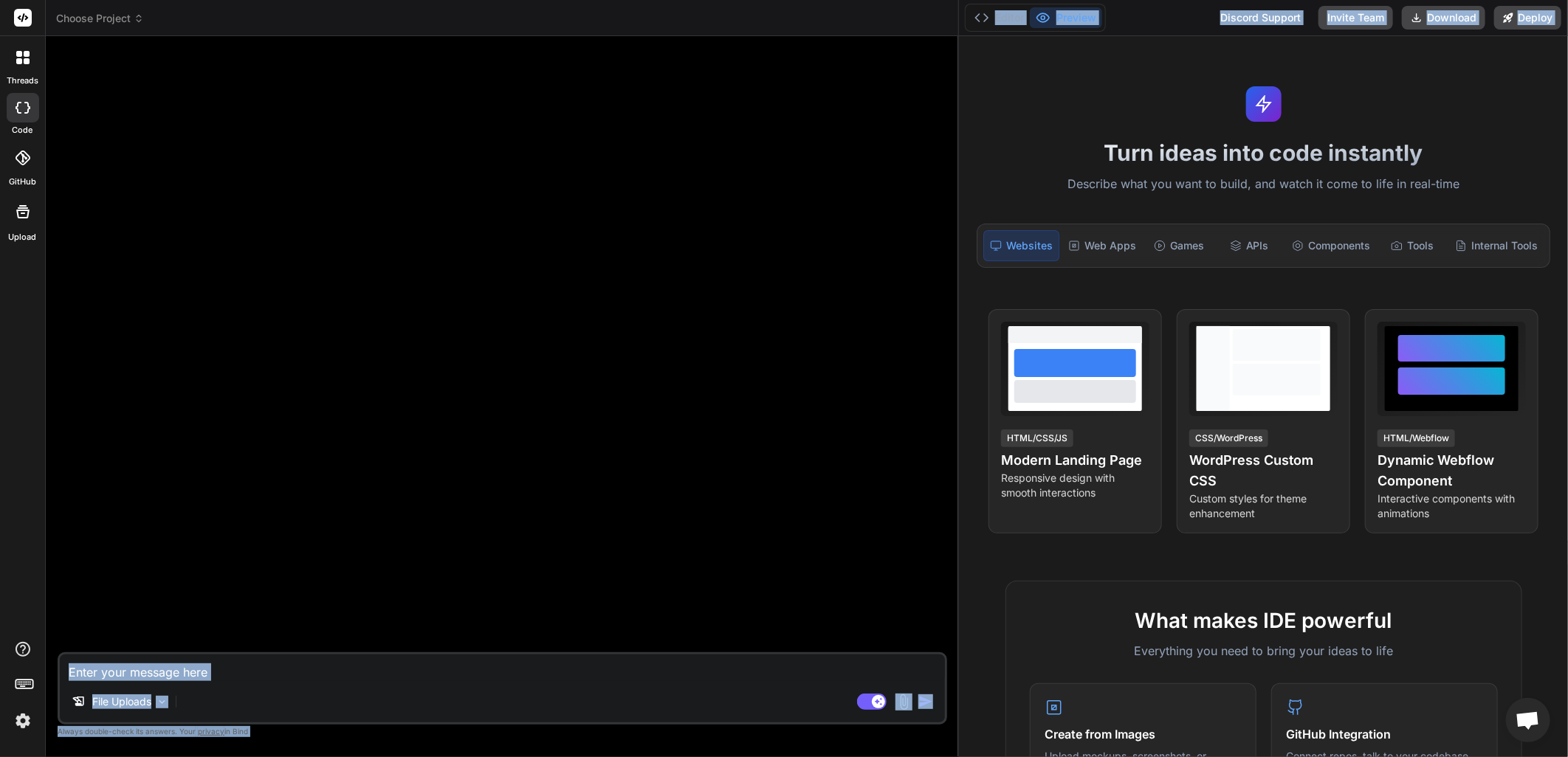
type textarea "x"
click at [422, 670] on textarea at bounding box center [502, 668] width 885 height 26
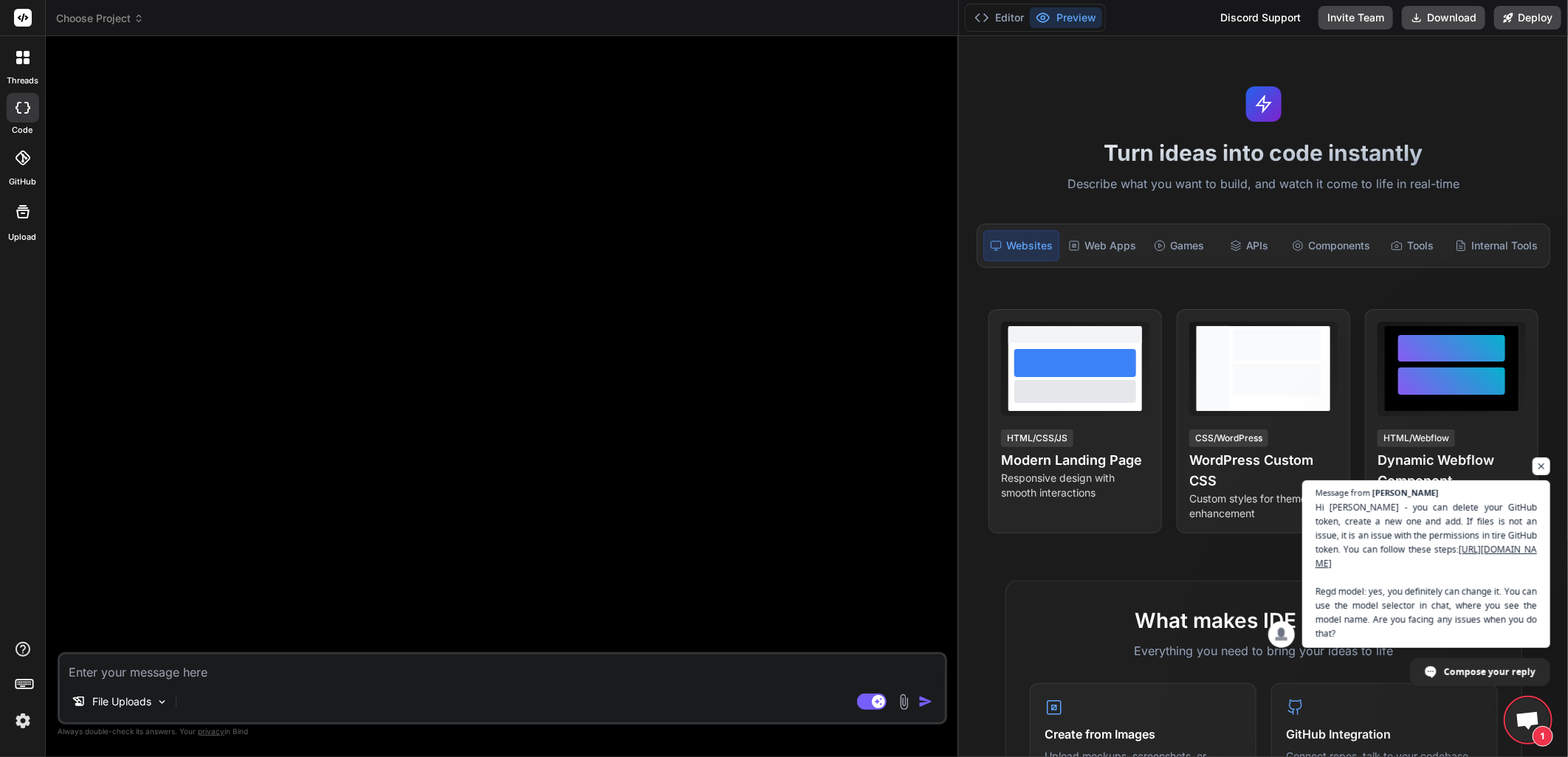
scroll to position [314, 0]
